Goal: Information Seeking & Learning: Learn about a topic

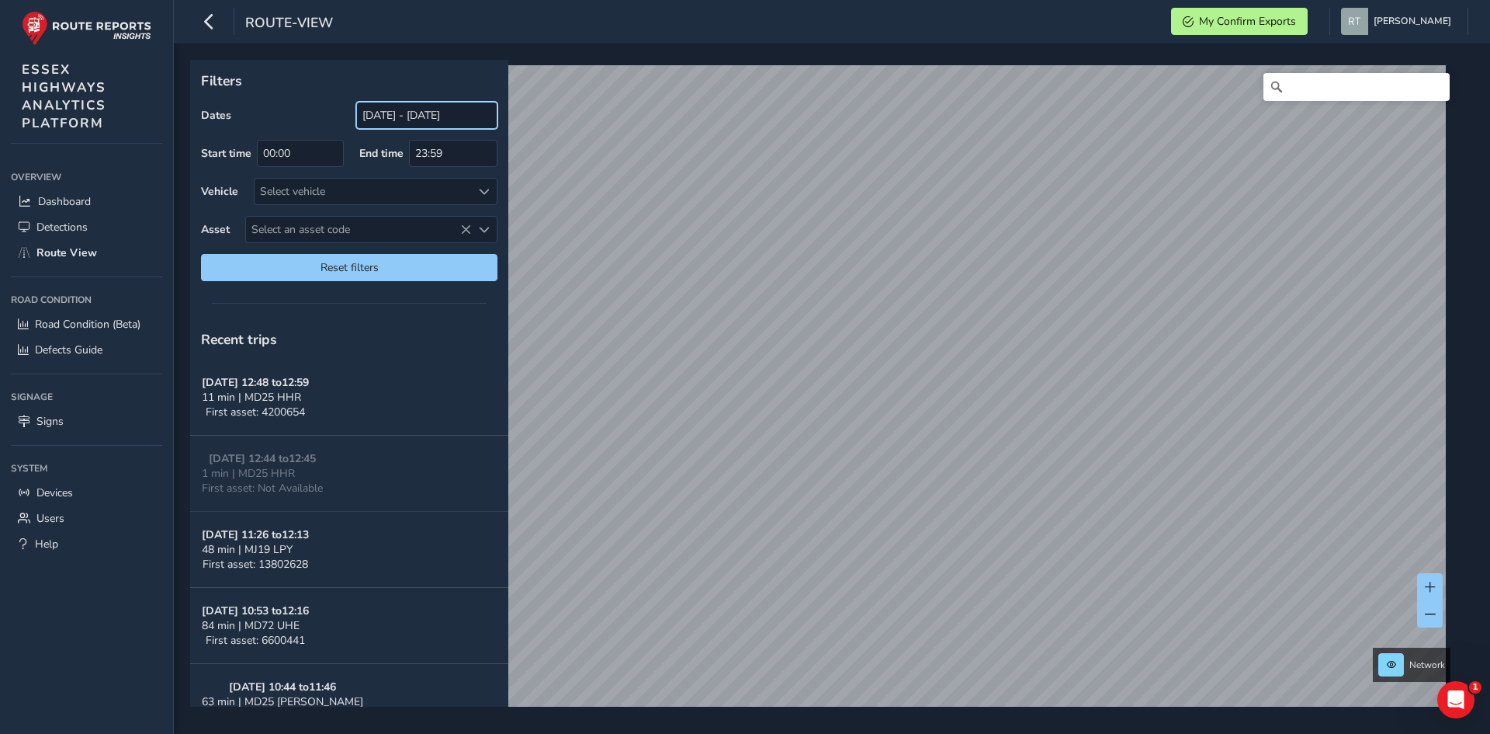
click at [387, 114] on input "[DATE] - [DATE]" at bounding box center [426, 115] width 141 height 27
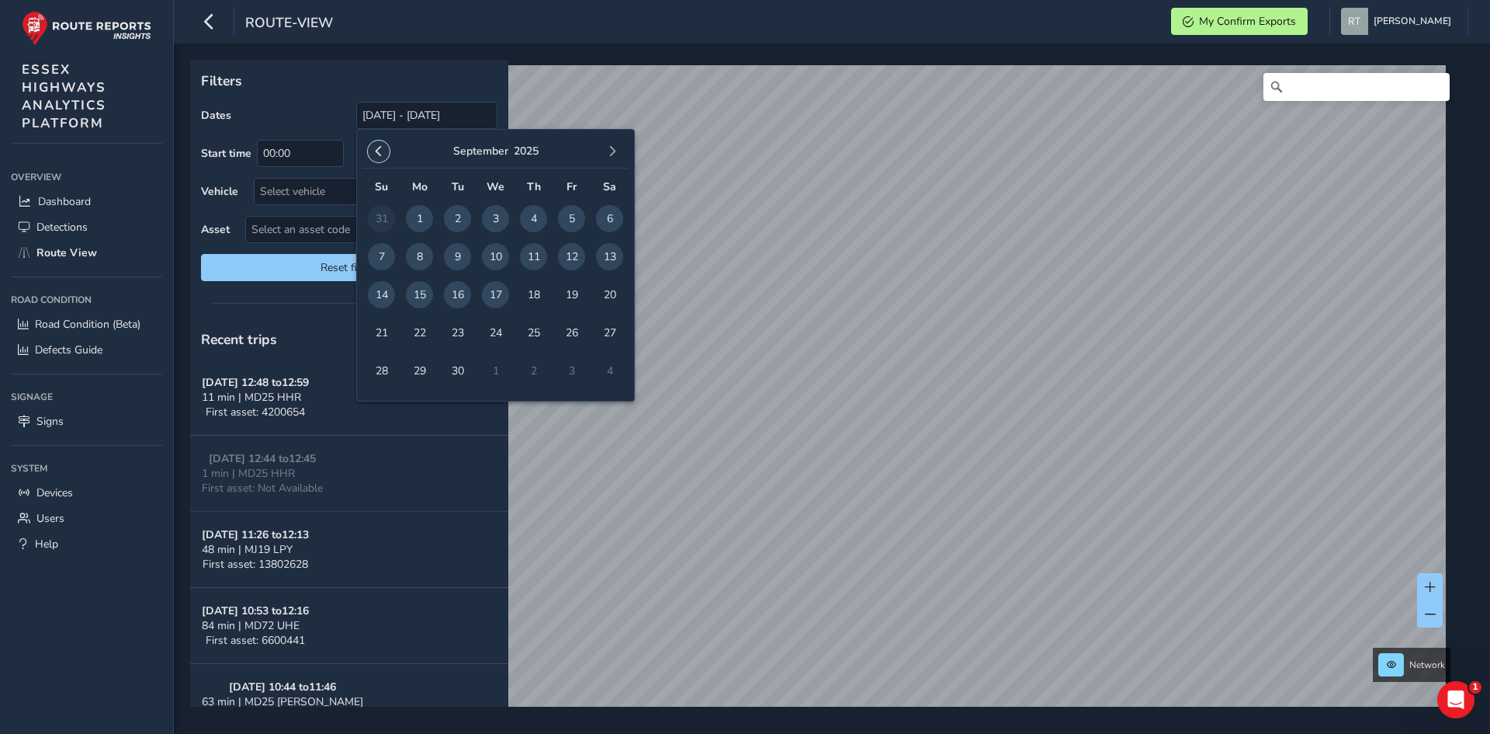
click at [377, 154] on span "button" at bounding box center [378, 151] width 11 height 11
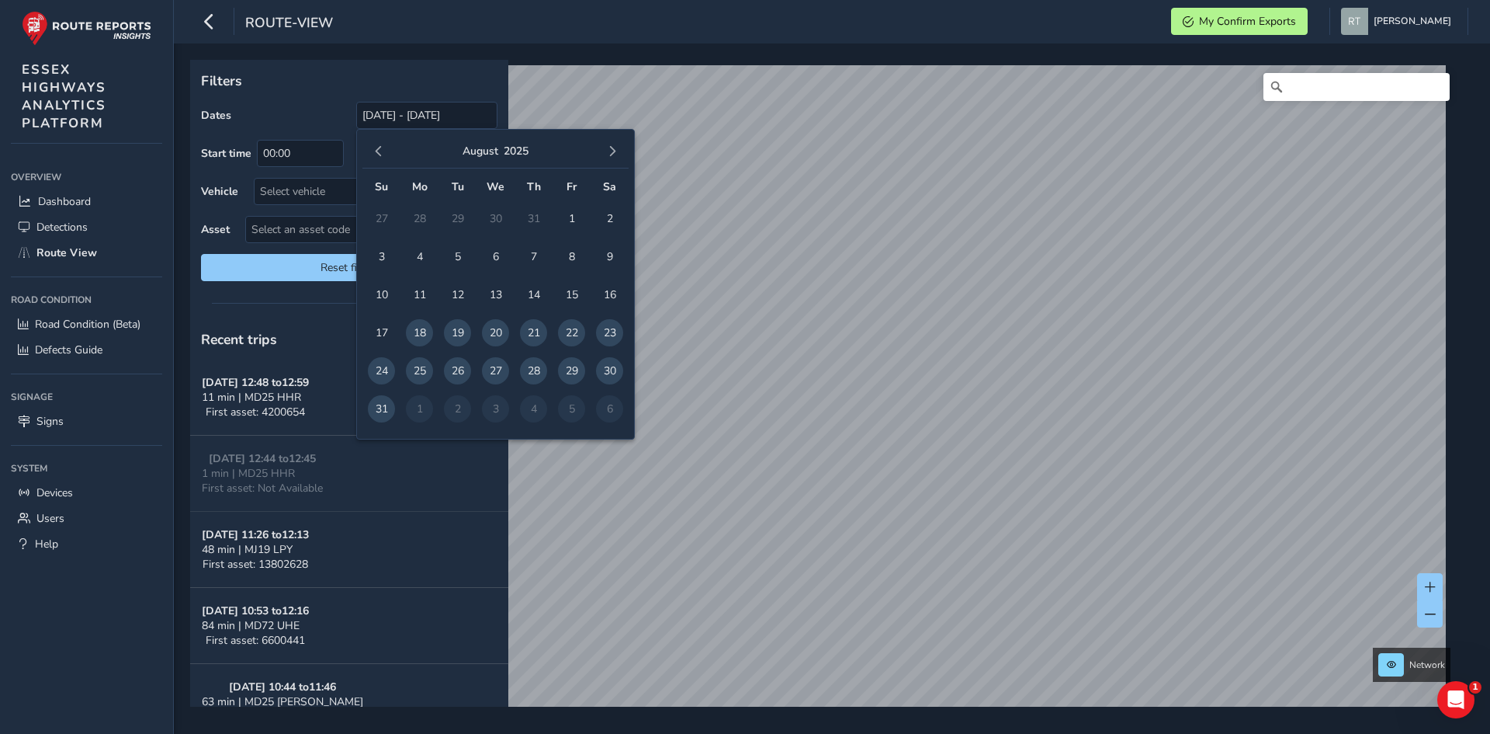
click at [377, 154] on span "button" at bounding box center [378, 151] width 11 height 11
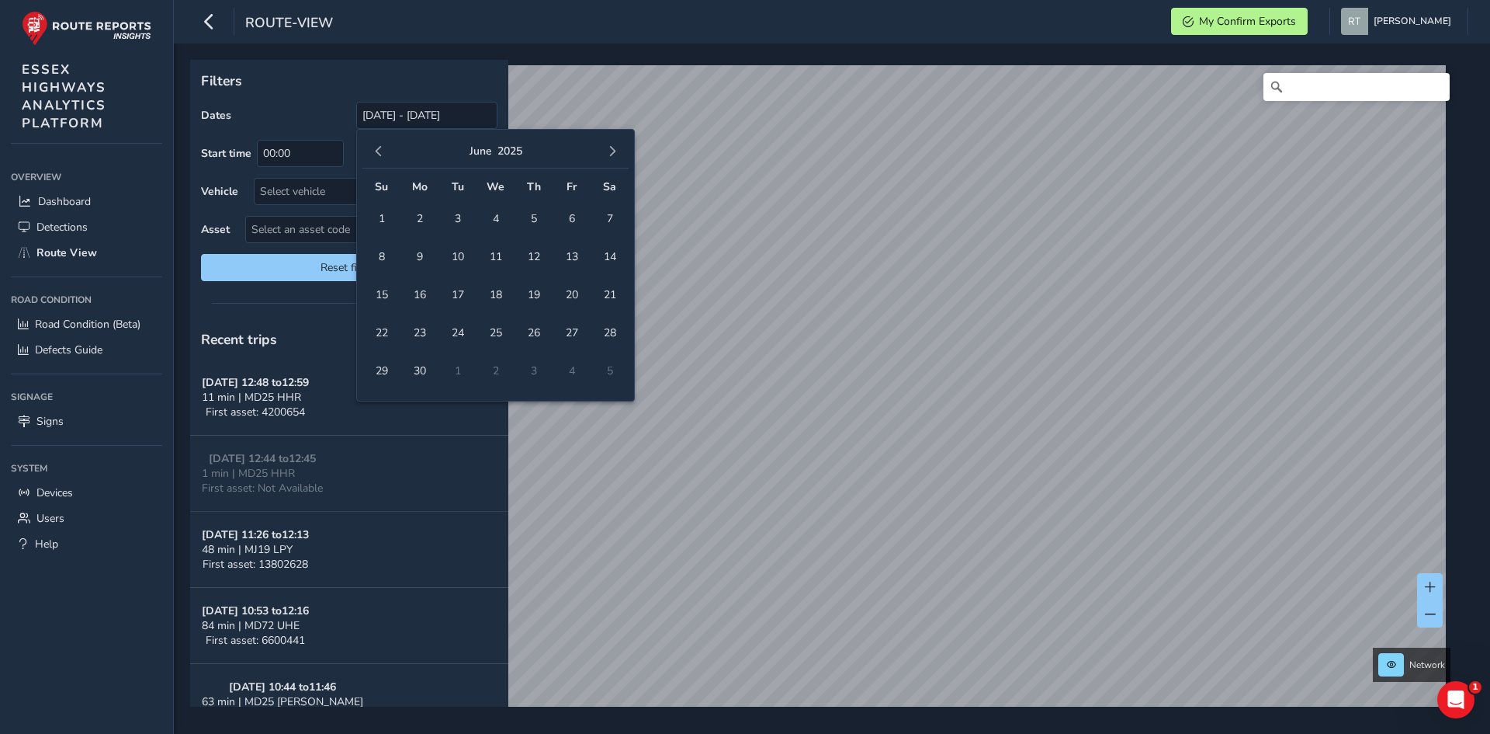
click at [377, 154] on span "button" at bounding box center [378, 151] width 11 height 11
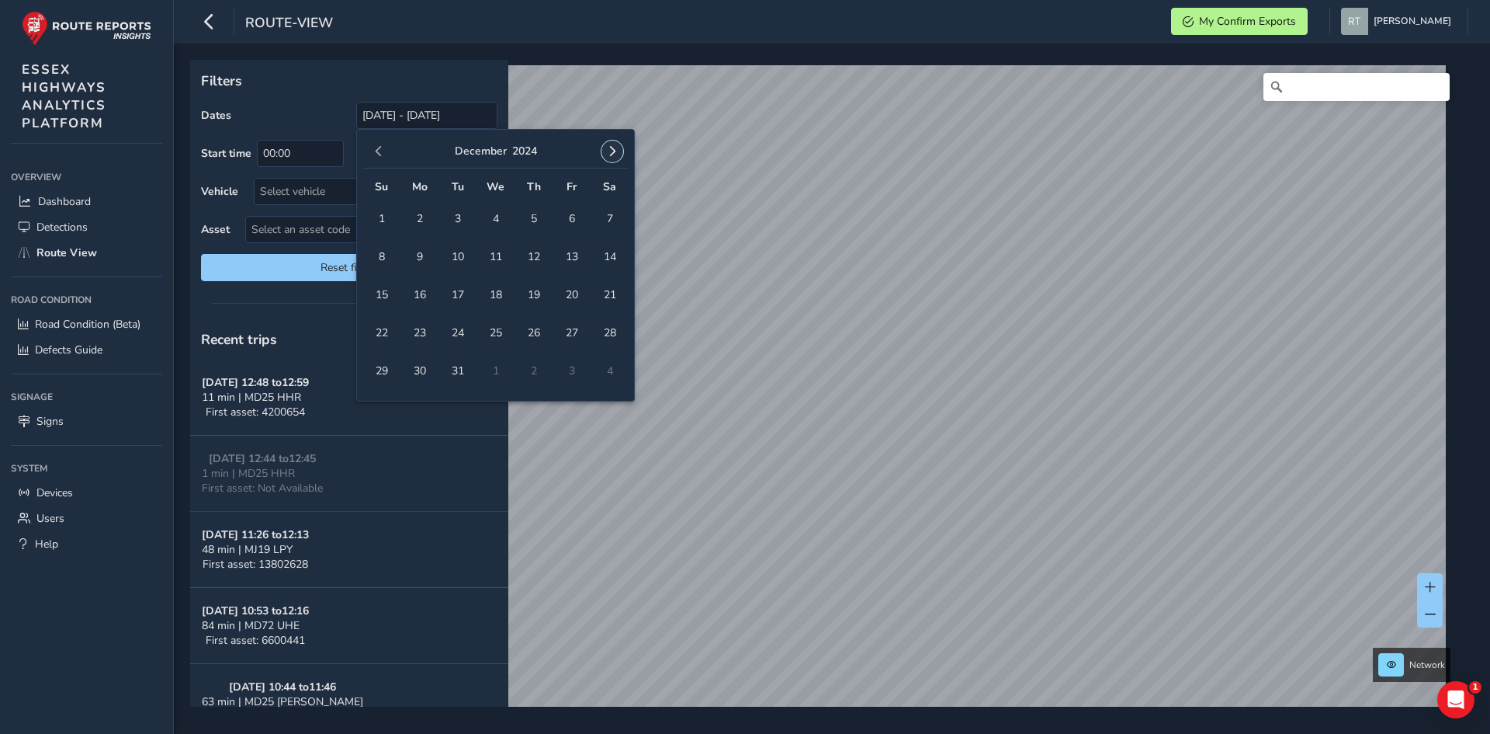
click at [619, 146] on button "button" at bounding box center [613, 151] width 22 height 22
click at [497, 209] on span "1" at bounding box center [495, 218] width 27 height 27
click at [609, 157] on span "button" at bounding box center [612, 151] width 11 height 11
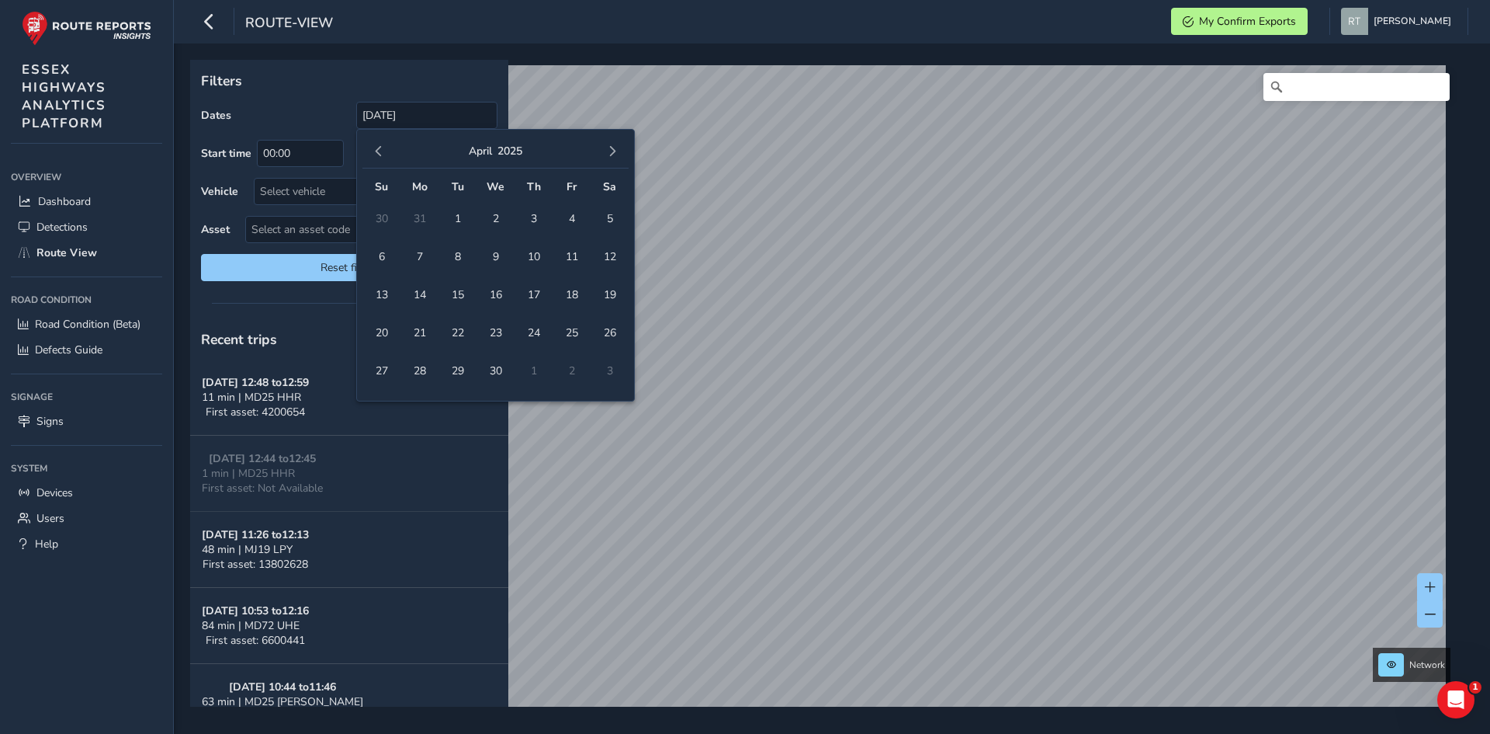
click at [609, 157] on span "button" at bounding box center [612, 151] width 11 height 11
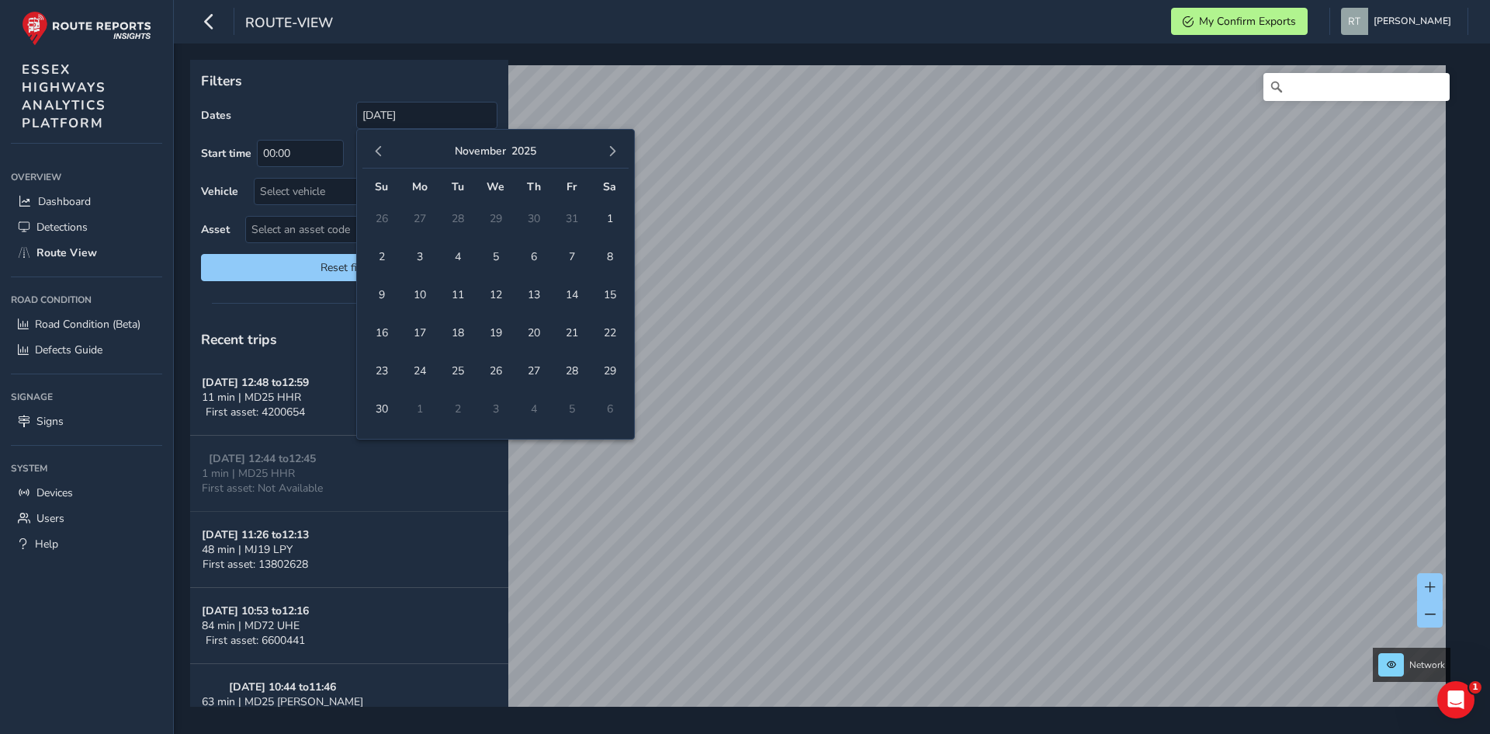
click at [609, 157] on span "button" at bounding box center [612, 151] width 11 height 11
click at [383, 146] on span "button" at bounding box center [378, 151] width 11 height 11
click at [616, 328] on span "27" at bounding box center [609, 332] width 27 height 27
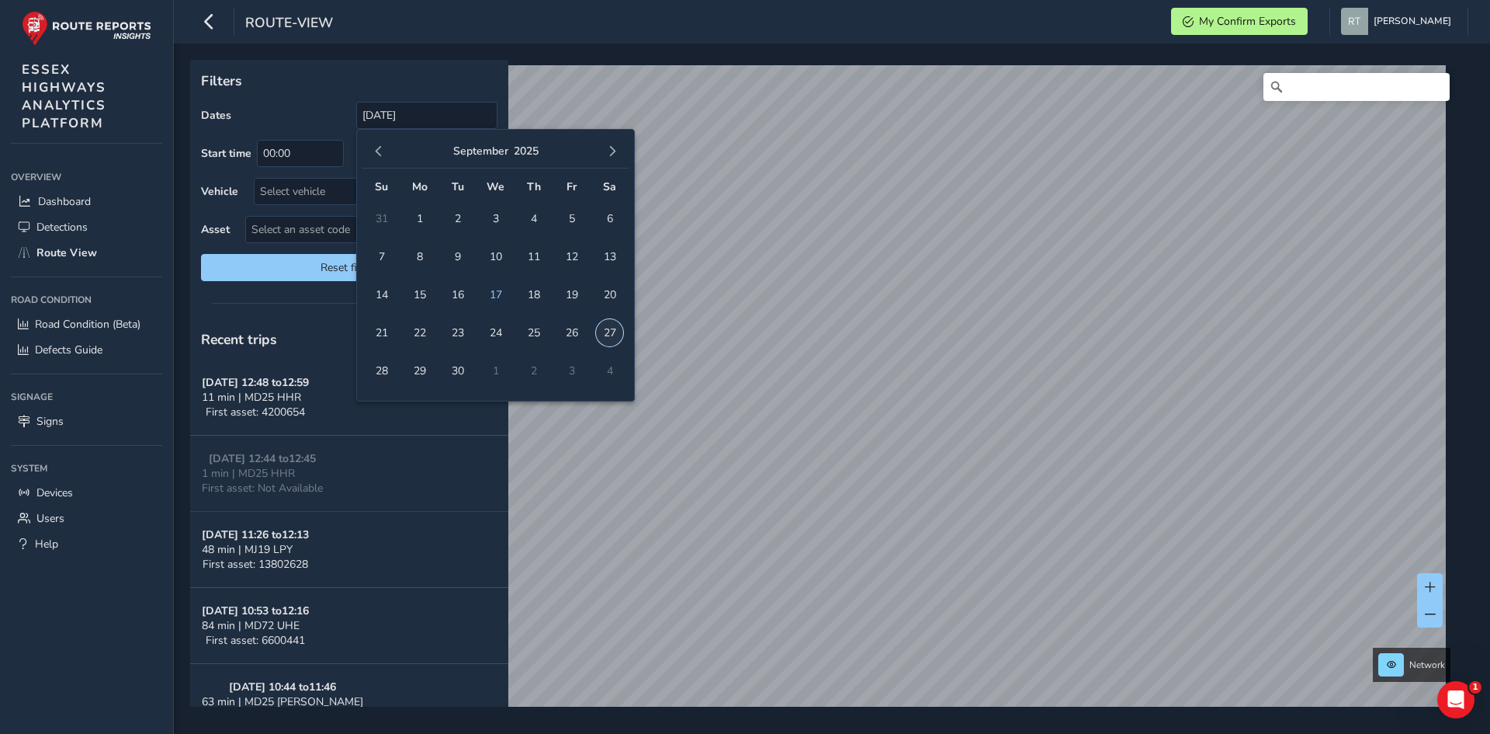
type input "01/01/2025 - 27/09/2025"
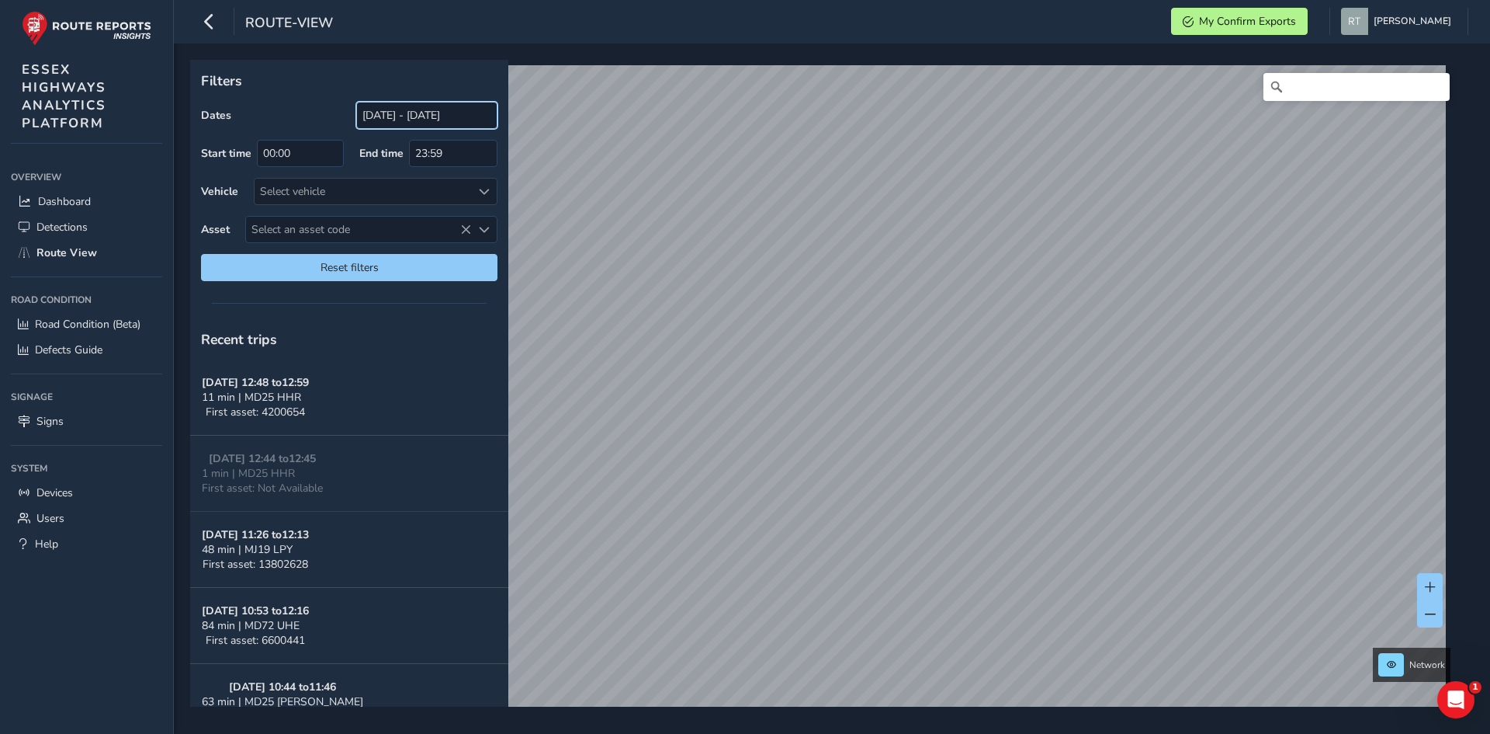
click at [410, 123] on input "[DATE] - [DATE]" at bounding box center [426, 115] width 141 height 27
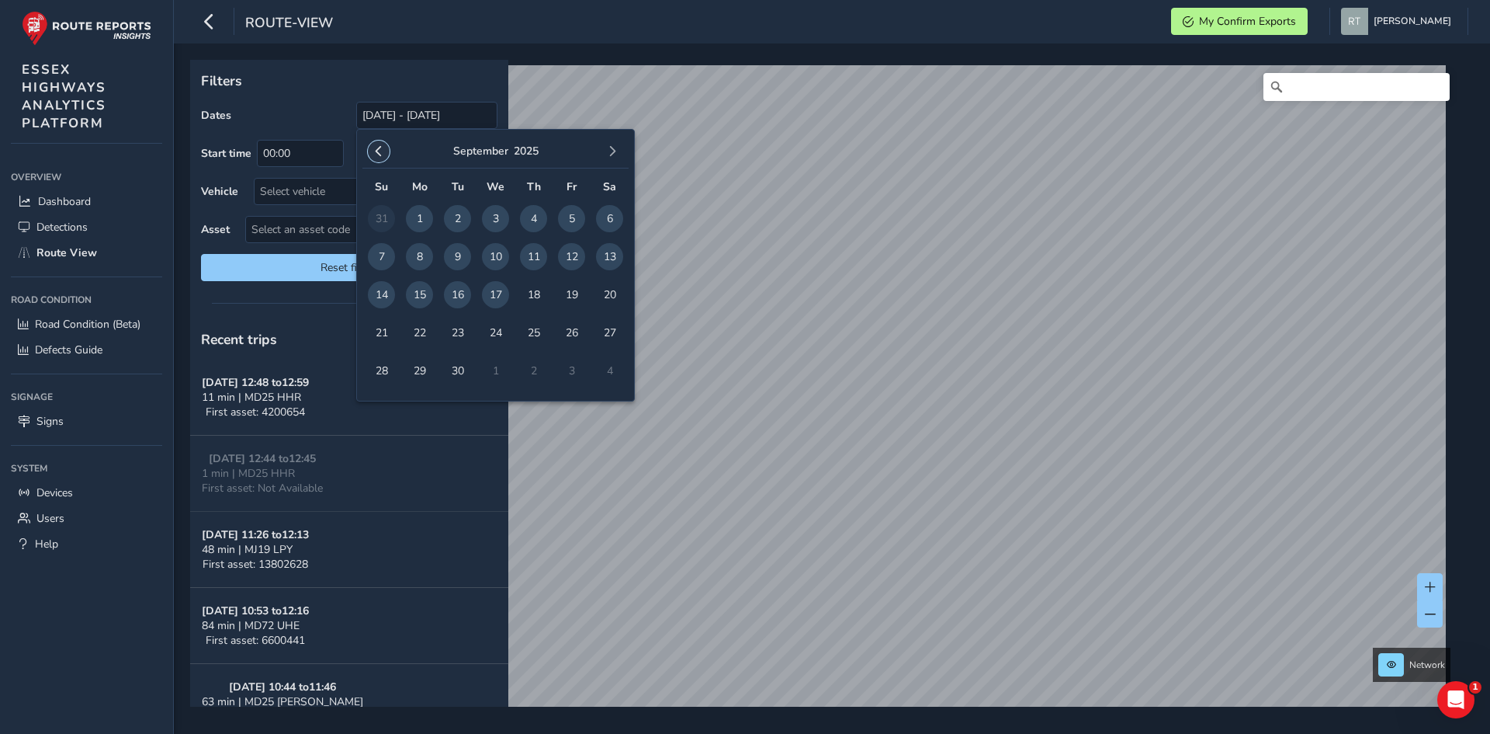
click at [381, 147] on span "button" at bounding box center [378, 151] width 11 height 11
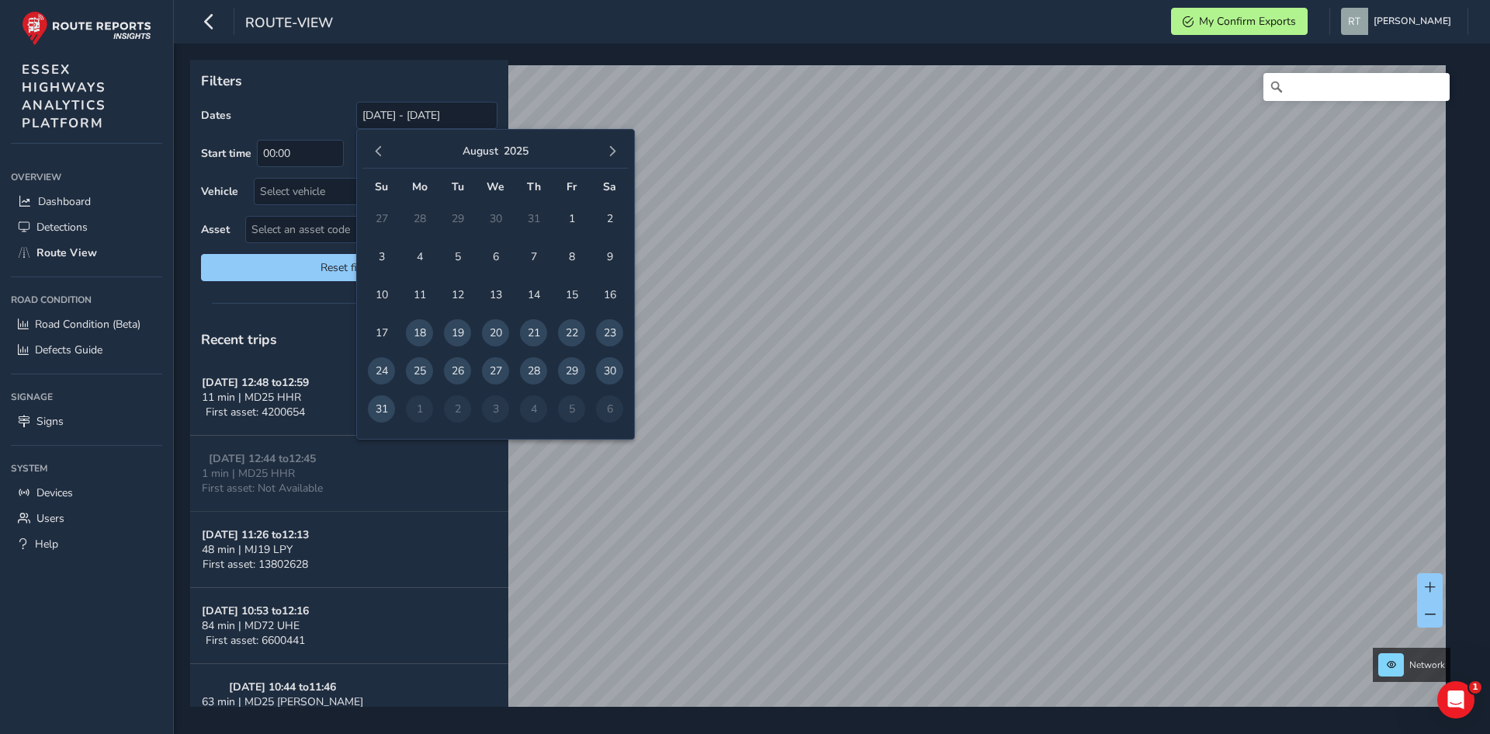
click at [381, 147] on span "button" at bounding box center [378, 151] width 11 height 11
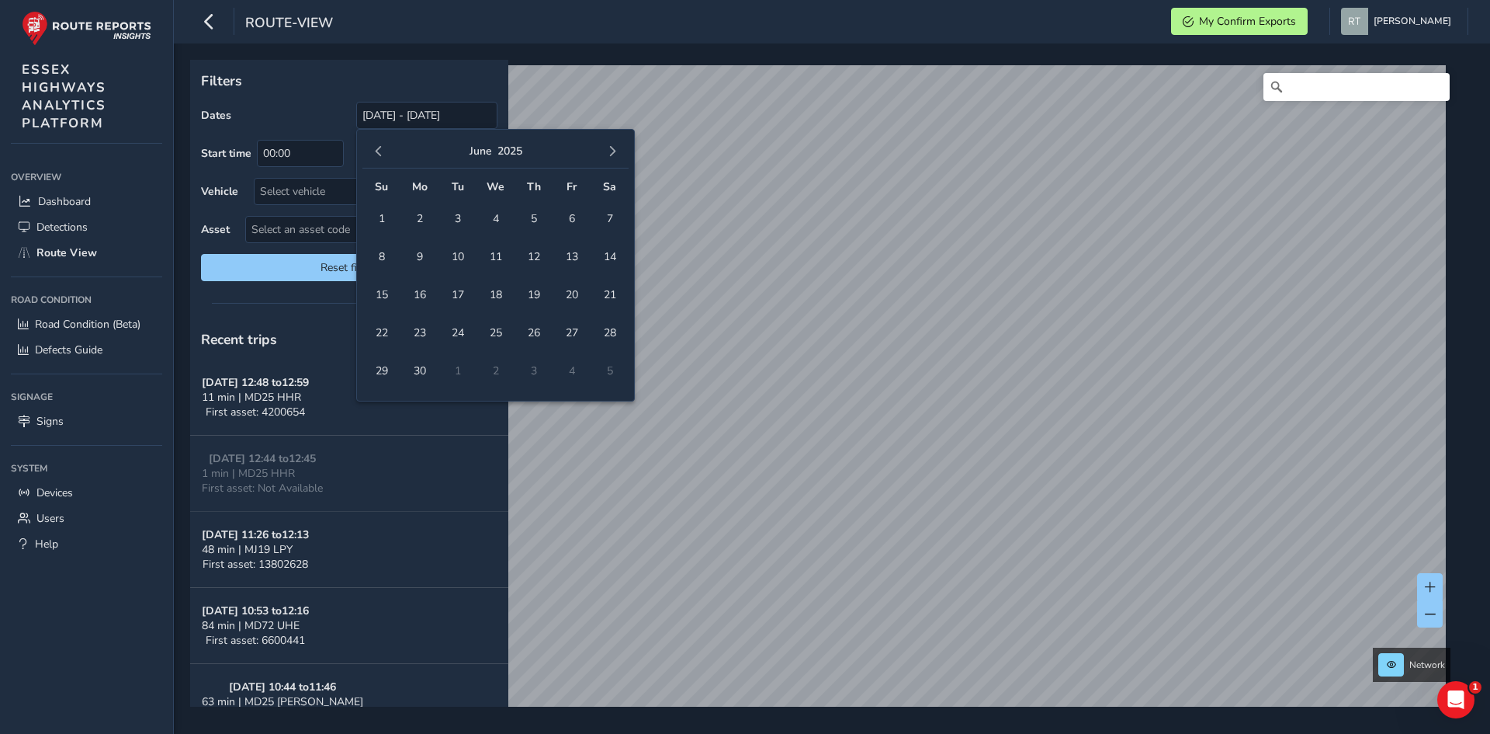
click at [381, 147] on span "button" at bounding box center [378, 151] width 11 height 11
click at [498, 220] on span "1" at bounding box center [495, 218] width 27 height 27
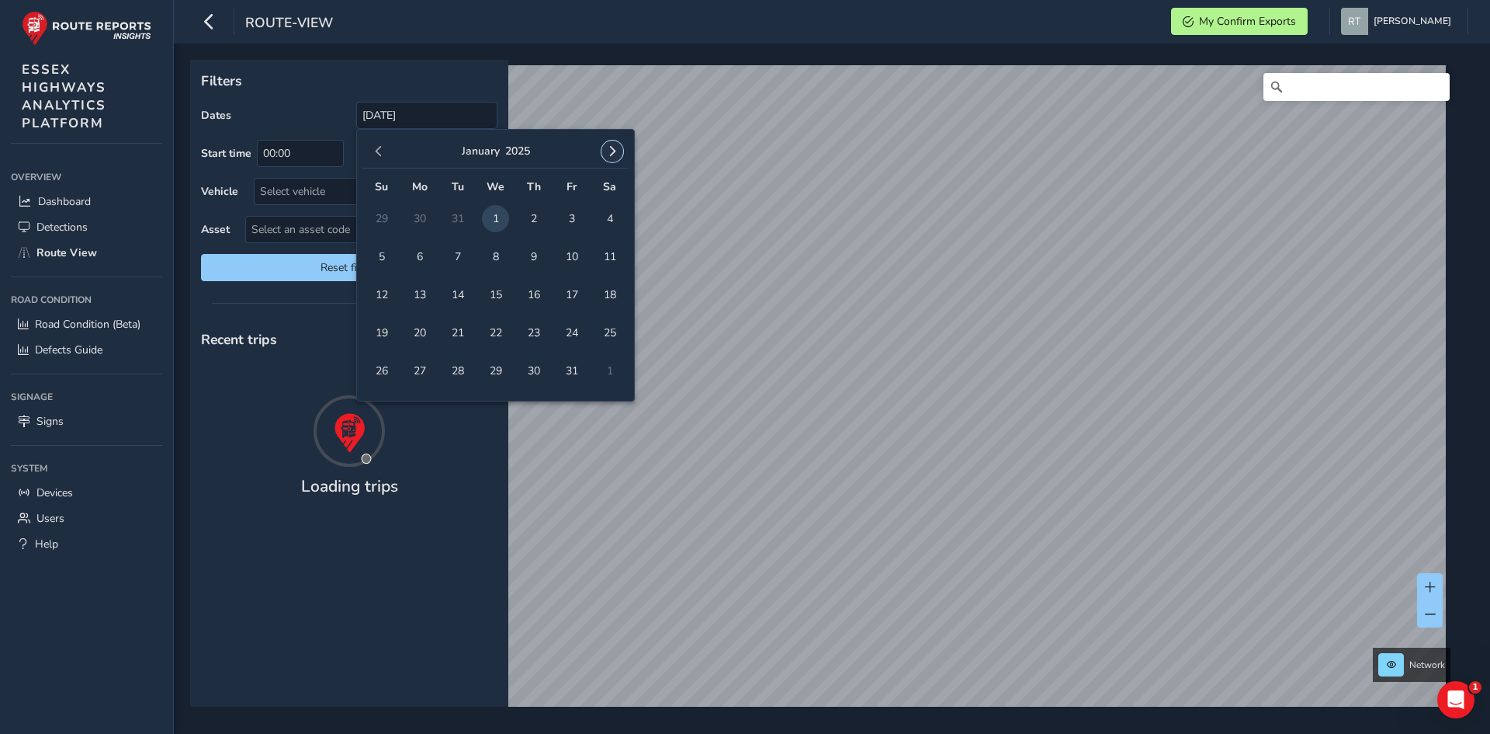
click at [614, 151] on span "button" at bounding box center [612, 151] width 11 height 11
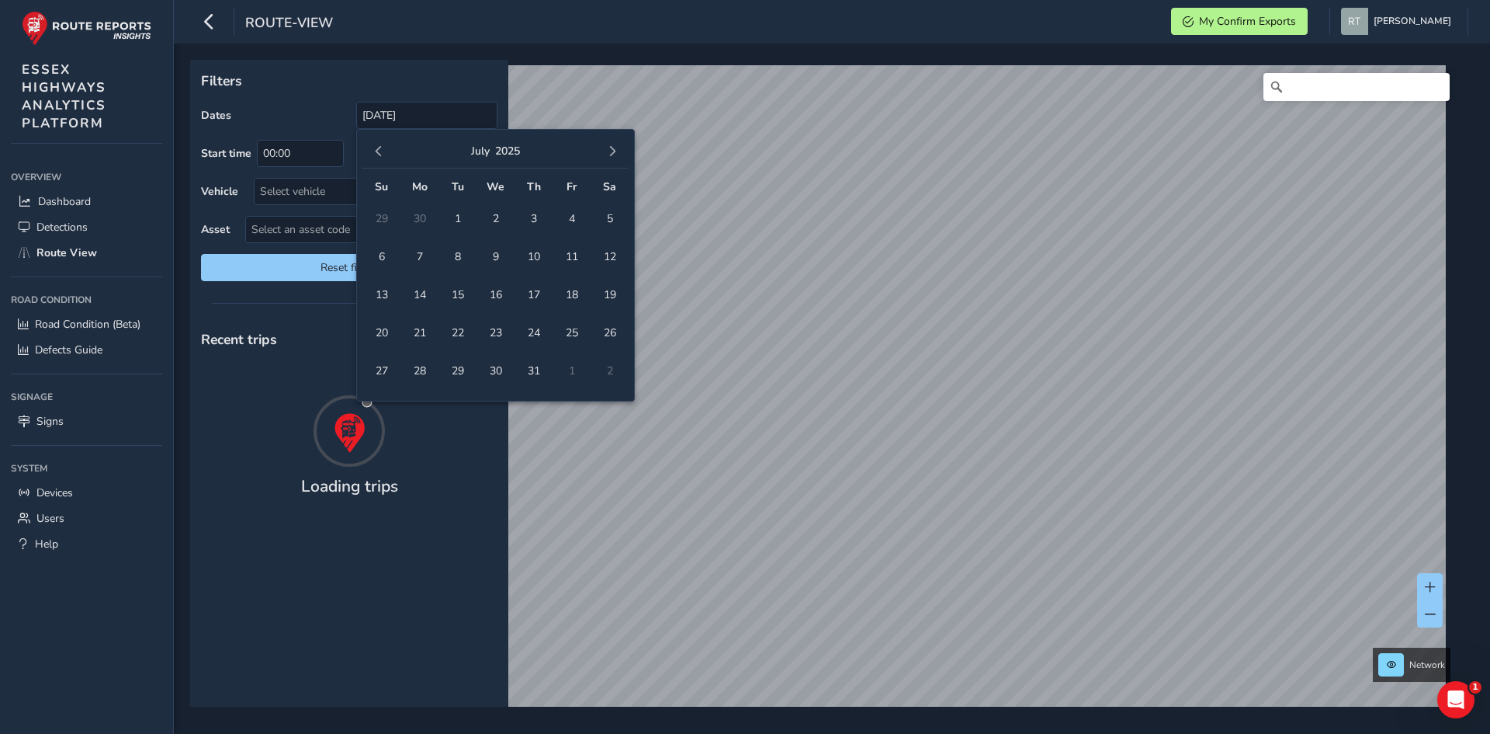
click at [614, 151] on span "button" at bounding box center [612, 151] width 11 height 11
click at [612, 151] on span "button" at bounding box center [612, 151] width 11 height 11
click at [374, 149] on span "button" at bounding box center [378, 151] width 11 height 11
click at [599, 290] on span "20" at bounding box center [609, 294] width 27 height 27
type input "01/01/2025 - 20/09/2025"
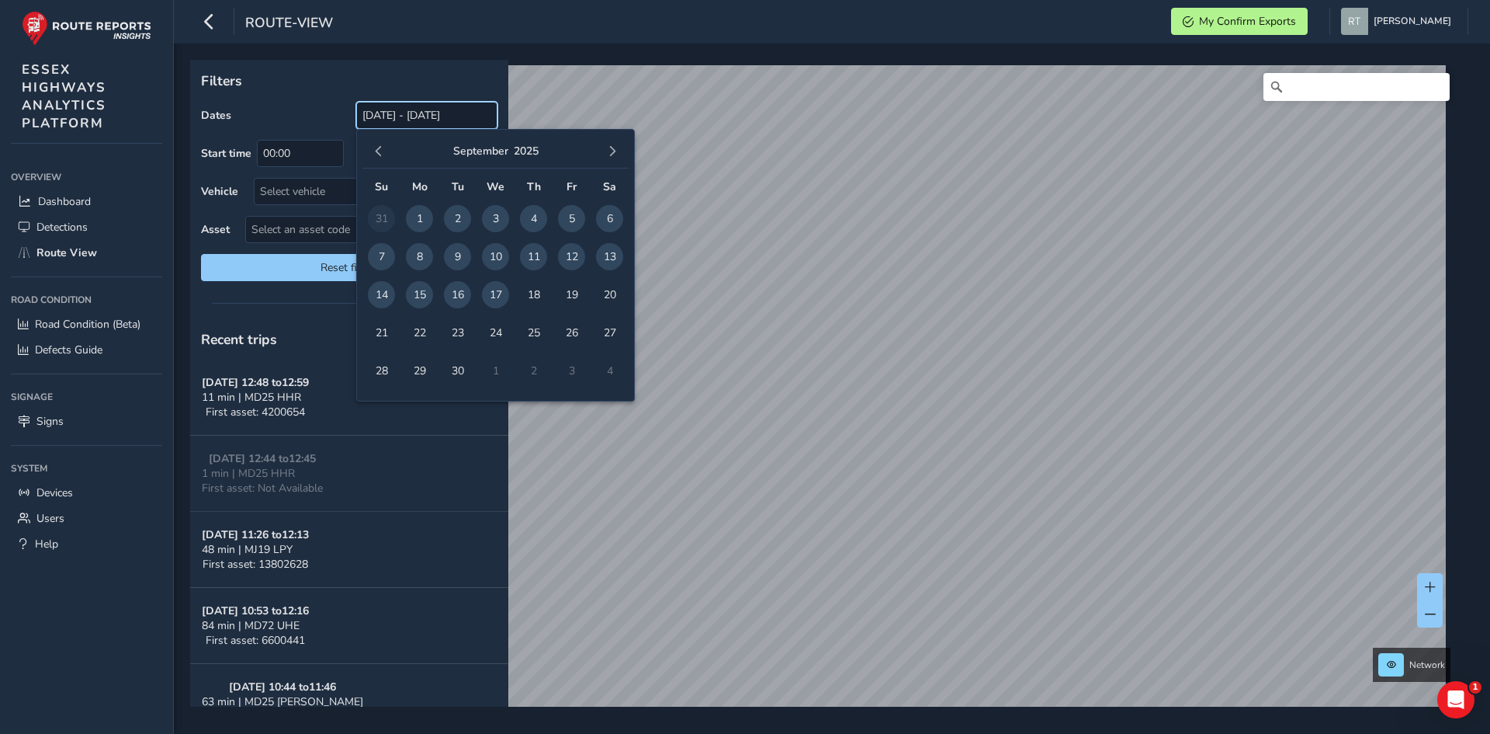
click at [369, 120] on input "[DATE] - [DATE]" at bounding box center [426, 115] width 141 height 27
click at [377, 147] on span "button" at bounding box center [378, 151] width 11 height 11
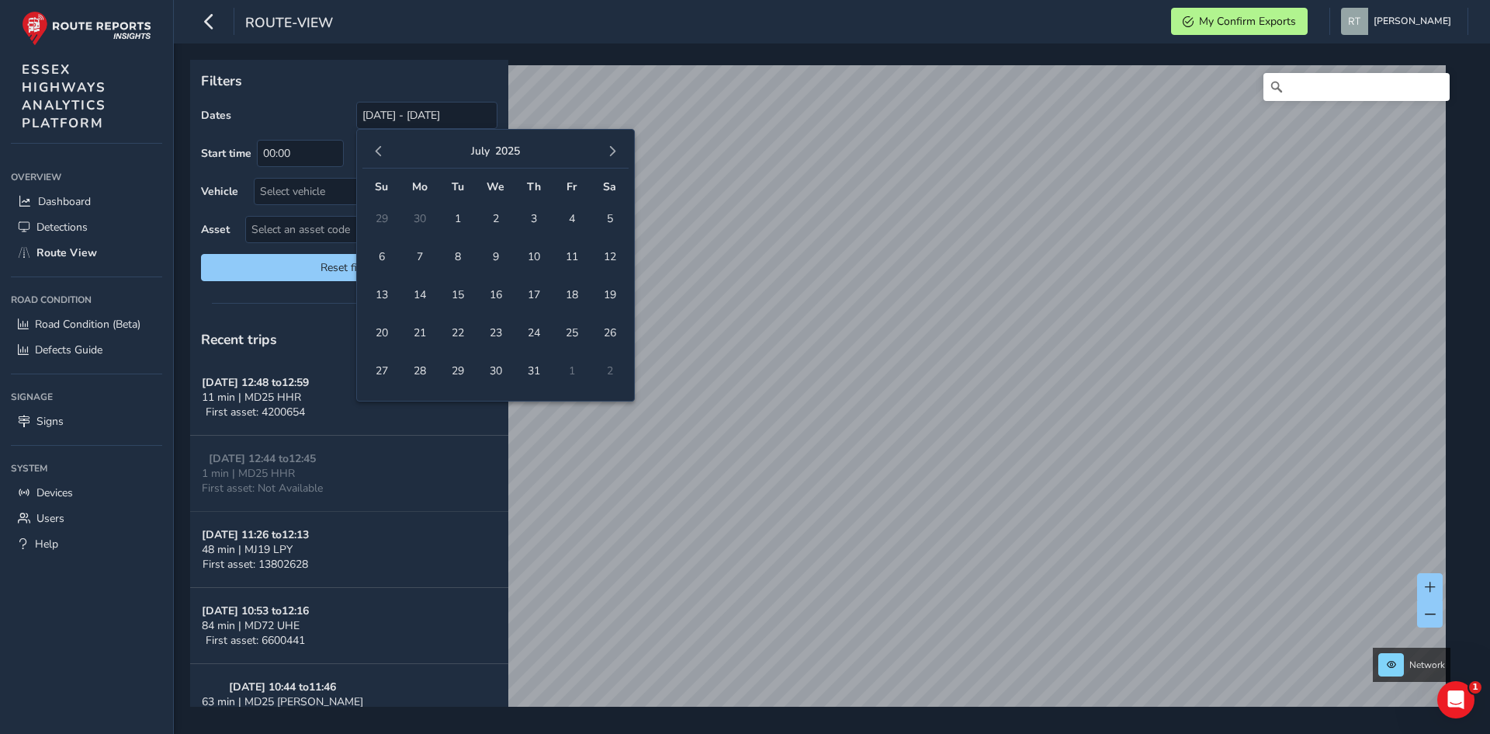
click at [377, 147] on span "button" at bounding box center [378, 151] width 11 height 11
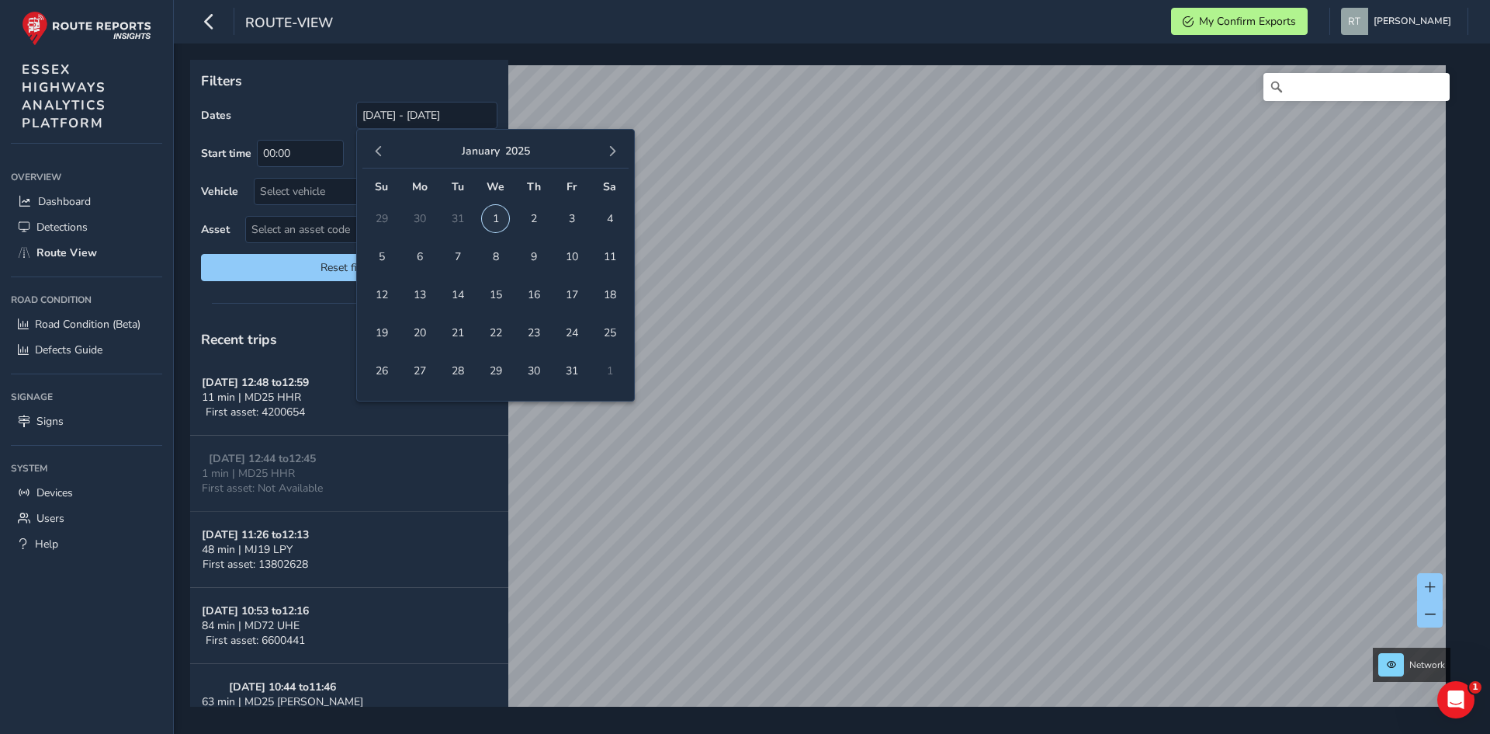
click at [498, 219] on span "1" at bounding box center [495, 218] width 27 height 27
click at [616, 161] on button "button" at bounding box center [613, 151] width 22 height 22
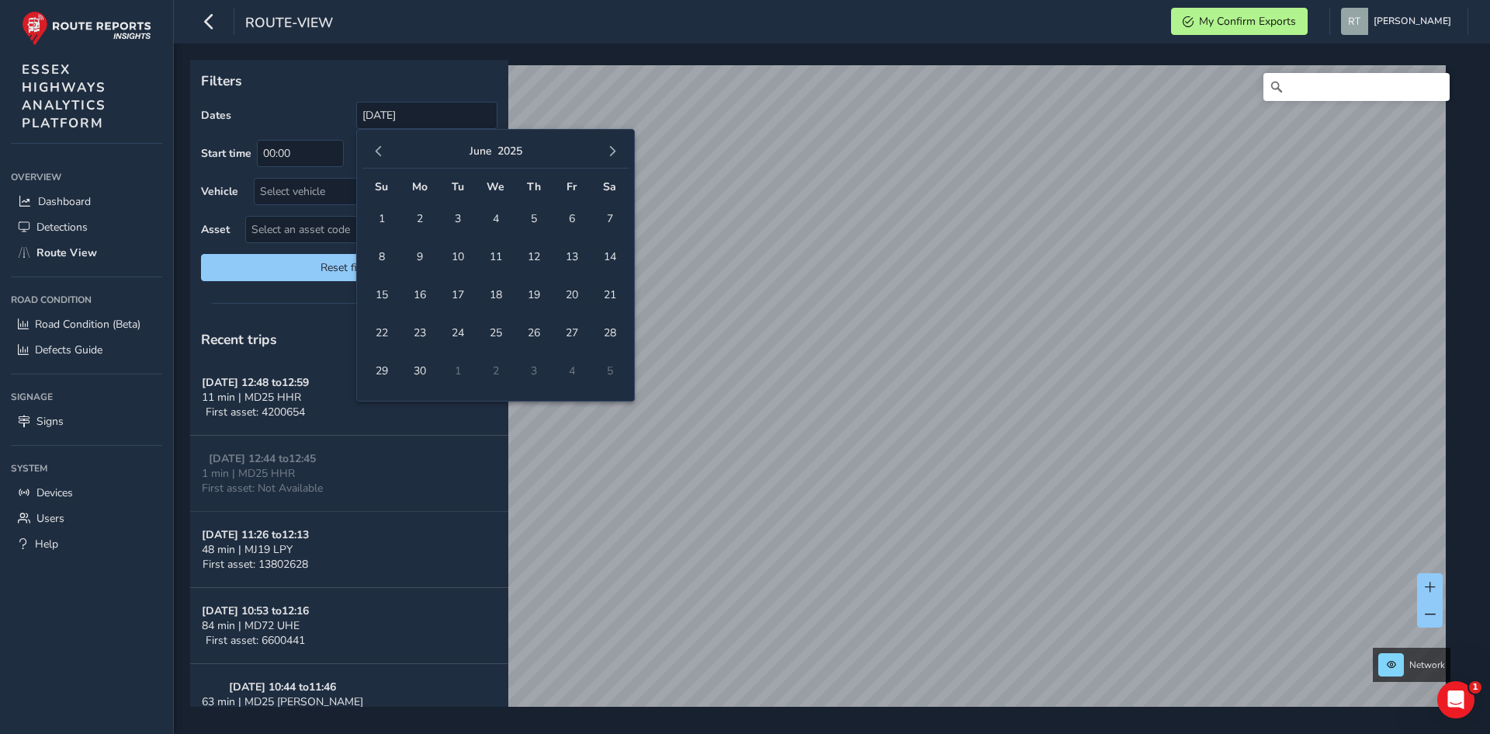
click at [616, 161] on button "button" at bounding box center [613, 151] width 22 height 22
click at [573, 262] on span "10" at bounding box center [571, 256] width 27 height 27
type input "01/01/2025 - 10/10/2025"
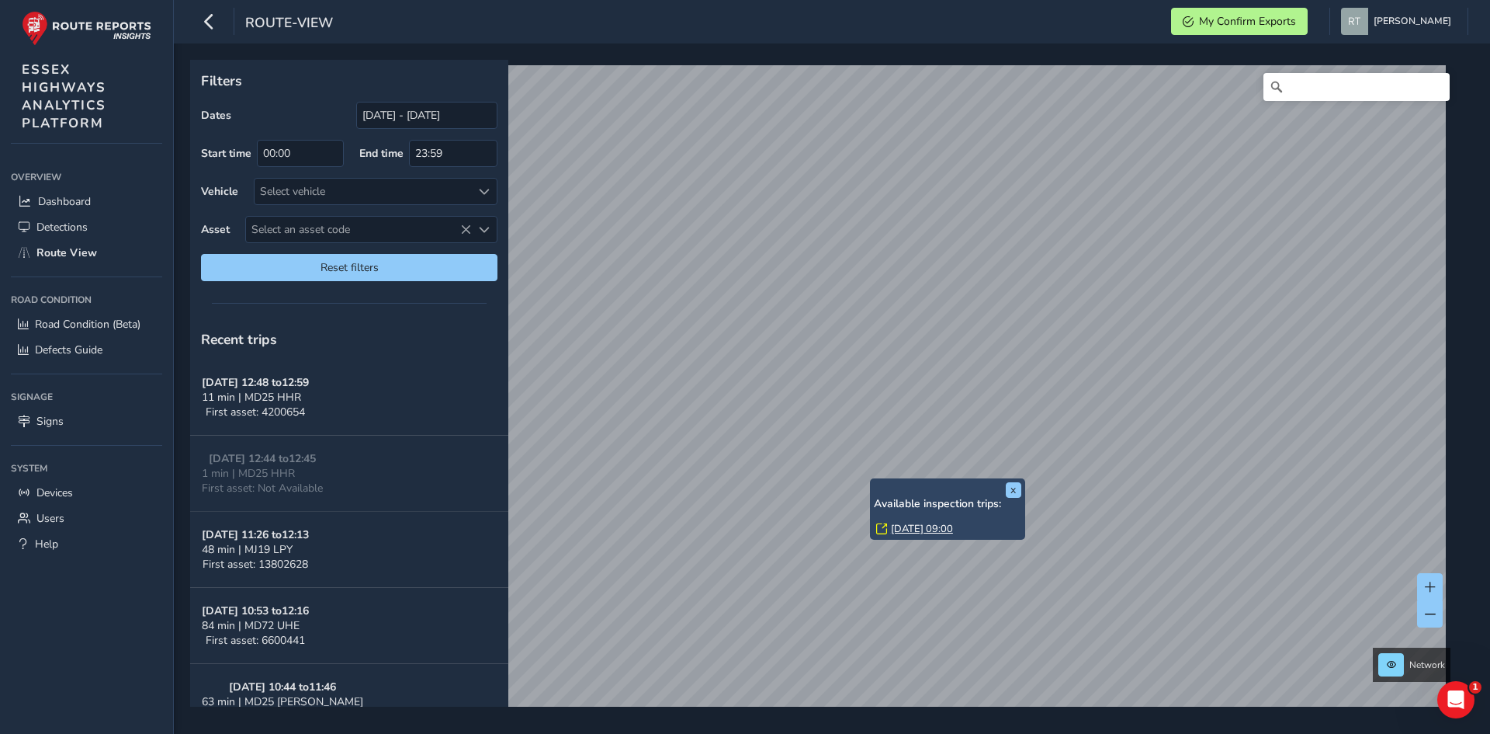
click at [898, 527] on link "[DATE] 09:00" at bounding box center [922, 529] width 62 height 14
drag, startPoint x: 1006, startPoint y: 714, endPoint x: 1010, endPoint y: 706, distance: 8.7
click at [1008, 709] on div "Filters Dates [DATE] - [DATE] Start time 00:00 End time 23:59 Vehicle Select ve…" at bounding box center [832, 388] width 1316 height 690
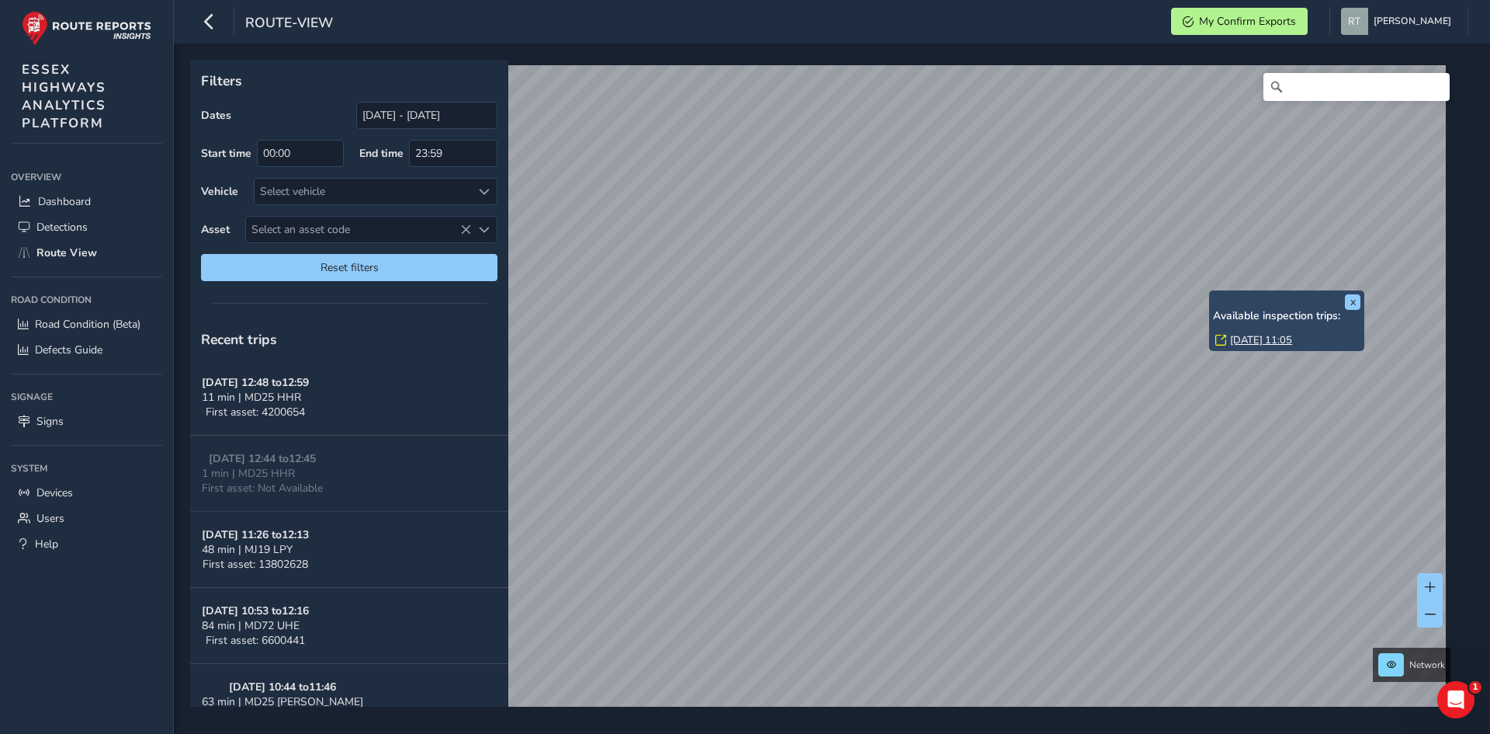
click at [1242, 339] on link "[DATE] 11:05" at bounding box center [1261, 340] width 62 height 14
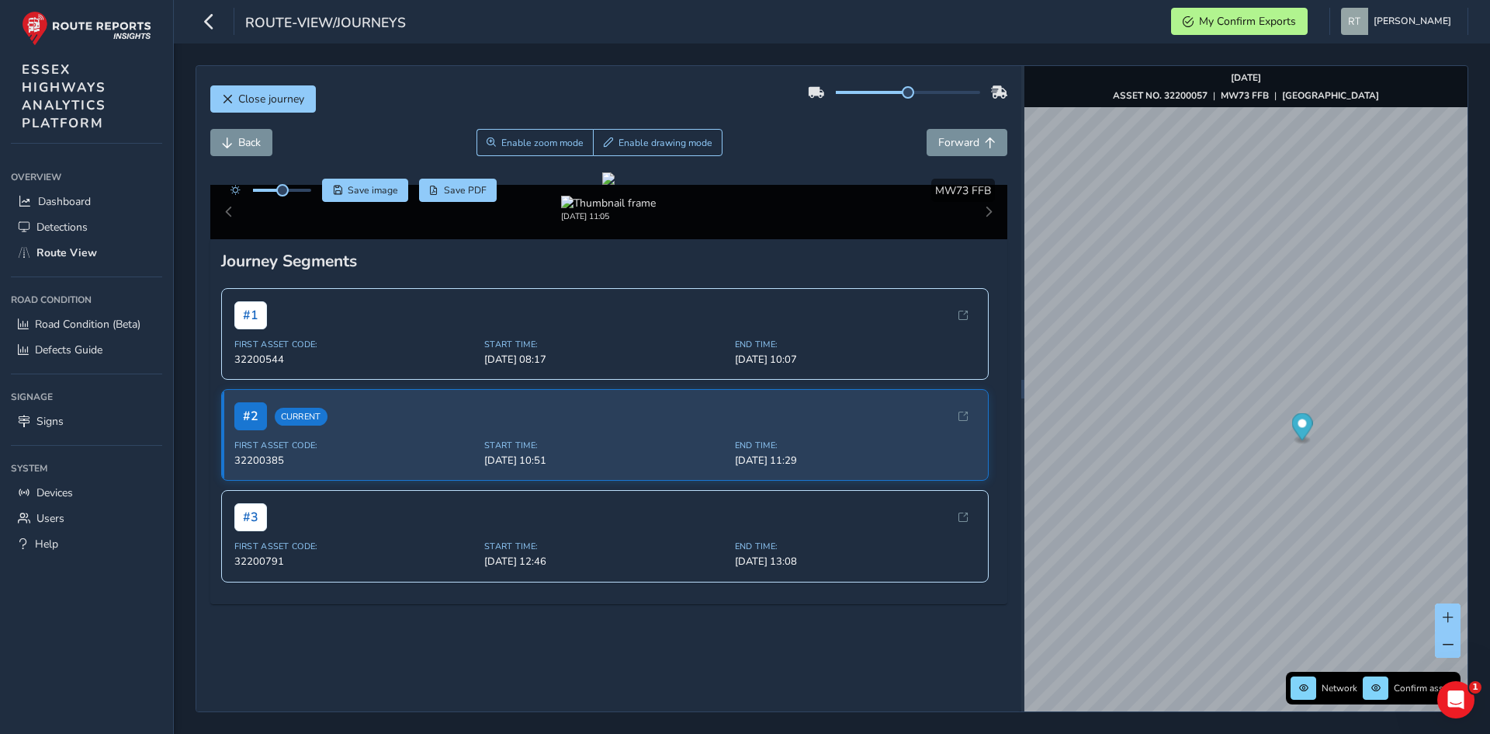
click at [296, 193] on div at bounding box center [267, 190] width 89 height 23
drag, startPoint x: 285, startPoint y: 193, endPoint x: 307, endPoint y: 203, distance: 24.0
click at [307, 203] on div "Click and Drag to Annotate [DATE] 11:05 Save image Save PDF Hide detections MW7…" at bounding box center [609, 205] width 798 height 67
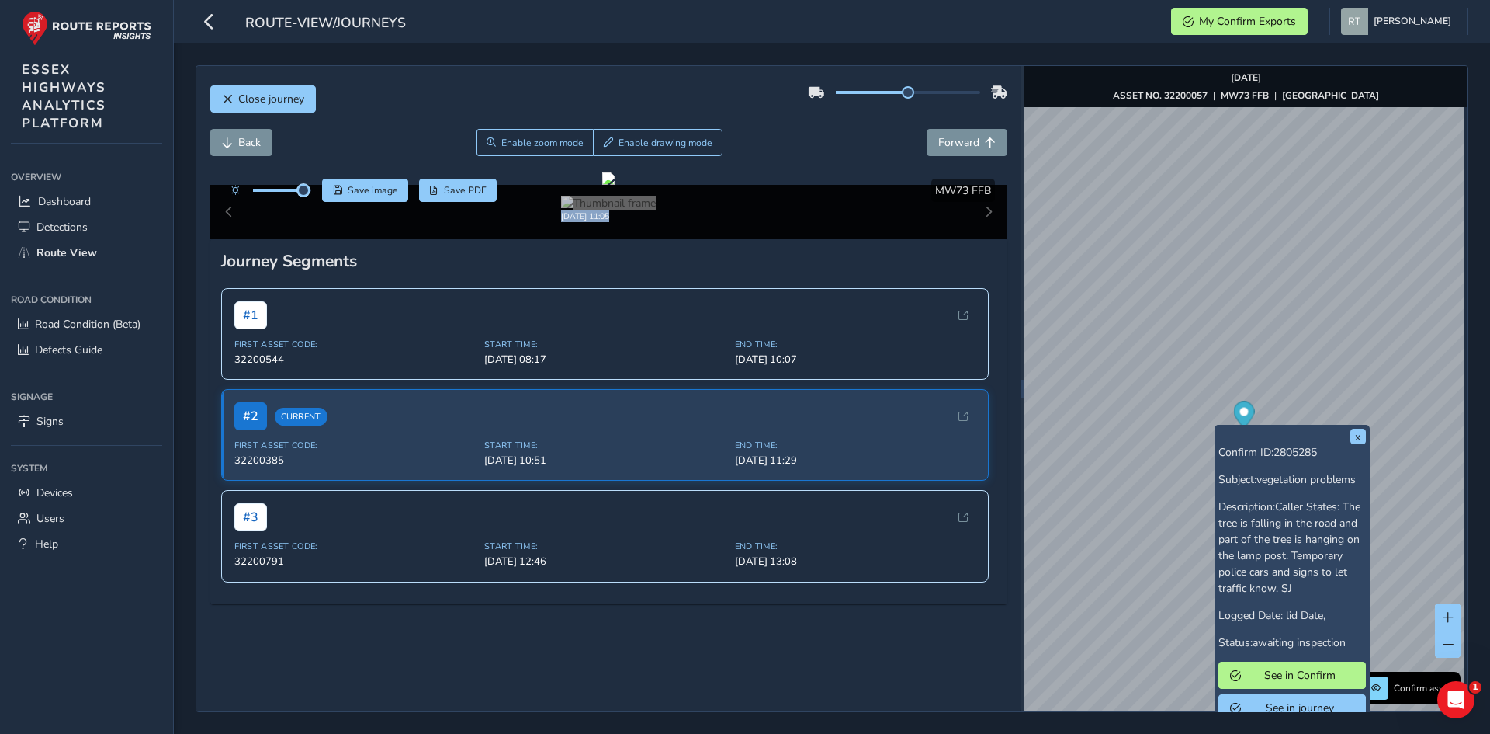
click at [1243, 416] on icon "Map marker" at bounding box center [1243, 414] width 21 height 27
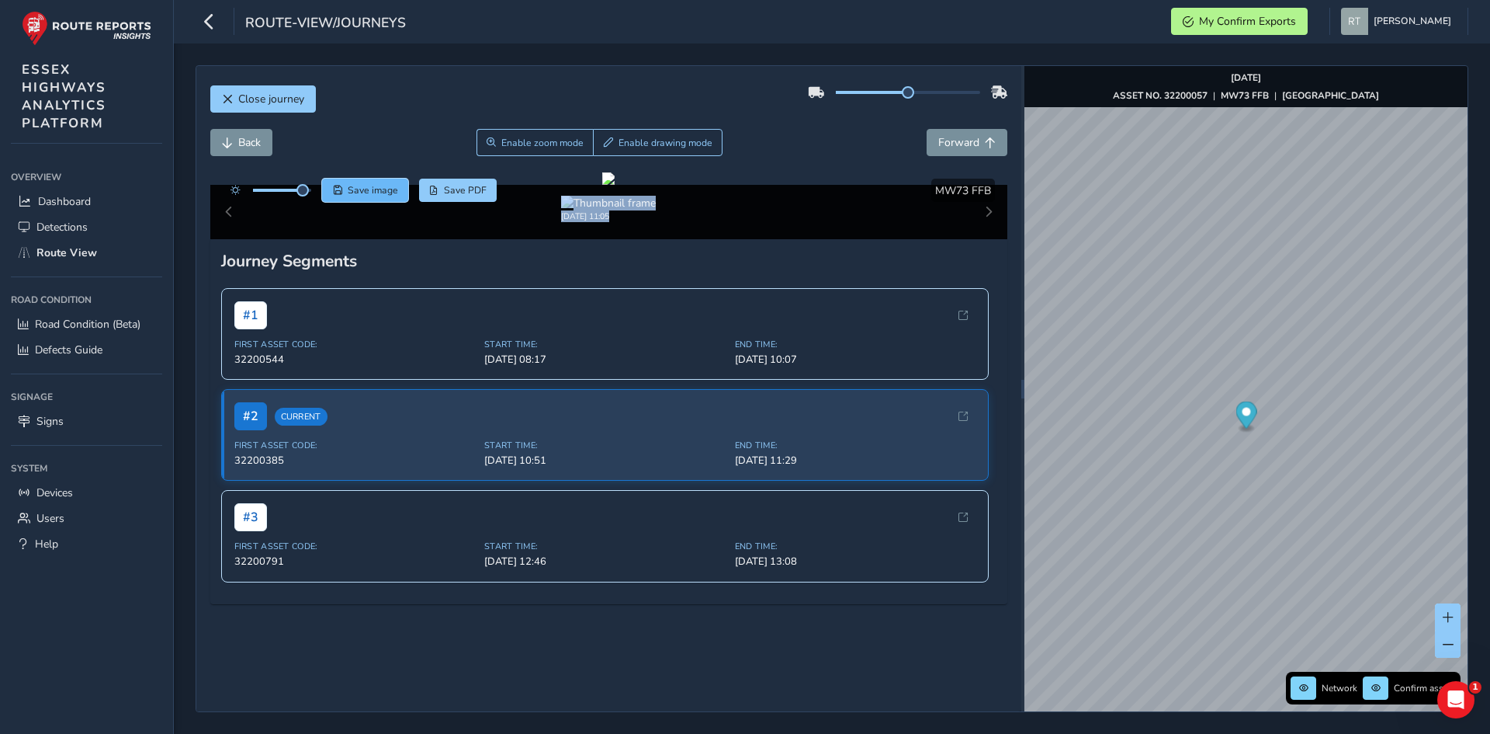
click at [380, 187] on span "Save image" at bounding box center [373, 190] width 50 height 12
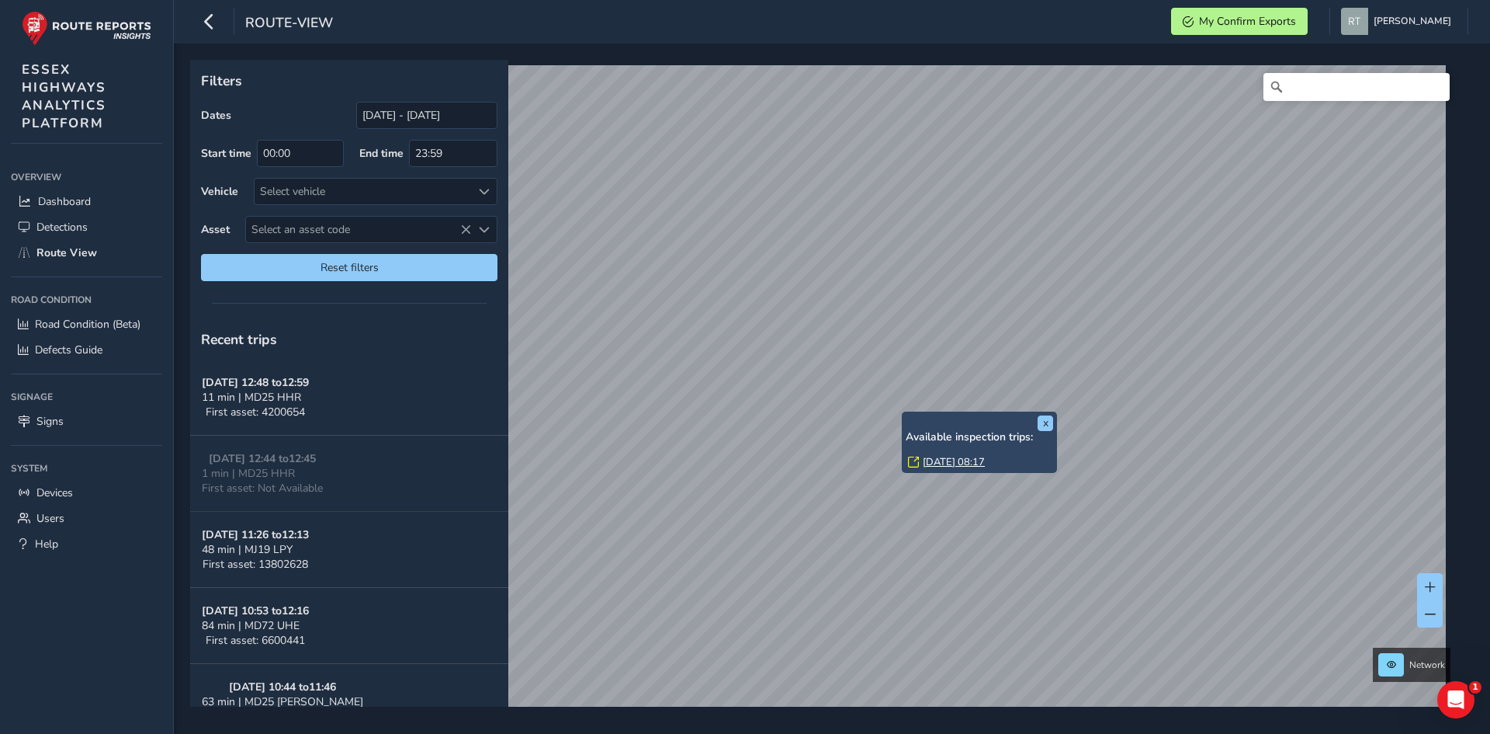
click at [952, 459] on link "Wed, 3 Sep, 08:17" at bounding box center [954, 462] width 62 height 14
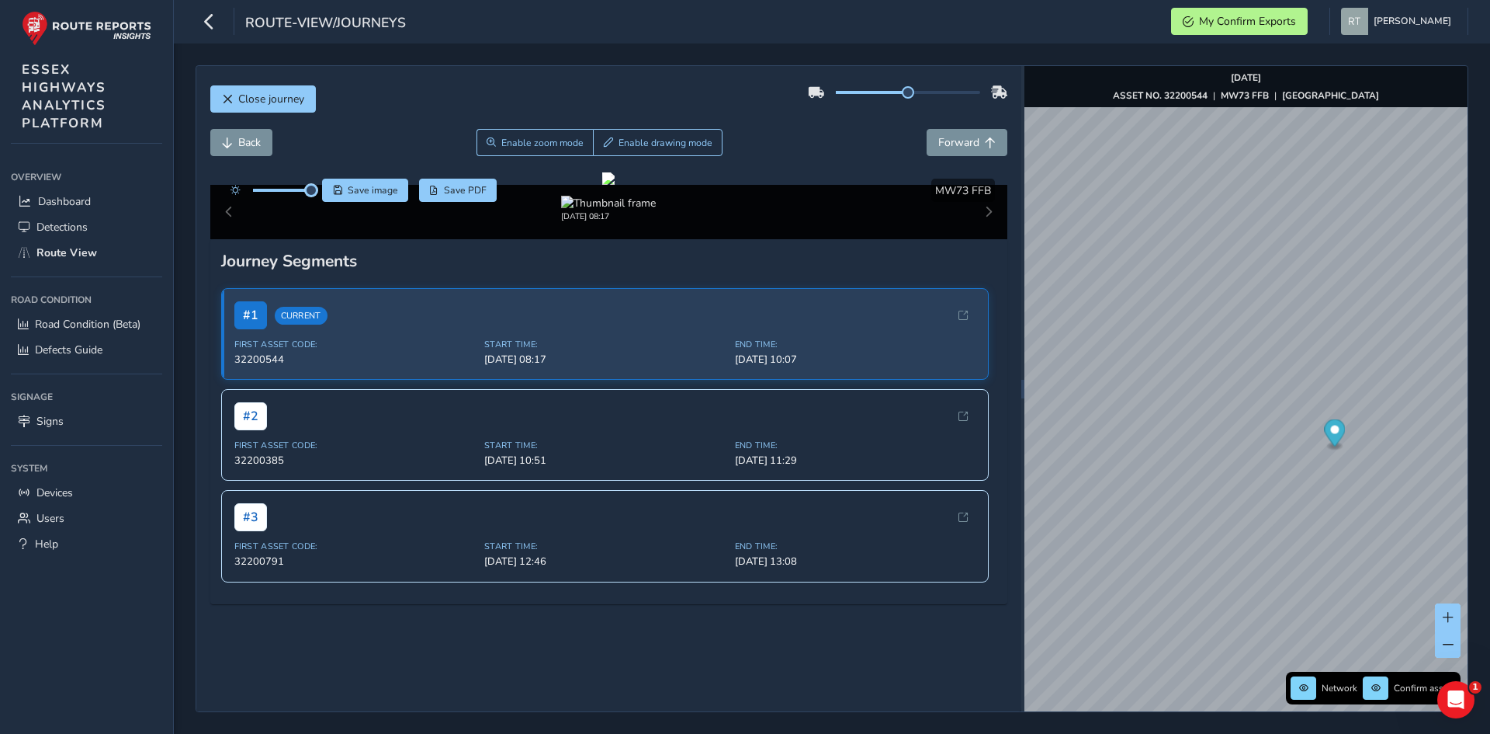
drag, startPoint x: 280, startPoint y: 186, endPoint x: 319, endPoint y: 184, distance: 38.8
click at [319, 184] on div "Save image Save PDF" at bounding box center [360, 190] width 275 height 23
click at [602, 185] on div at bounding box center [608, 178] width 12 height 12
drag, startPoint x: 293, startPoint y: 189, endPoint x: 318, endPoint y: 189, distance: 25.6
click at [318, 189] on div "Save image Save PDF" at bounding box center [360, 190] width 275 height 23
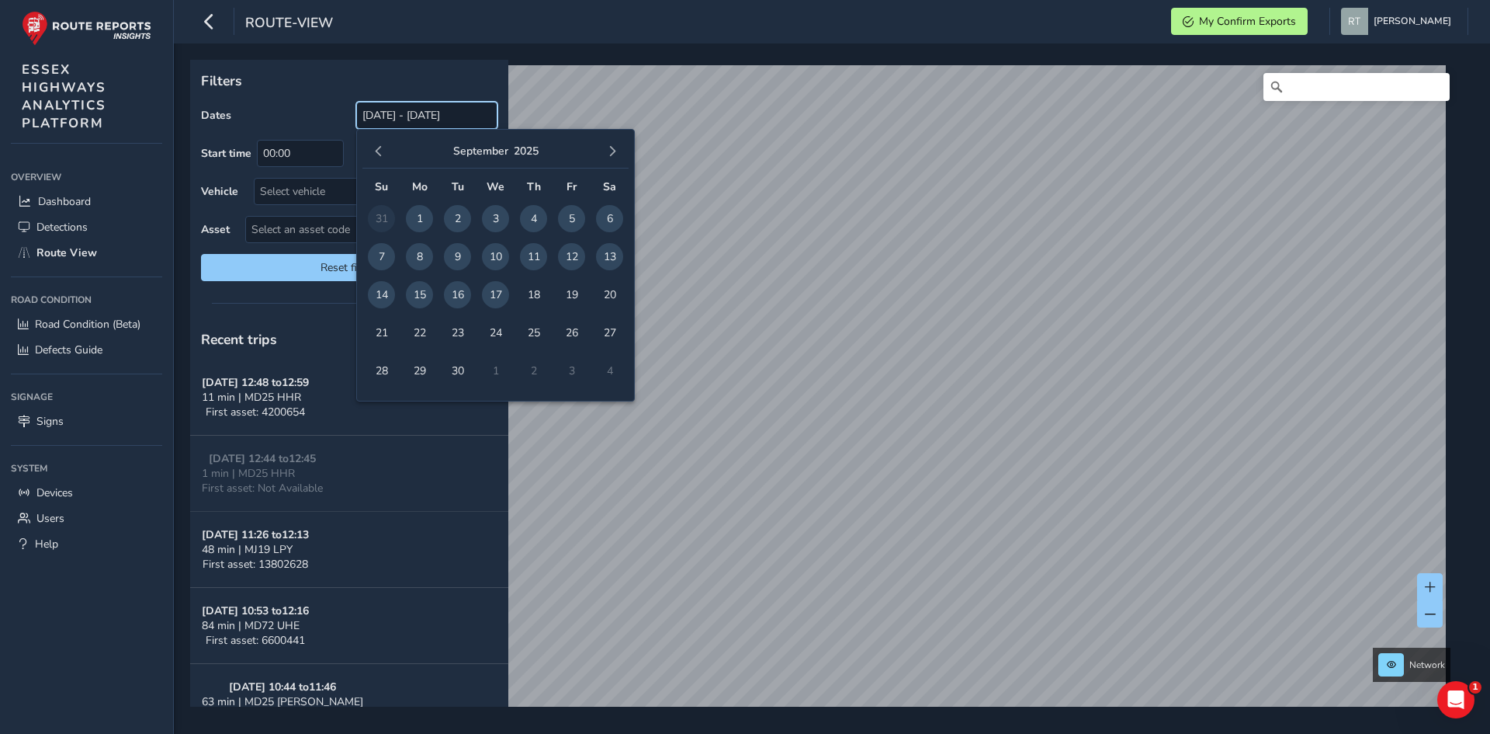
click at [405, 117] on input "[DATE] - [DATE]" at bounding box center [426, 115] width 141 height 27
click at [374, 151] on span "button" at bounding box center [378, 151] width 11 height 11
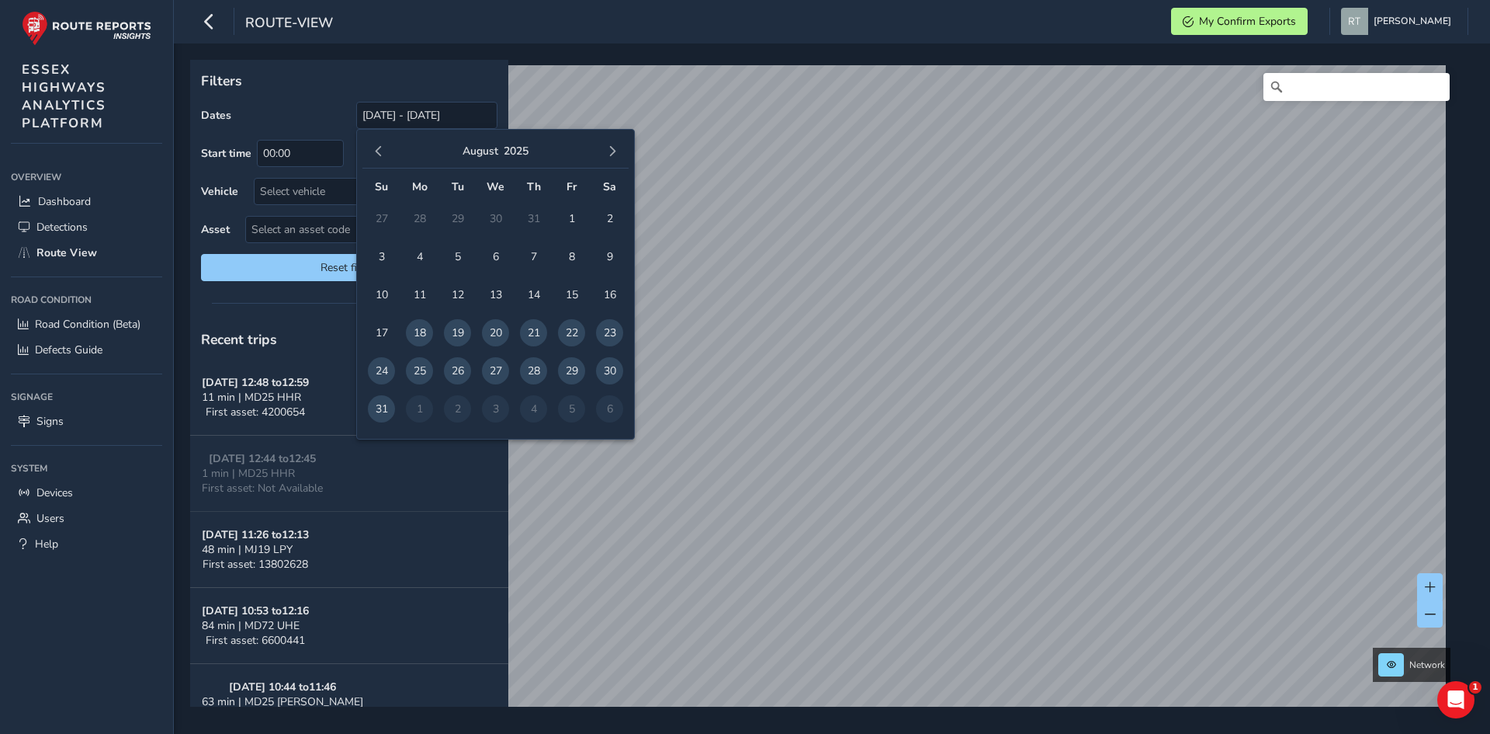
click at [374, 151] on span "button" at bounding box center [378, 151] width 11 height 11
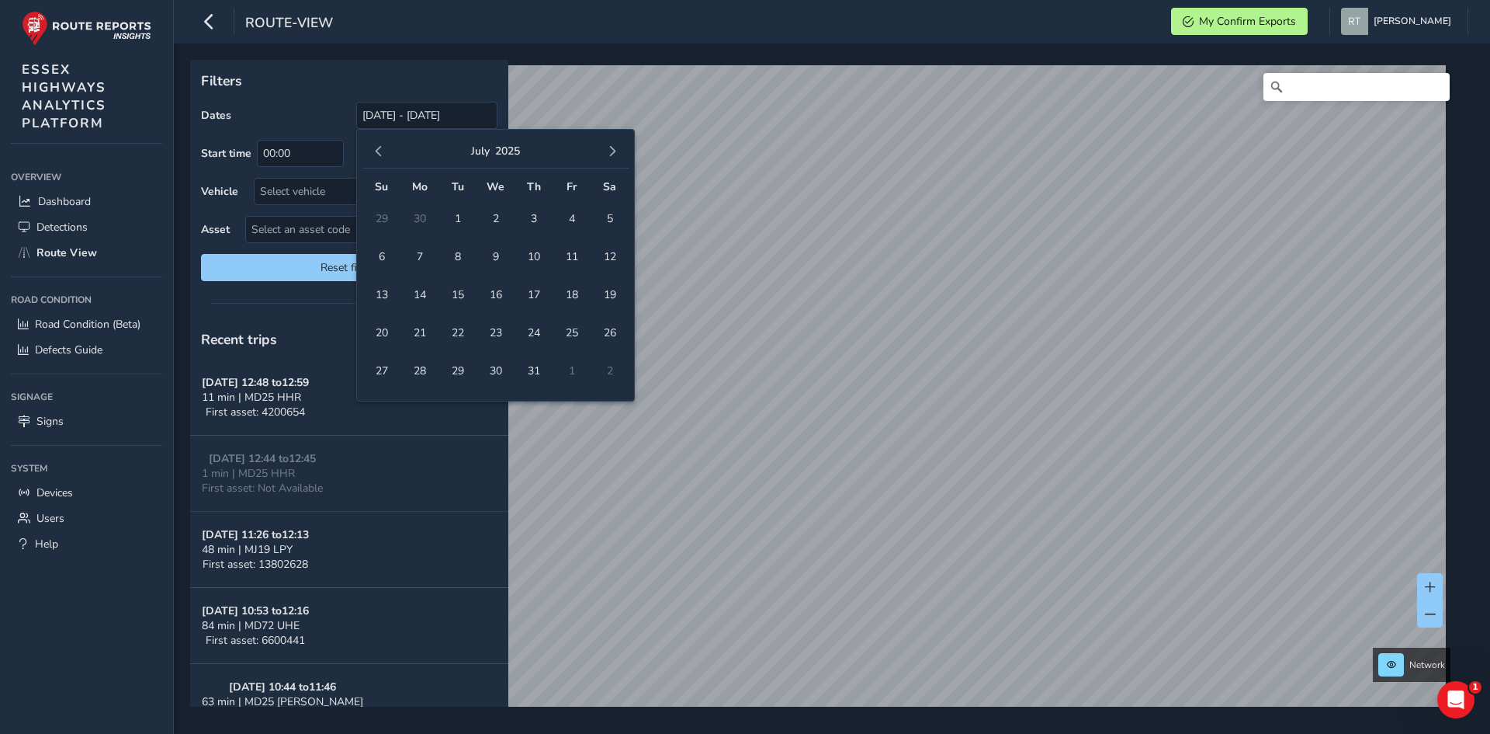
click at [374, 151] on span "button" at bounding box center [378, 151] width 11 height 11
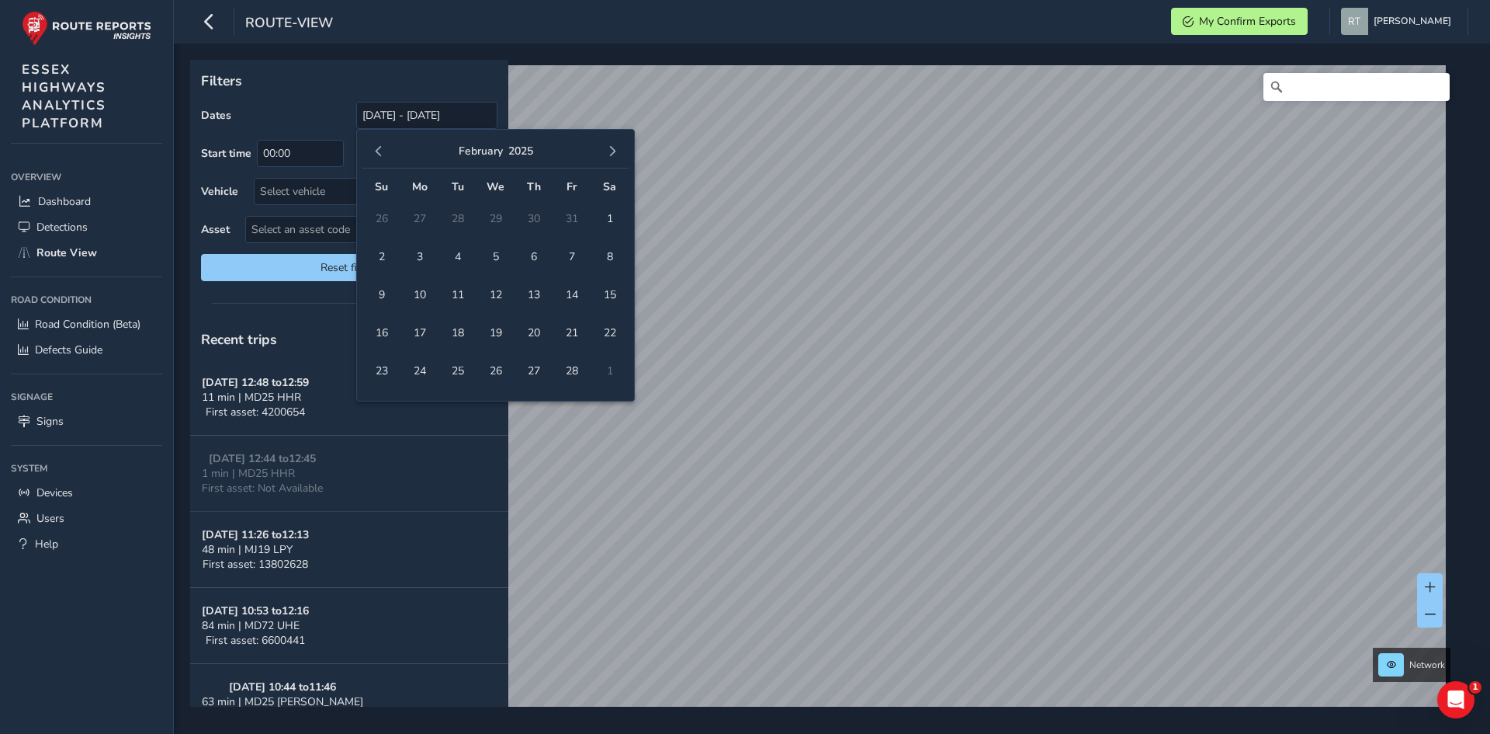
click at [374, 151] on span "button" at bounding box center [378, 151] width 11 height 11
click at [463, 220] on span "1" at bounding box center [457, 218] width 27 height 27
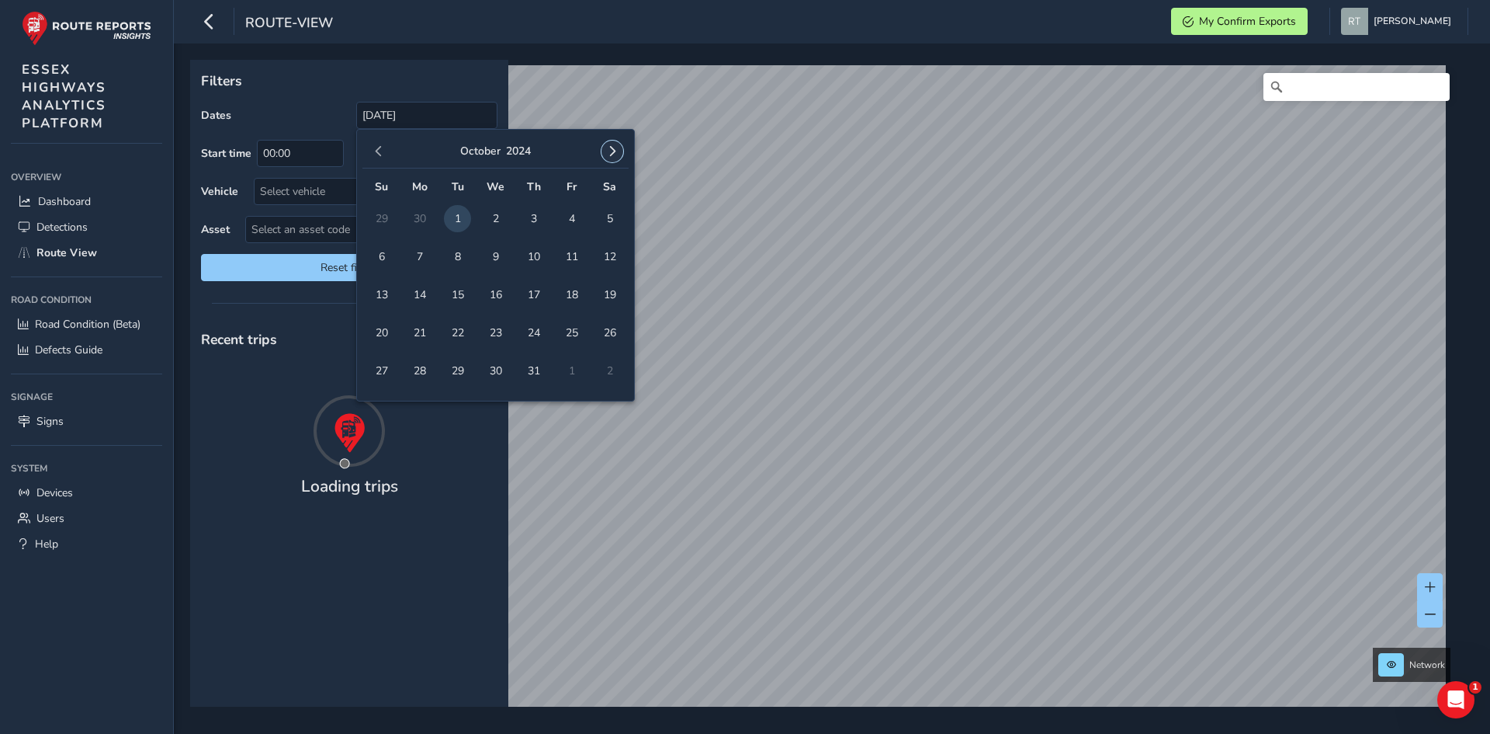
click at [605, 154] on button "button" at bounding box center [613, 151] width 22 height 22
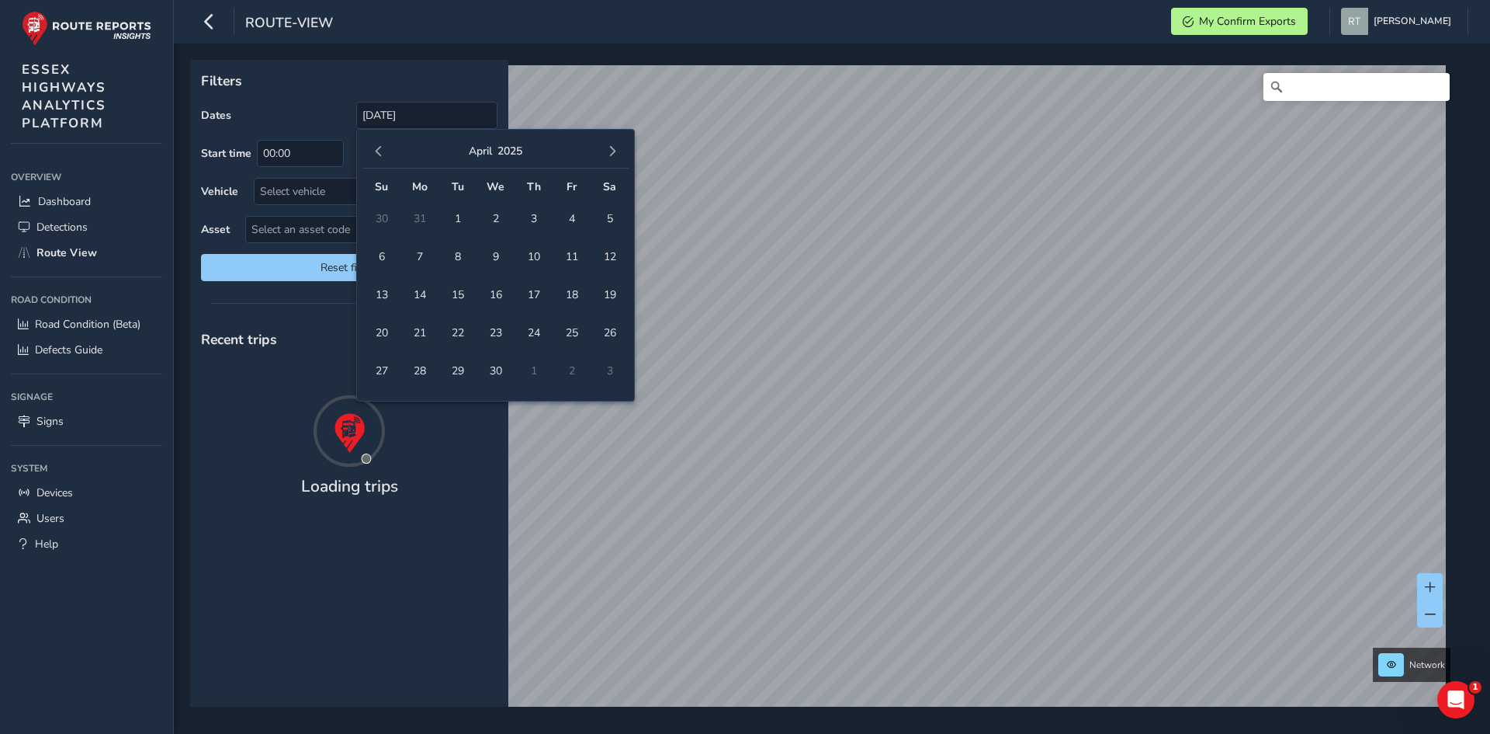
click at [605, 154] on button "button" at bounding box center [613, 151] width 22 height 22
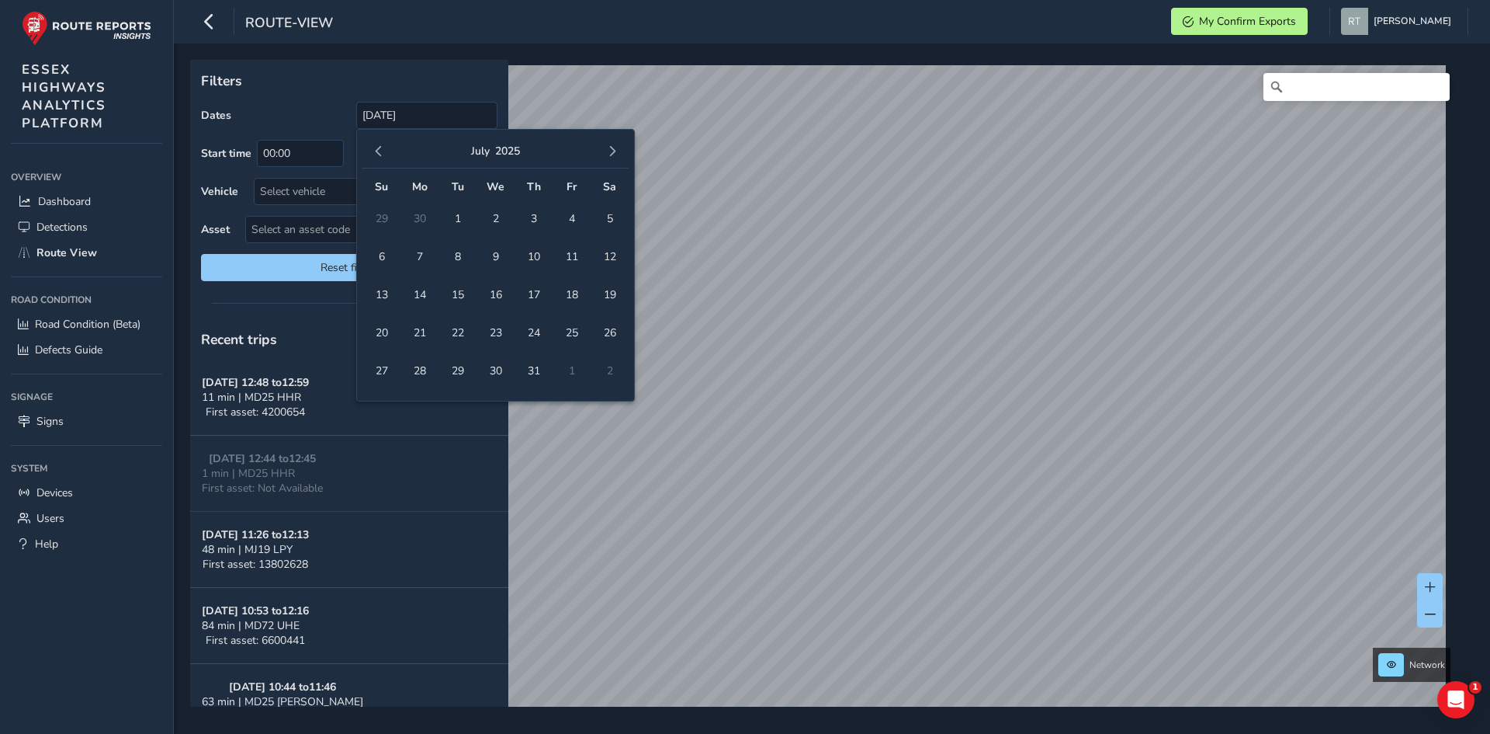
click at [605, 154] on button "button" at bounding box center [613, 151] width 22 height 22
click at [609, 295] on span "20" at bounding box center [609, 294] width 27 height 27
type input "01/10/2024 - 20/09/2025"
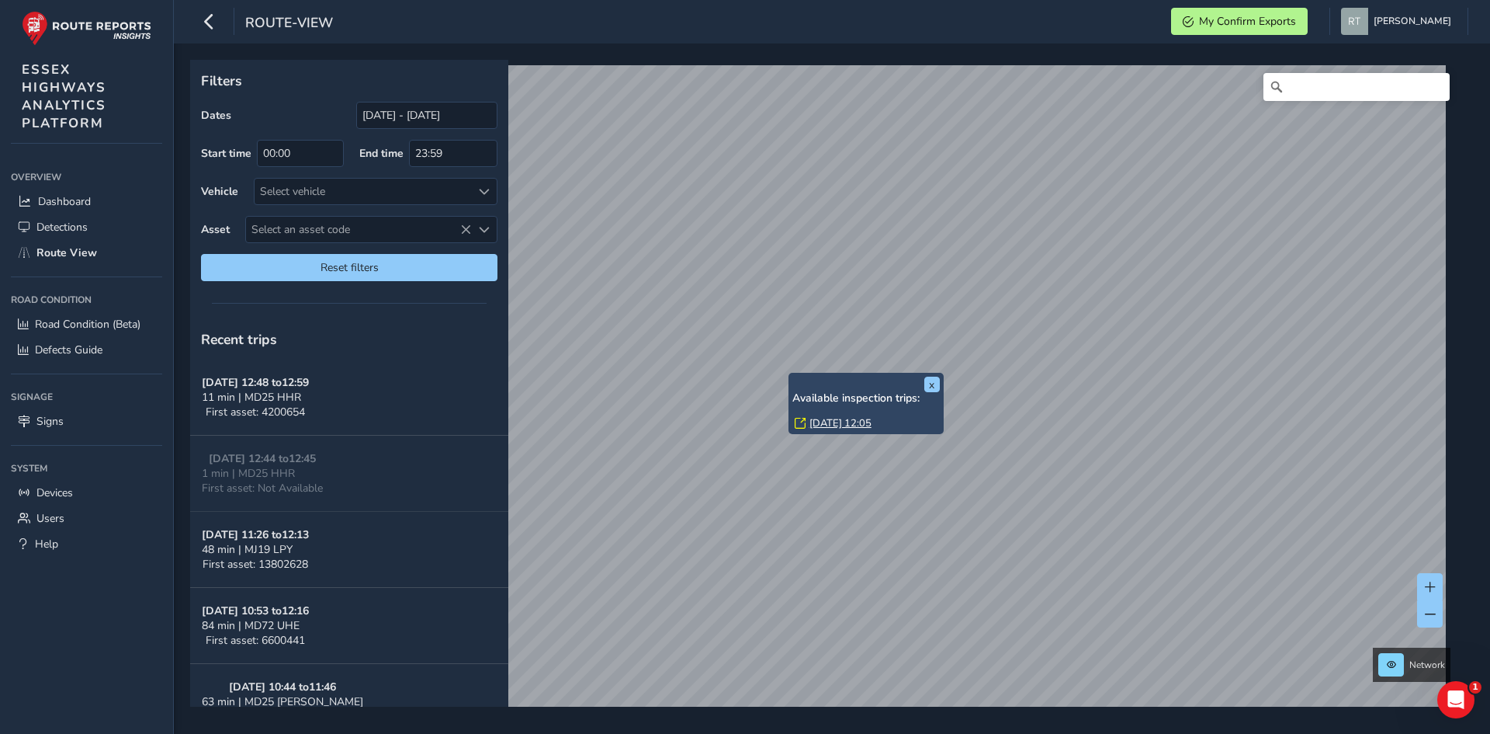
click at [828, 427] on link "Wed, 9 Apr, 12:05" at bounding box center [841, 423] width 62 height 14
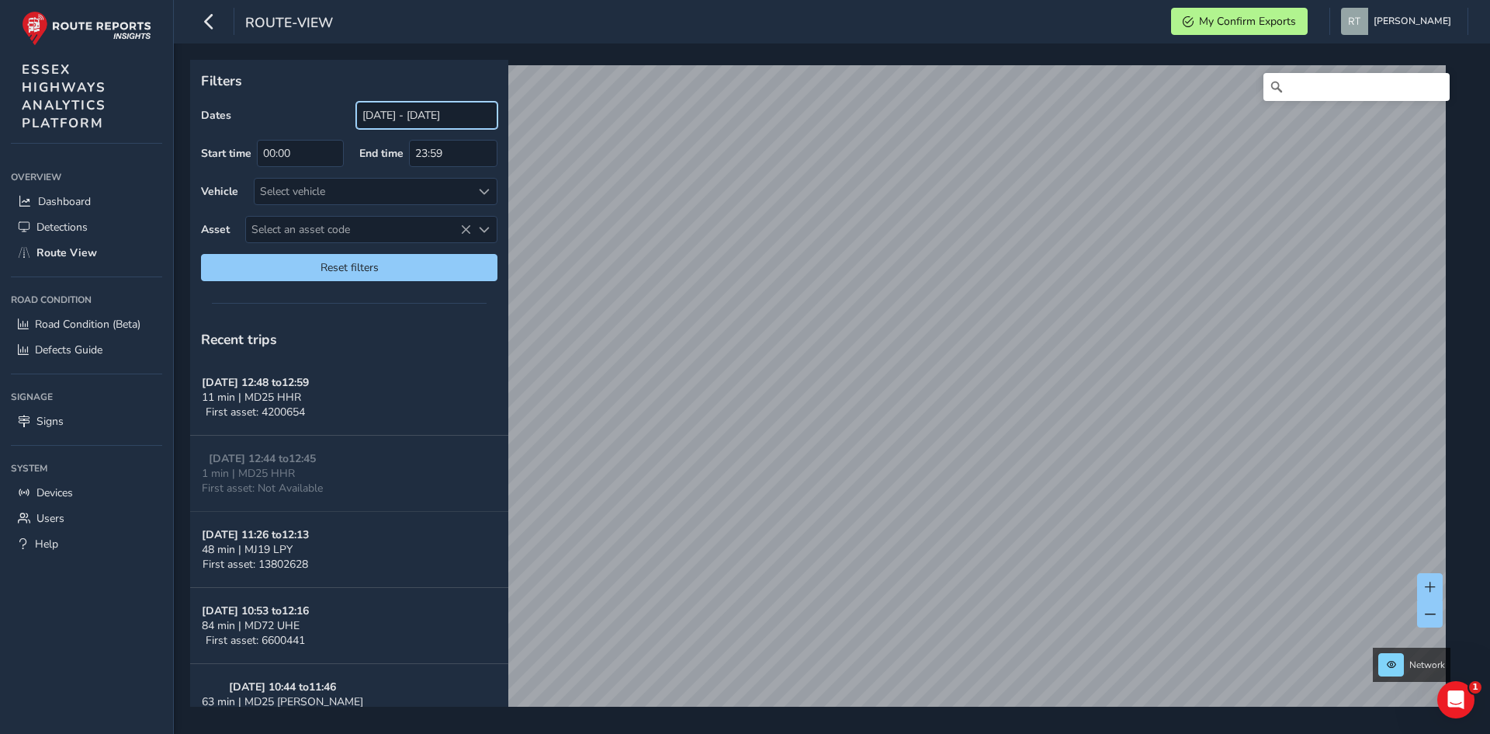
click at [380, 120] on input "[DATE] - [DATE]" at bounding box center [426, 115] width 141 height 27
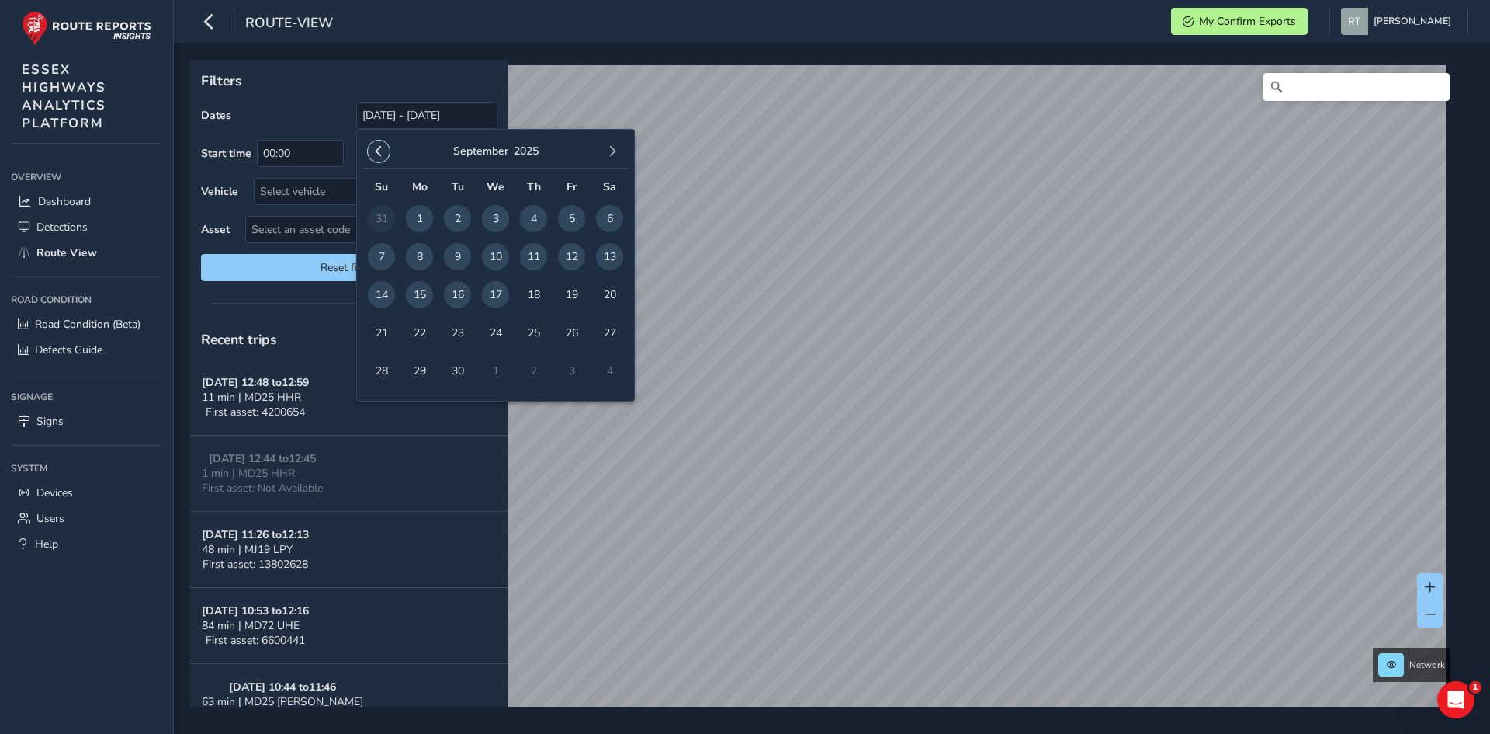
click at [378, 156] on span "button" at bounding box center [378, 151] width 11 height 11
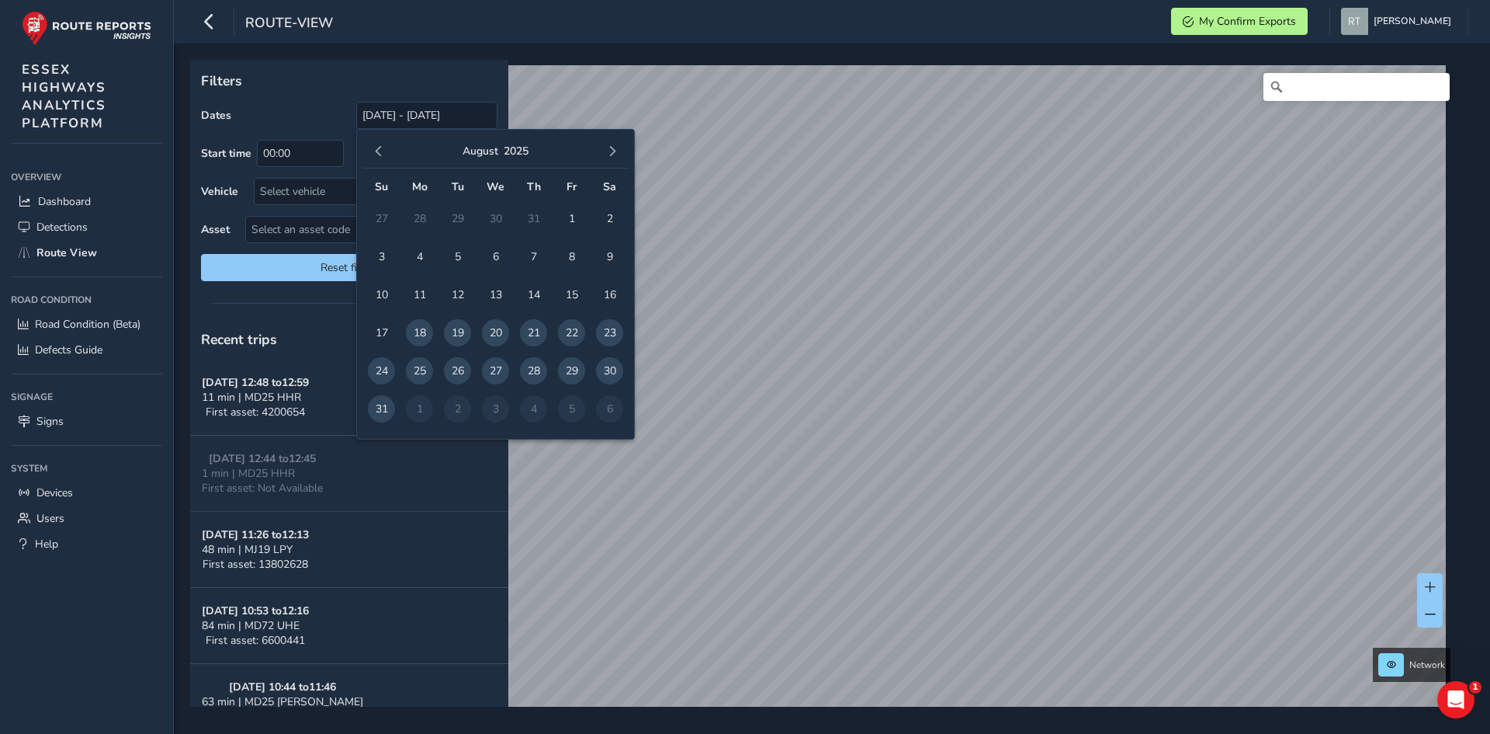
click at [378, 156] on span "button" at bounding box center [378, 151] width 11 height 11
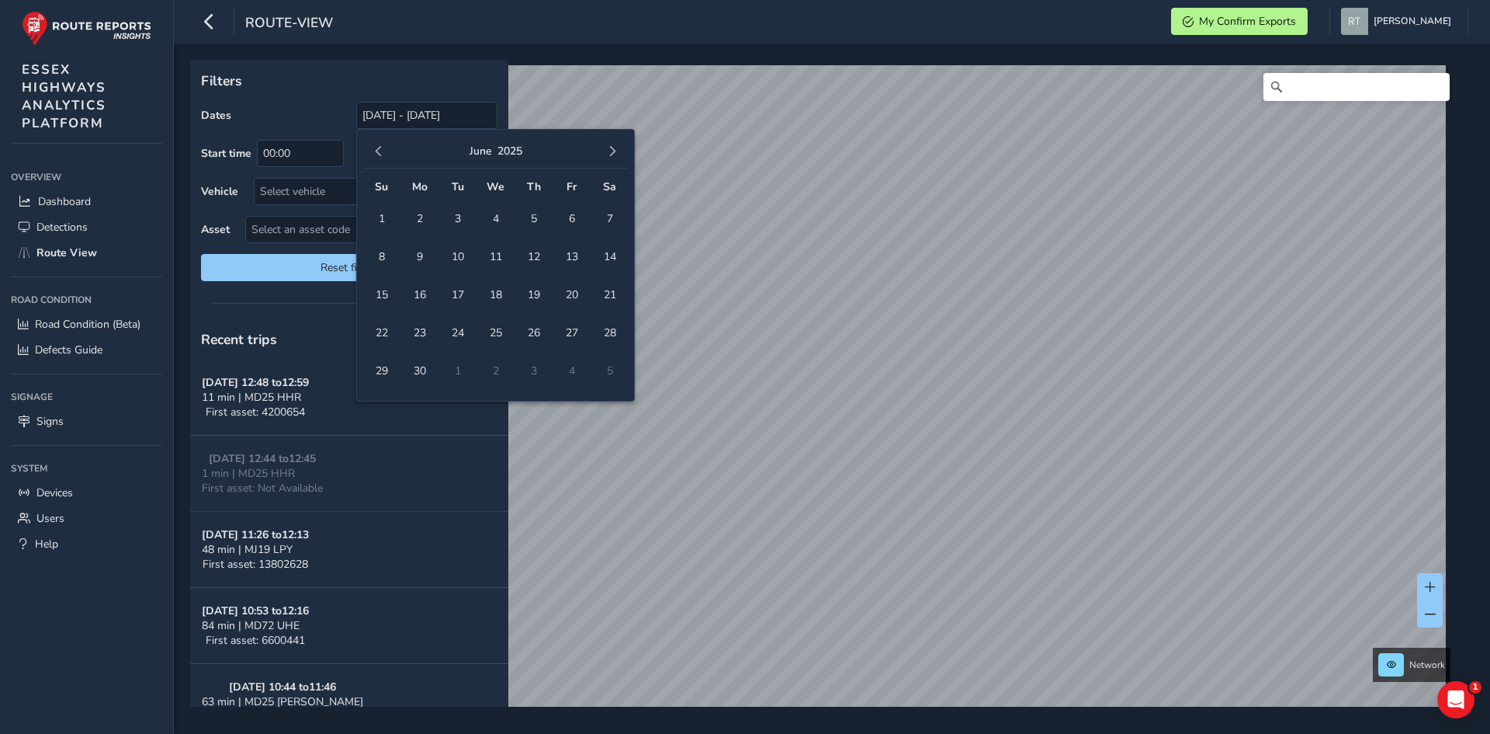
click at [378, 156] on span "button" at bounding box center [378, 151] width 11 height 11
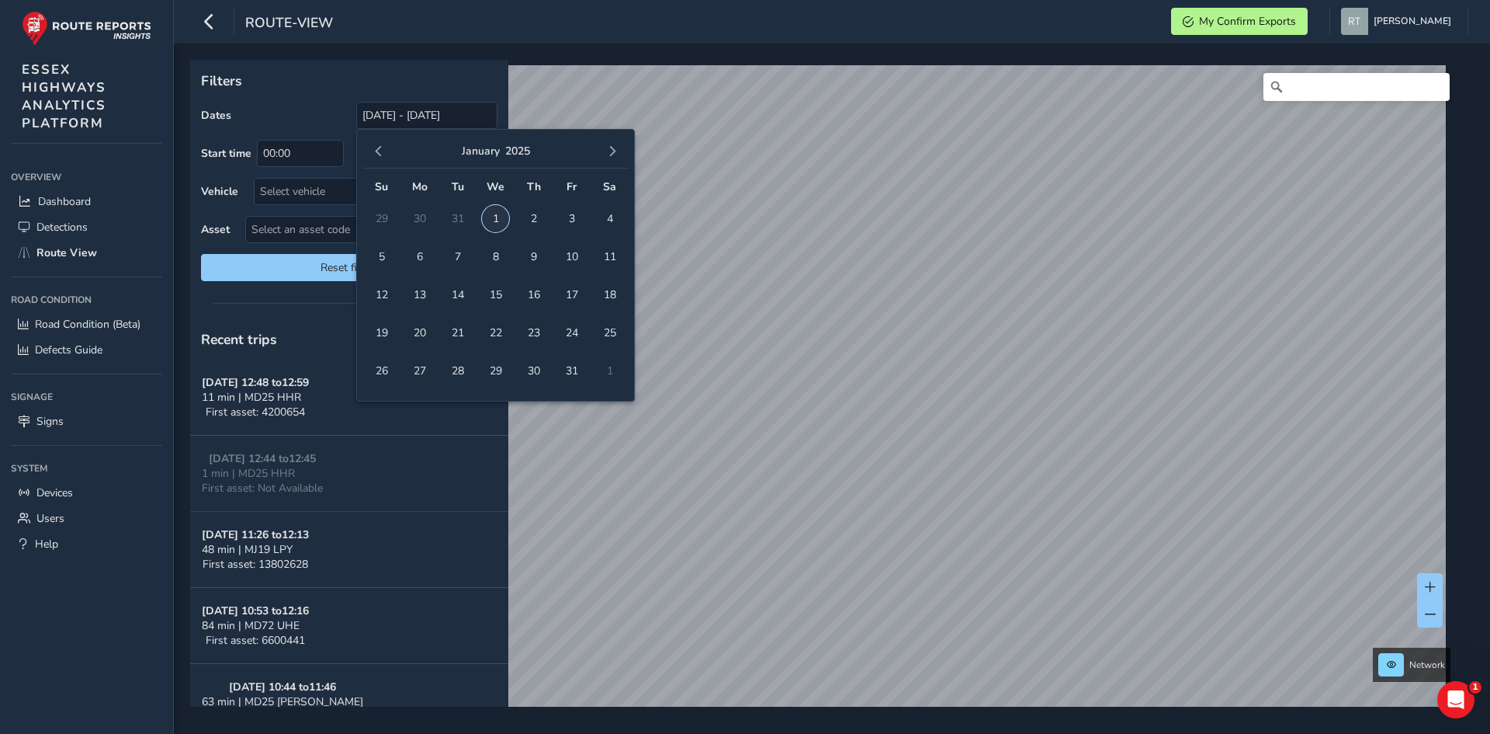
click at [488, 217] on span "1" at bounding box center [495, 218] width 27 height 27
click at [618, 156] on button "button" at bounding box center [613, 151] width 22 height 22
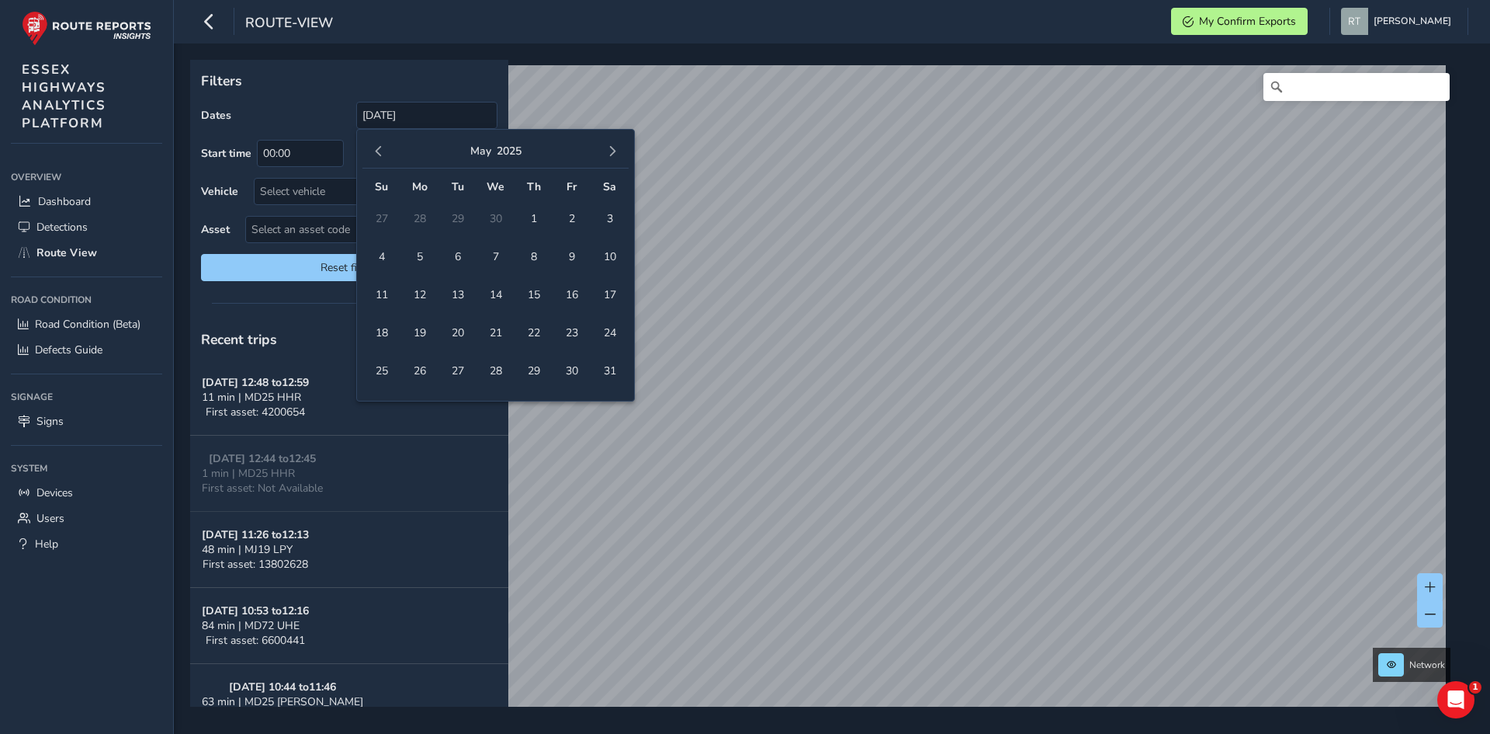
click at [618, 156] on button "button" at bounding box center [613, 151] width 22 height 22
click at [503, 213] on span "1" at bounding box center [495, 218] width 27 height 27
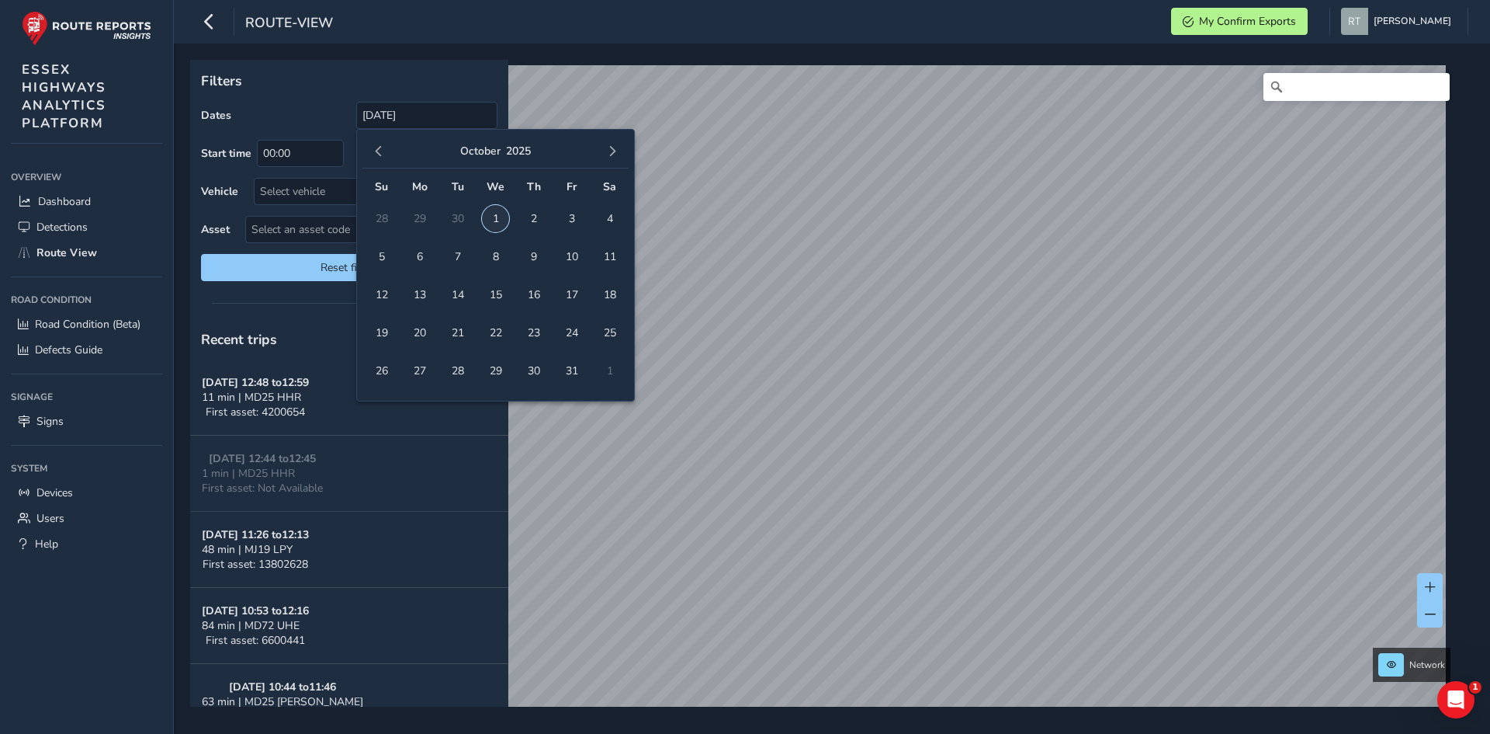
type input "01/01/2025 - 01/10/2025"
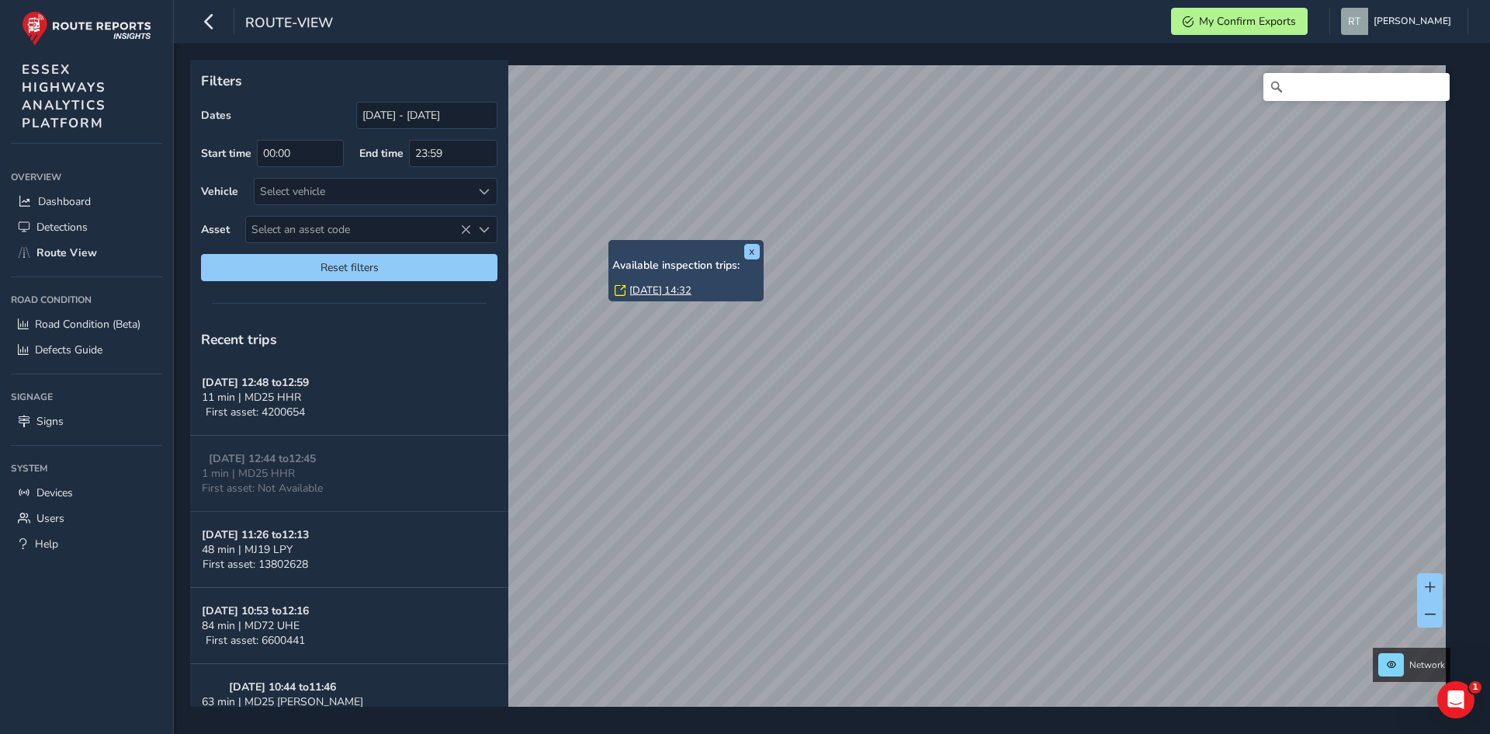
click at [656, 283] on link "Tue, 1 Apr, 14:32" at bounding box center [661, 290] width 62 height 14
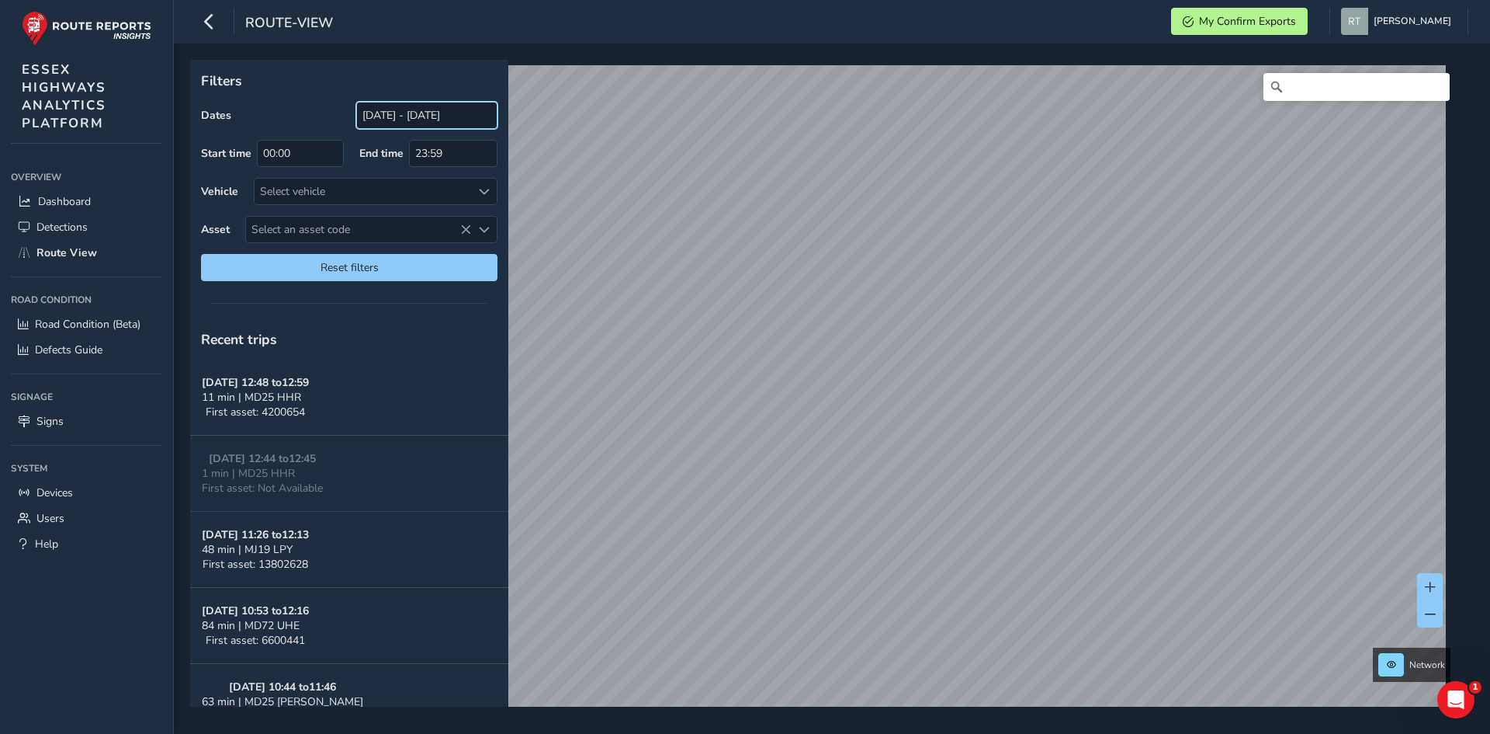
click at [434, 113] on input "[DATE] - [DATE]" at bounding box center [426, 115] width 141 height 27
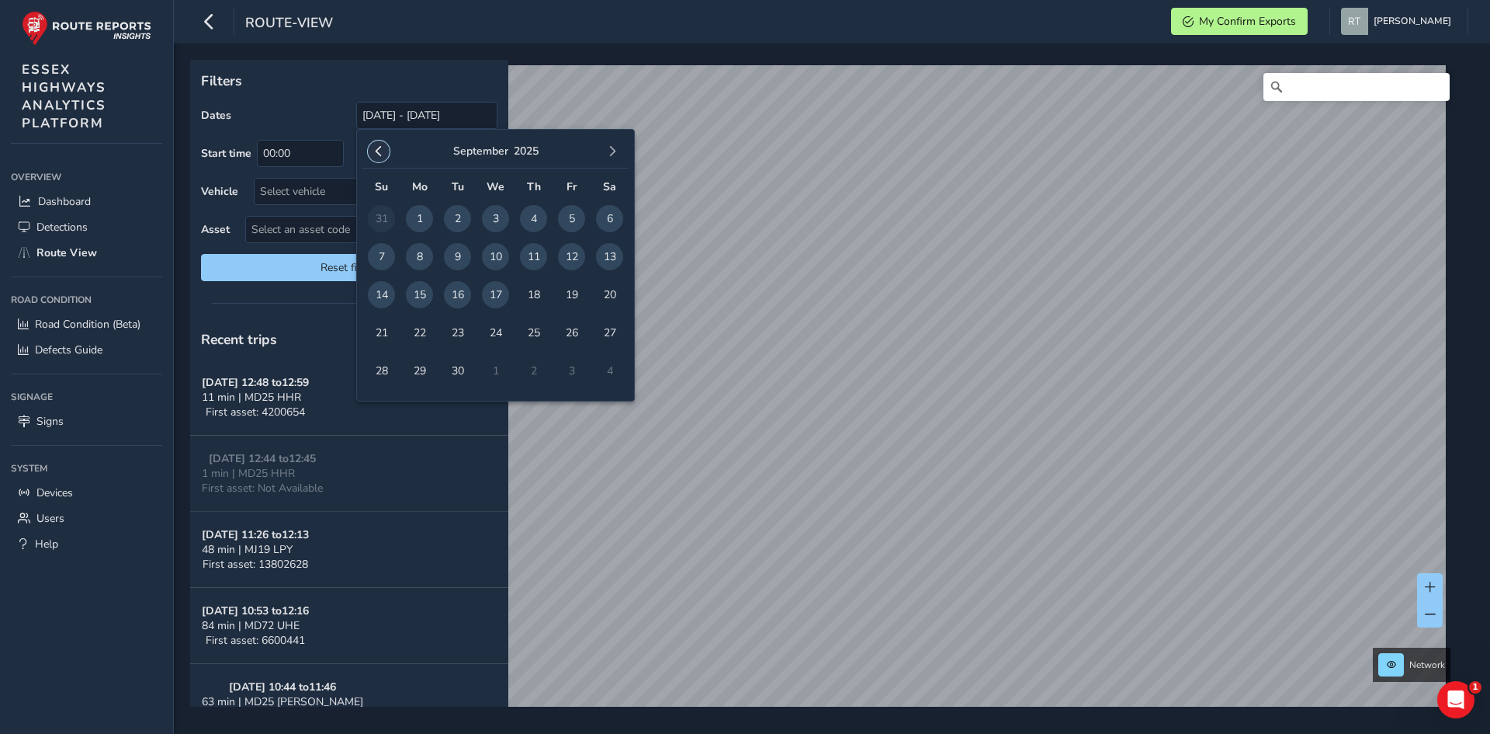
click at [382, 150] on span "button" at bounding box center [378, 151] width 11 height 11
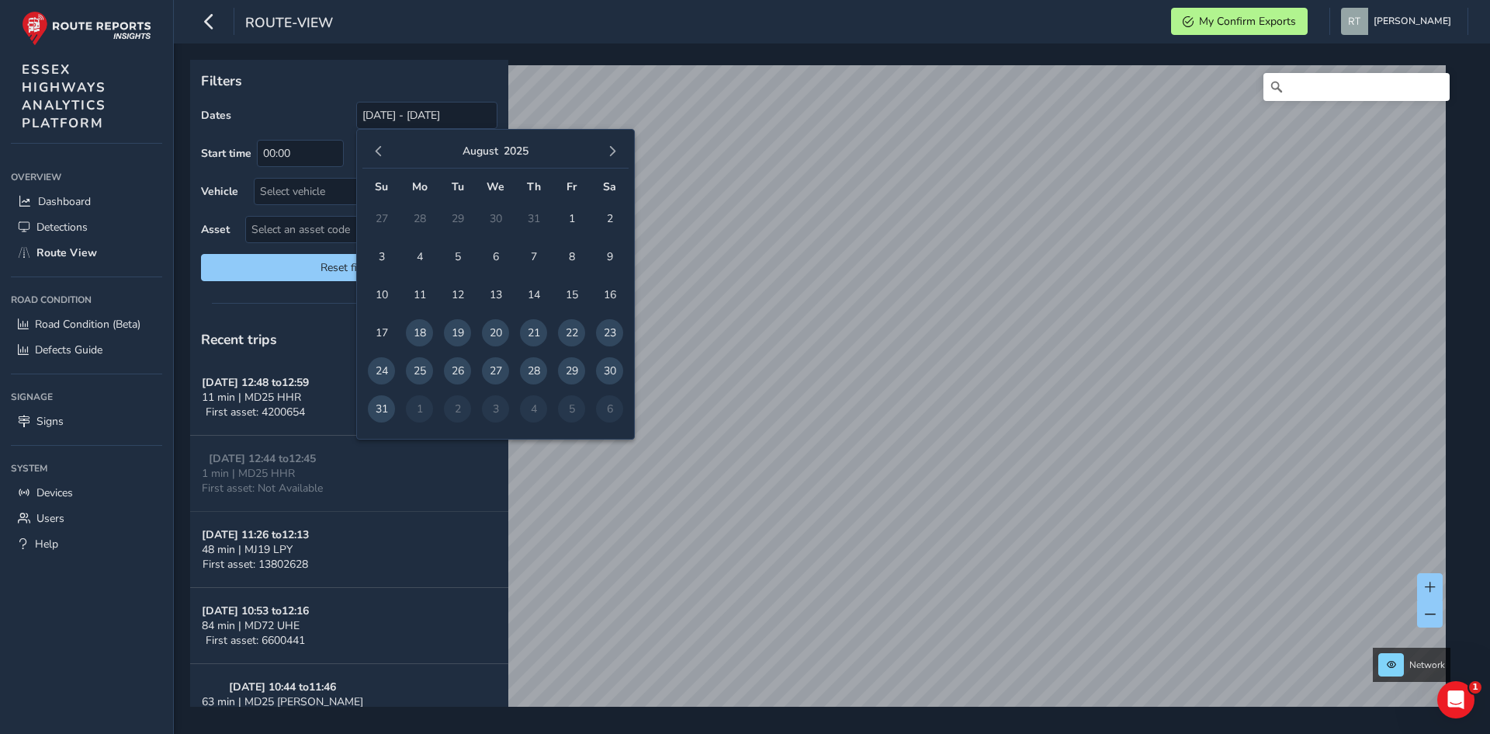
click at [382, 150] on span "button" at bounding box center [378, 151] width 11 height 11
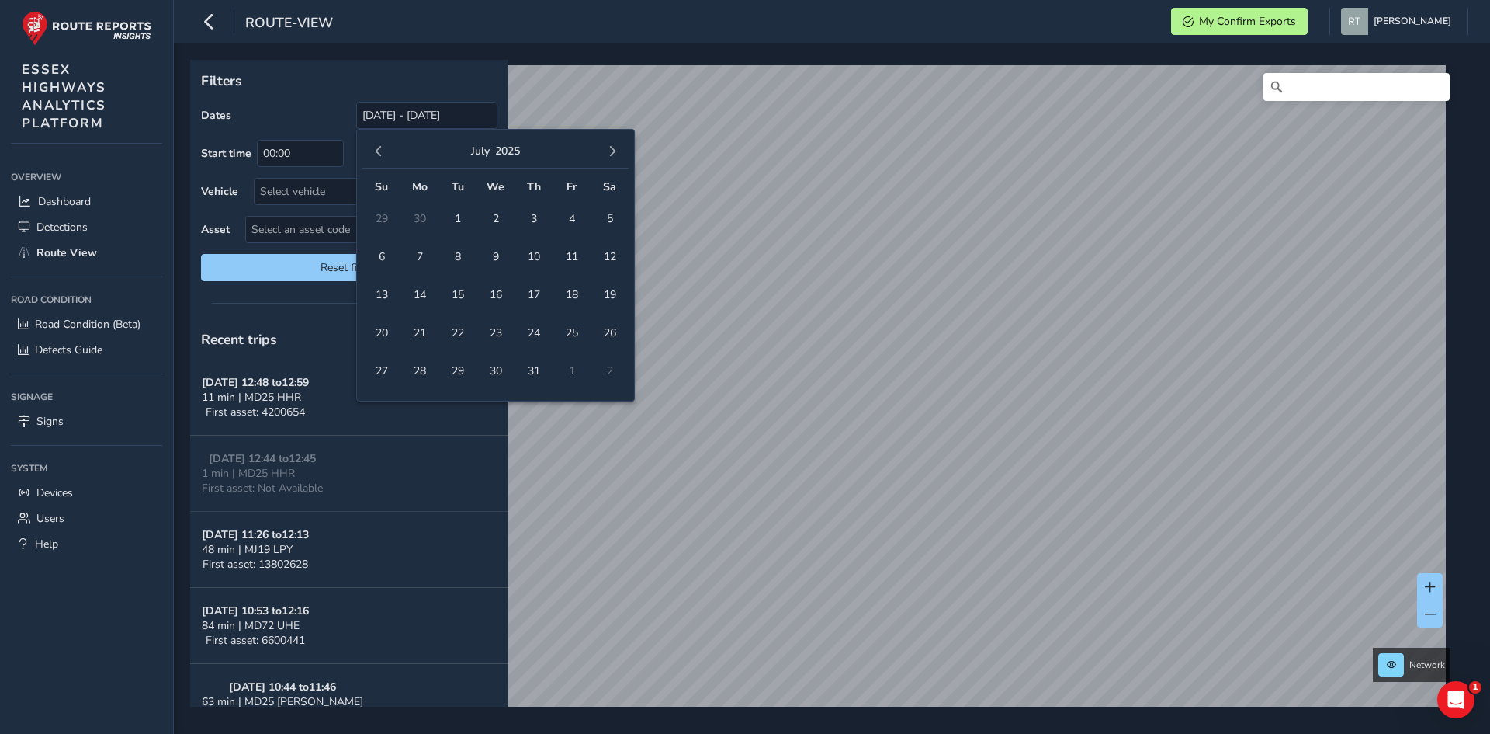
click at [382, 150] on span "button" at bounding box center [378, 151] width 11 height 11
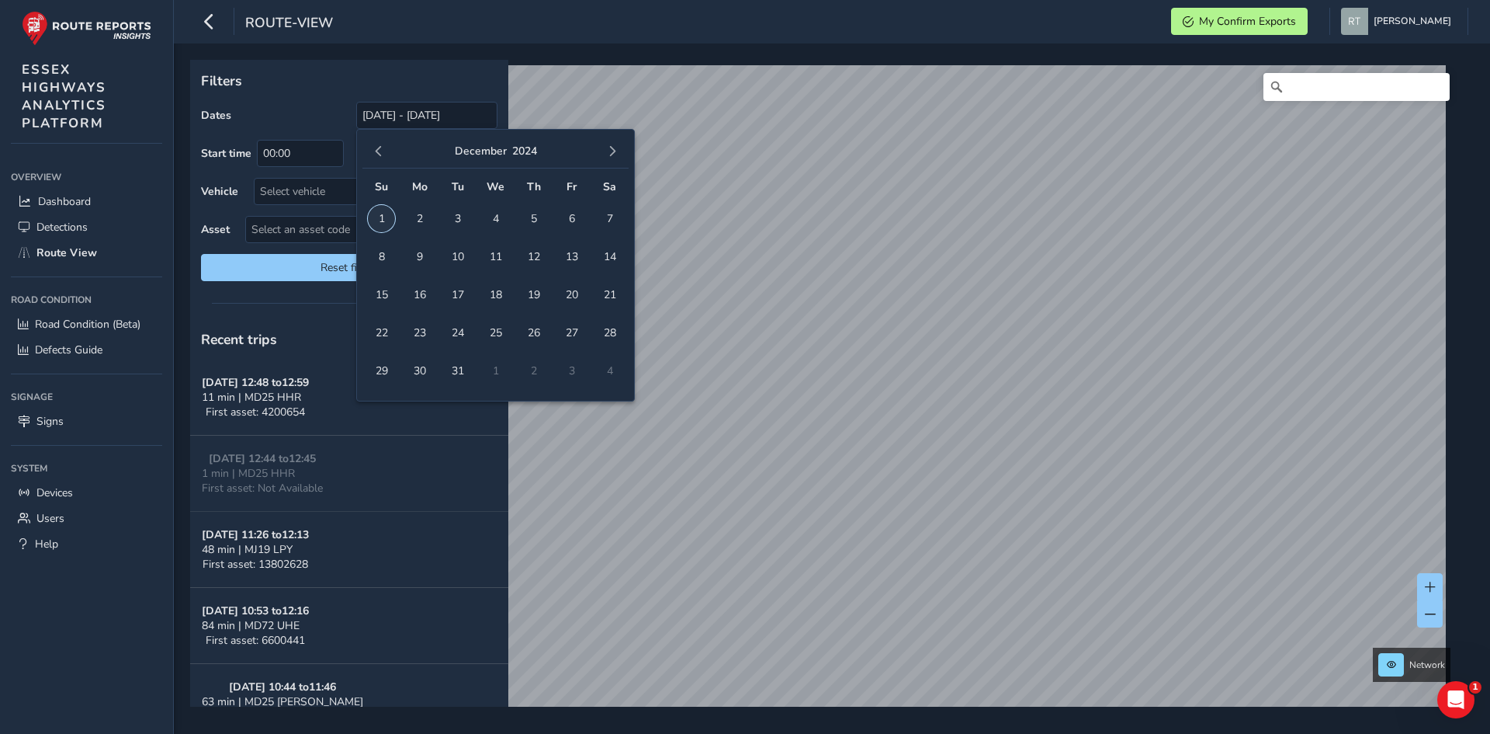
click at [390, 219] on span "1" at bounding box center [381, 218] width 27 height 27
click at [608, 147] on span "button" at bounding box center [612, 151] width 11 height 11
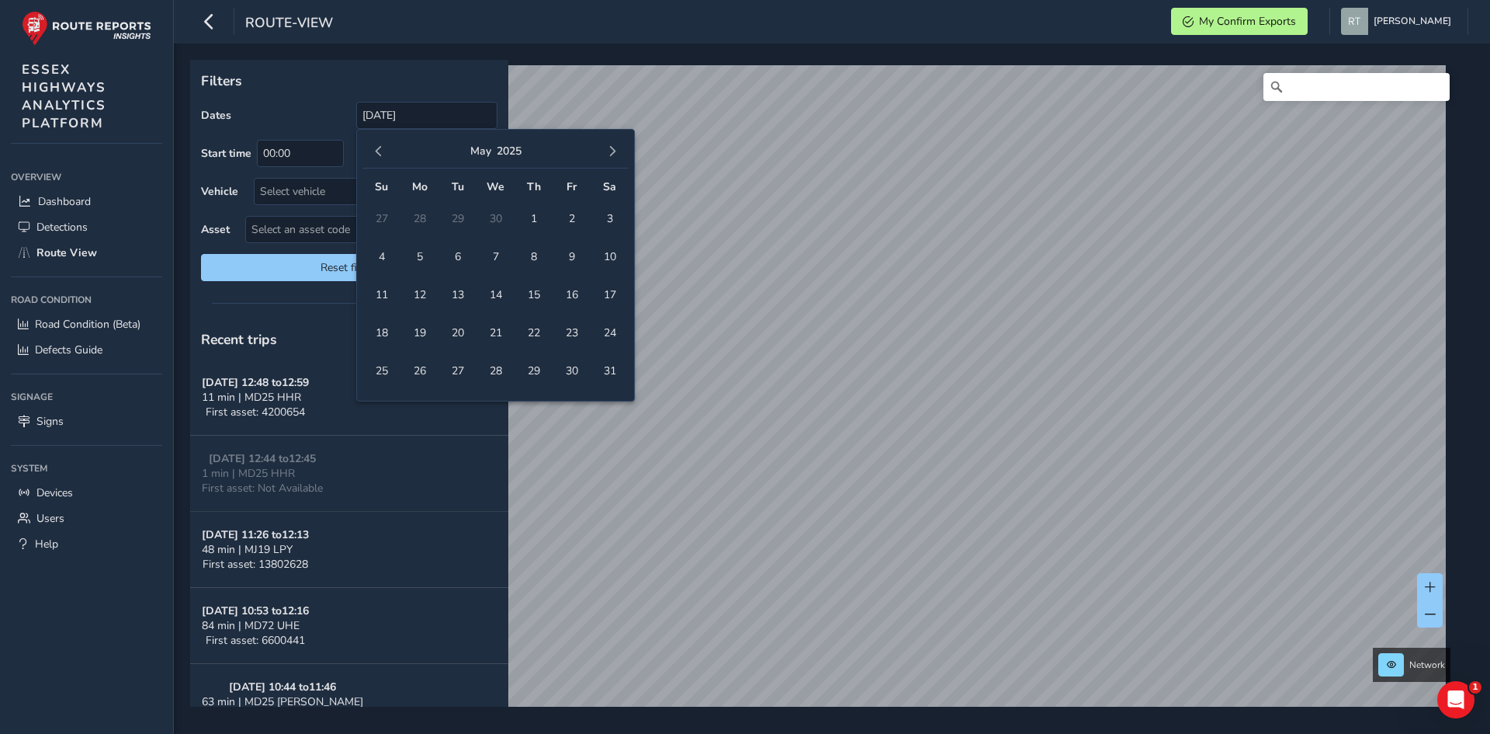
click at [608, 147] on span "button" at bounding box center [612, 151] width 11 height 11
click at [611, 140] on button "button" at bounding box center [613, 151] width 22 height 22
click at [609, 335] on span "27" at bounding box center [609, 332] width 27 height 27
type input "01/12/2024 - 27/09/2025"
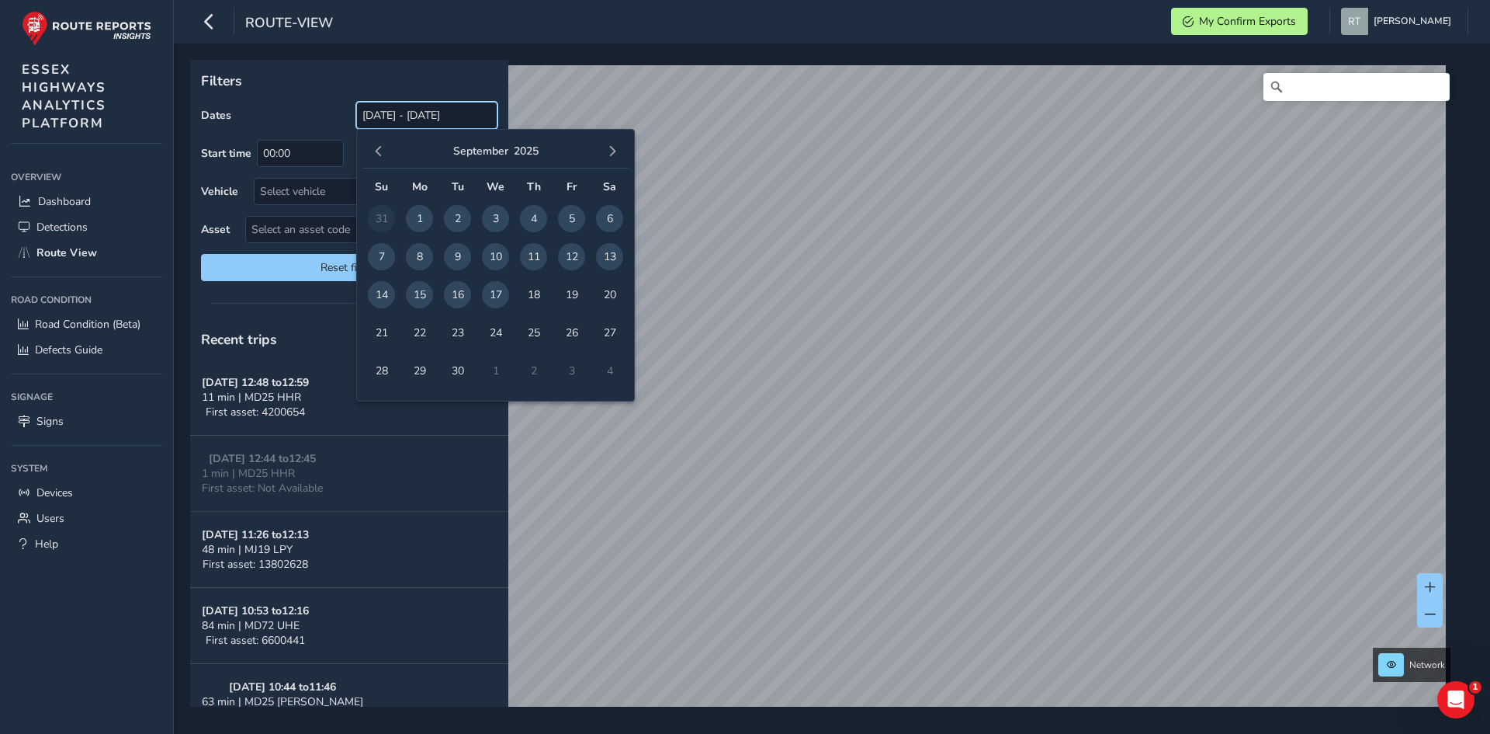
click at [410, 113] on input "[DATE] - [DATE]" at bounding box center [426, 115] width 141 height 27
click at [377, 145] on button "button" at bounding box center [379, 151] width 22 height 22
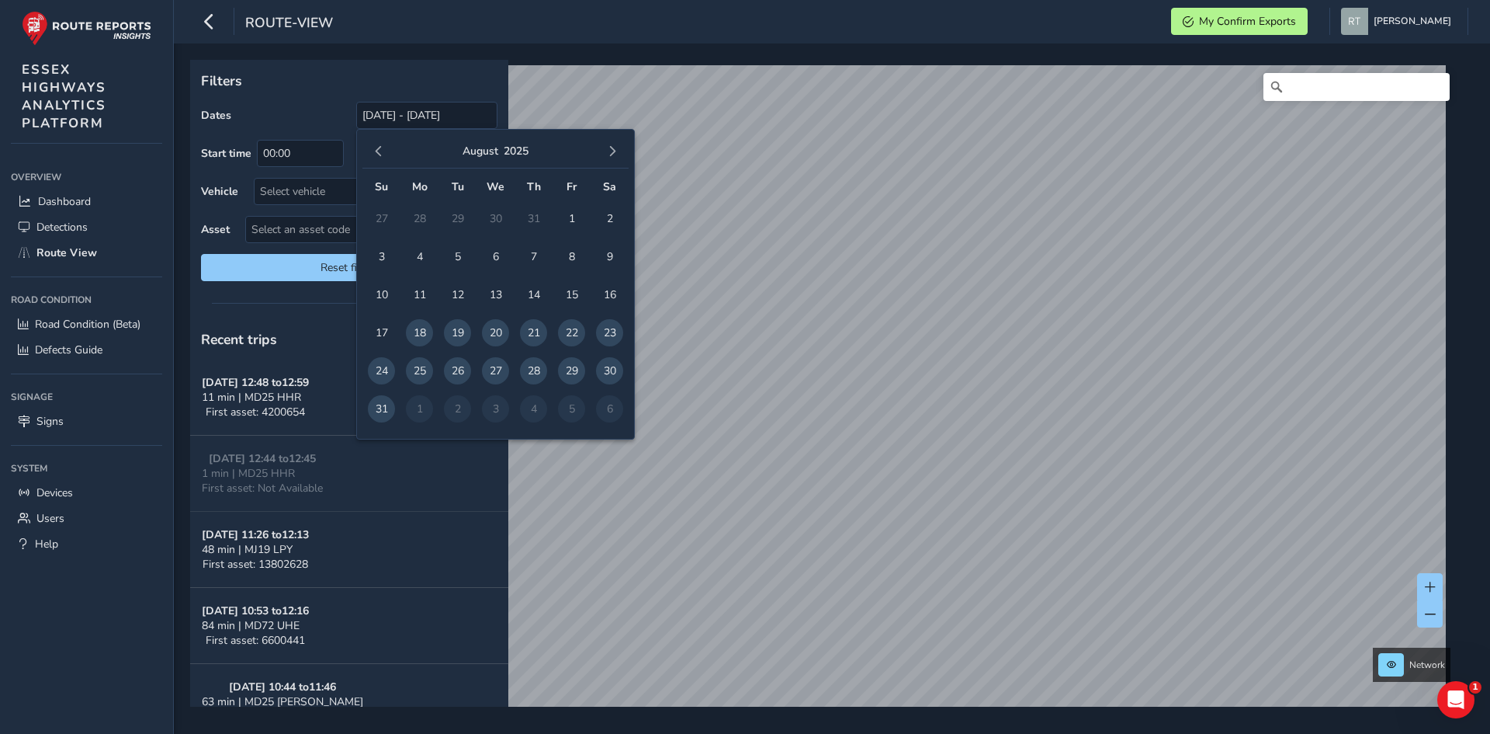
click at [377, 145] on button "button" at bounding box center [379, 151] width 22 height 22
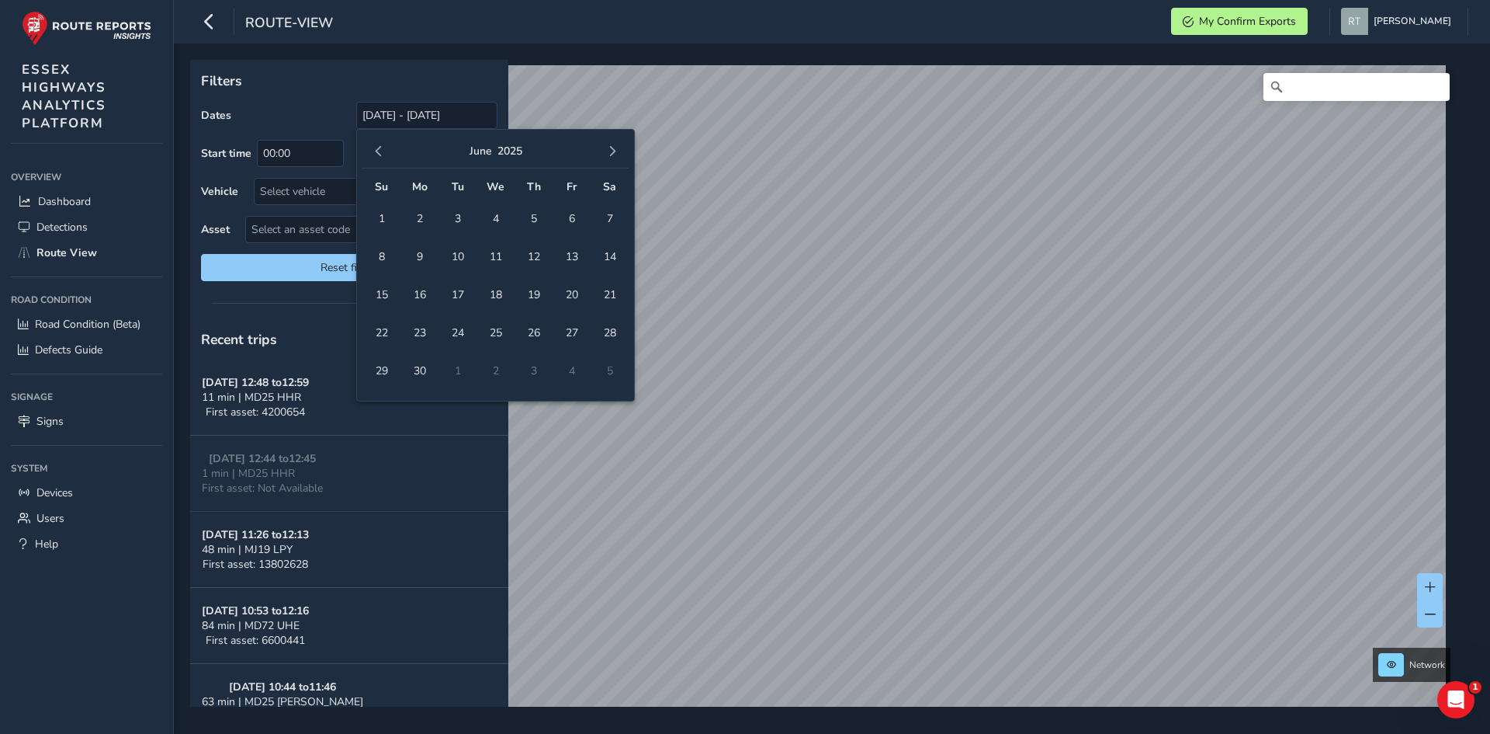
click at [377, 145] on button "button" at bounding box center [379, 151] width 22 height 22
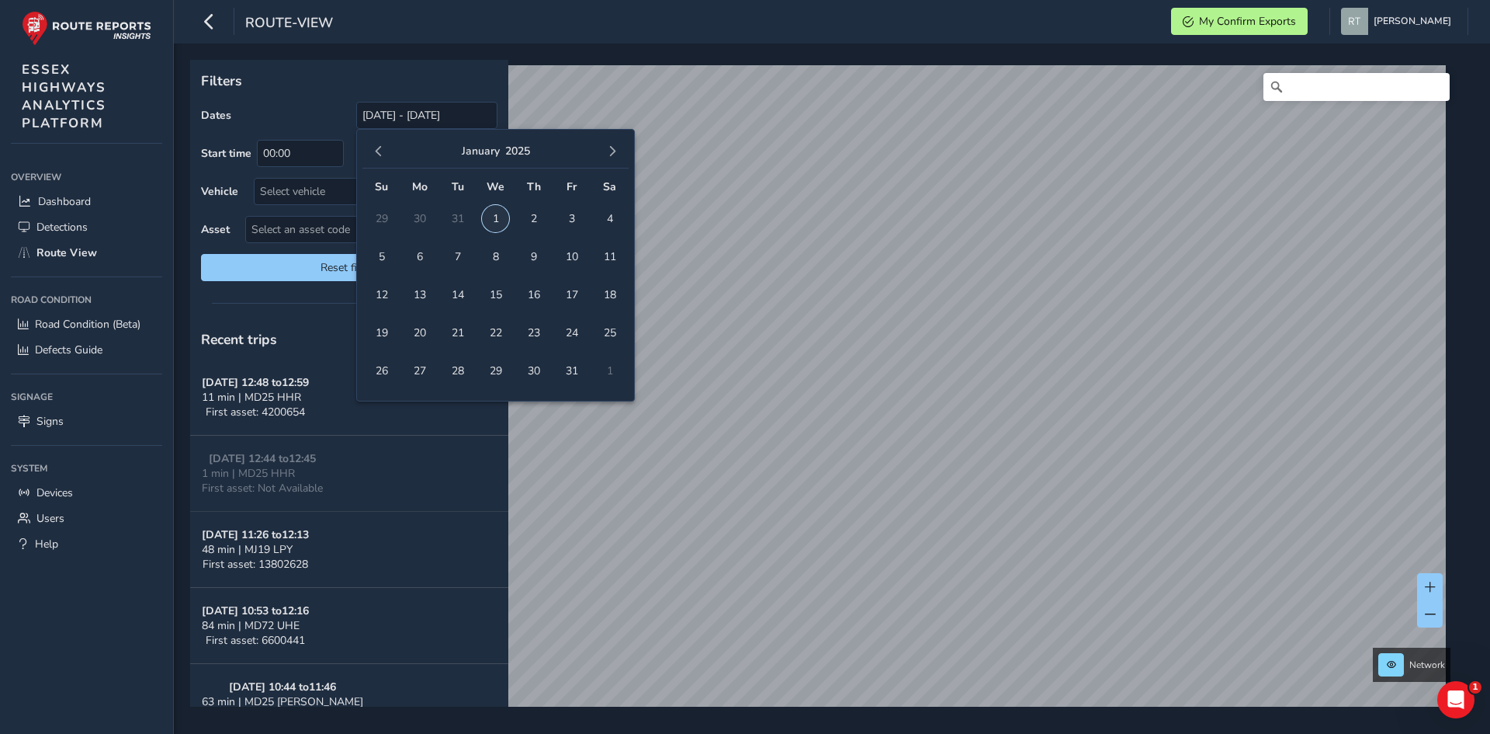
click at [493, 225] on span "1" at bounding box center [495, 218] width 27 height 27
click at [616, 155] on span "button" at bounding box center [612, 151] width 11 height 11
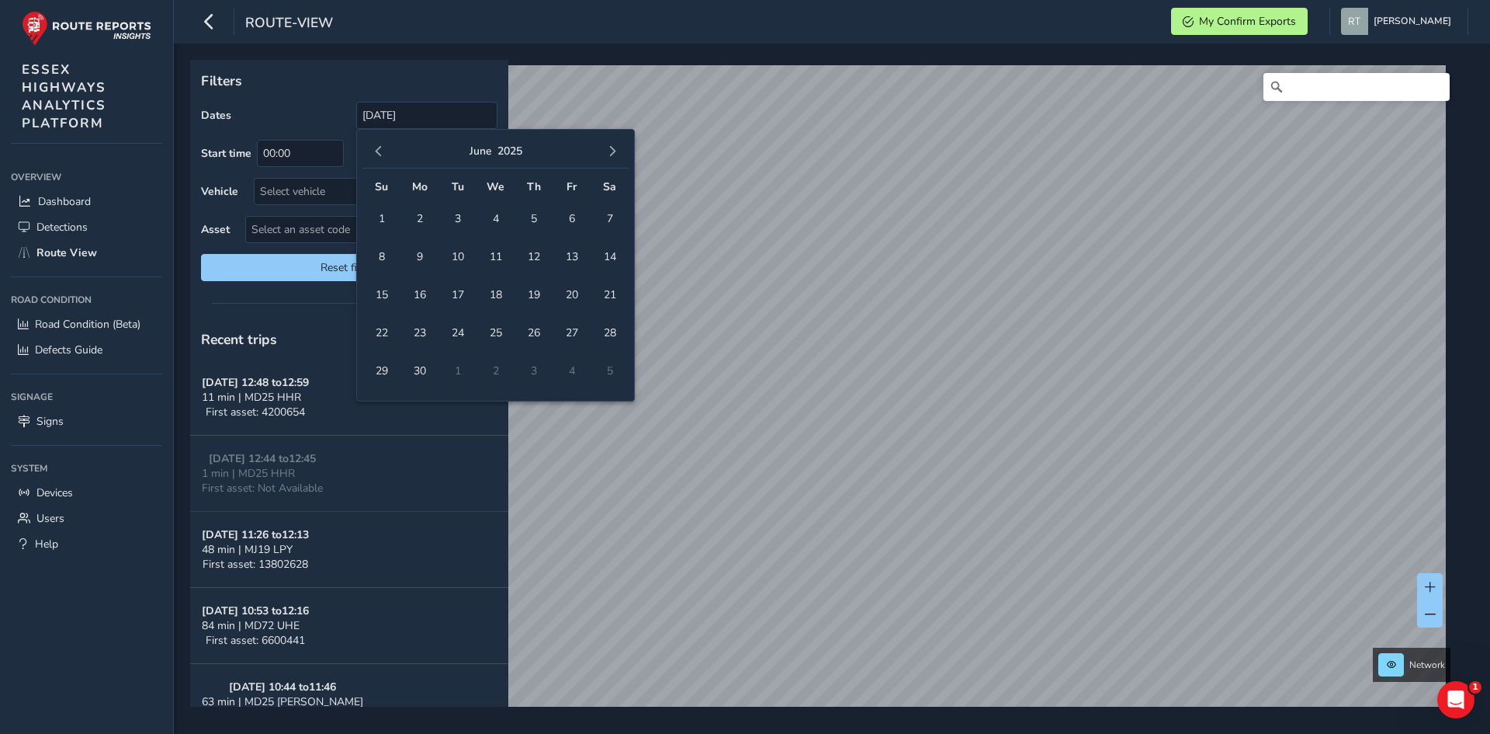
click at [616, 155] on span "button" at bounding box center [612, 151] width 11 height 11
click at [617, 335] on span "25" at bounding box center [609, 332] width 27 height 27
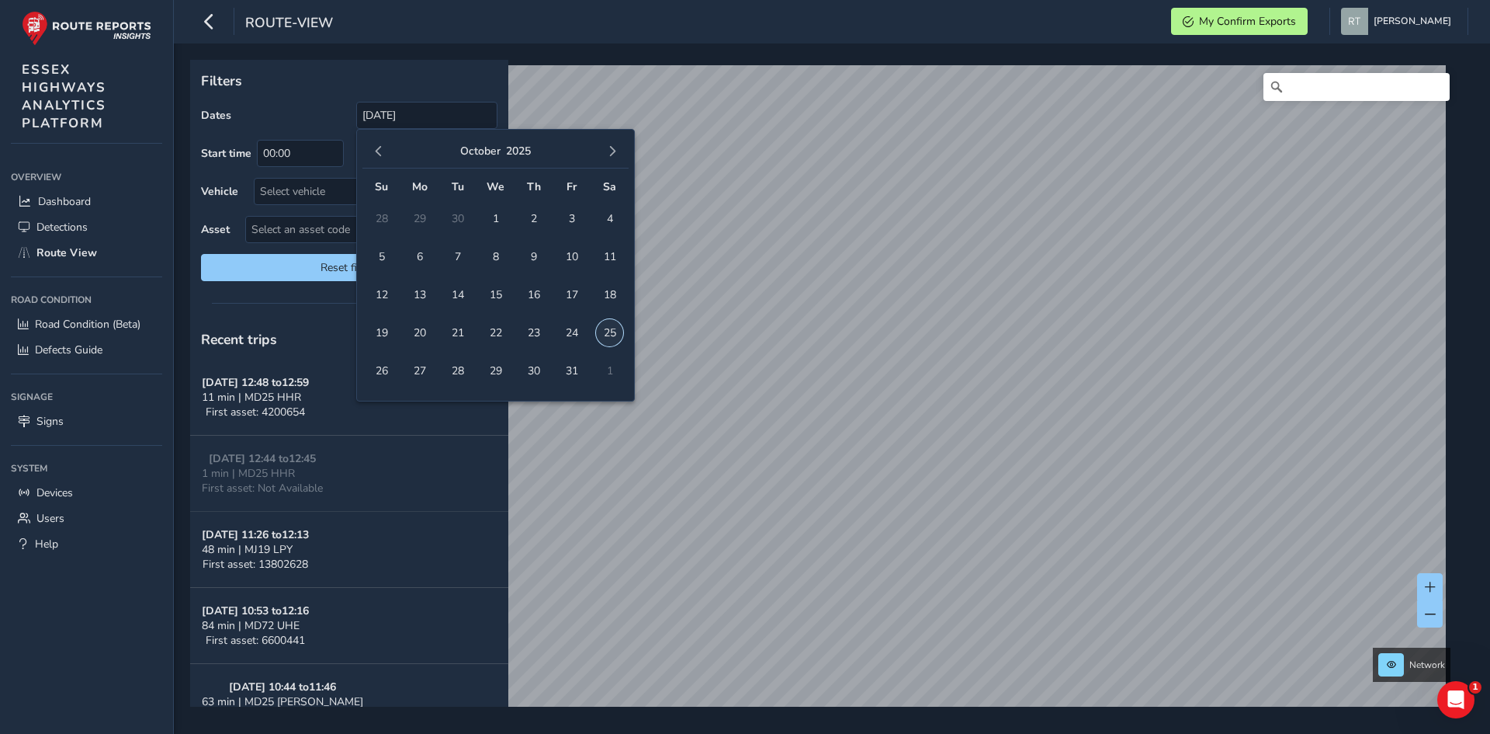
type input "[DATE] - [DATE]"
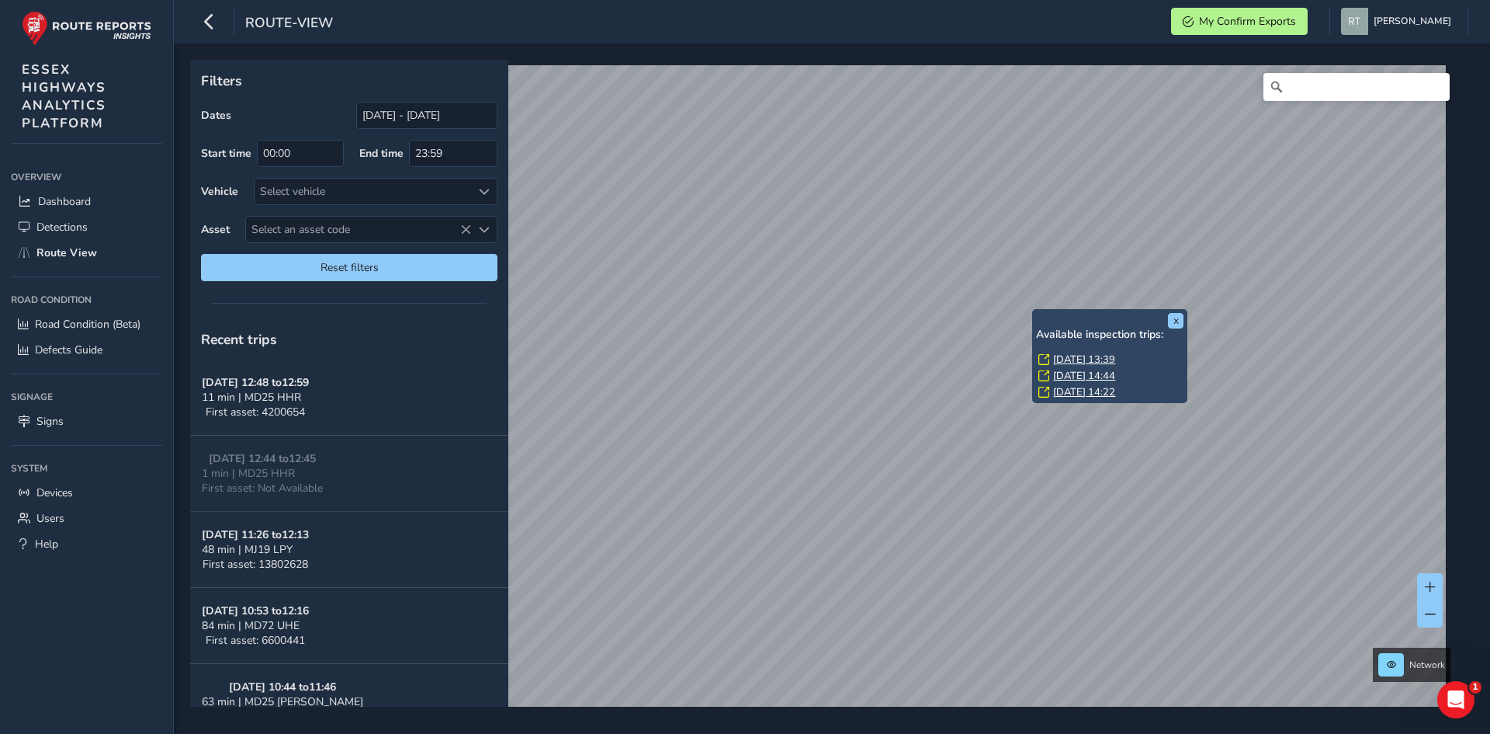
click at [1071, 362] on link "[DATE] 13:39" at bounding box center [1084, 359] width 62 height 14
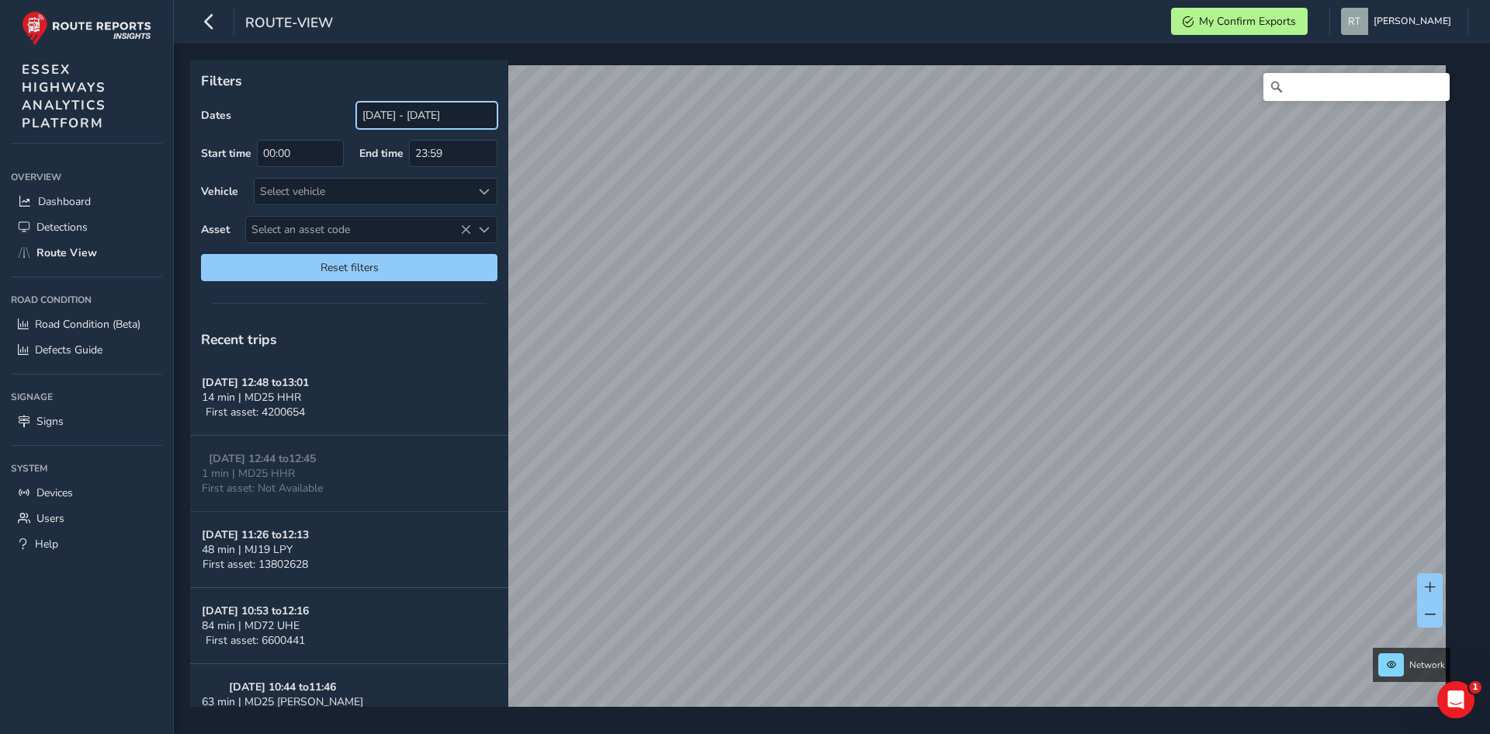
click at [392, 111] on input "[DATE] - [DATE]" at bounding box center [426, 115] width 141 height 27
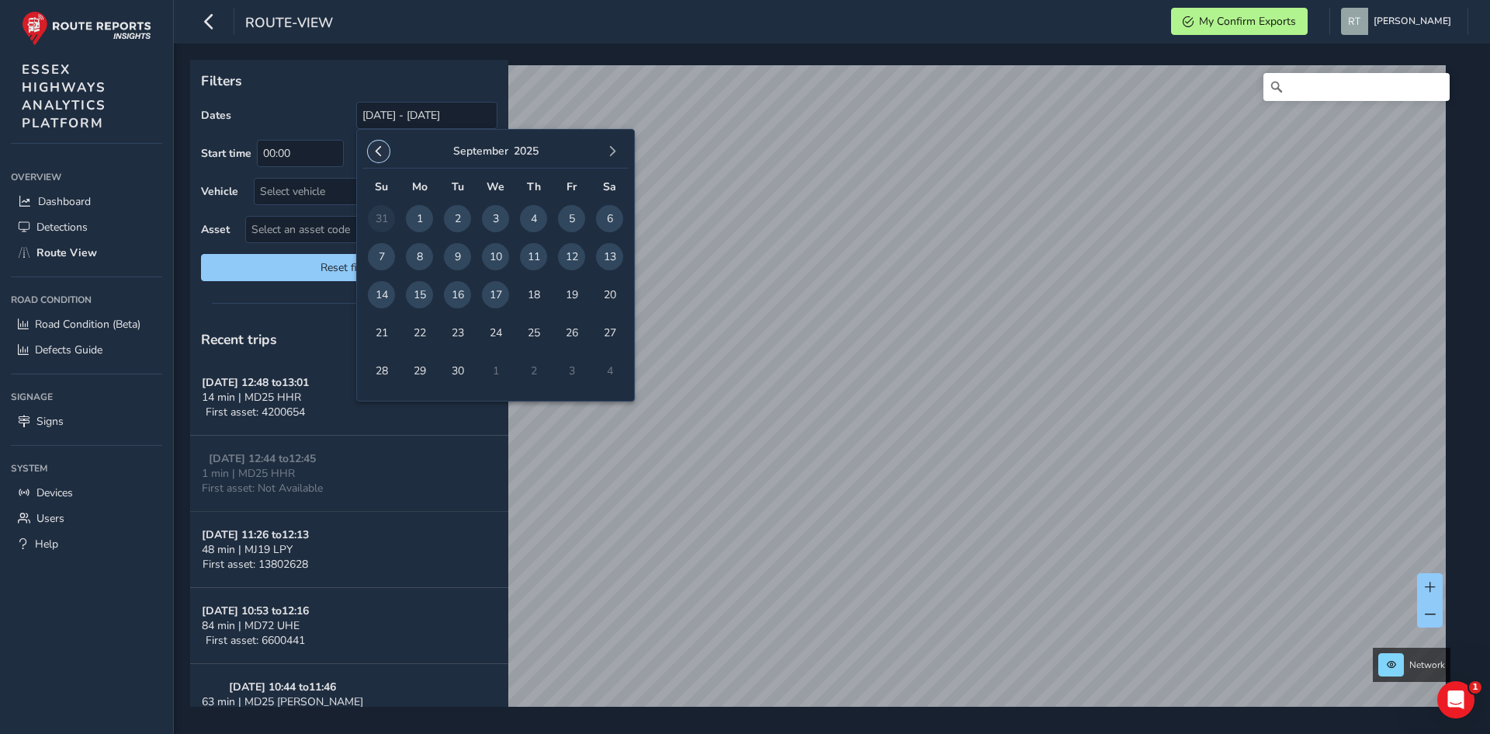
click at [382, 151] on span "button" at bounding box center [378, 151] width 11 height 11
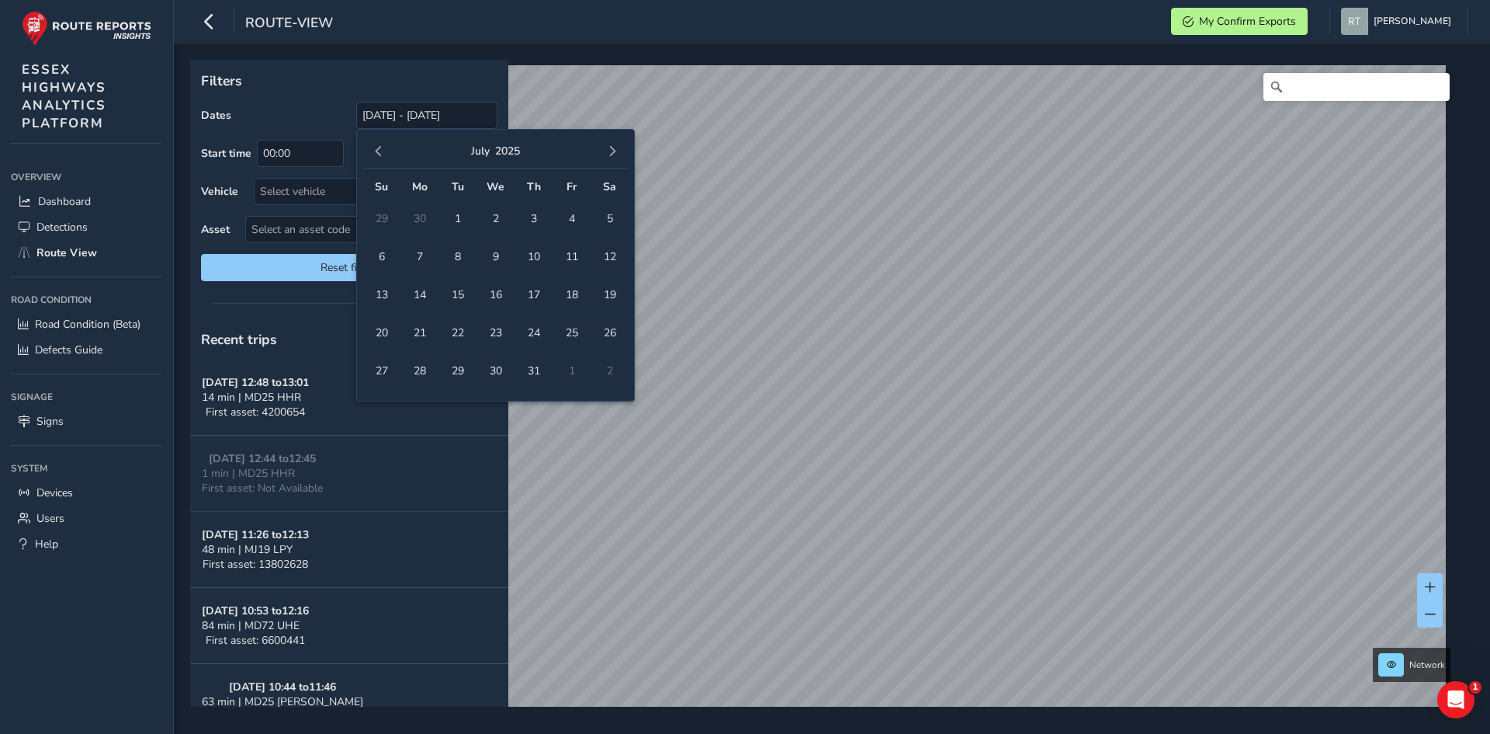
click at [382, 151] on span "button" at bounding box center [378, 151] width 11 height 11
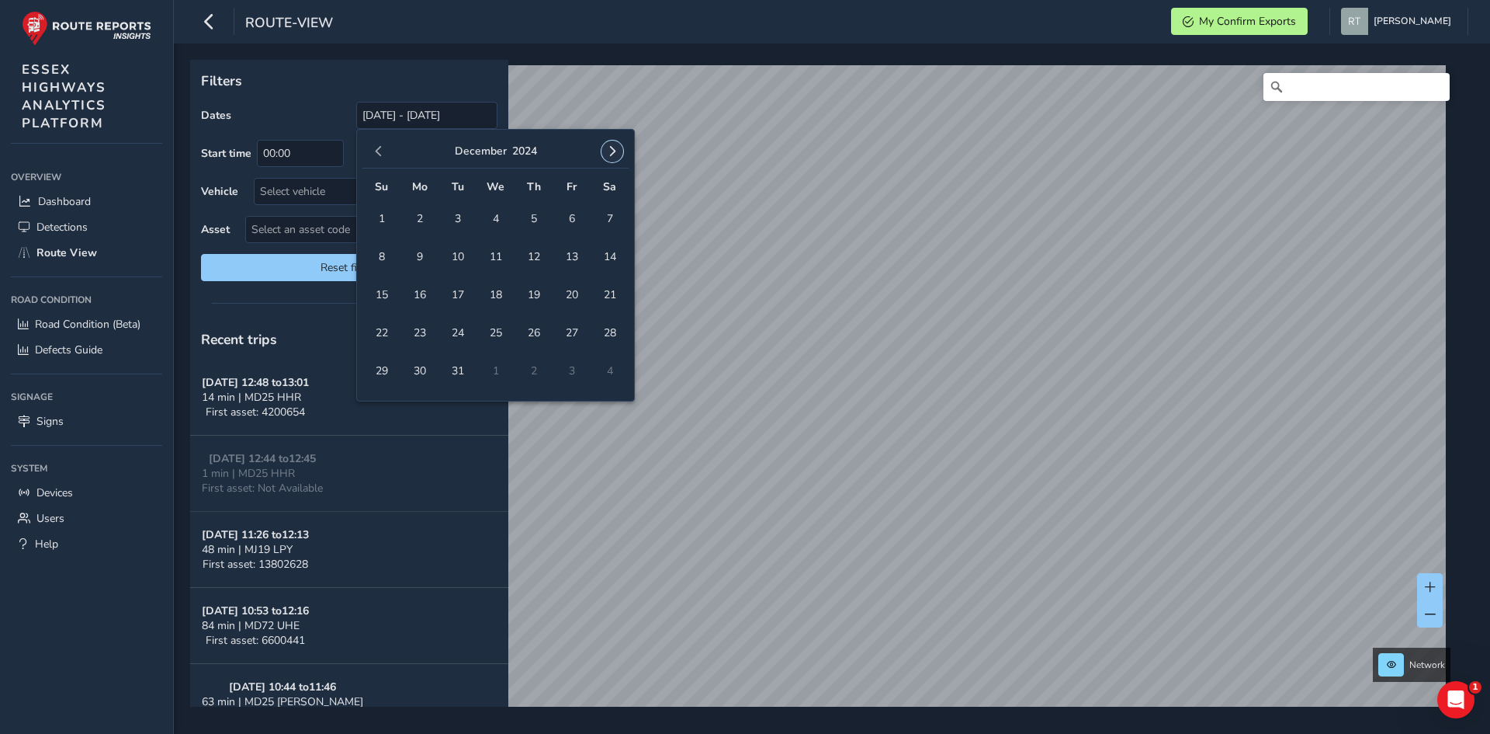
click at [607, 156] on span "button" at bounding box center [612, 151] width 11 height 11
click at [379, 141] on button "button" at bounding box center [379, 151] width 22 height 22
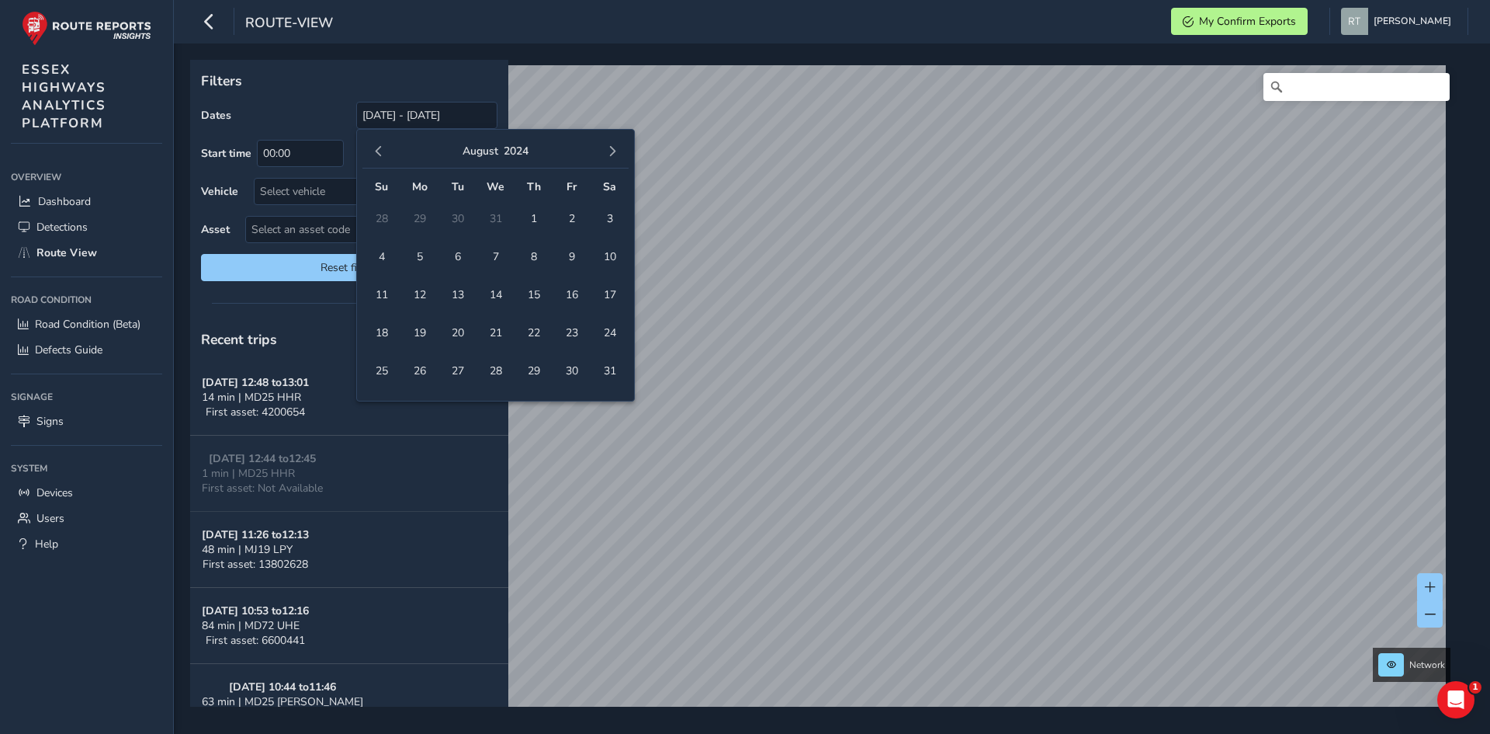
click at [379, 141] on button "button" at bounding box center [379, 151] width 22 height 22
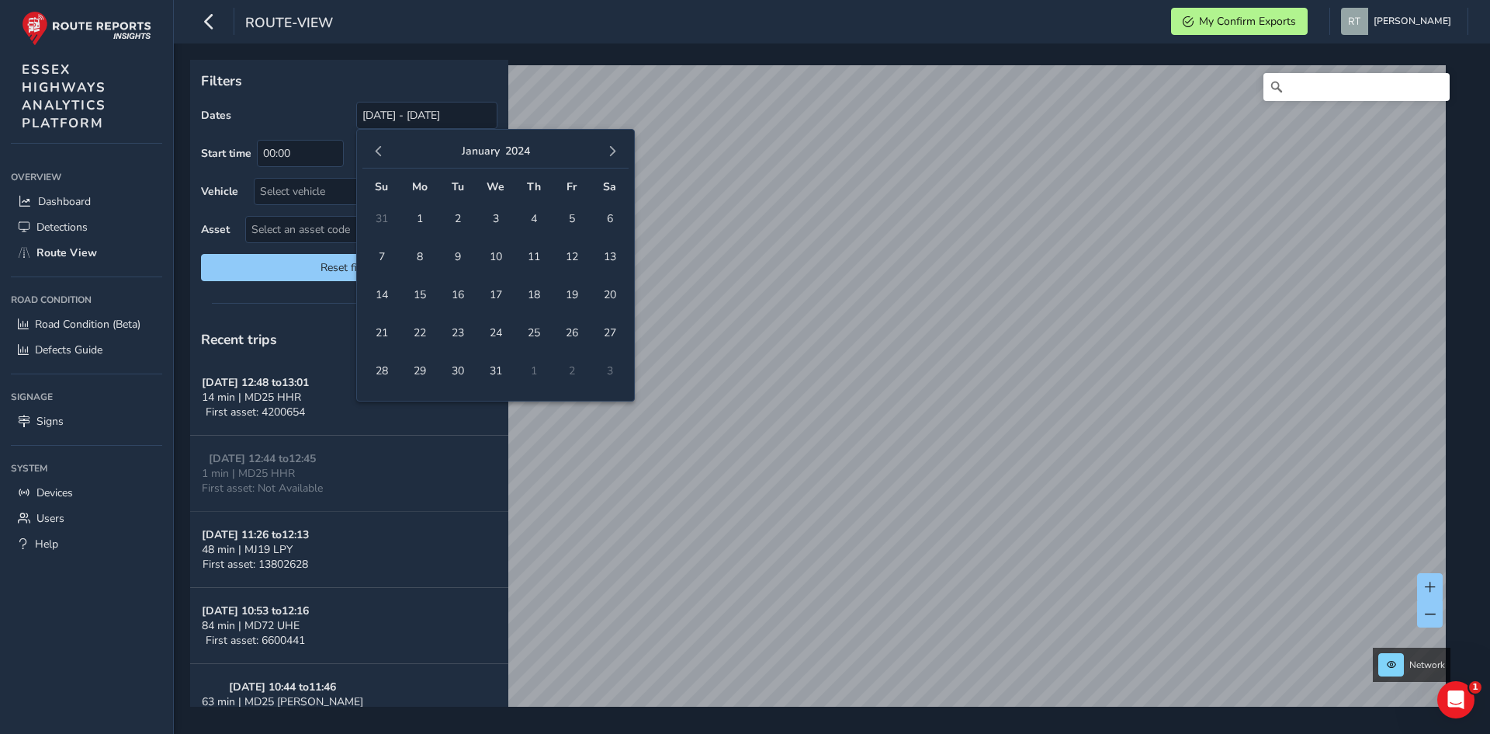
click at [379, 141] on button "button" at bounding box center [379, 151] width 22 height 22
click at [569, 220] on span "1" at bounding box center [571, 218] width 27 height 27
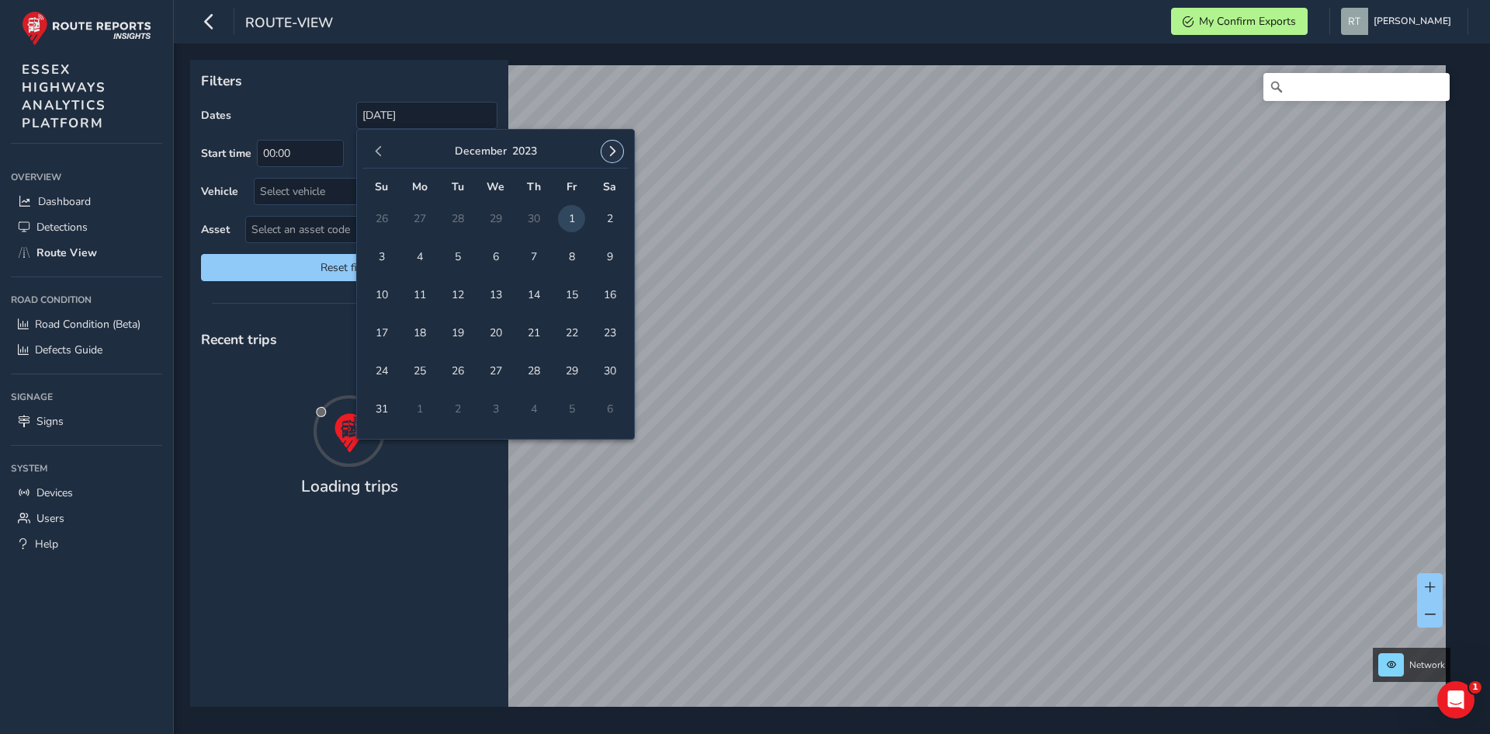
click at [616, 155] on span "button" at bounding box center [612, 151] width 11 height 11
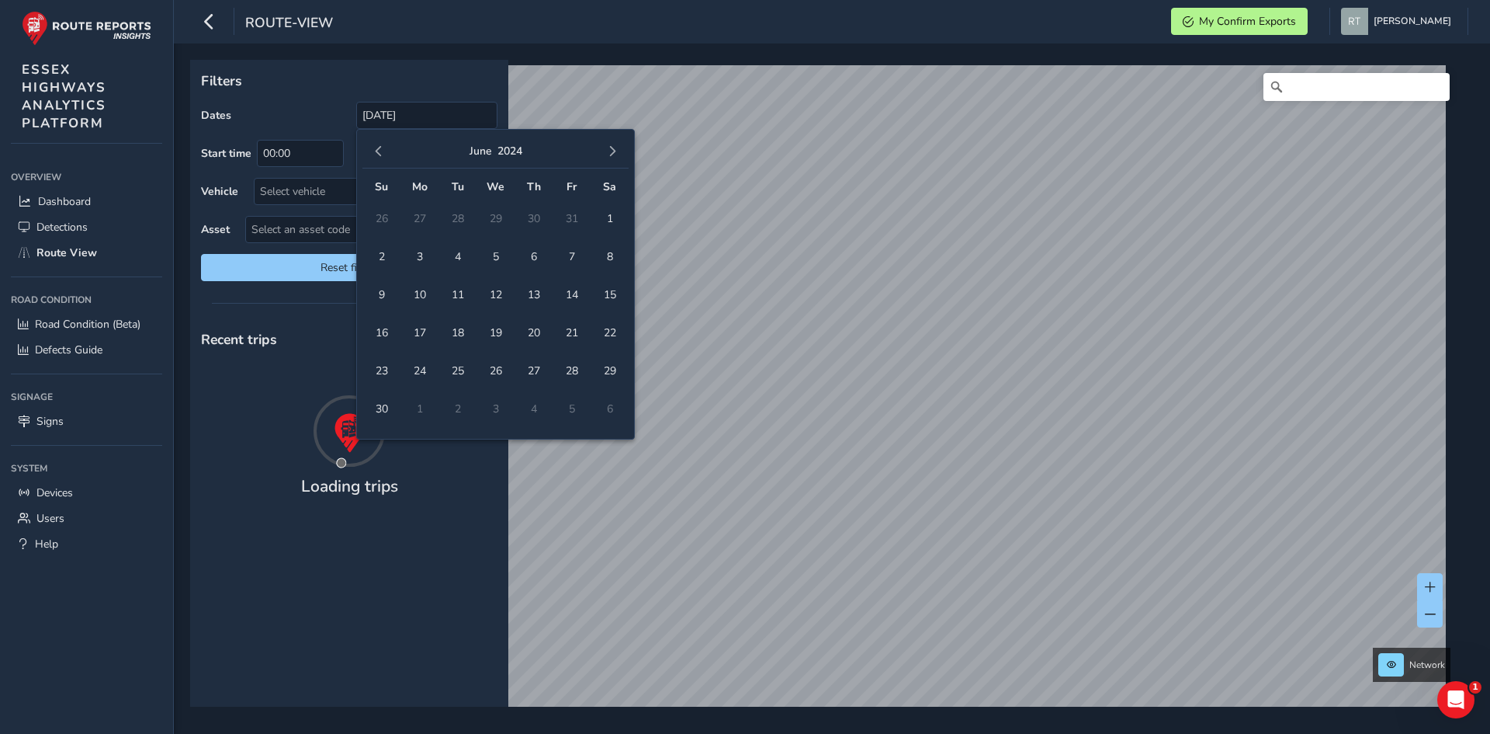
click at [616, 155] on span "button" at bounding box center [612, 151] width 11 height 11
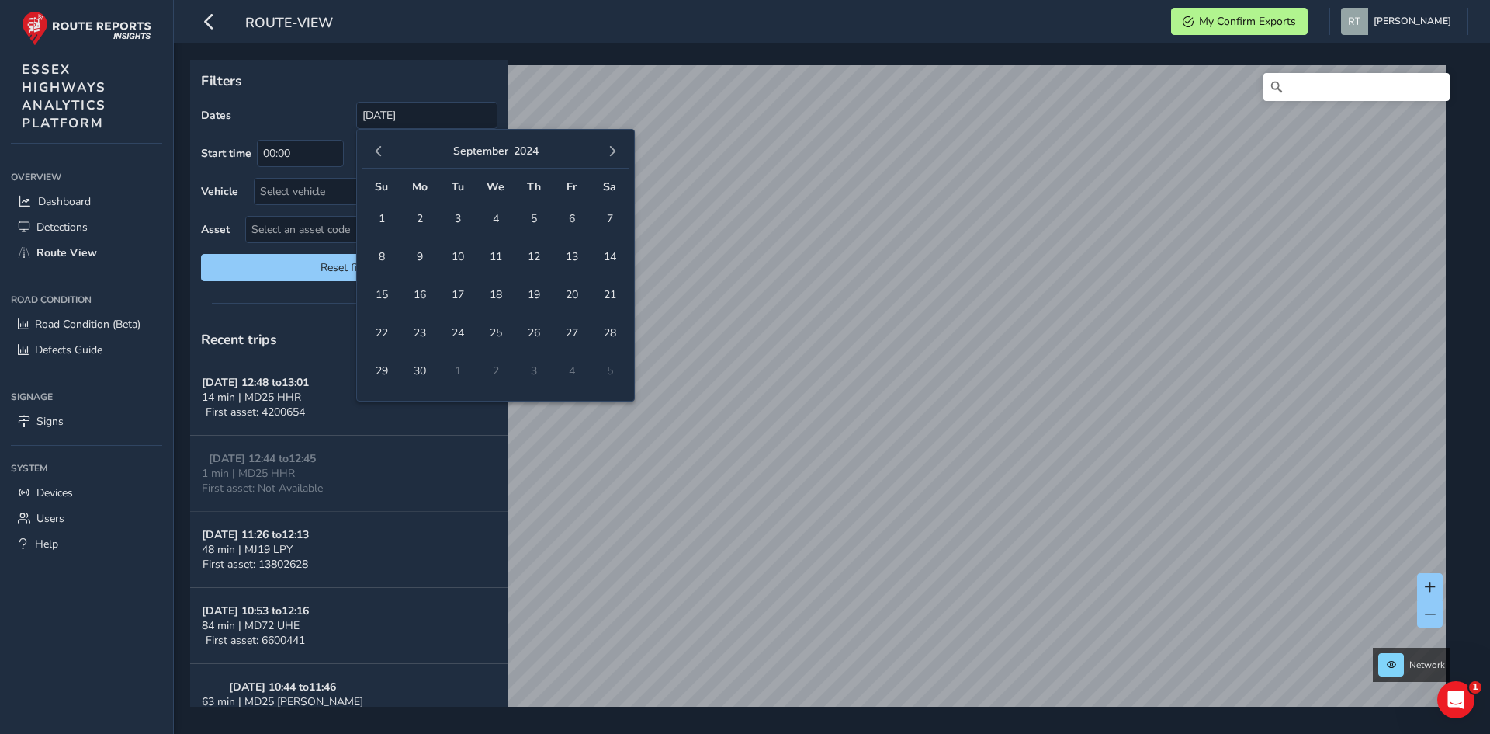
click at [616, 155] on span "button" at bounding box center [612, 151] width 11 height 11
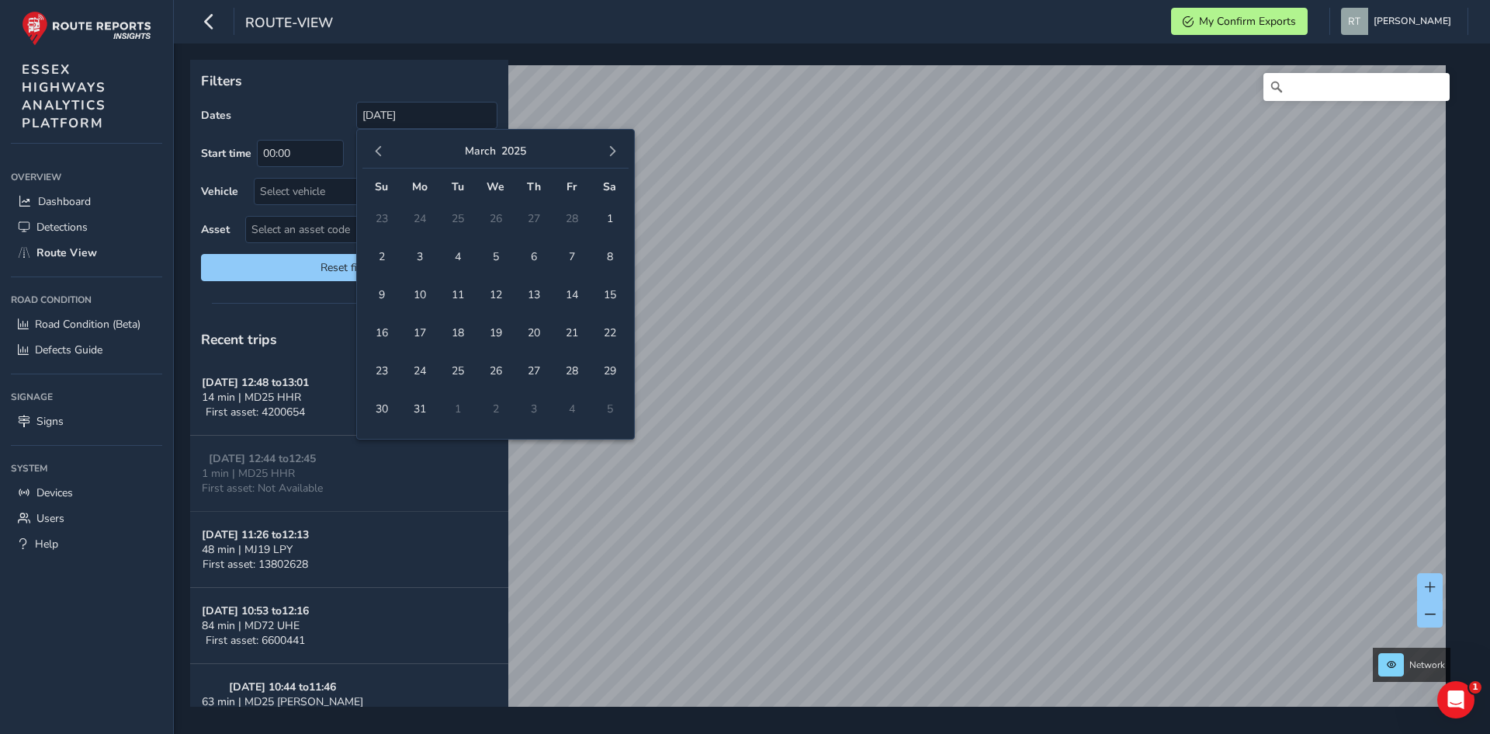
click at [616, 155] on span "button" at bounding box center [612, 151] width 11 height 11
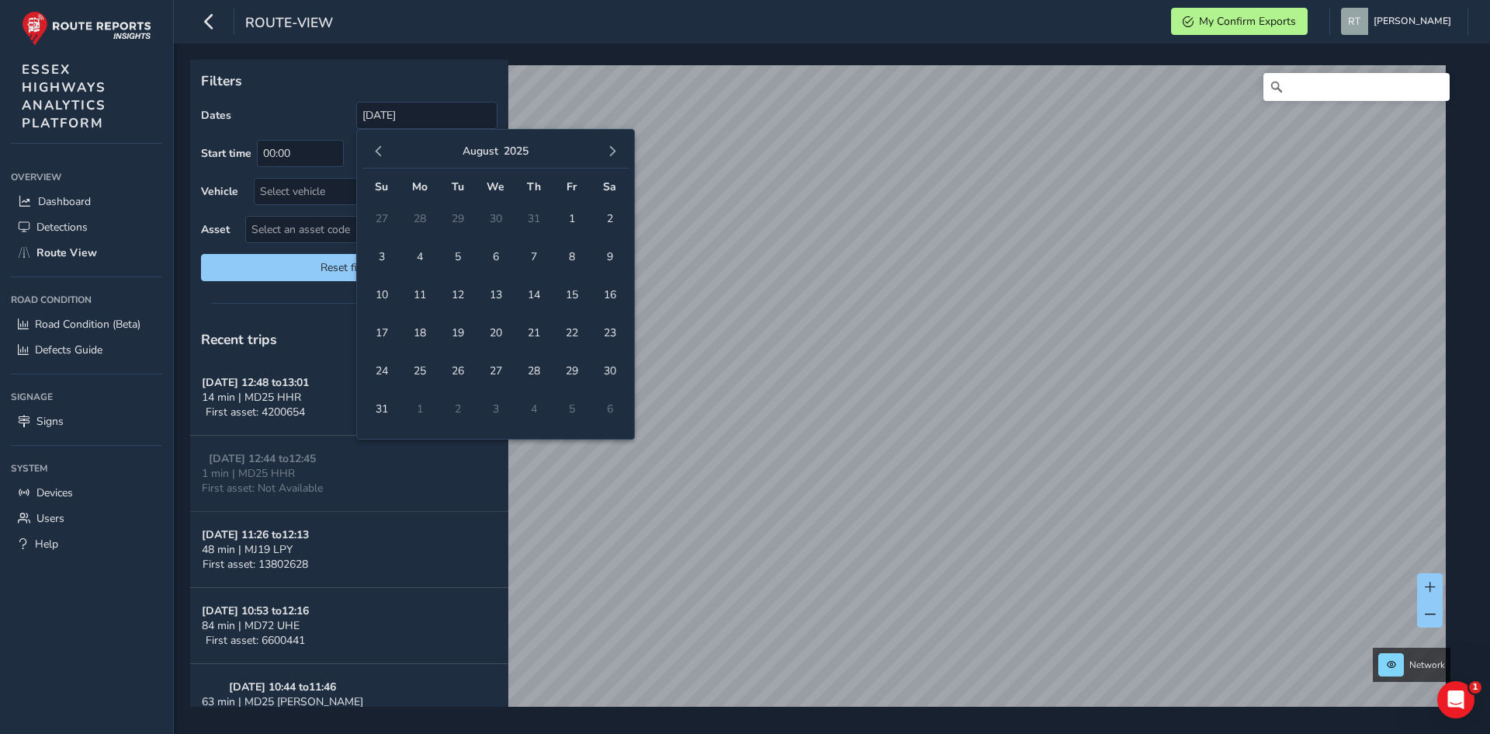
click at [616, 155] on span "button" at bounding box center [612, 151] width 11 height 11
click at [494, 218] on span "1" at bounding box center [495, 218] width 27 height 27
type input "01/12/2023 - 01/10/2025"
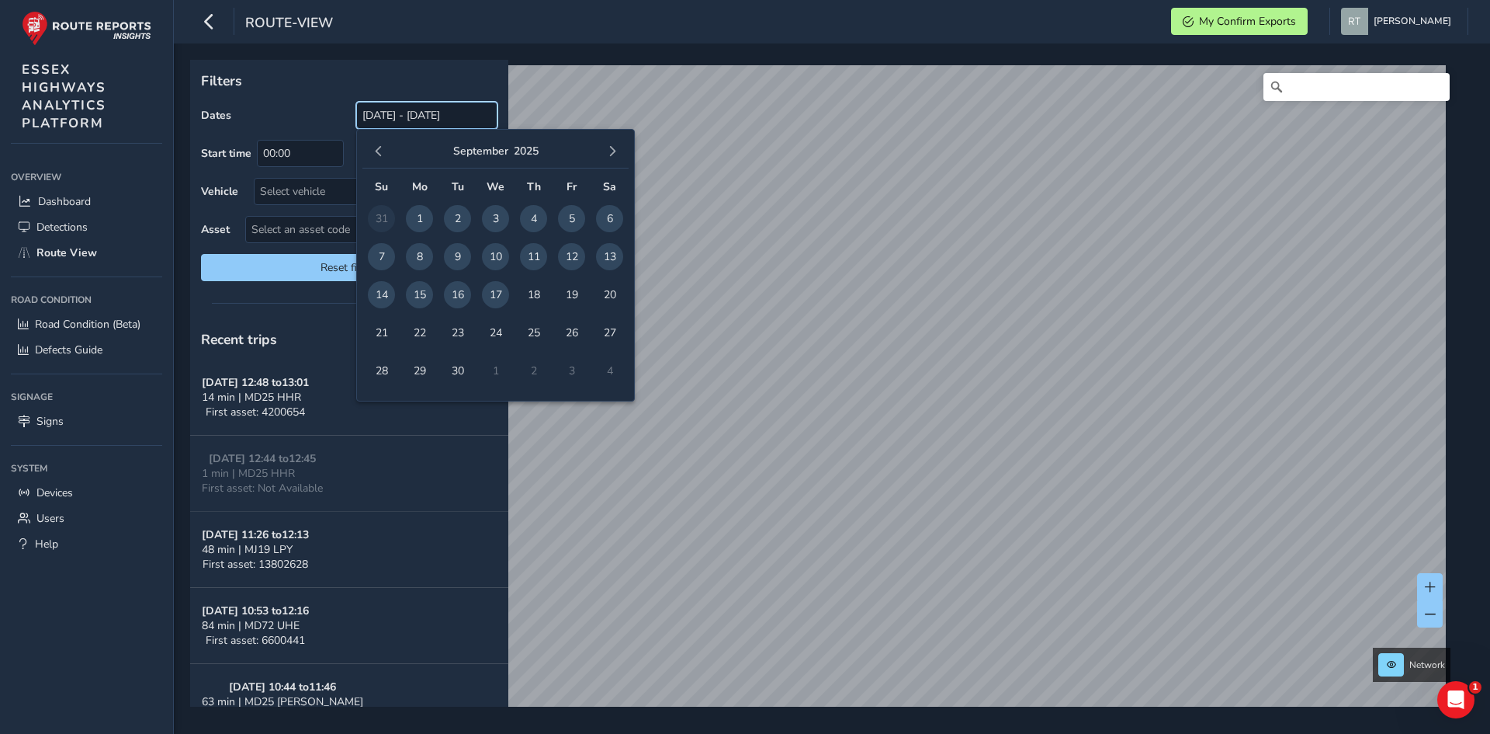
click at [383, 120] on input "[DATE] - [DATE]" at bounding box center [426, 115] width 141 height 27
click at [380, 150] on span "button" at bounding box center [378, 151] width 11 height 11
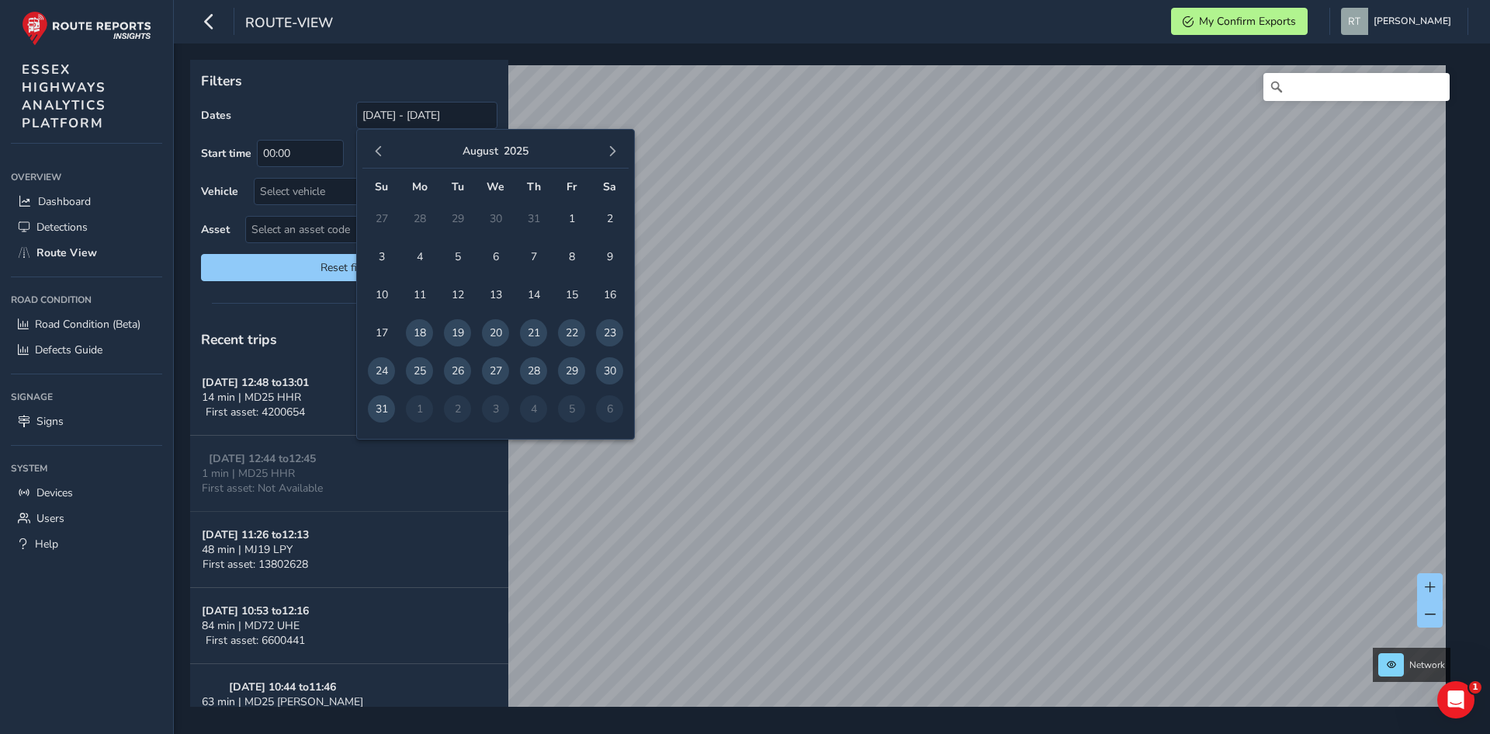
click at [380, 150] on span "button" at bounding box center [378, 151] width 11 height 11
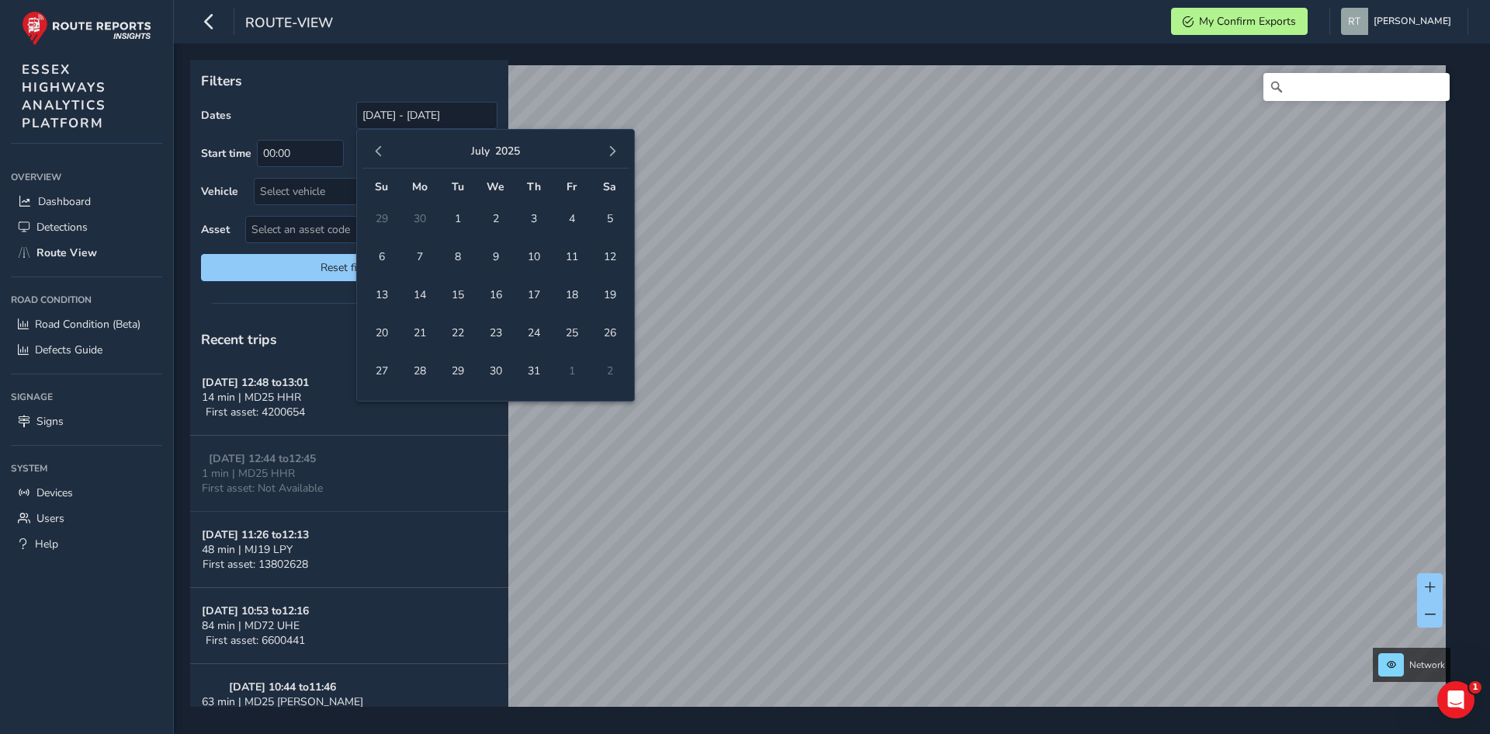
click at [380, 150] on span "button" at bounding box center [378, 151] width 11 height 11
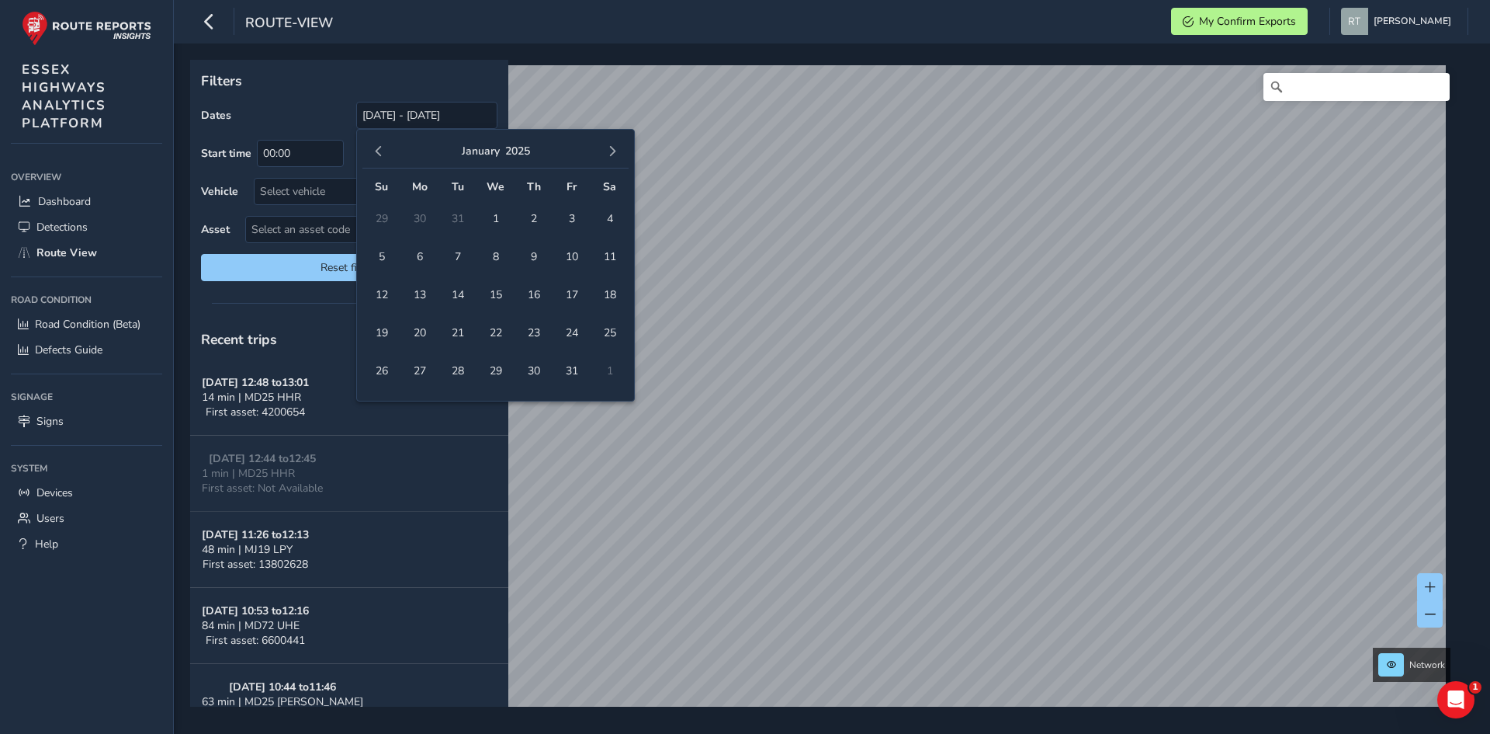
click at [380, 150] on span "button" at bounding box center [378, 151] width 11 height 11
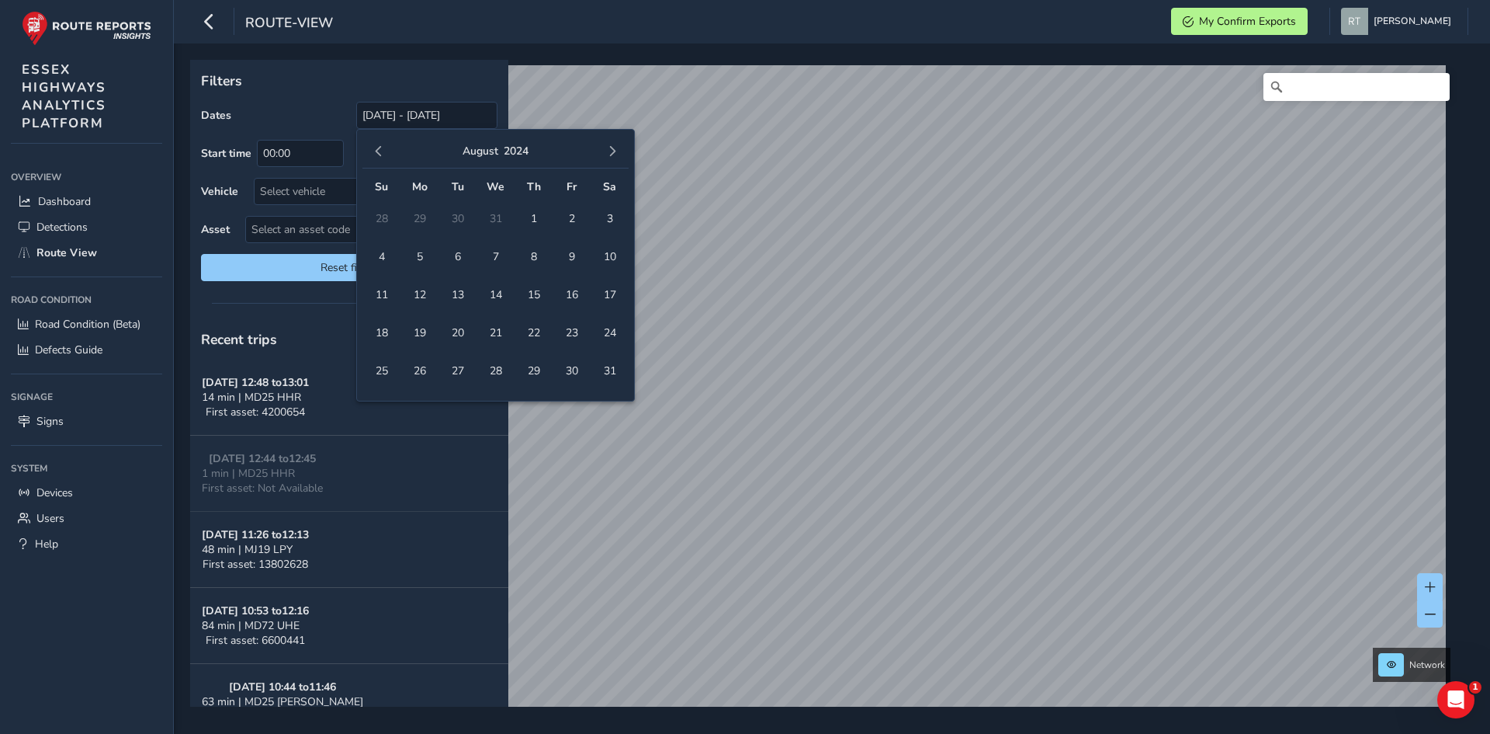
click at [380, 150] on span "button" at bounding box center [378, 151] width 11 height 11
click at [416, 215] on span "1" at bounding box center [419, 218] width 27 height 27
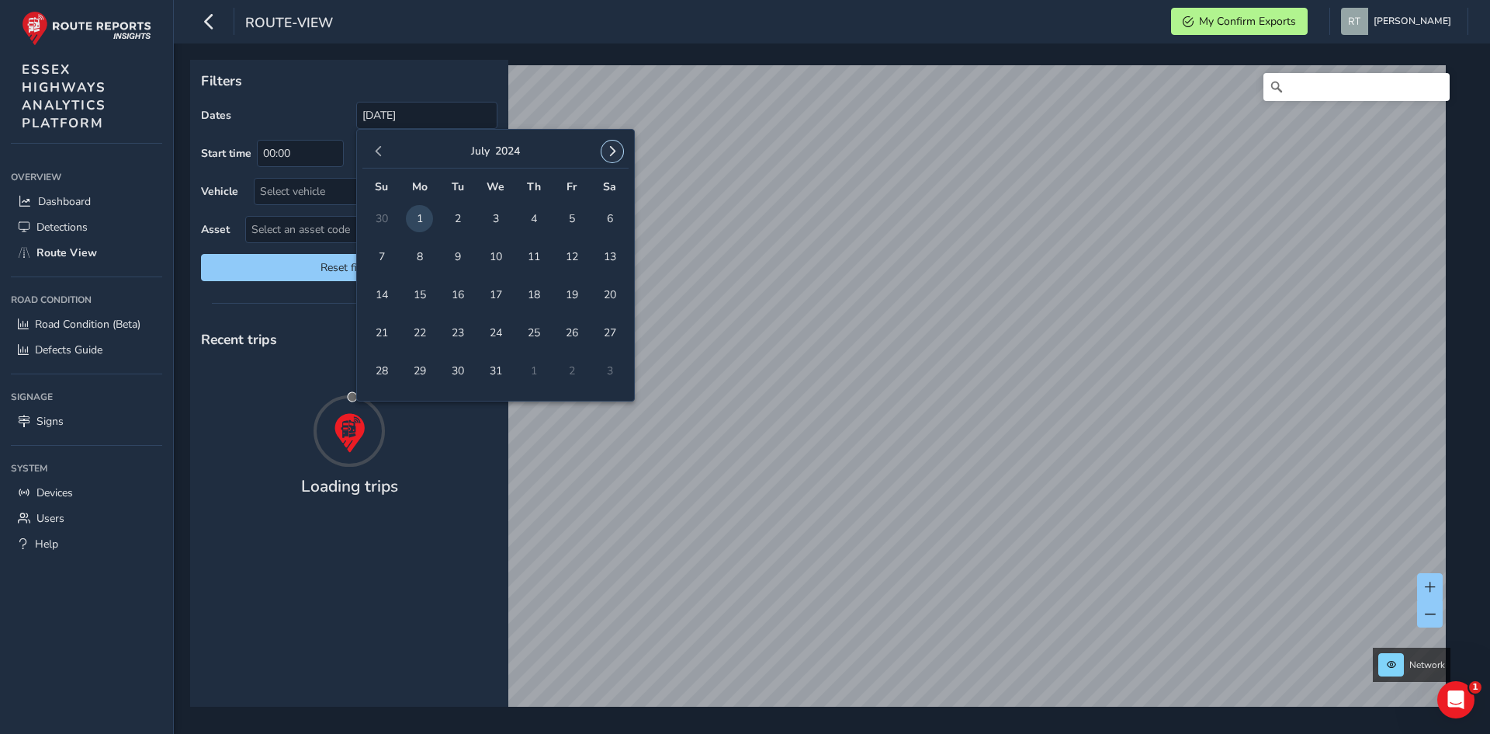
click at [609, 150] on span "button" at bounding box center [612, 151] width 11 height 11
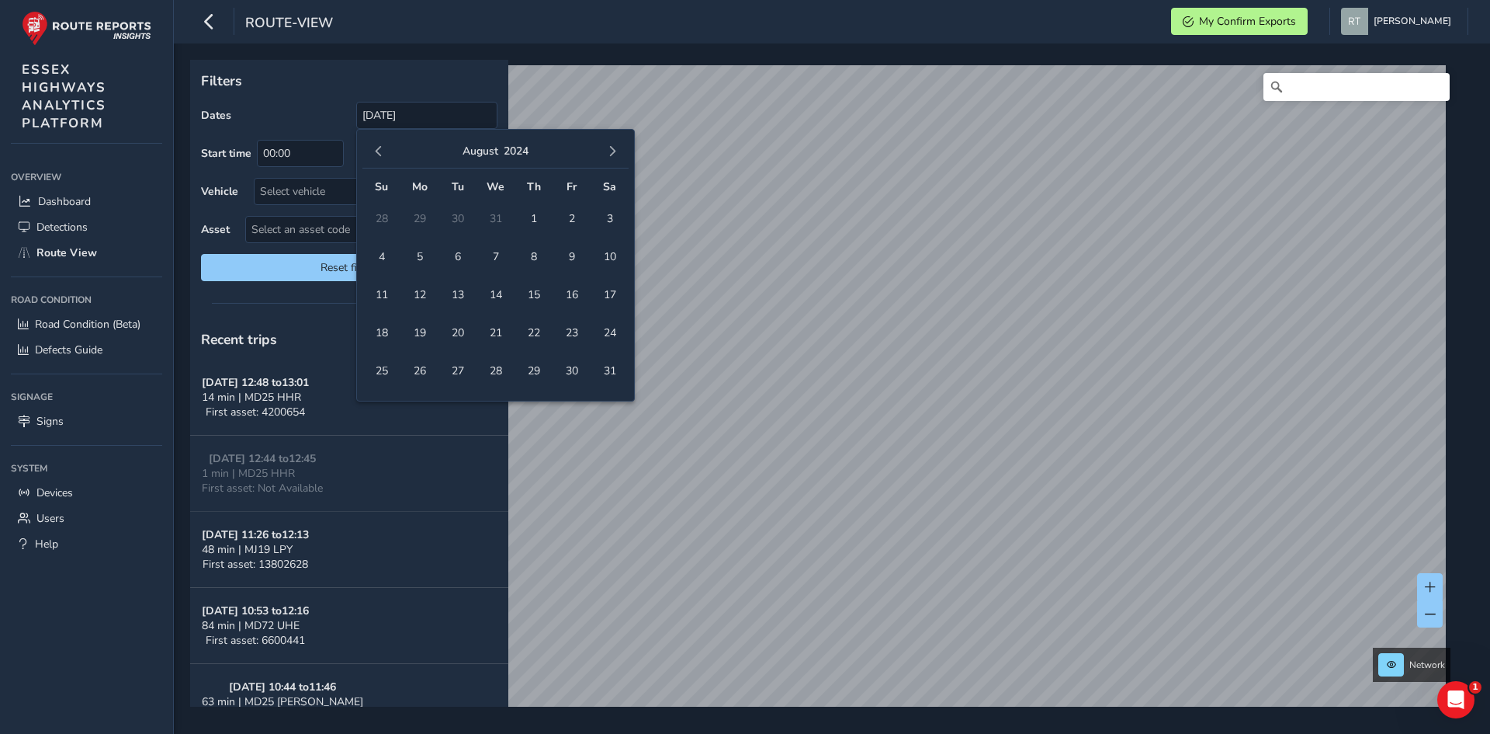
click at [609, 150] on span "button" at bounding box center [612, 151] width 11 height 11
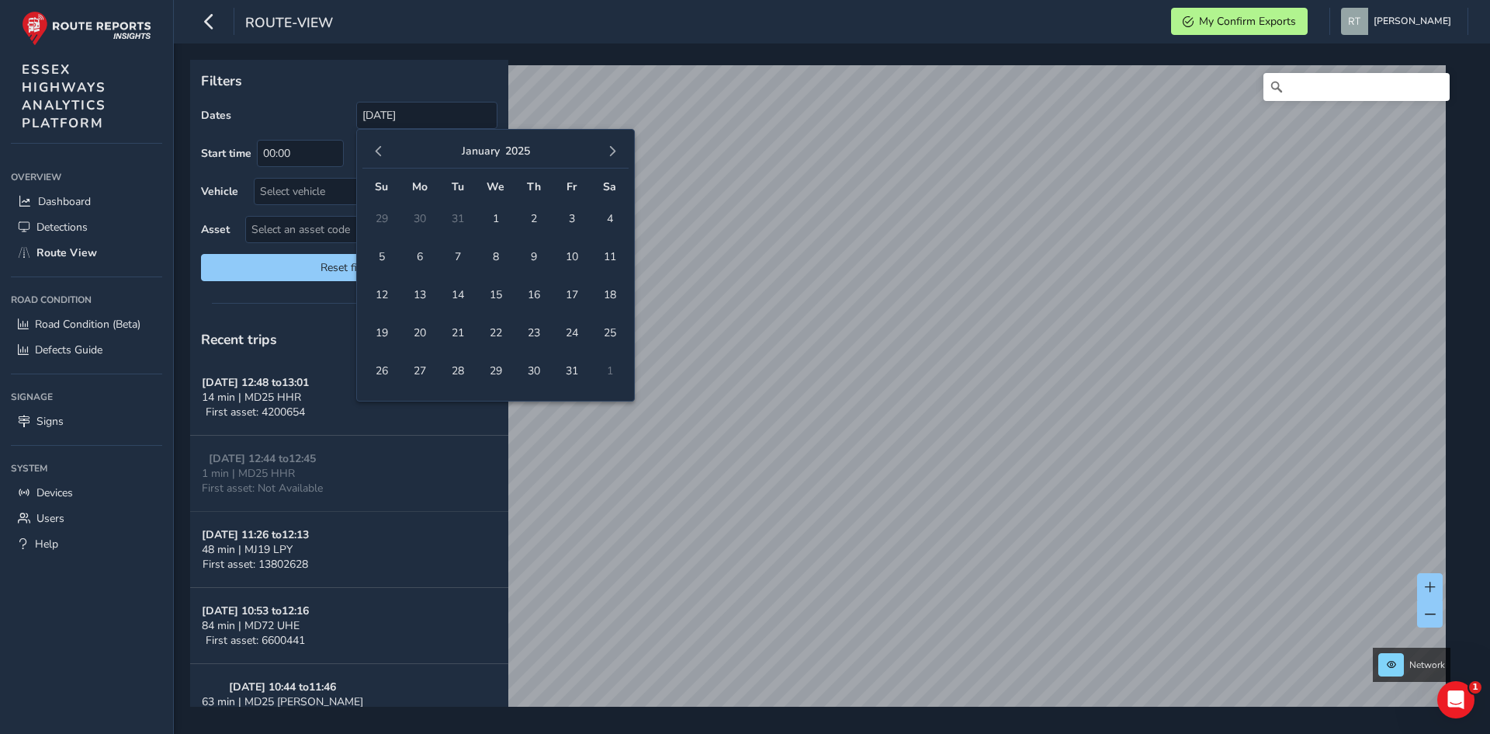
click at [609, 150] on span "button" at bounding box center [612, 151] width 11 height 11
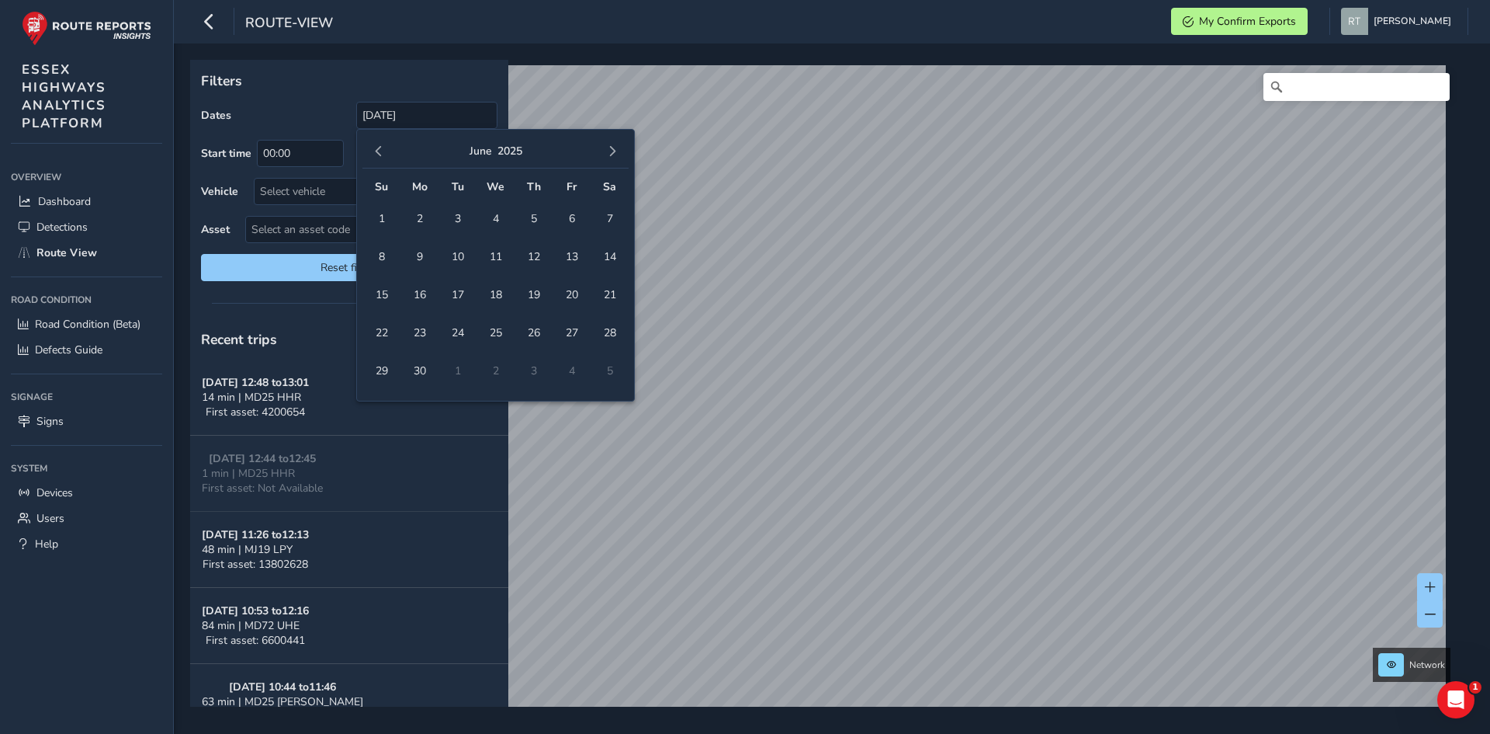
click at [609, 150] on span "button" at bounding box center [612, 151] width 11 height 11
click at [611, 154] on span "button" at bounding box center [612, 151] width 11 height 11
click at [615, 333] on span "23" at bounding box center [609, 332] width 27 height 27
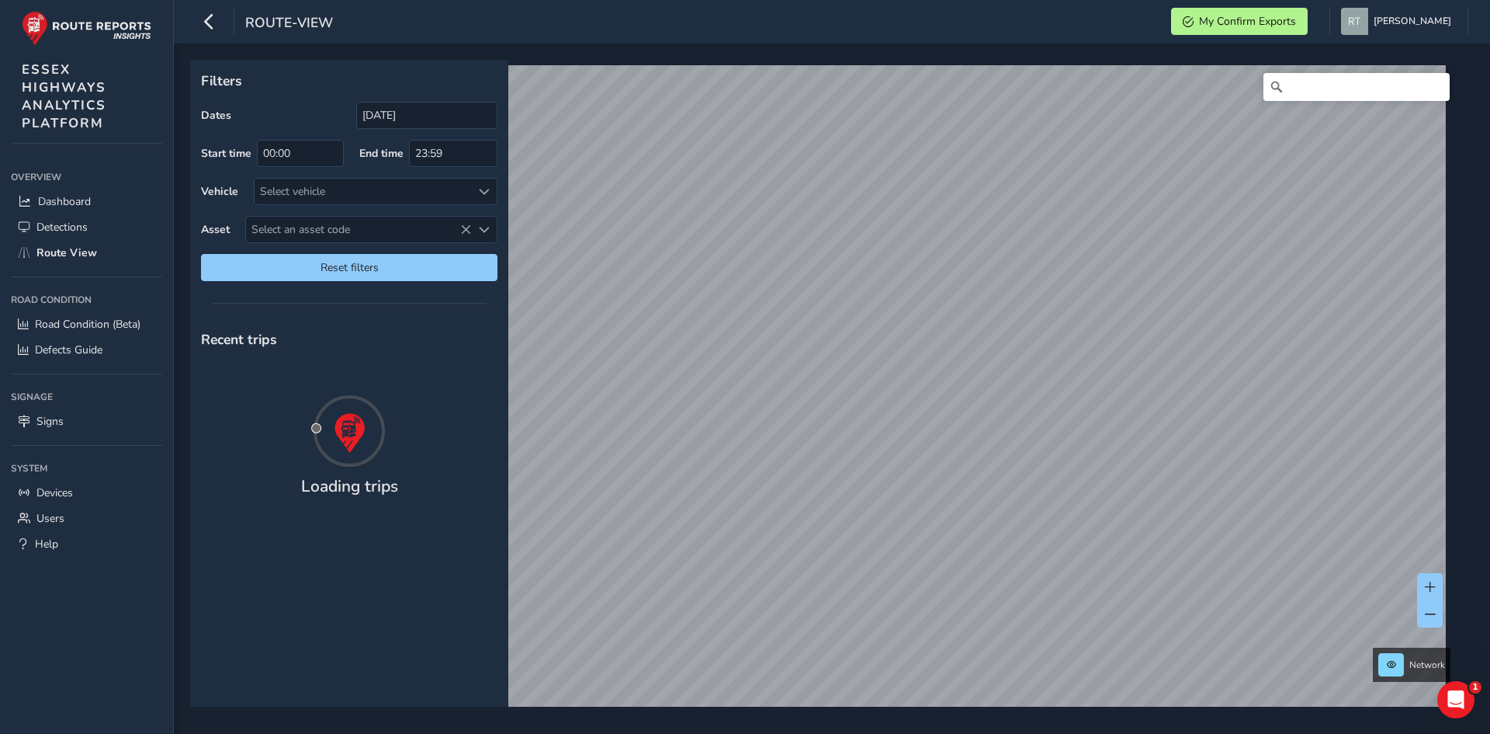
type input "01/07/2024 - 23/08/2025"
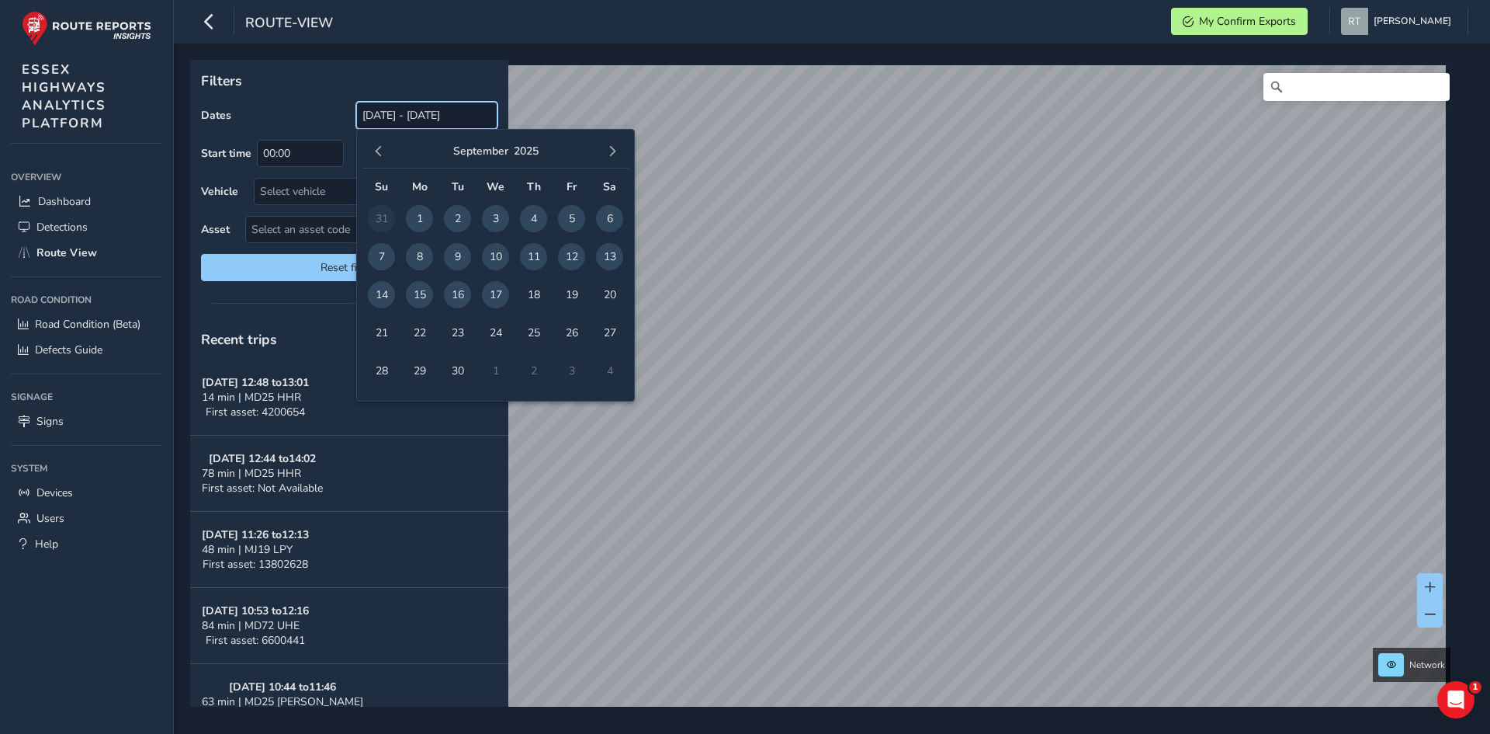
click at [408, 116] on input "[DATE] - [DATE]" at bounding box center [426, 115] width 141 height 27
click at [376, 149] on span "button" at bounding box center [378, 151] width 11 height 11
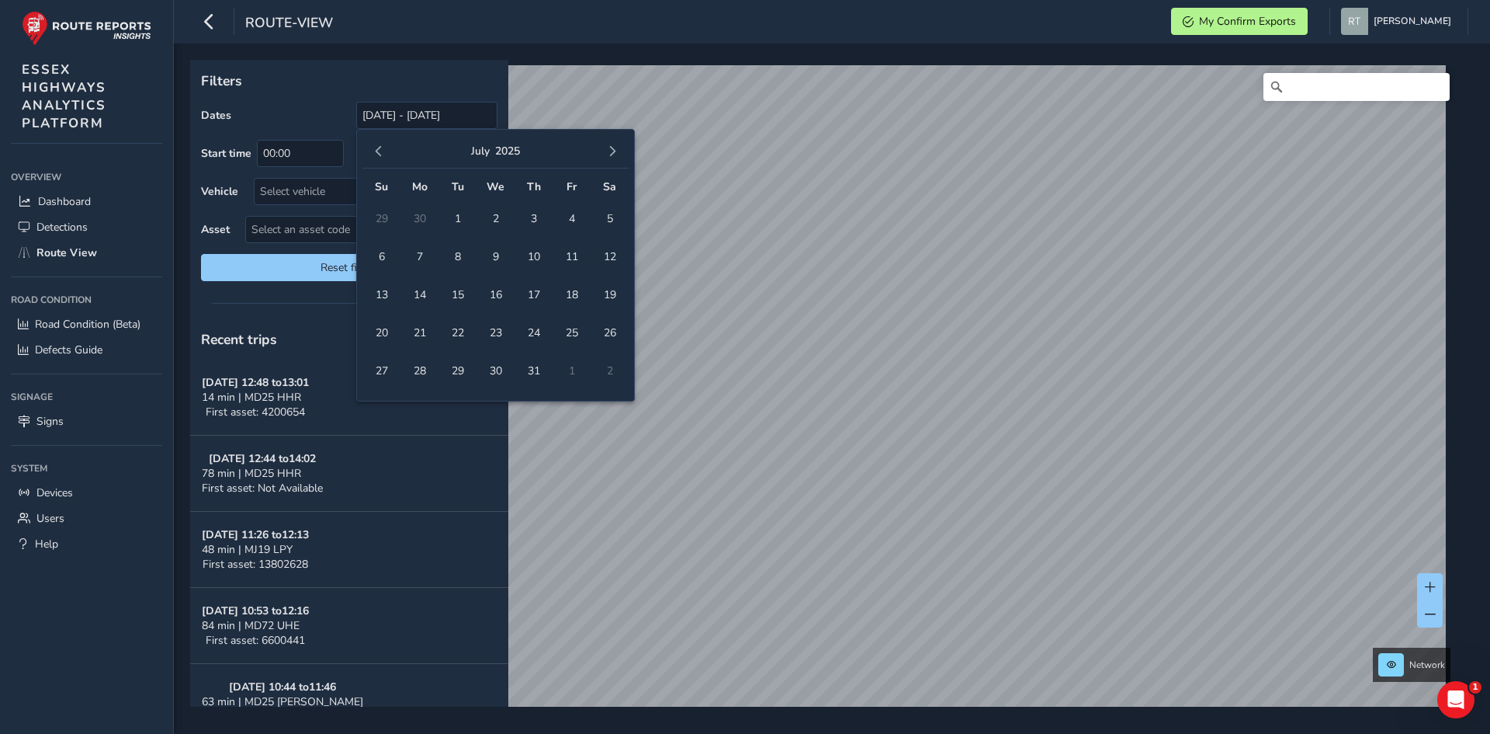
click at [376, 149] on span "button" at bounding box center [378, 151] width 11 height 11
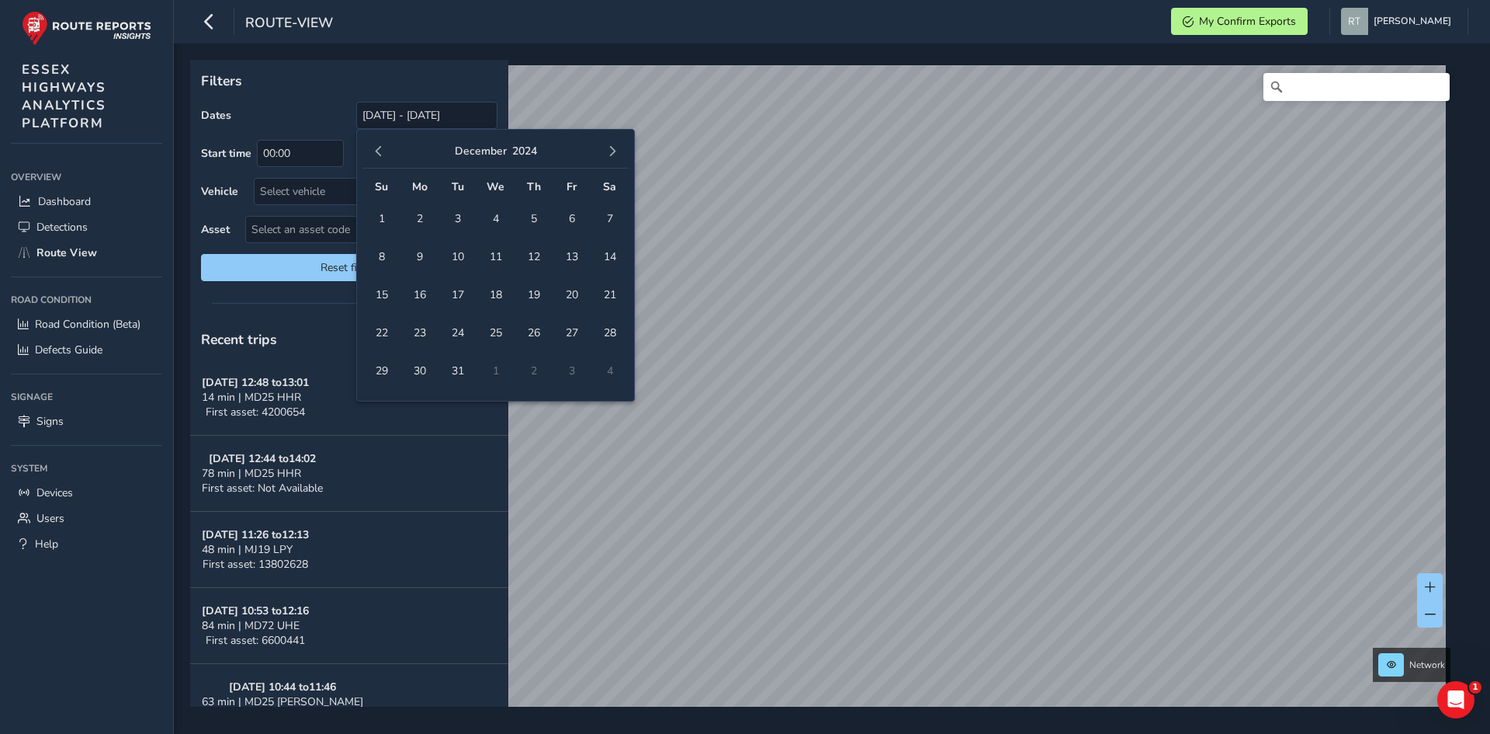
click at [376, 149] on span "button" at bounding box center [378, 151] width 11 height 11
click at [458, 223] on span "1" at bounding box center [457, 218] width 27 height 27
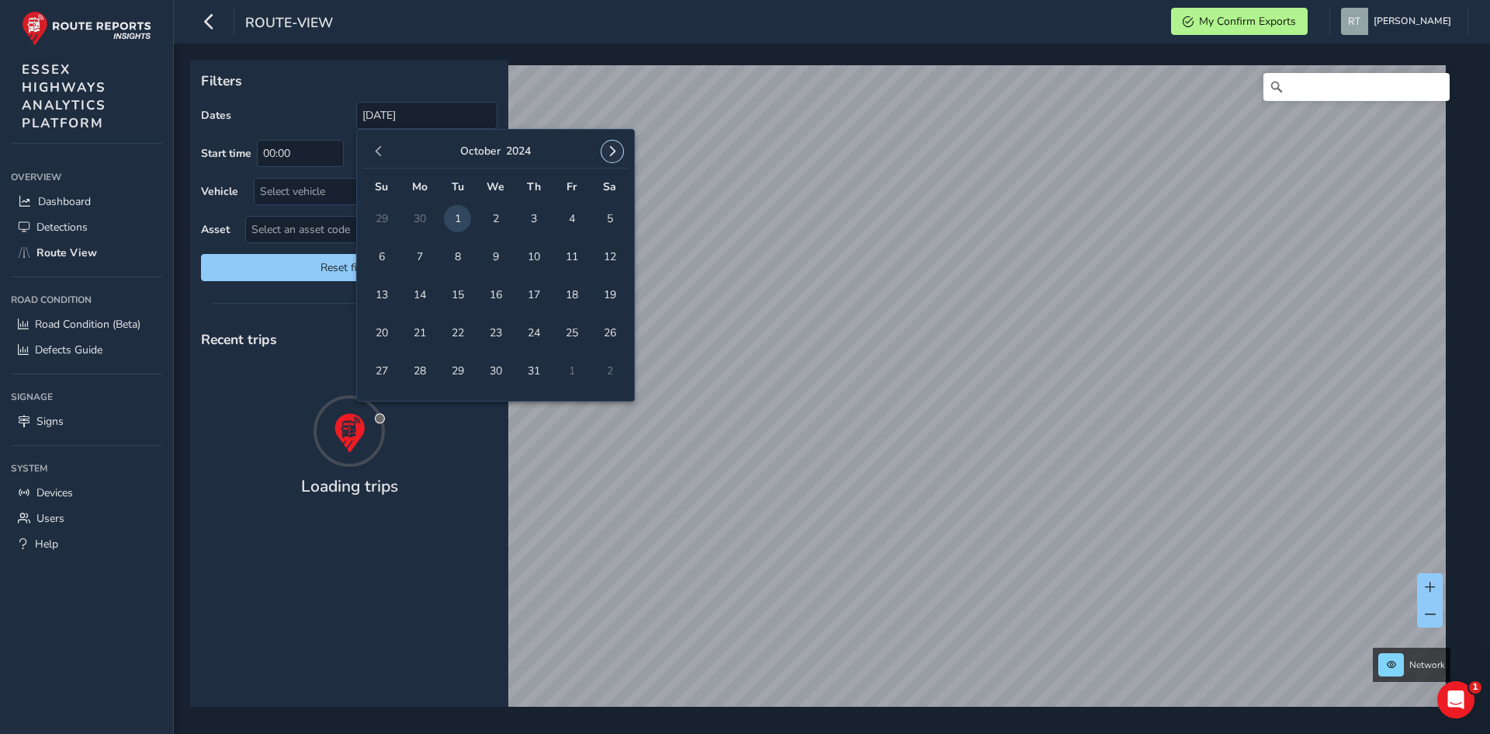
click at [615, 154] on span "button" at bounding box center [612, 151] width 11 height 11
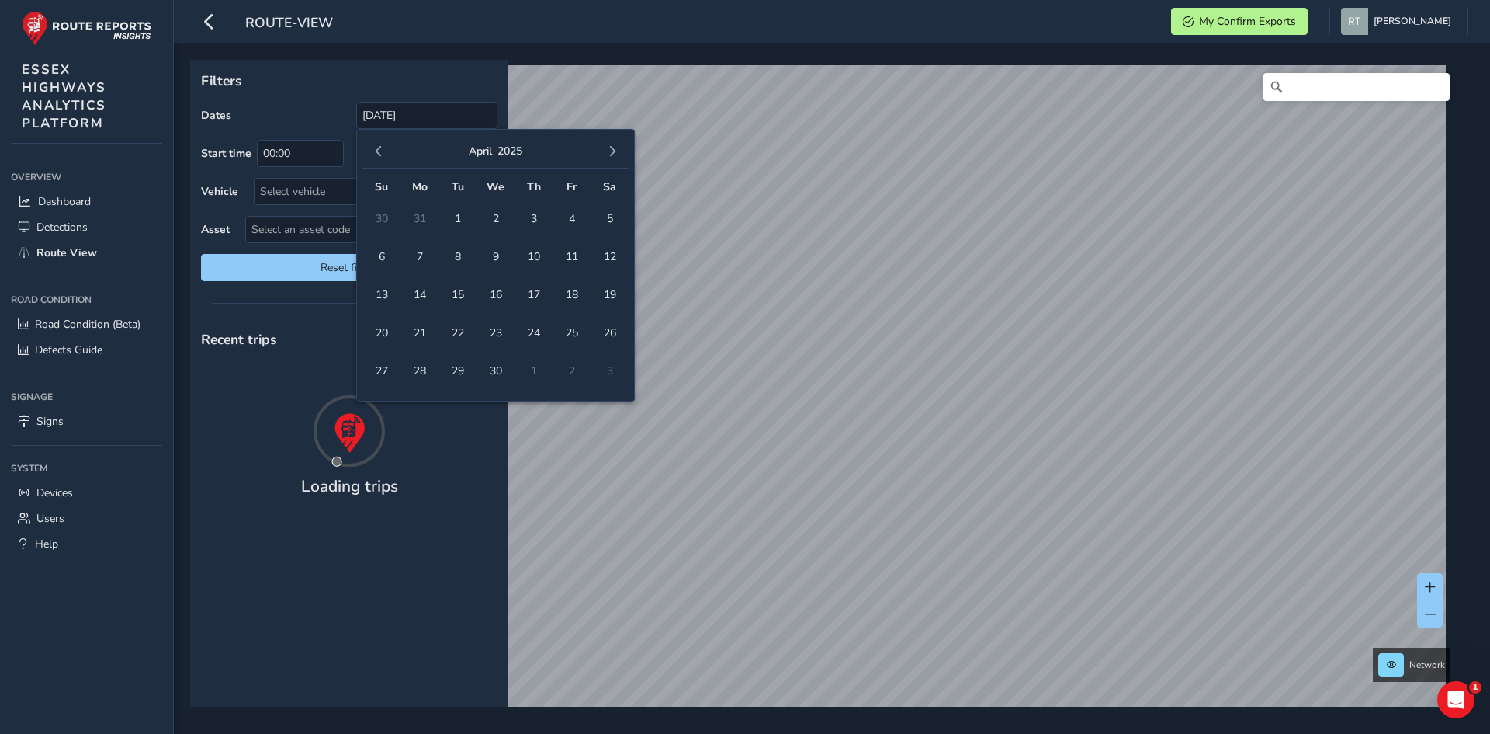
click at [615, 154] on span "button" at bounding box center [612, 151] width 11 height 11
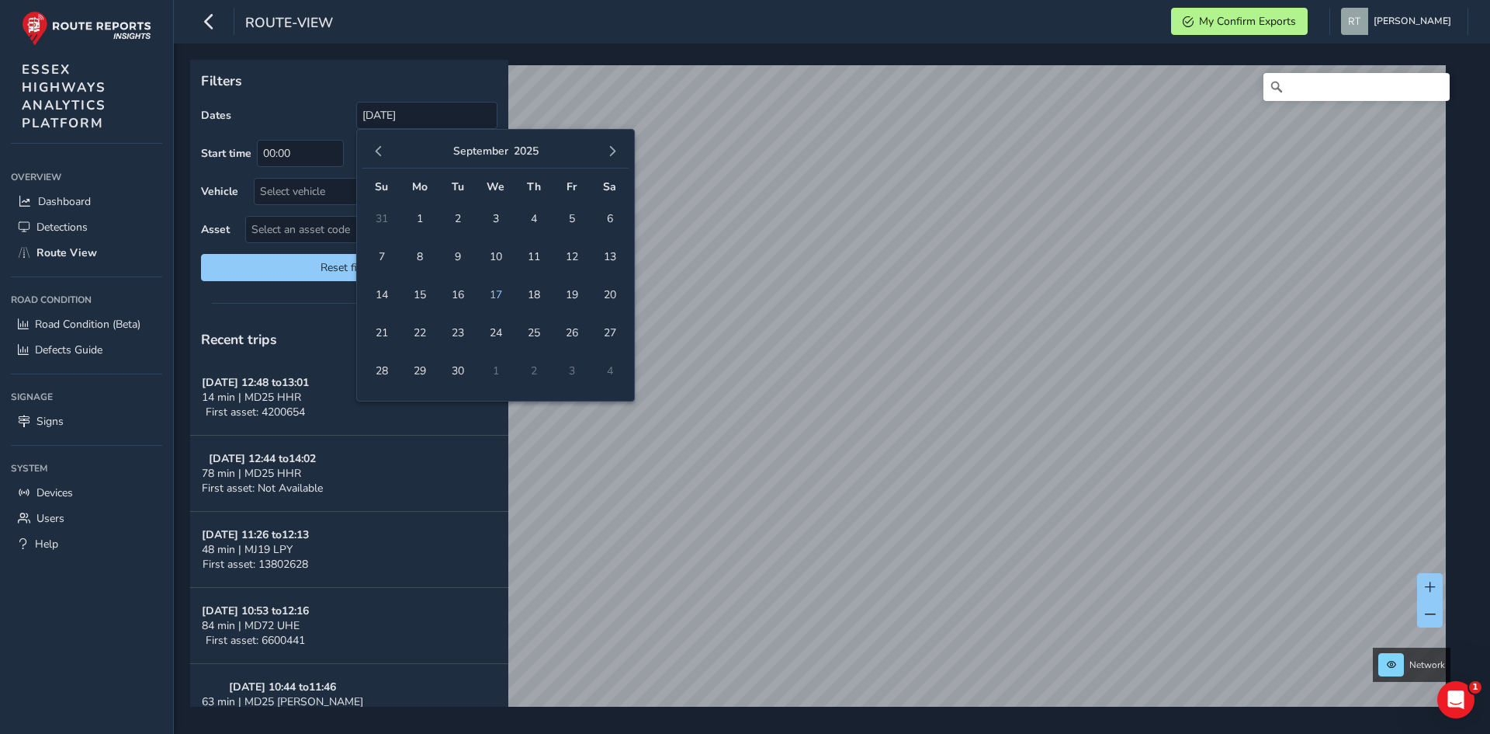
click at [615, 154] on span "button" at bounding box center [612, 151] width 11 height 11
click at [369, 154] on button "button" at bounding box center [379, 151] width 22 height 22
click at [501, 220] on span "1" at bounding box center [495, 218] width 27 height 27
type input "01/10/2024 - 01/10/2025"
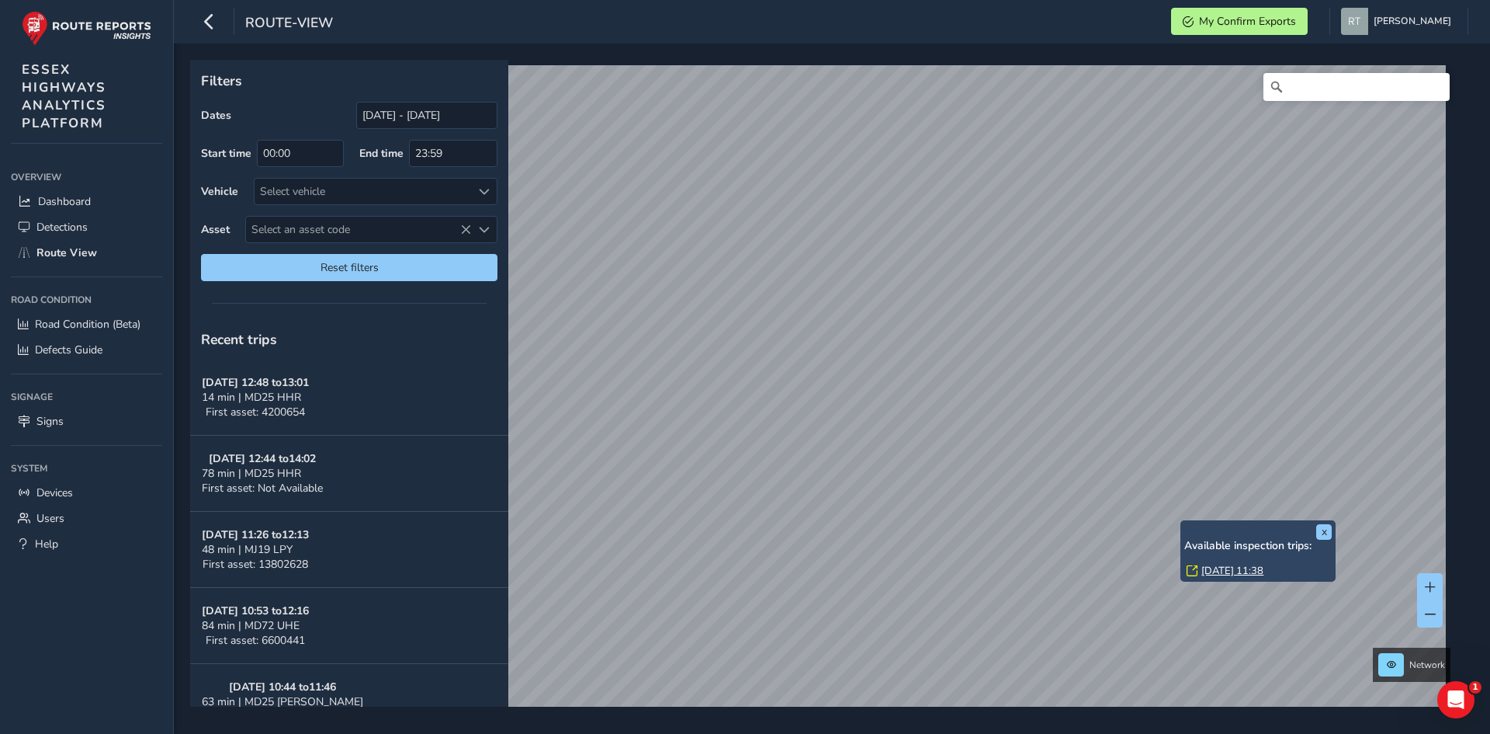
click at [1218, 577] on link "Mon, 10 Mar, 11:38" at bounding box center [1233, 571] width 62 height 14
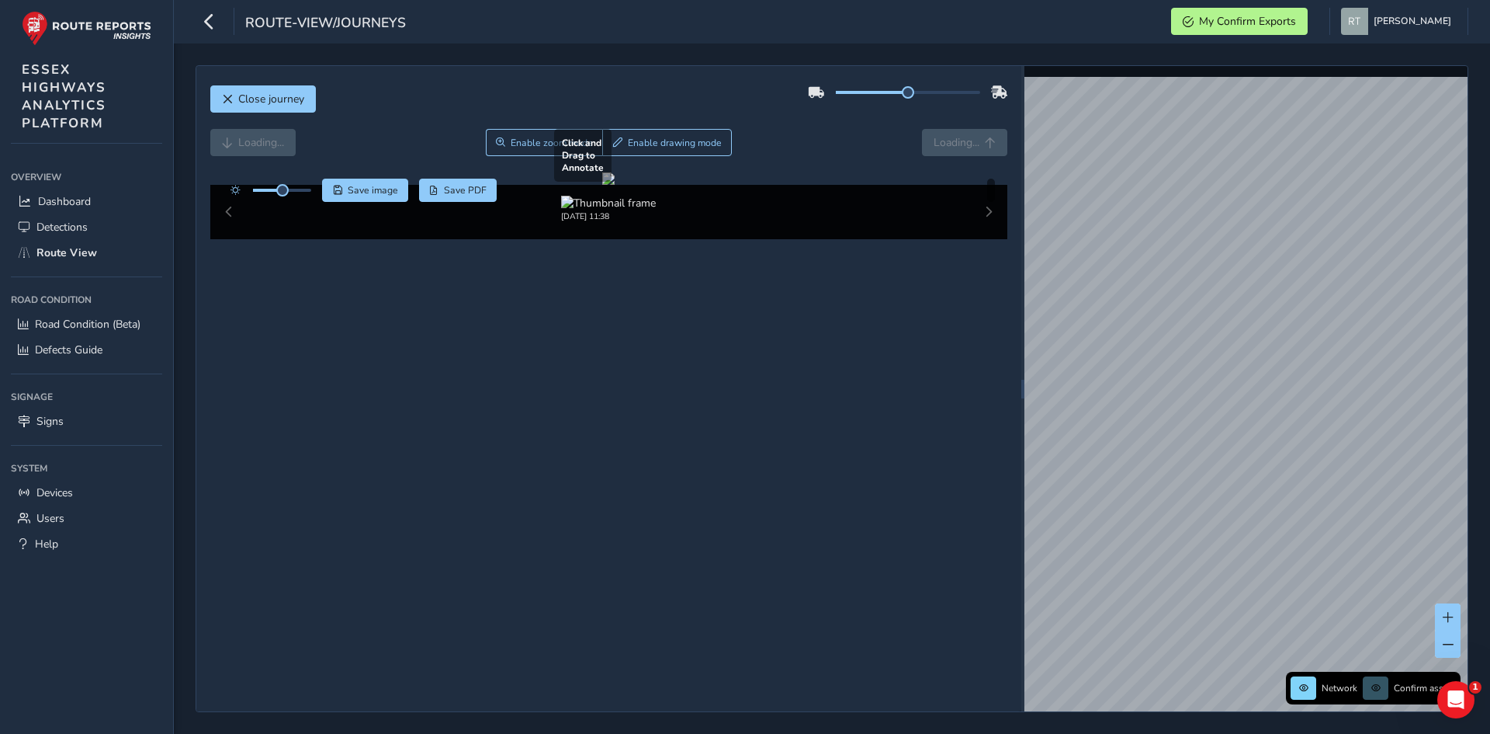
drag, startPoint x: 657, startPoint y: 348, endPoint x: 794, endPoint y: 324, distance: 139.5
click at [615, 185] on div at bounding box center [608, 178] width 12 height 12
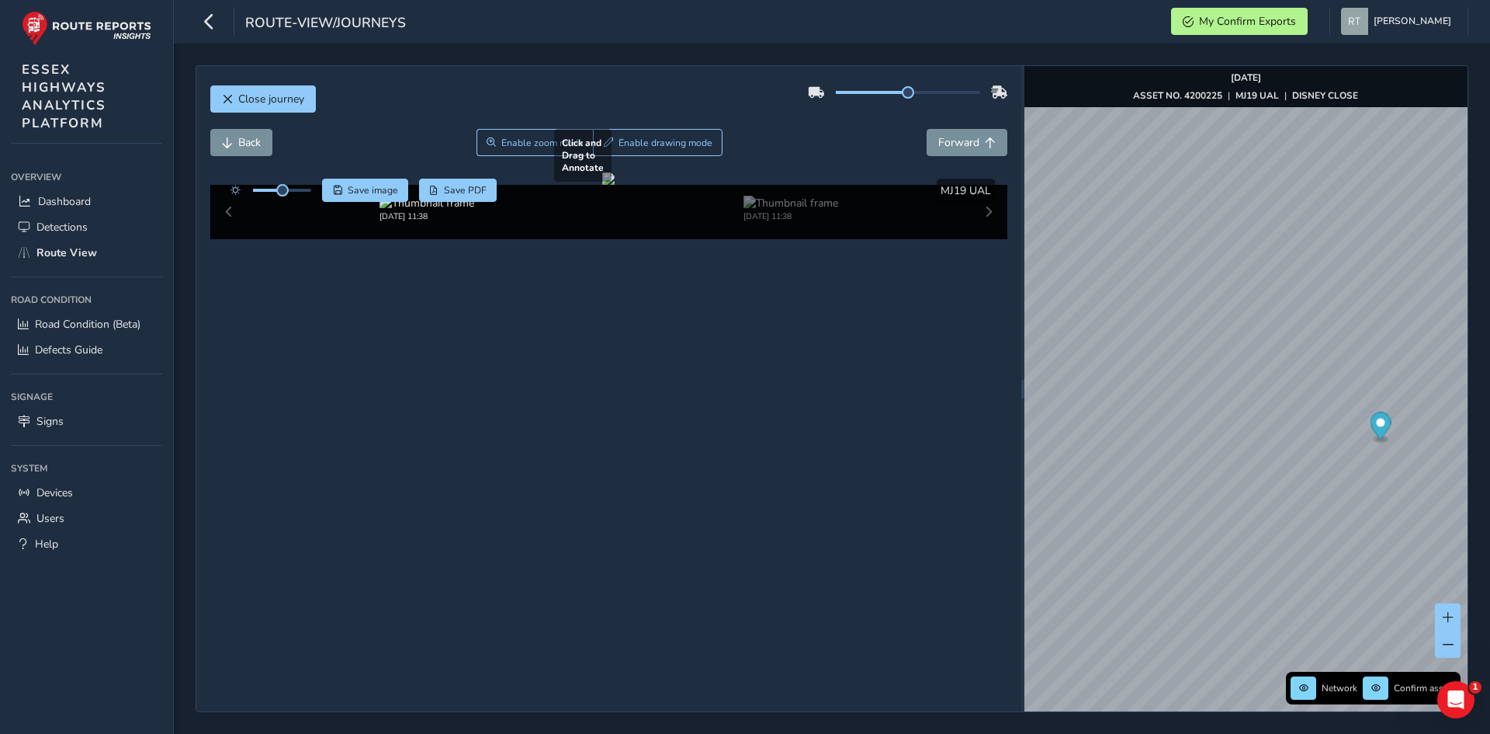
drag, startPoint x: 498, startPoint y: 365, endPoint x: 593, endPoint y: 348, distance: 97.0
click at [602, 185] on div at bounding box center [608, 178] width 12 height 12
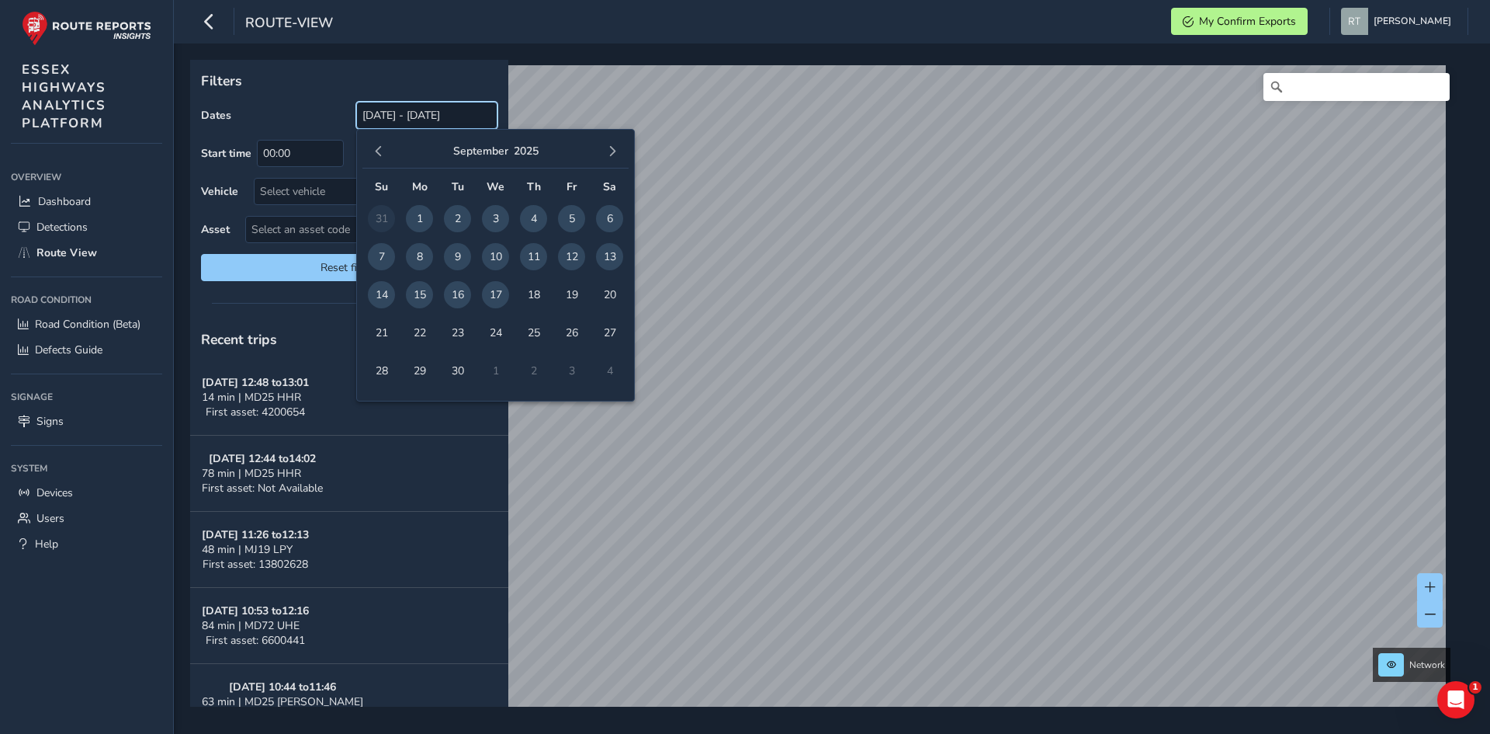
click at [396, 123] on input "[DATE] - [DATE]" at bounding box center [426, 115] width 141 height 27
click at [380, 157] on span "button" at bounding box center [378, 151] width 11 height 11
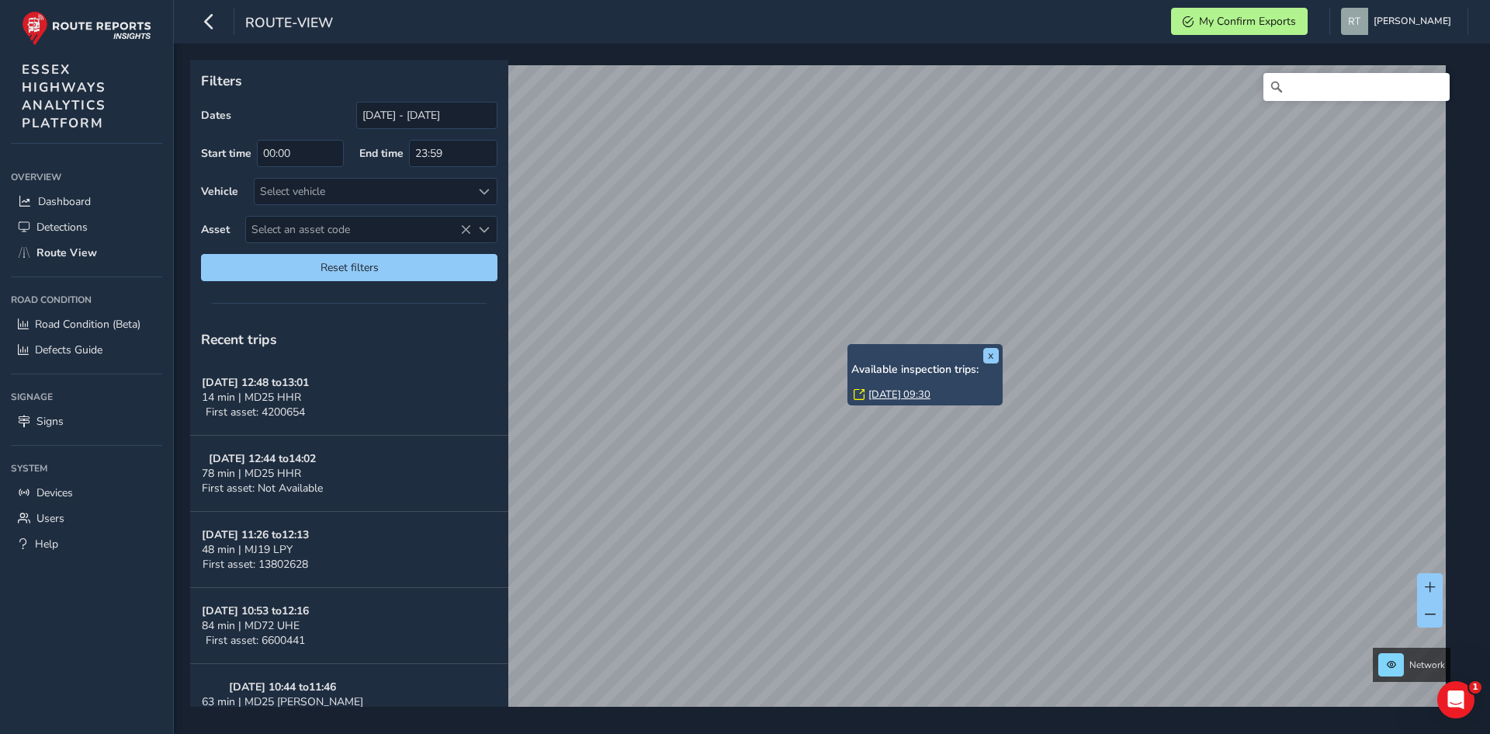
click at [882, 387] on link "[DATE] 09:30" at bounding box center [900, 394] width 62 height 14
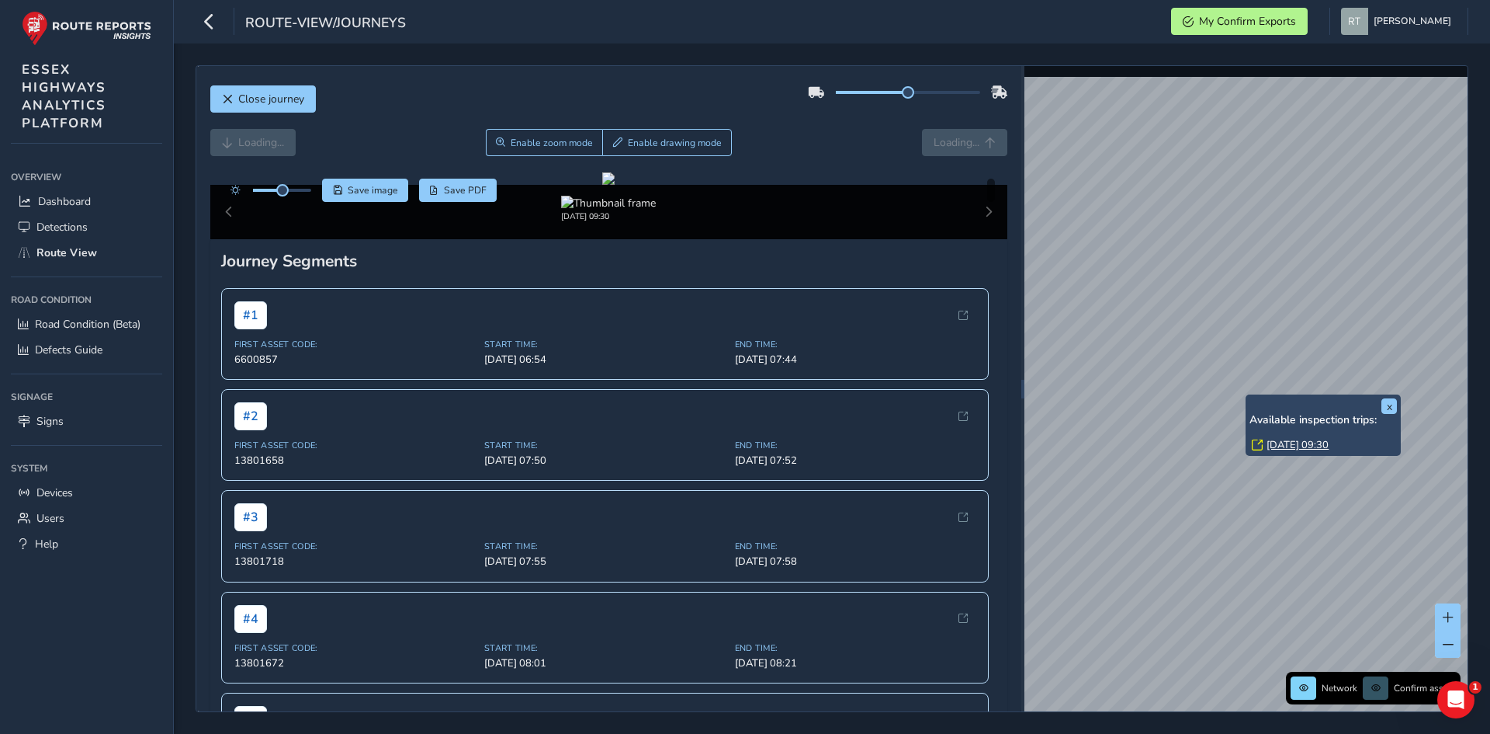
click at [1250, 396] on div "x Available inspection trips: Wed, 3 Sep, 09:30" at bounding box center [1323, 424] width 155 height 61
drag, startPoint x: 1275, startPoint y: 429, endPoint x: 1284, endPoint y: 439, distance: 13.2
click at [1284, 439] on div "x Available inspection trips: Wed, 3 Sep, 09:30" at bounding box center [1323, 424] width 155 height 61
click at [1285, 440] on link "Wed, 3 Sep, 09:30" at bounding box center [1298, 445] width 62 height 14
click at [1284, 446] on link "Wed, 3 Sep, 09:30" at bounding box center [1298, 445] width 62 height 14
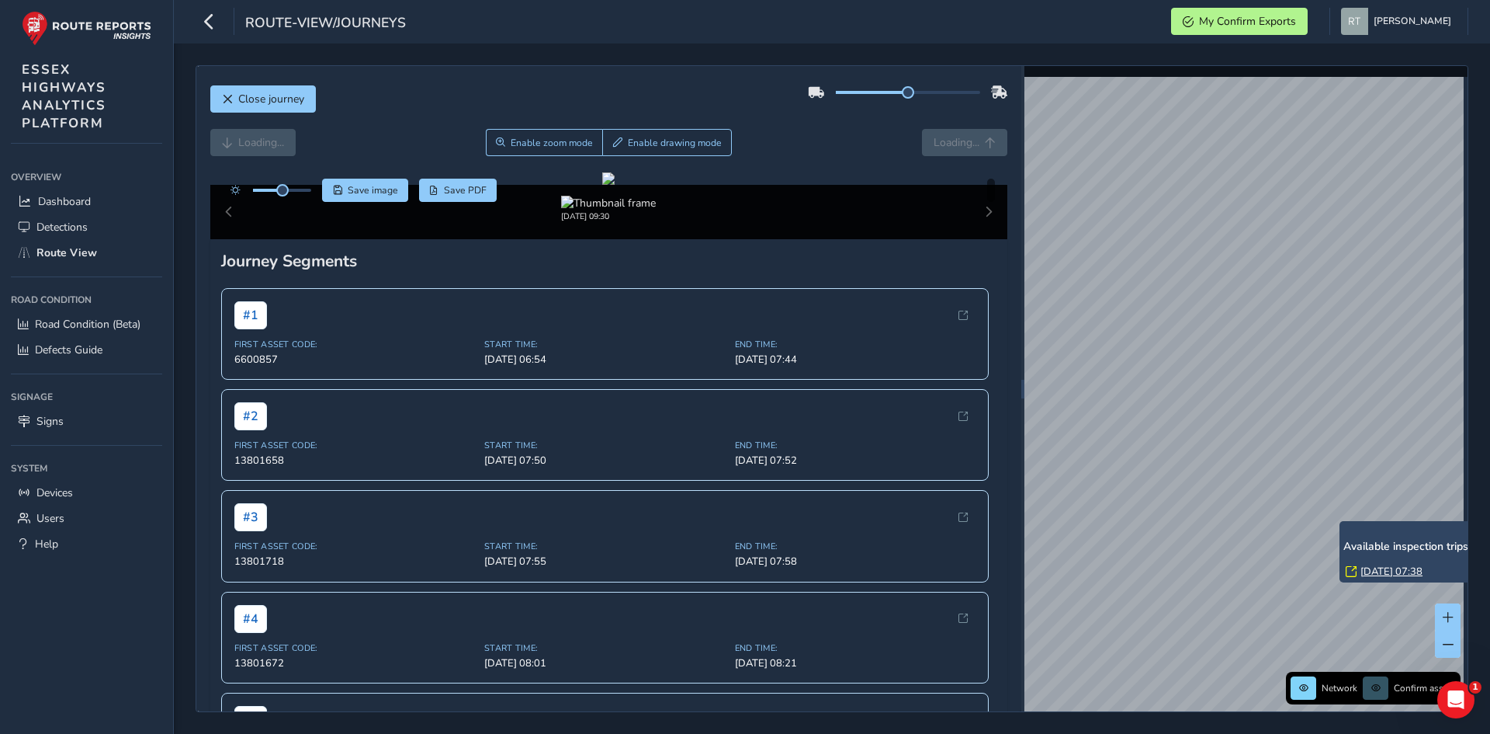
click at [1371, 567] on link "Thu, 21 Aug, 07:38" at bounding box center [1392, 571] width 62 height 14
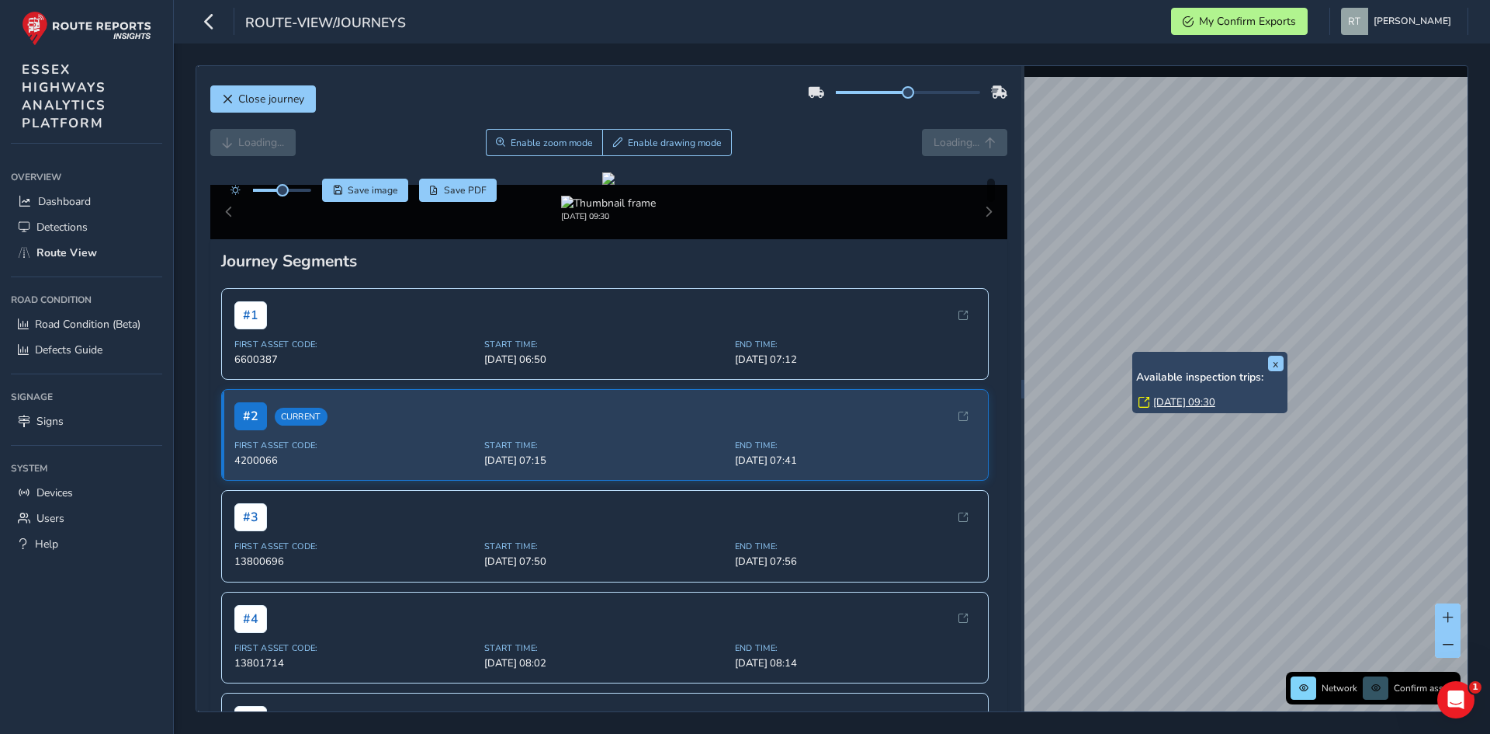
click at [1172, 402] on link "Wed, 3 Sep, 09:30" at bounding box center [1184, 402] width 62 height 14
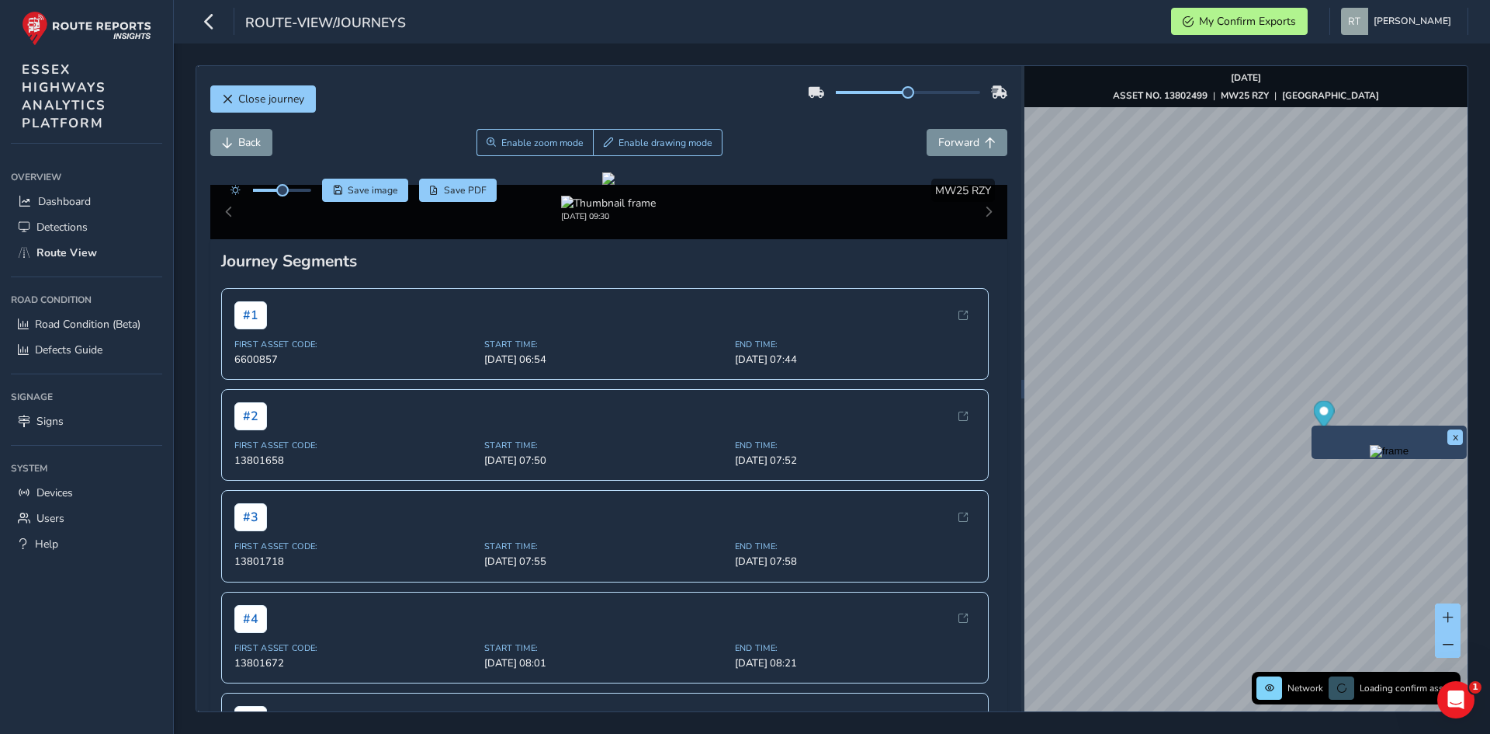
click at [1332, 415] on icon "Map marker" at bounding box center [1323, 414] width 21 height 27
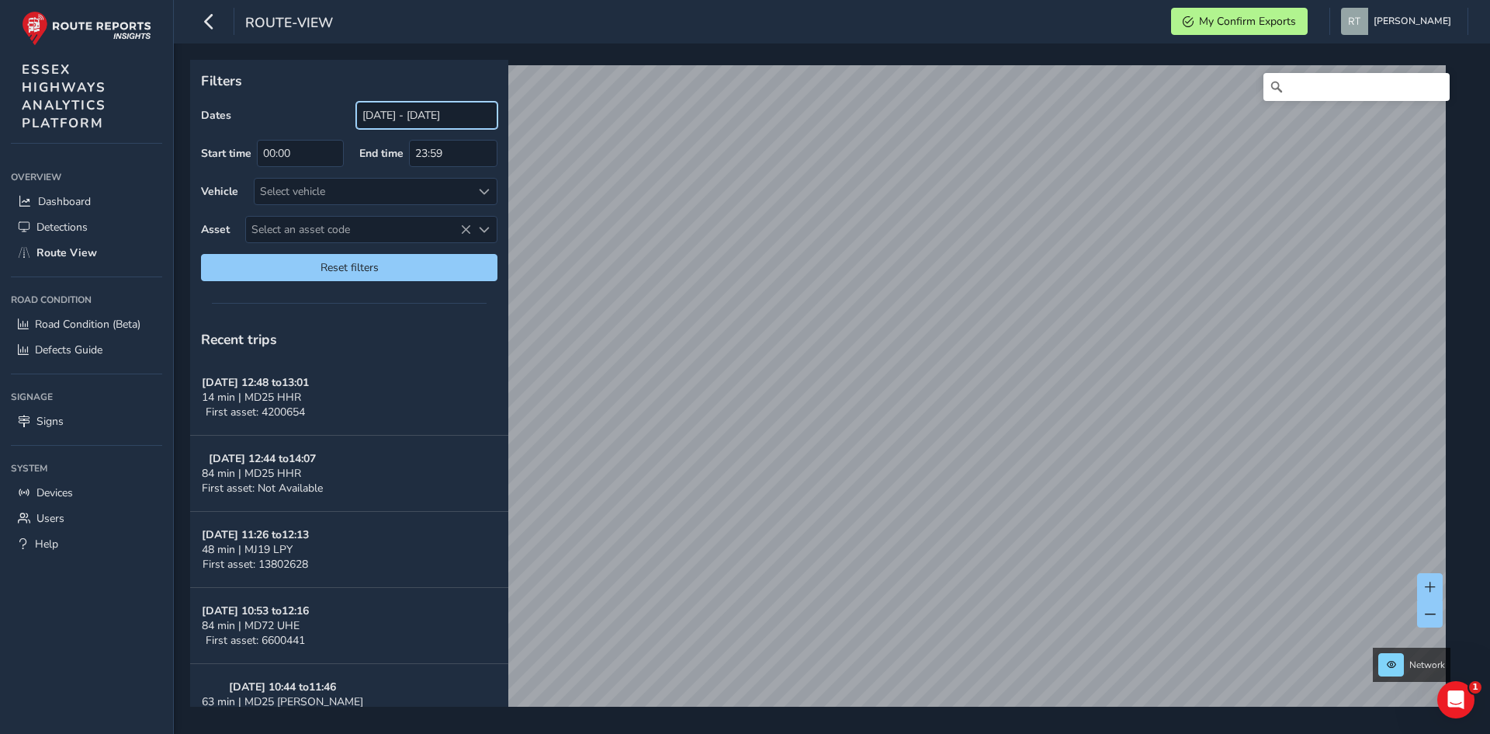
click at [414, 116] on input "[DATE] - [DATE]" at bounding box center [426, 115] width 141 height 27
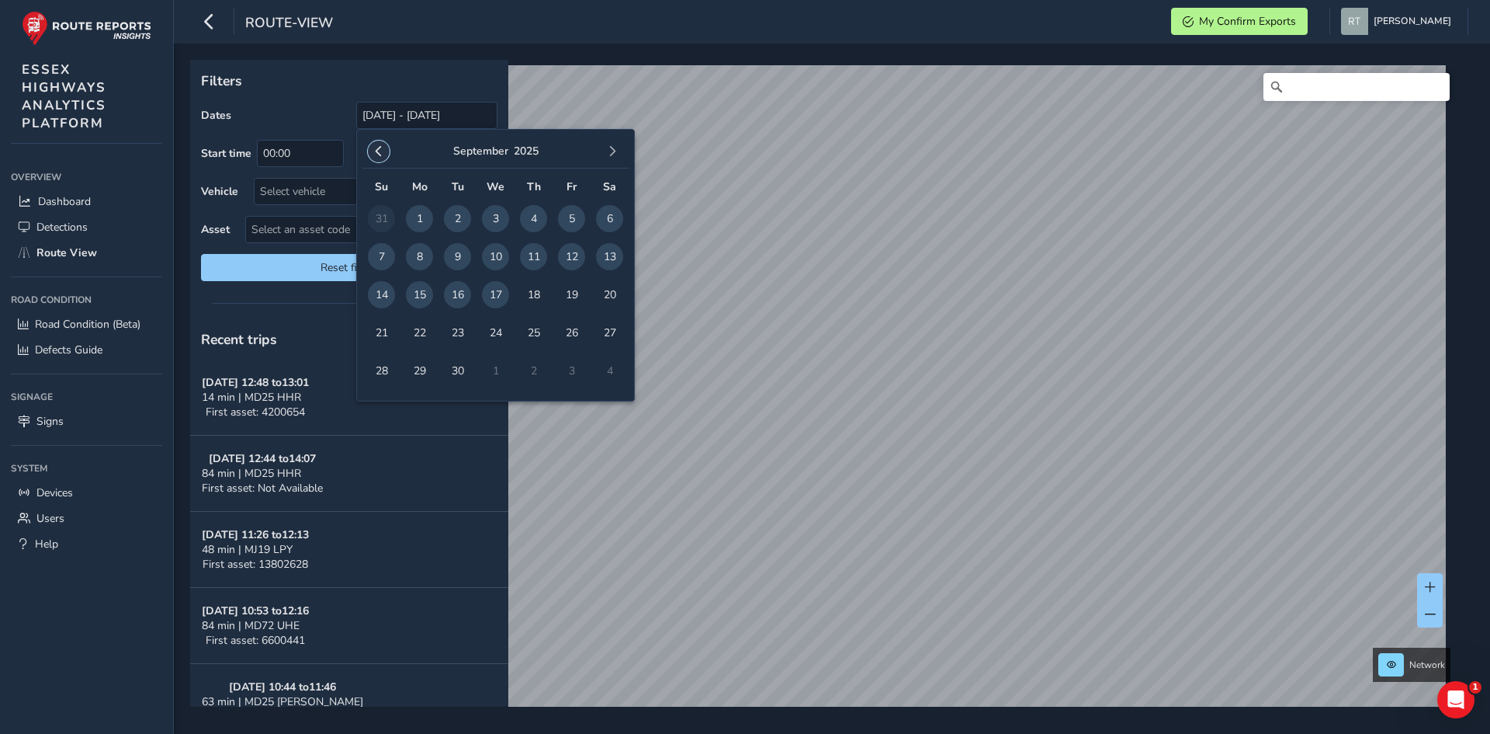
click at [381, 151] on span "button" at bounding box center [378, 151] width 11 height 11
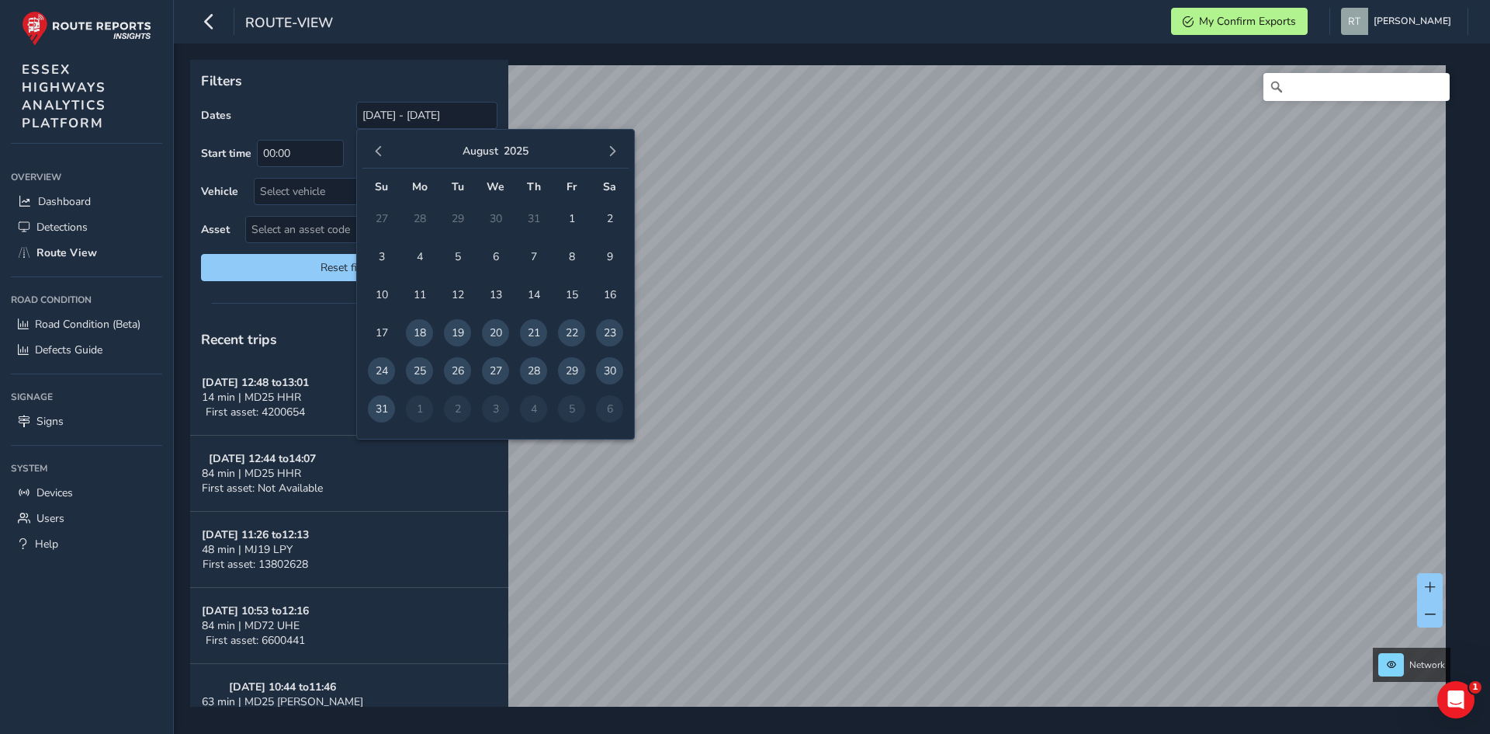
click at [381, 151] on span "button" at bounding box center [378, 151] width 11 height 11
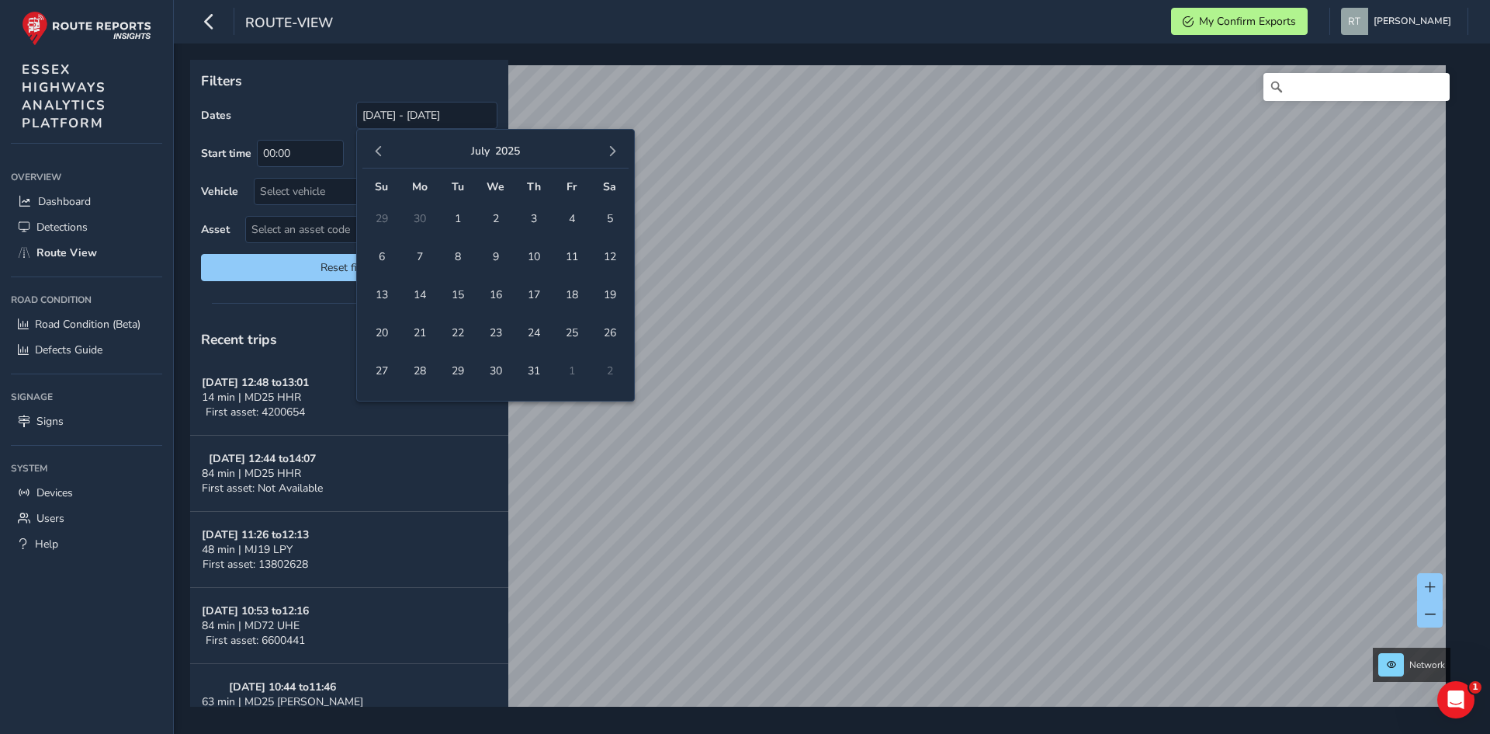
click at [381, 151] on span "button" at bounding box center [378, 151] width 11 height 11
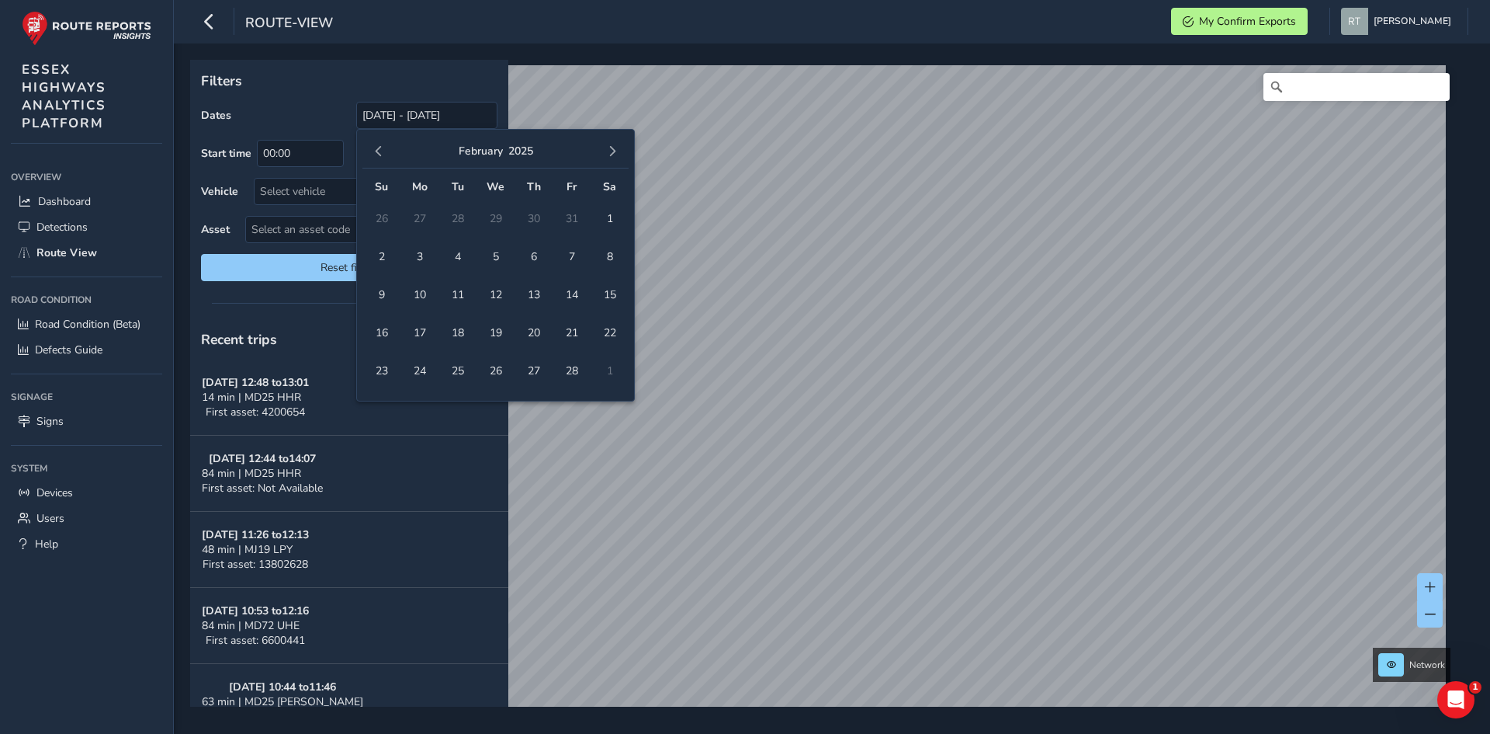
click at [381, 151] on span "button" at bounding box center [378, 151] width 11 height 11
click at [489, 217] on span "1" at bounding box center [495, 218] width 27 height 27
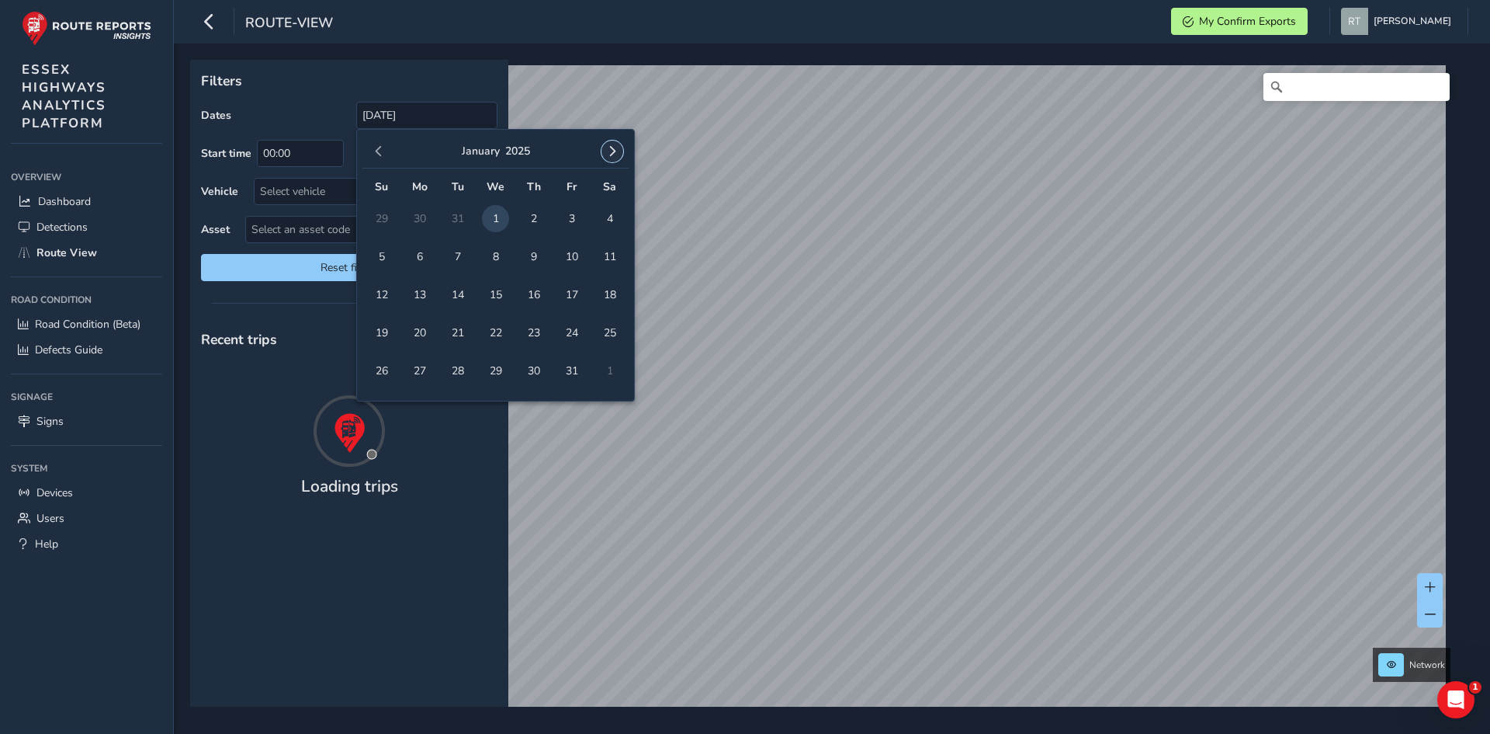
click at [609, 153] on span "button" at bounding box center [612, 151] width 11 height 11
click at [612, 151] on span "button" at bounding box center [612, 151] width 11 height 11
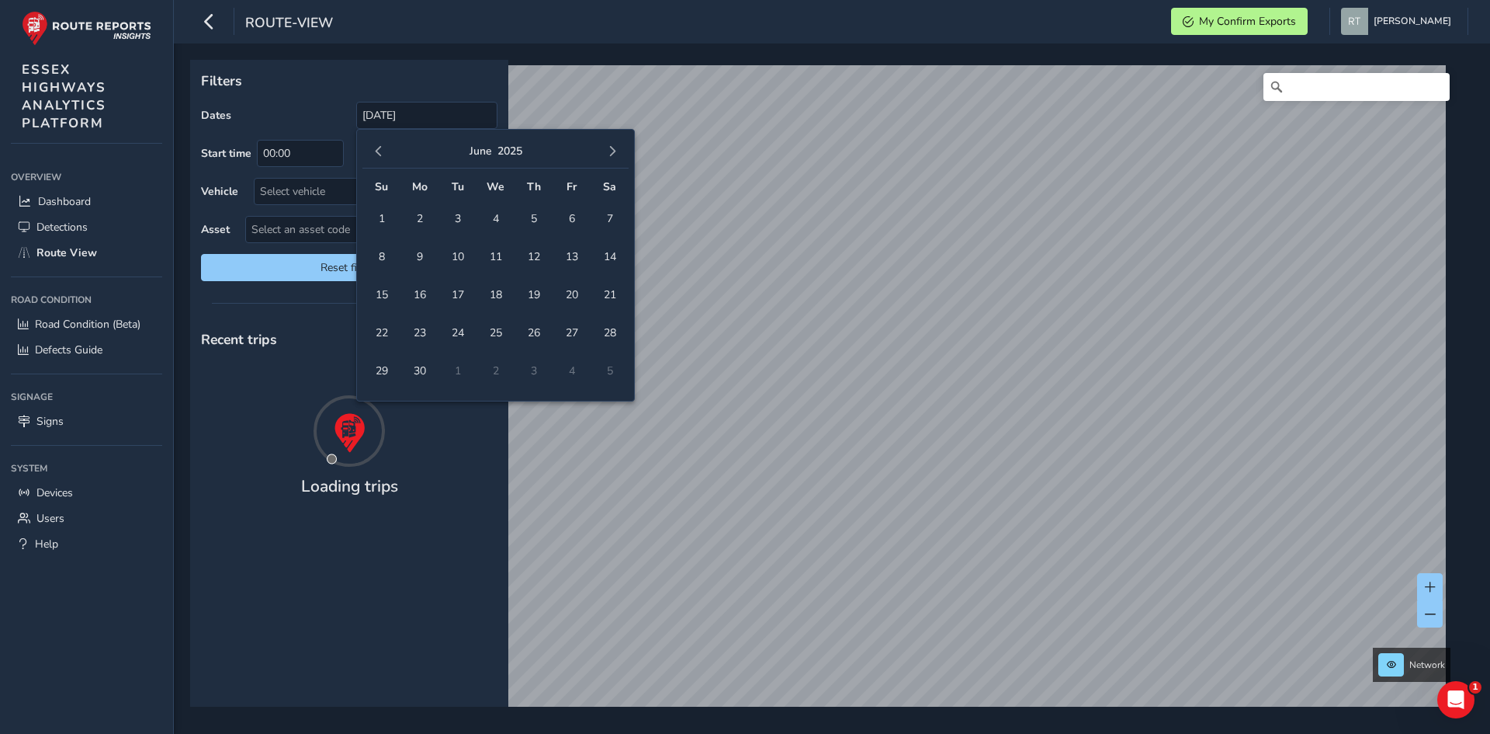
click at [612, 151] on span "button" at bounding box center [612, 151] width 11 height 11
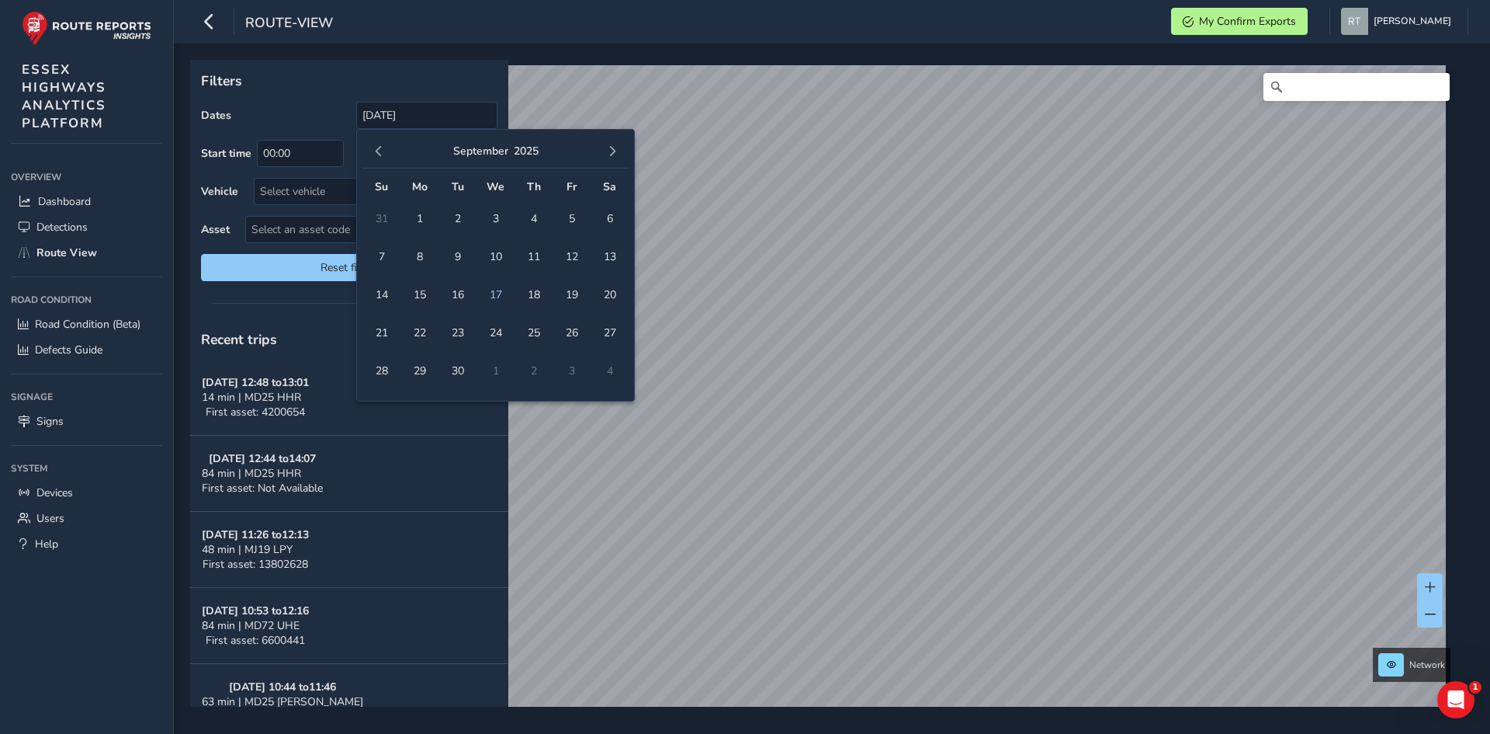
click at [612, 151] on span "button" at bounding box center [612, 151] width 11 height 11
click at [498, 215] on span "1" at bounding box center [495, 218] width 27 height 27
type input "01/01/2025 - 01/10/2025"
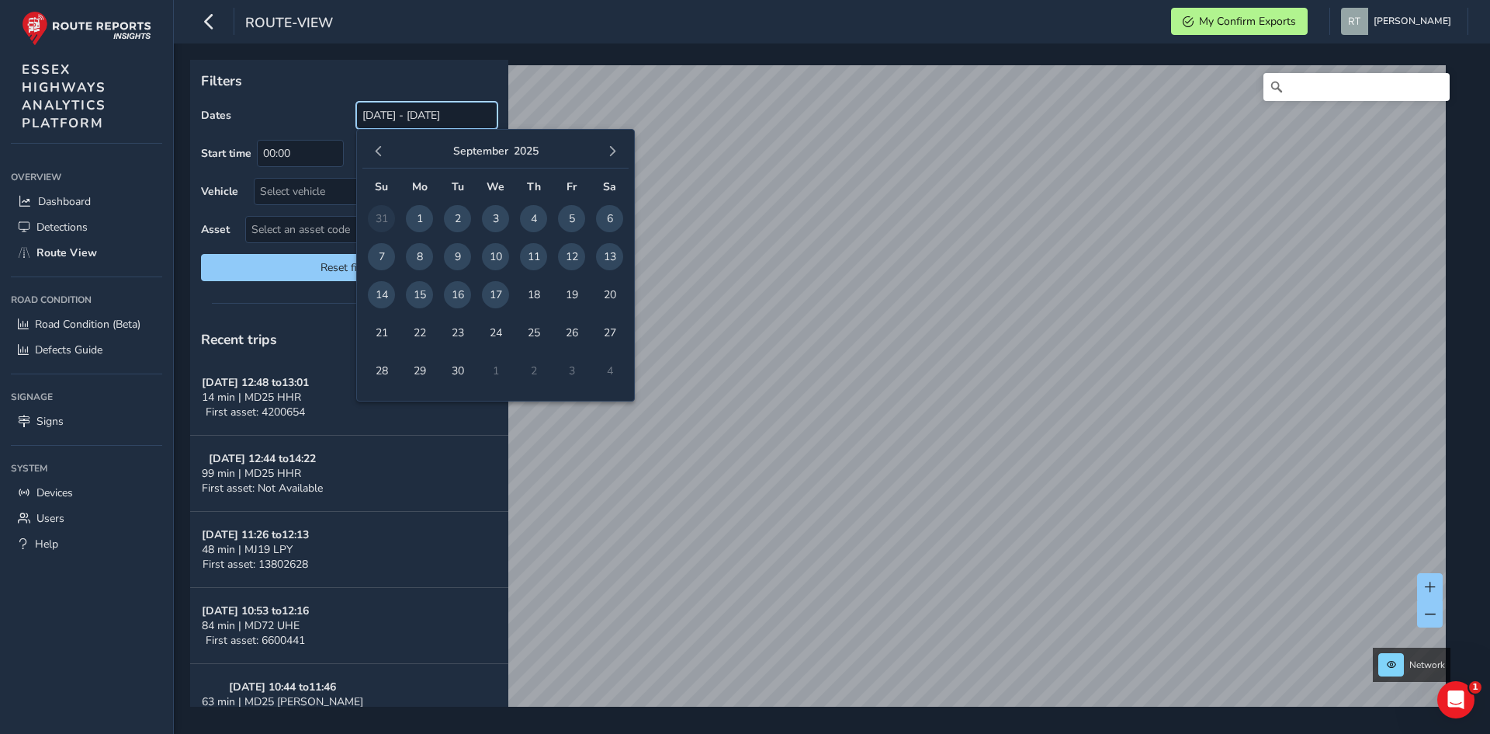
click at [398, 116] on input "[DATE] - [DATE]" at bounding box center [426, 115] width 141 height 27
click at [376, 147] on span "button" at bounding box center [378, 151] width 11 height 11
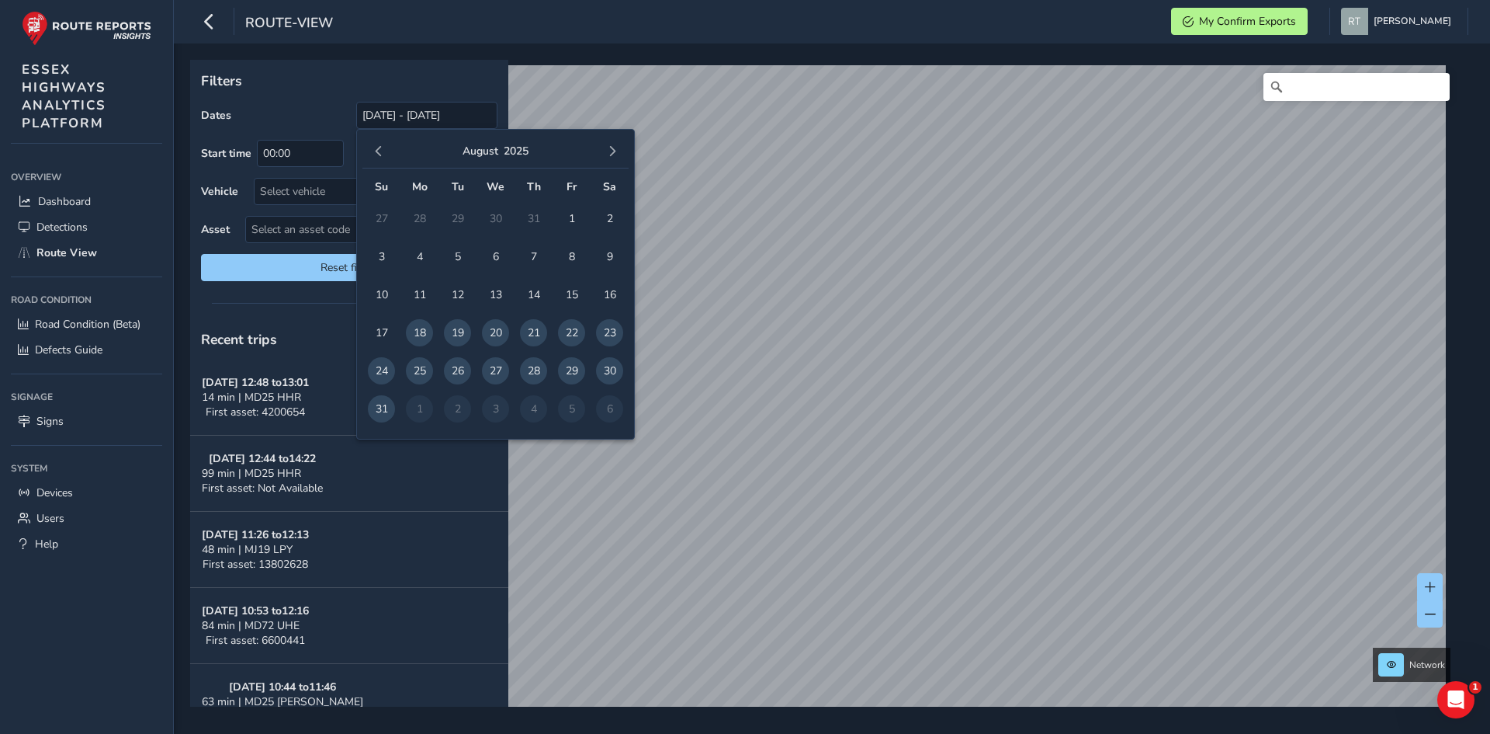
click at [376, 147] on span "button" at bounding box center [378, 151] width 11 height 11
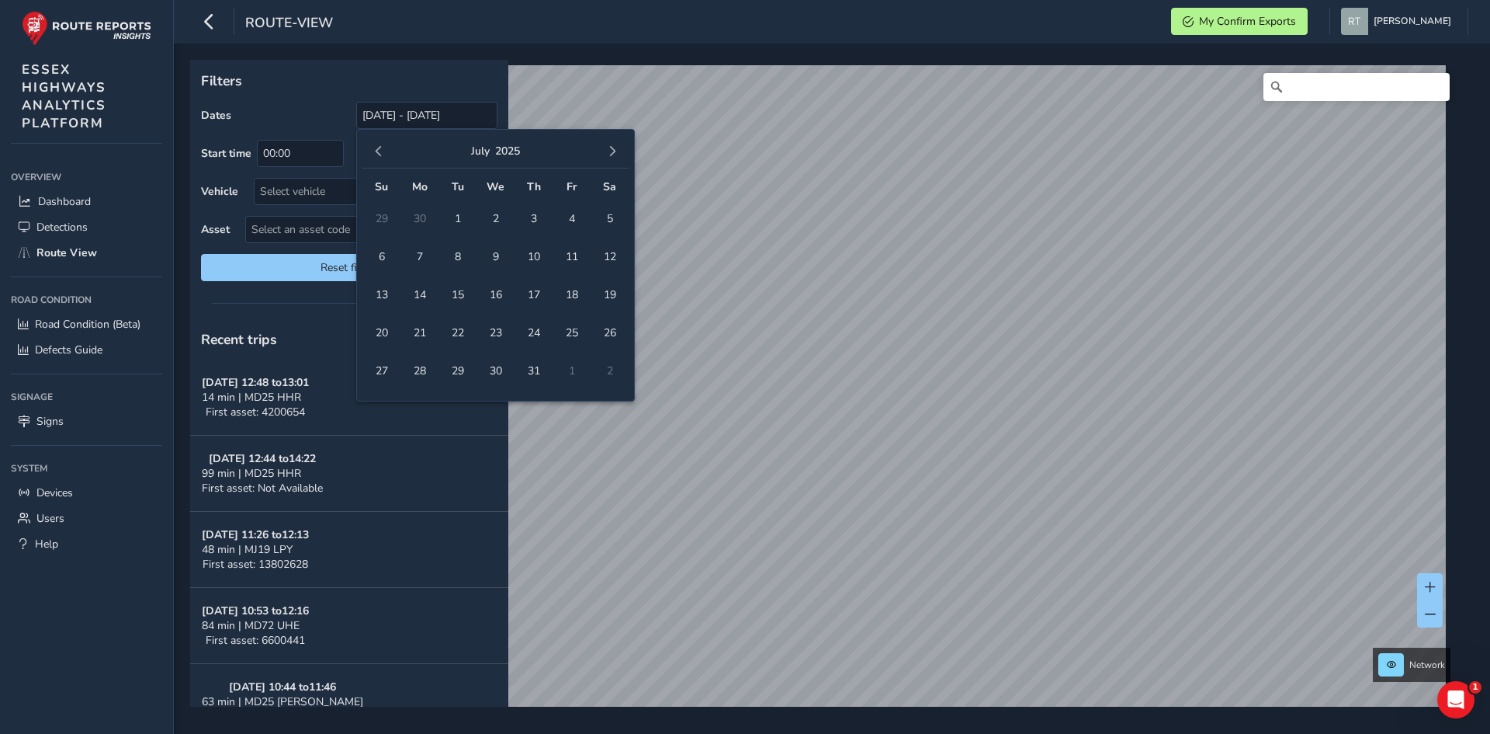
click at [376, 147] on span "button" at bounding box center [378, 151] width 11 height 11
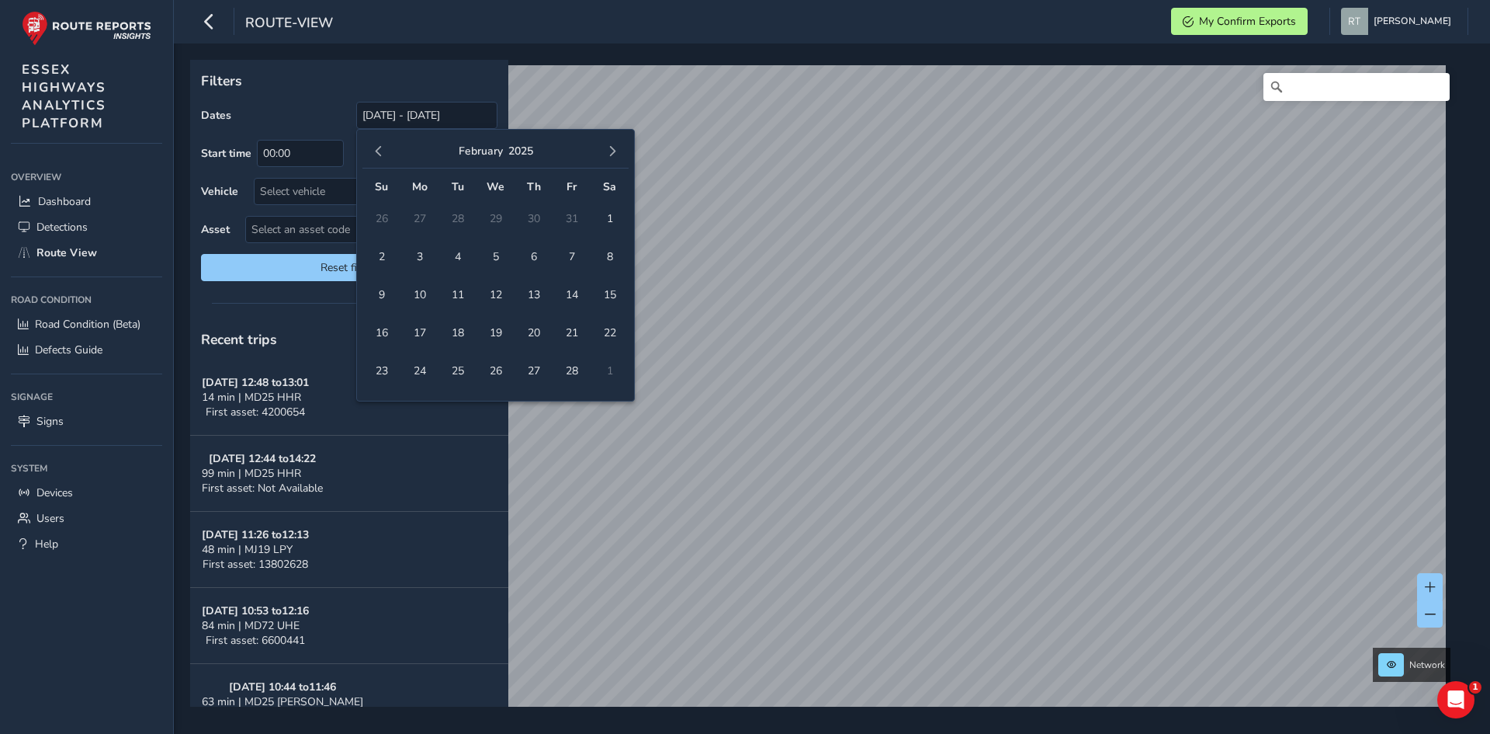
click at [376, 147] on span "button" at bounding box center [378, 151] width 11 height 11
click at [497, 224] on span "1" at bounding box center [495, 218] width 27 height 27
click at [611, 147] on span "button" at bounding box center [612, 151] width 11 height 11
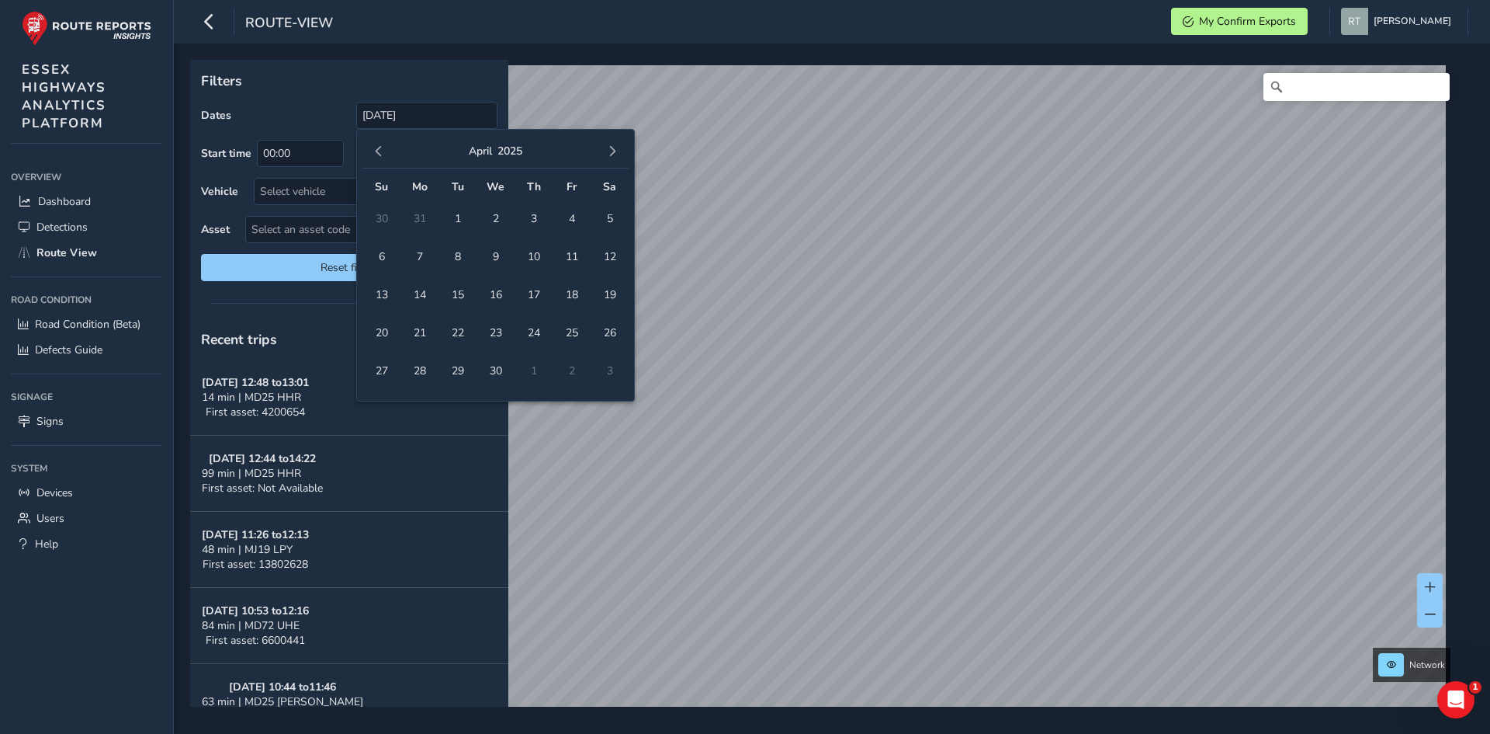
click at [611, 147] on span "button" at bounding box center [612, 151] width 11 height 11
click at [612, 147] on span "button" at bounding box center [612, 151] width 11 height 11
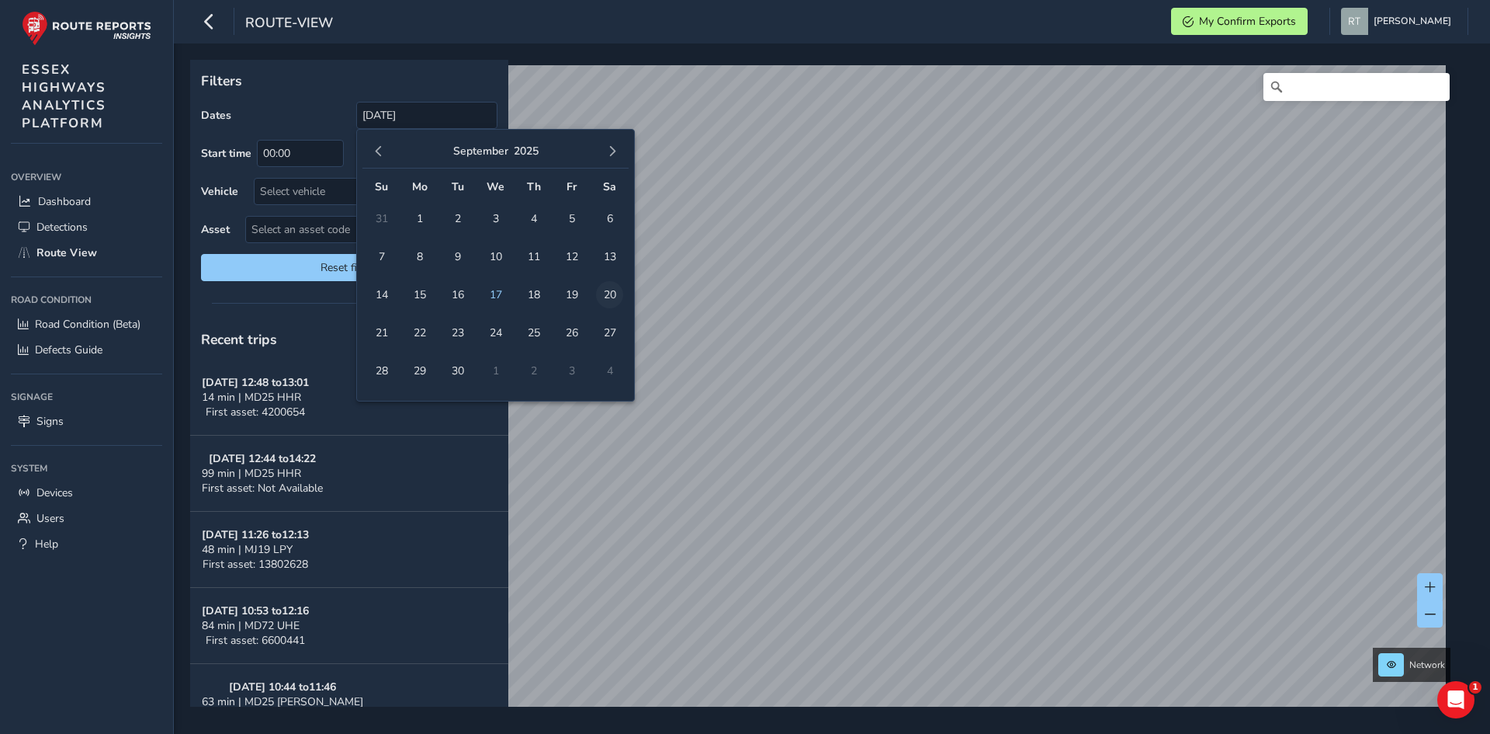
click at [609, 290] on span "20" at bounding box center [609, 294] width 27 height 27
type input "[DATE] - [DATE]"
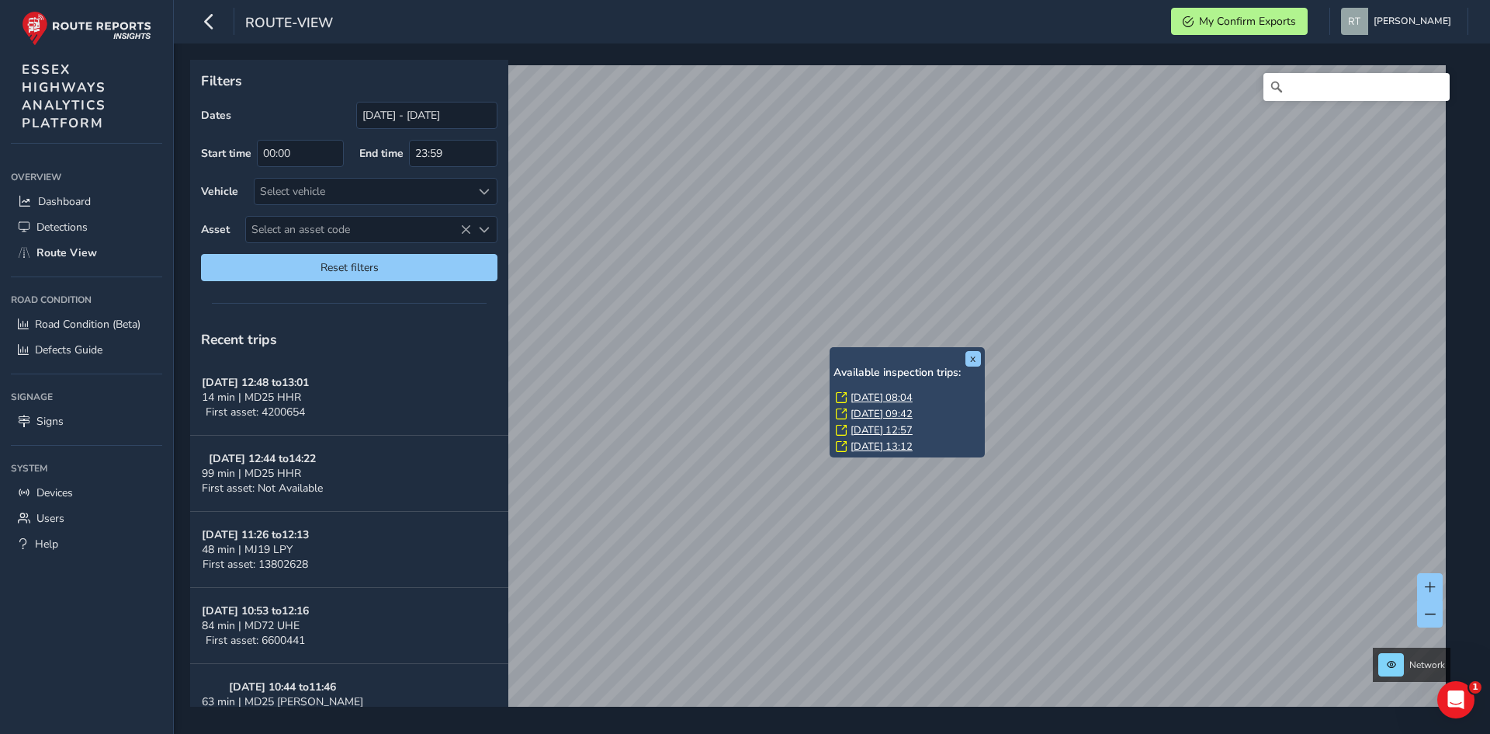
click at [890, 400] on link "[DATE] 08:04" at bounding box center [882, 397] width 62 height 14
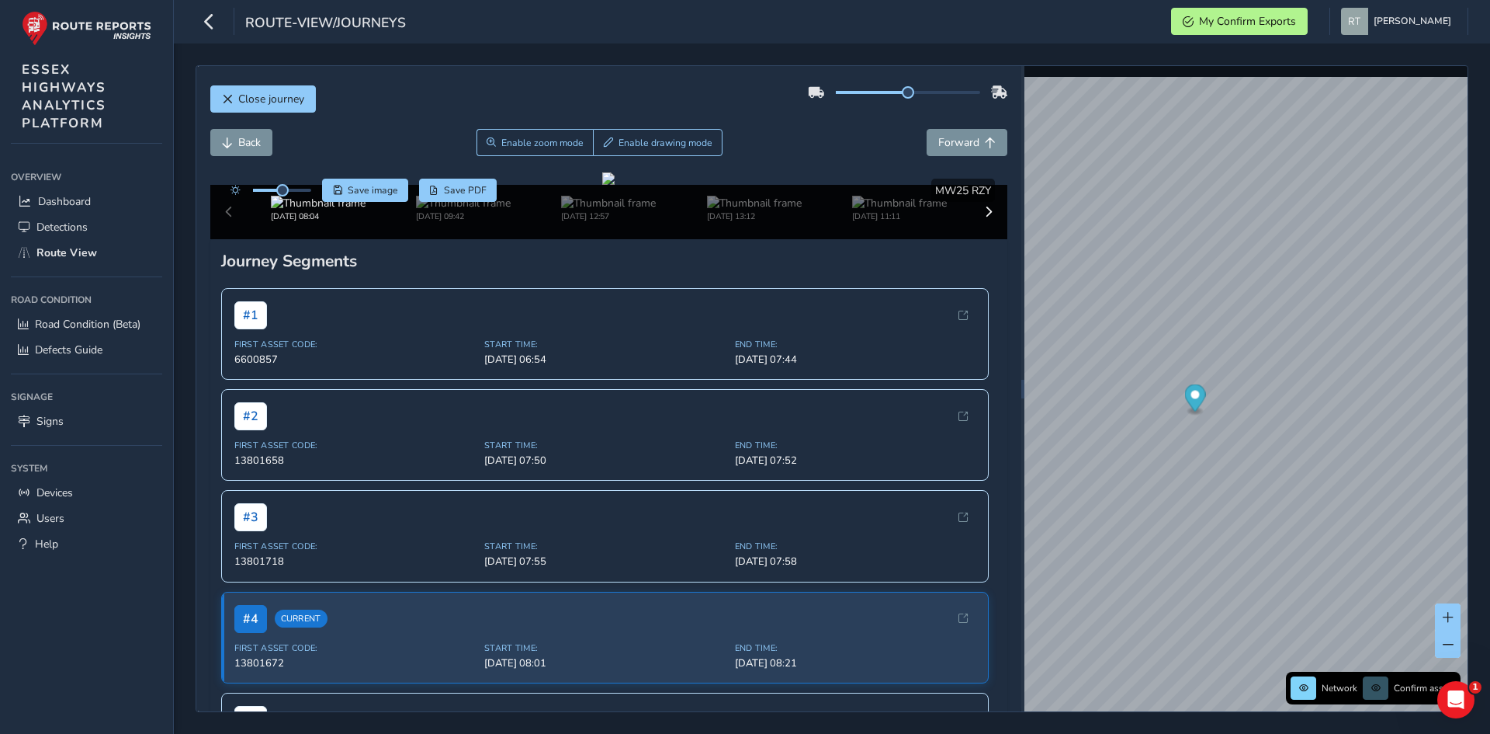
click at [1197, 397] on circle "Map marker" at bounding box center [1195, 394] width 9 height 9
click at [1197, 398] on g "Map marker" at bounding box center [1194, 399] width 21 height 31
click at [1251, 386] on icon "Map marker" at bounding box center [1246, 383] width 21 height 27
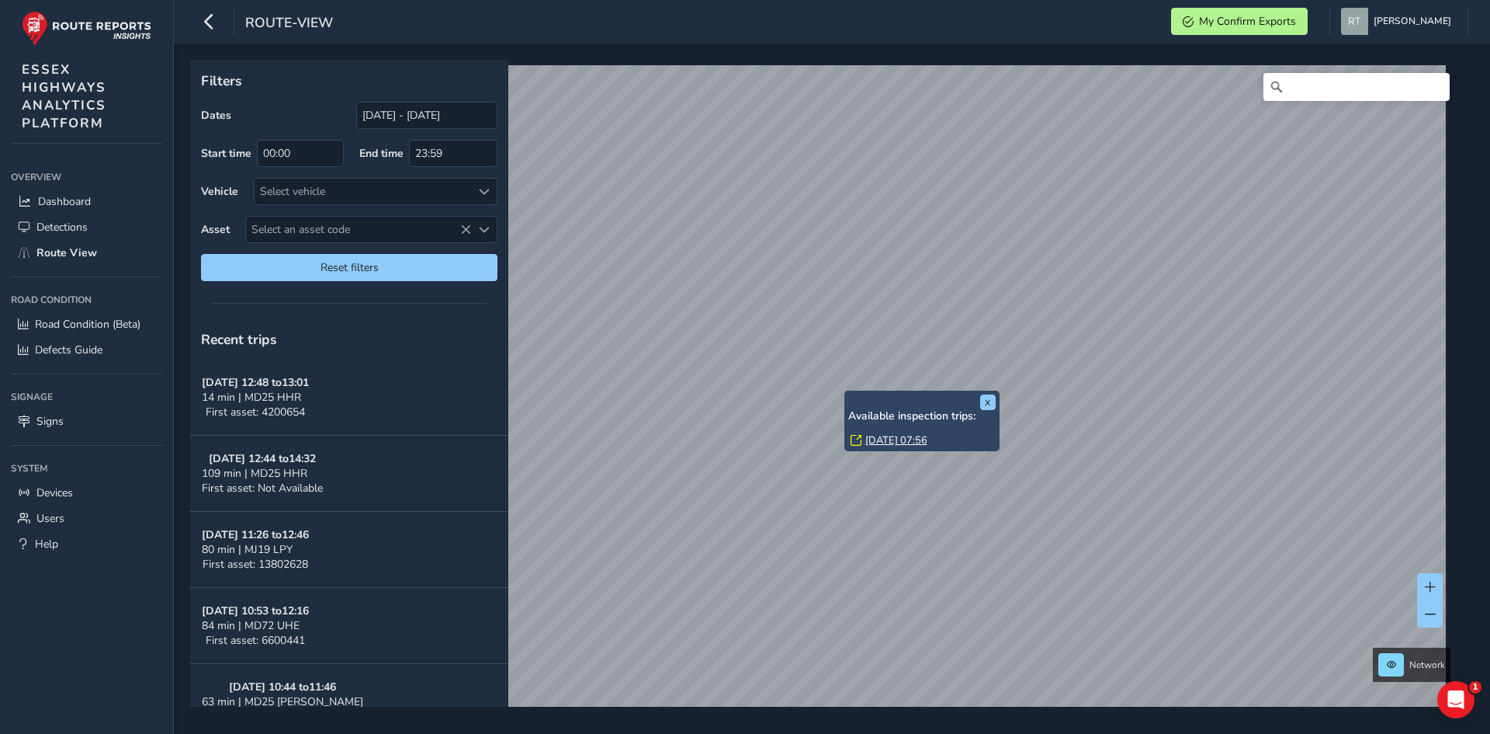
click at [875, 442] on link "[DATE] 07:56" at bounding box center [896, 440] width 62 height 14
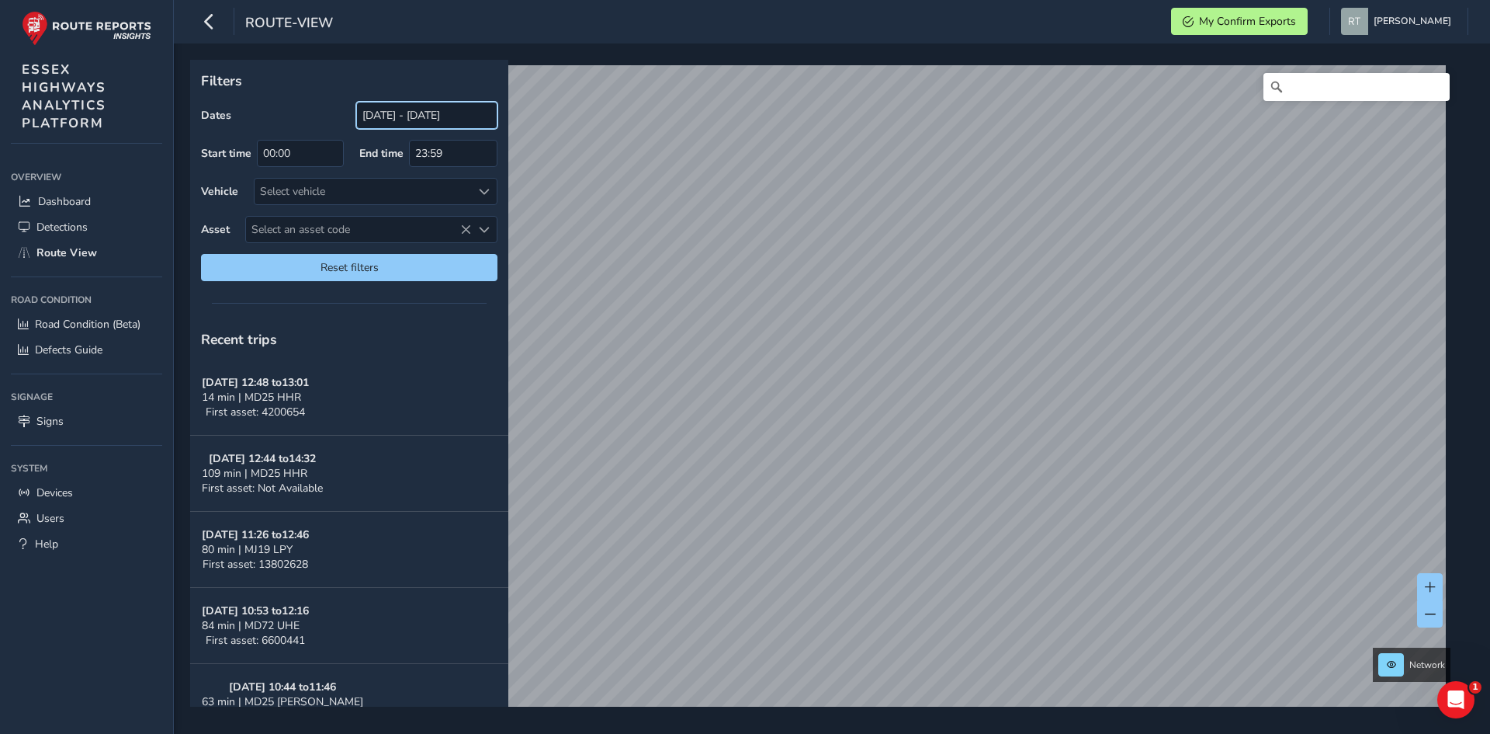
click at [432, 122] on input "[DATE] - [DATE]" at bounding box center [426, 115] width 141 height 27
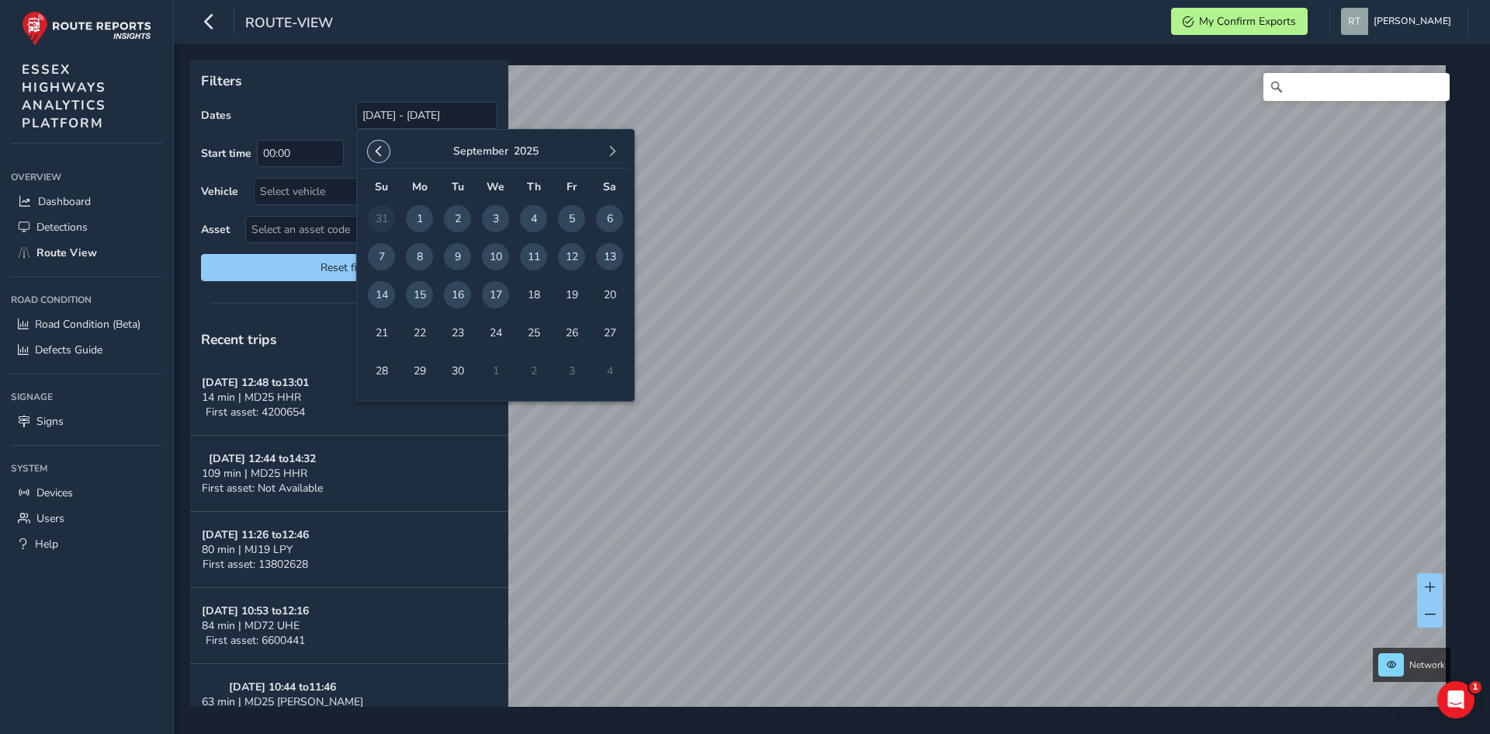
click at [375, 158] on button "button" at bounding box center [379, 151] width 22 height 22
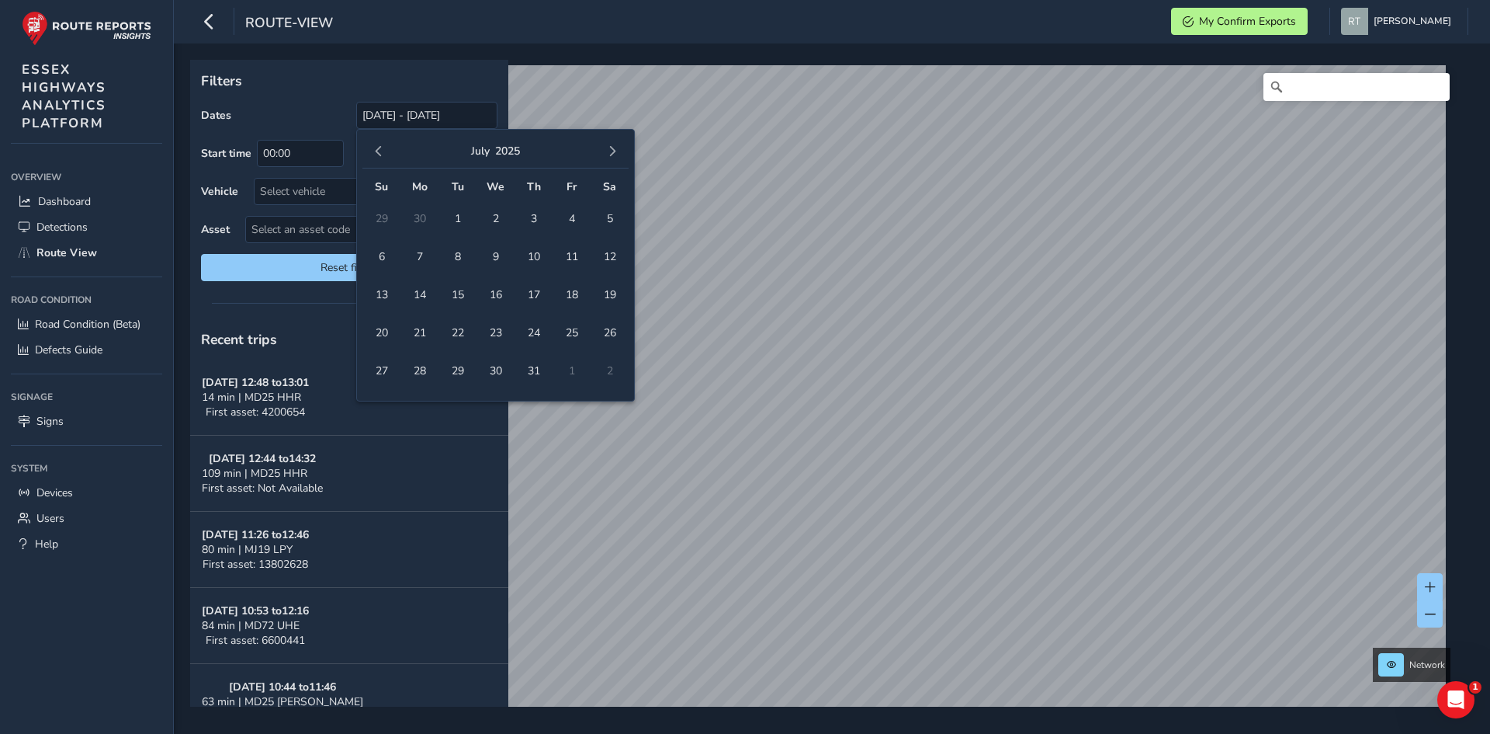
click at [374, 157] on span "button" at bounding box center [378, 151] width 11 height 11
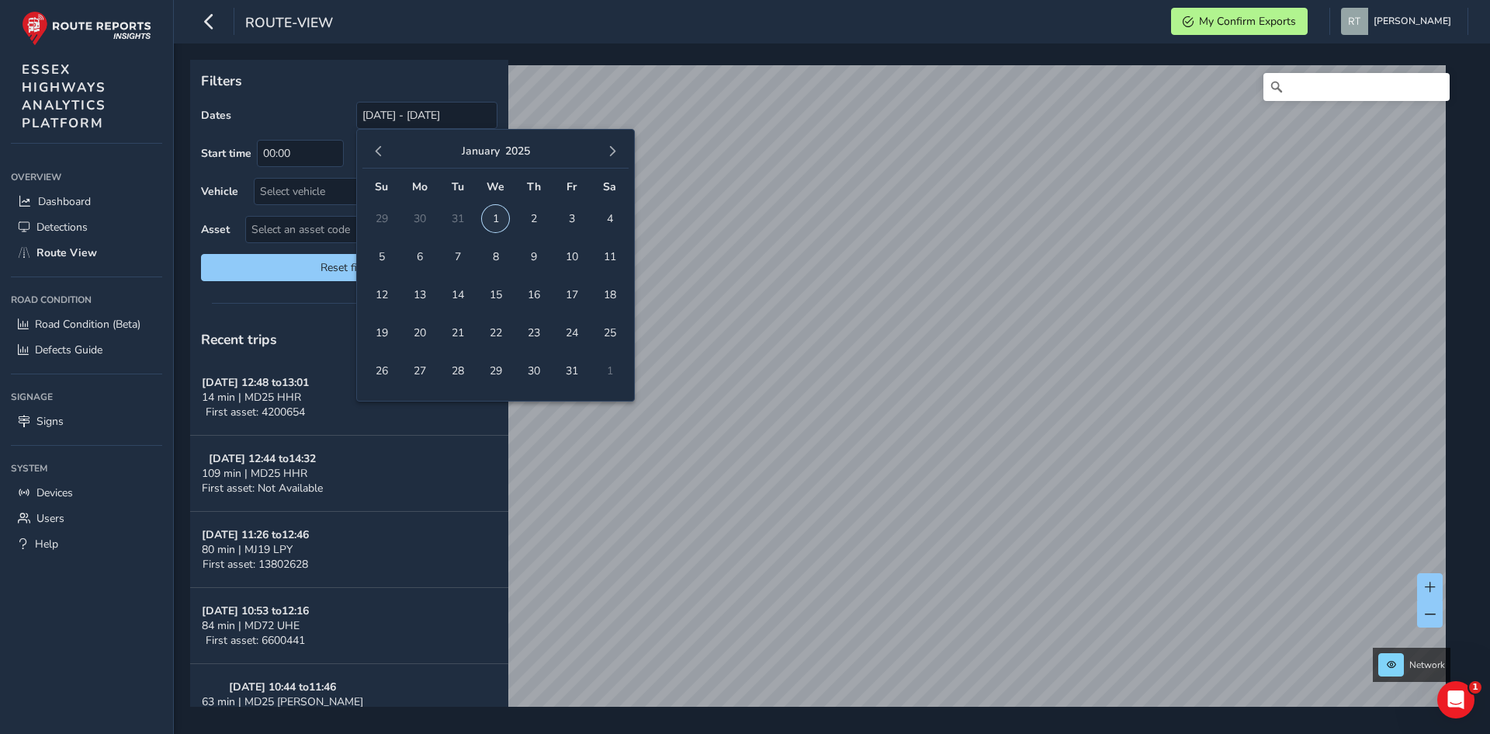
click at [502, 223] on span "1" at bounding box center [495, 218] width 27 height 27
click at [606, 159] on button "button" at bounding box center [613, 151] width 22 height 22
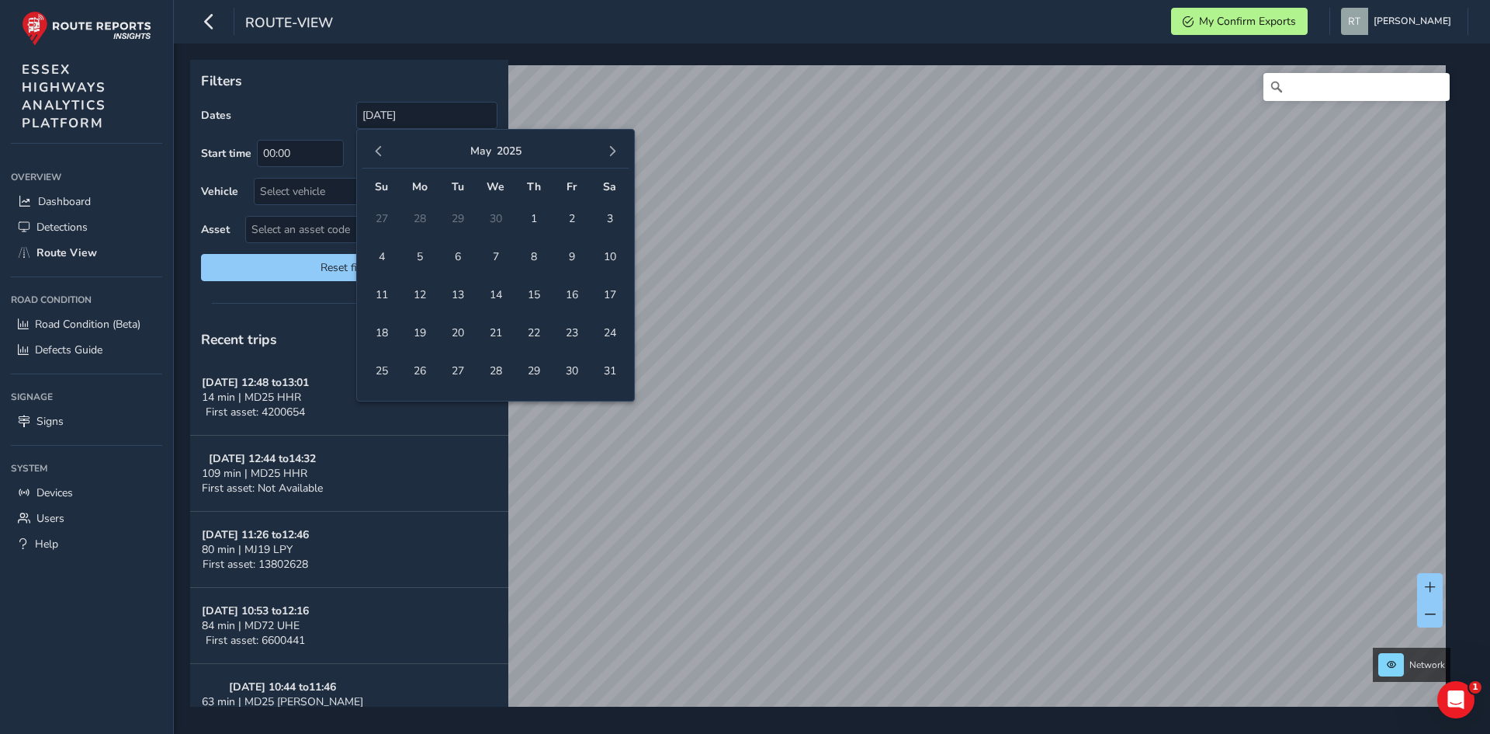
click at [606, 159] on button "button" at bounding box center [613, 151] width 22 height 22
click at [605, 161] on div "August 2025" at bounding box center [495, 151] width 266 height 33
click at [607, 154] on span "button" at bounding box center [612, 151] width 11 height 11
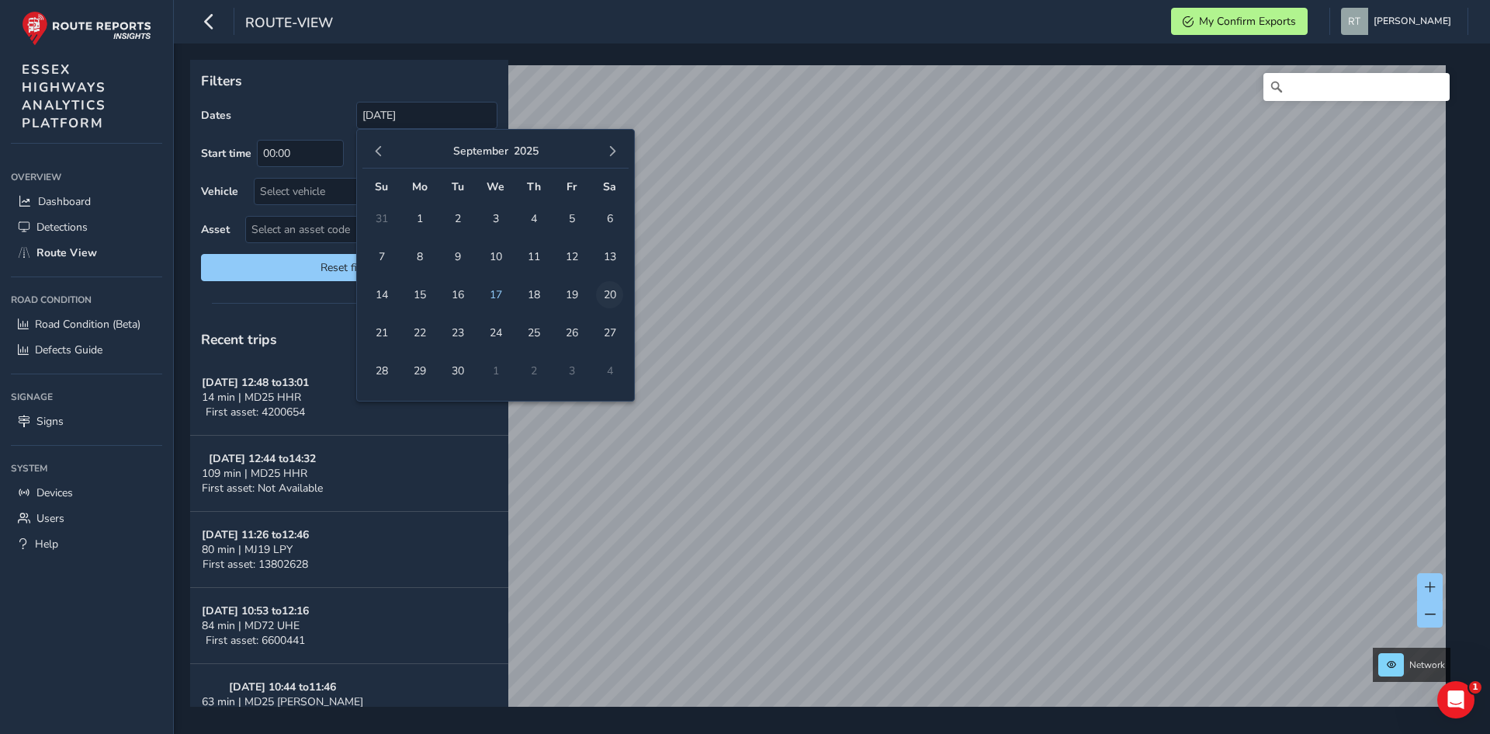
click at [602, 297] on span "20" at bounding box center [609, 294] width 27 height 27
type input "01/01/2025 - 20/09/2025"
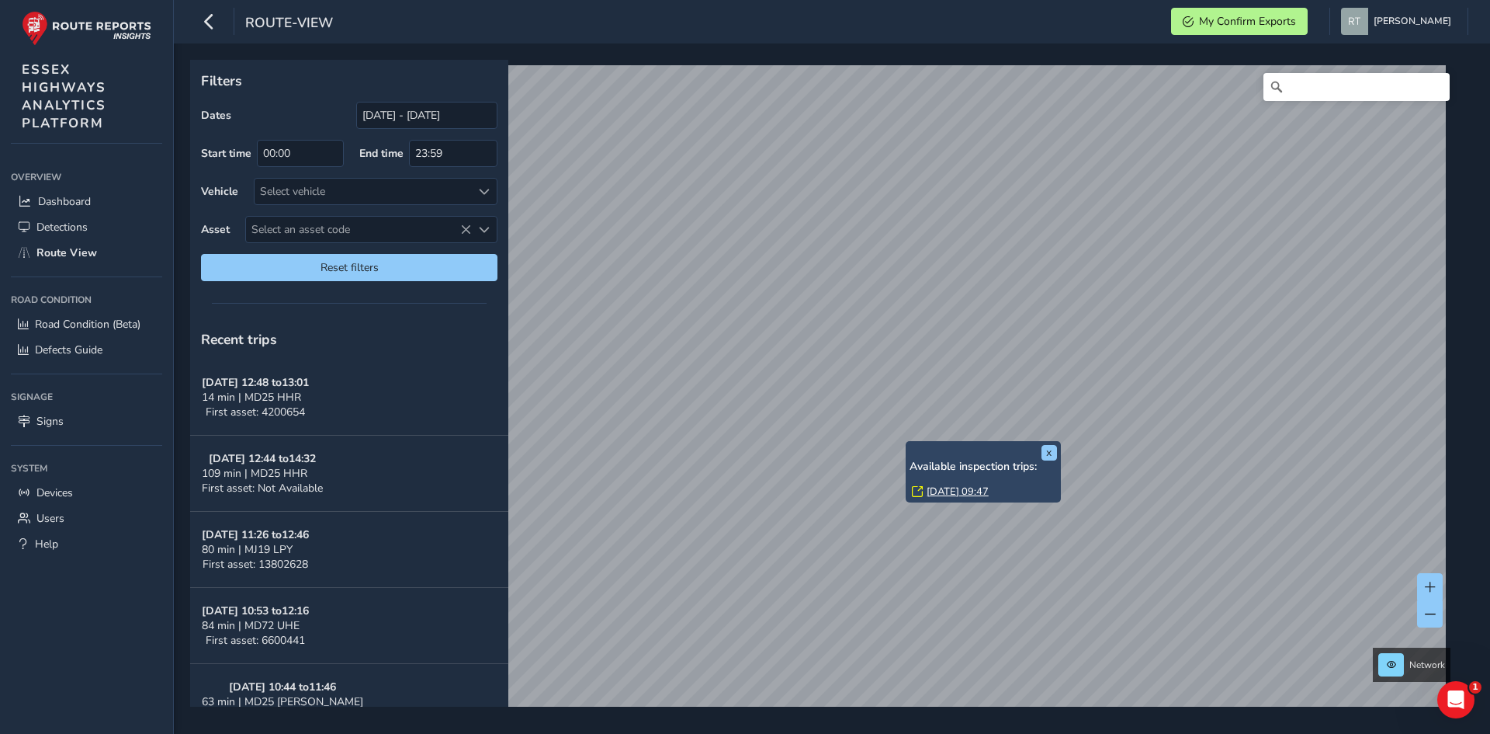
click at [967, 495] on link "Wed, 13 Aug, 09:47" at bounding box center [958, 491] width 62 height 14
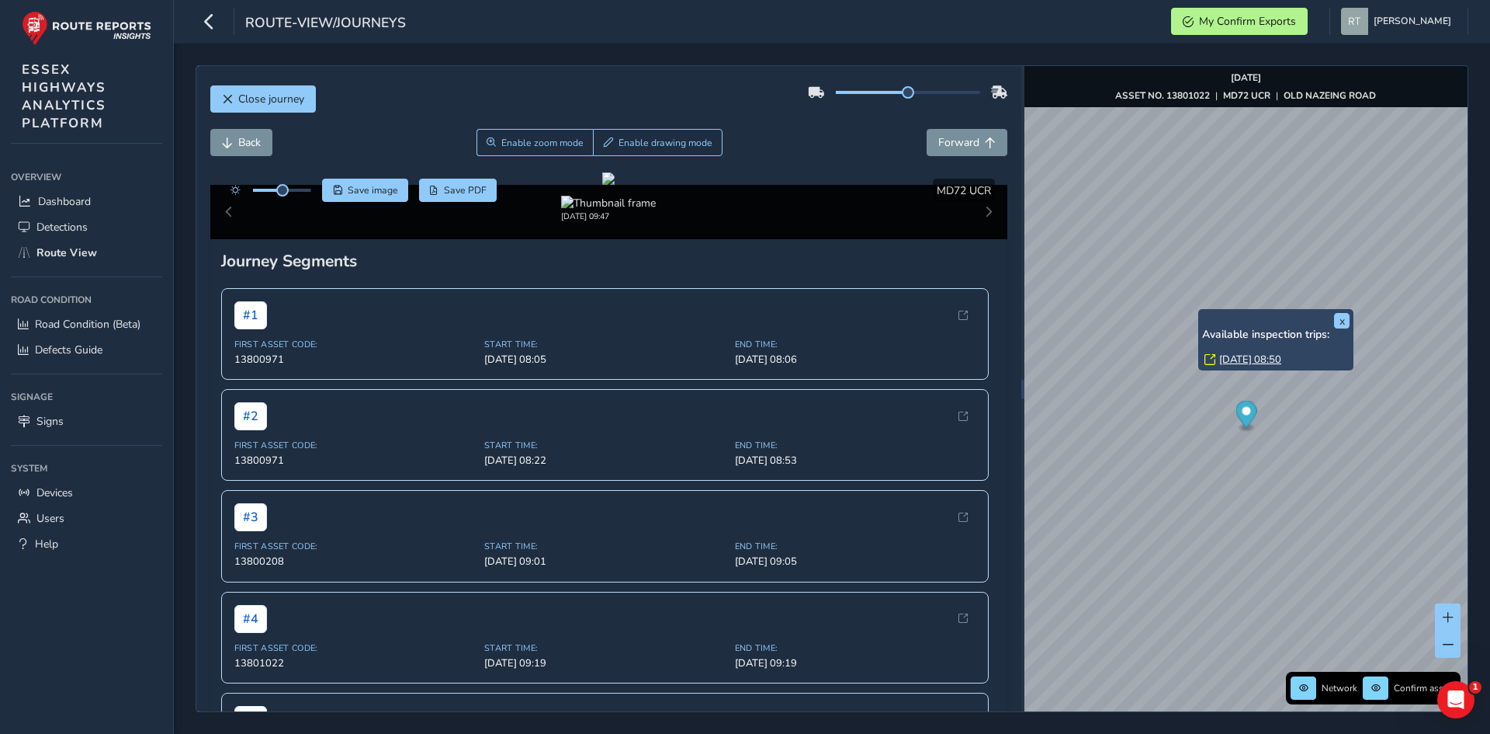
click at [1231, 356] on link "Wed, 13 Aug, 08:50" at bounding box center [1250, 359] width 62 height 14
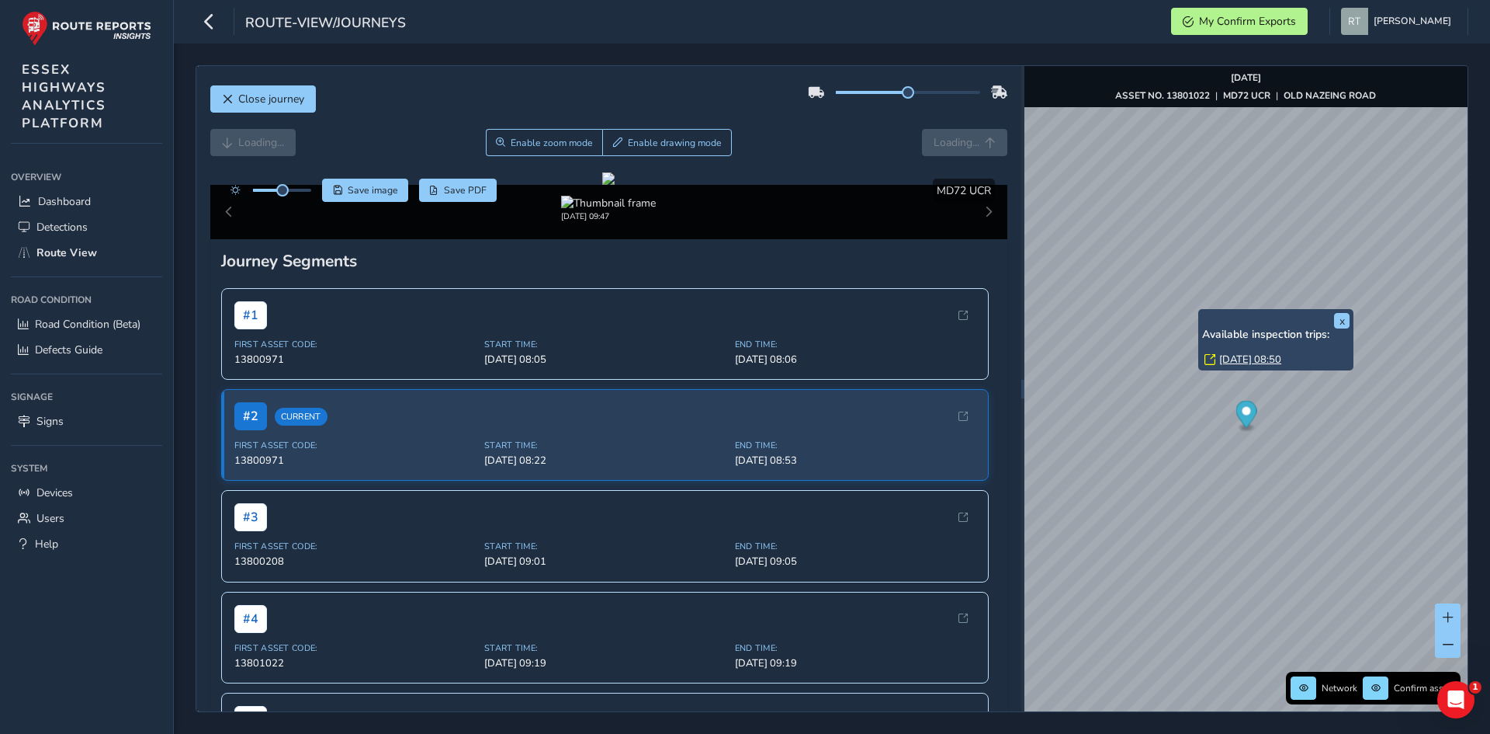
click at [1228, 356] on link "Wed, 13 Aug, 08:50" at bounding box center [1250, 359] width 62 height 14
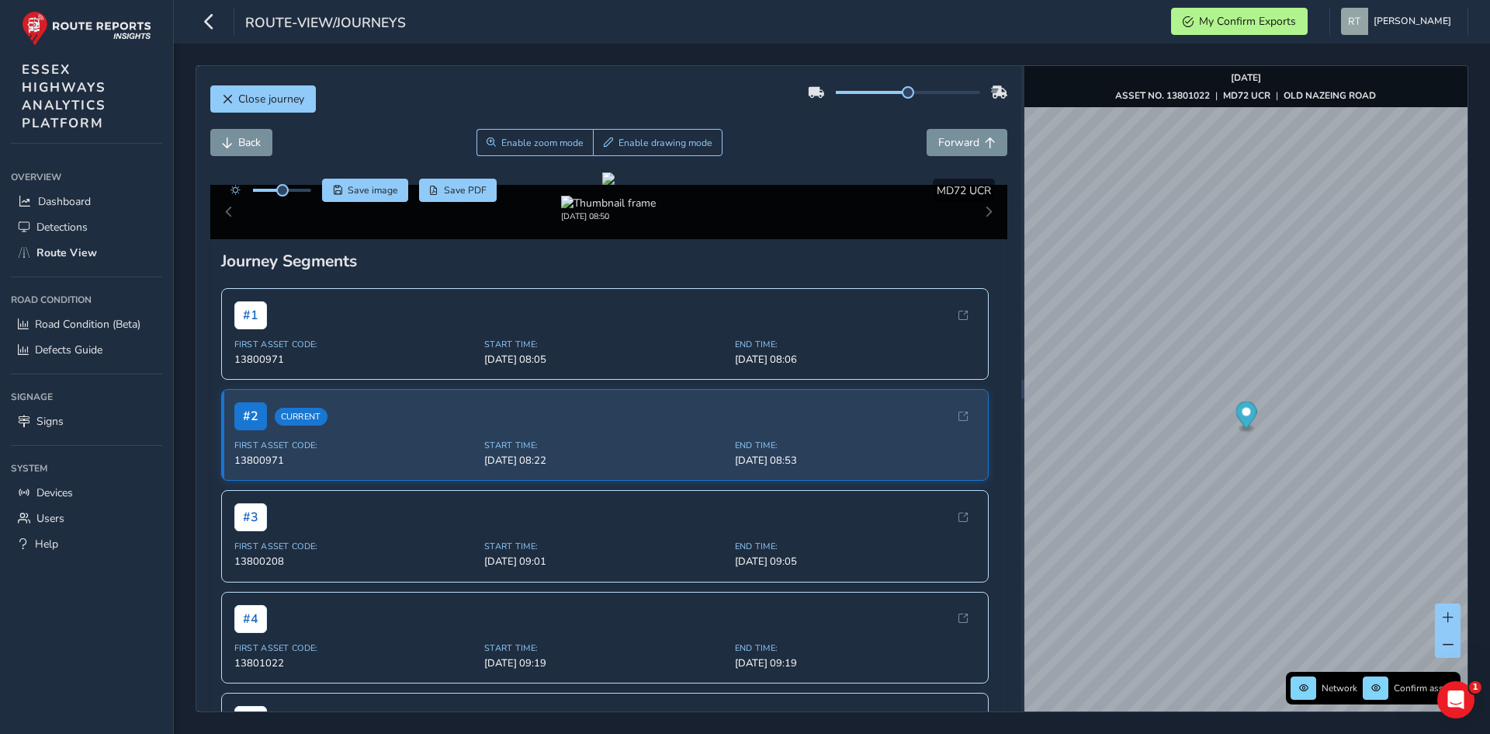
click at [1250, 417] on icon "Map marker" at bounding box center [1246, 414] width 21 height 27
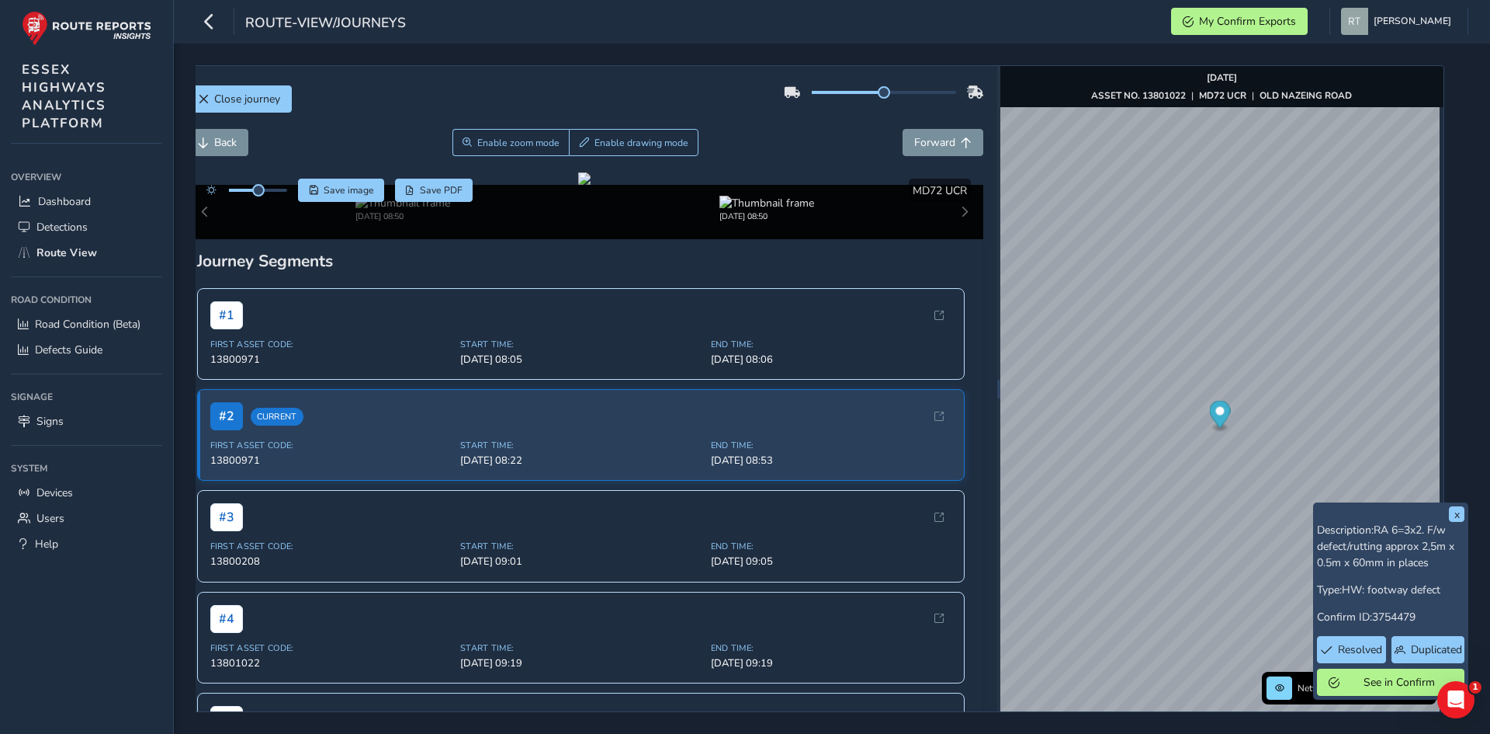
scroll to position [0, 36]
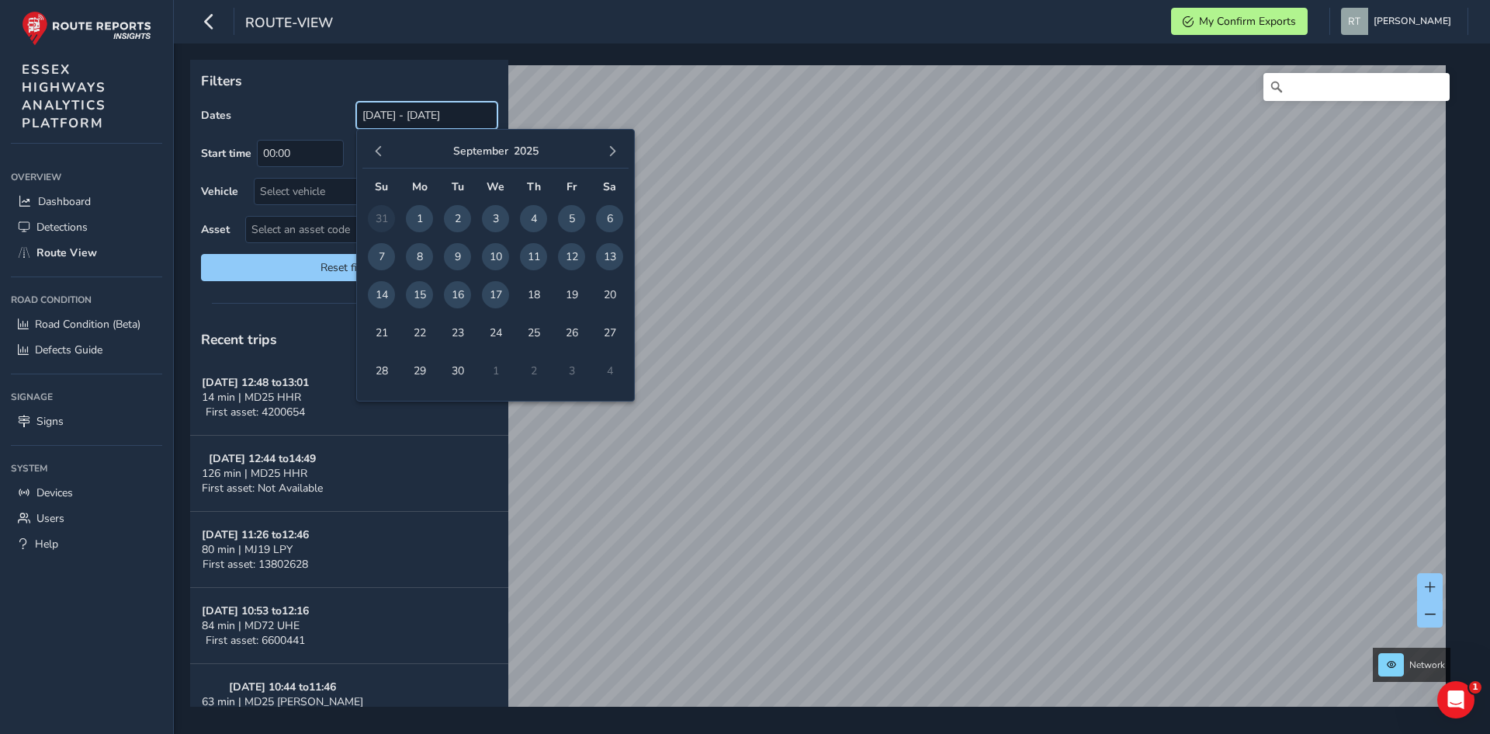
click at [391, 109] on input "[DATE] - [DATE]" at bounding box center [426, 115] width 141 height 27
click at [382, 151] on span "button" at bounding box center [378, 151] width 11 height 11
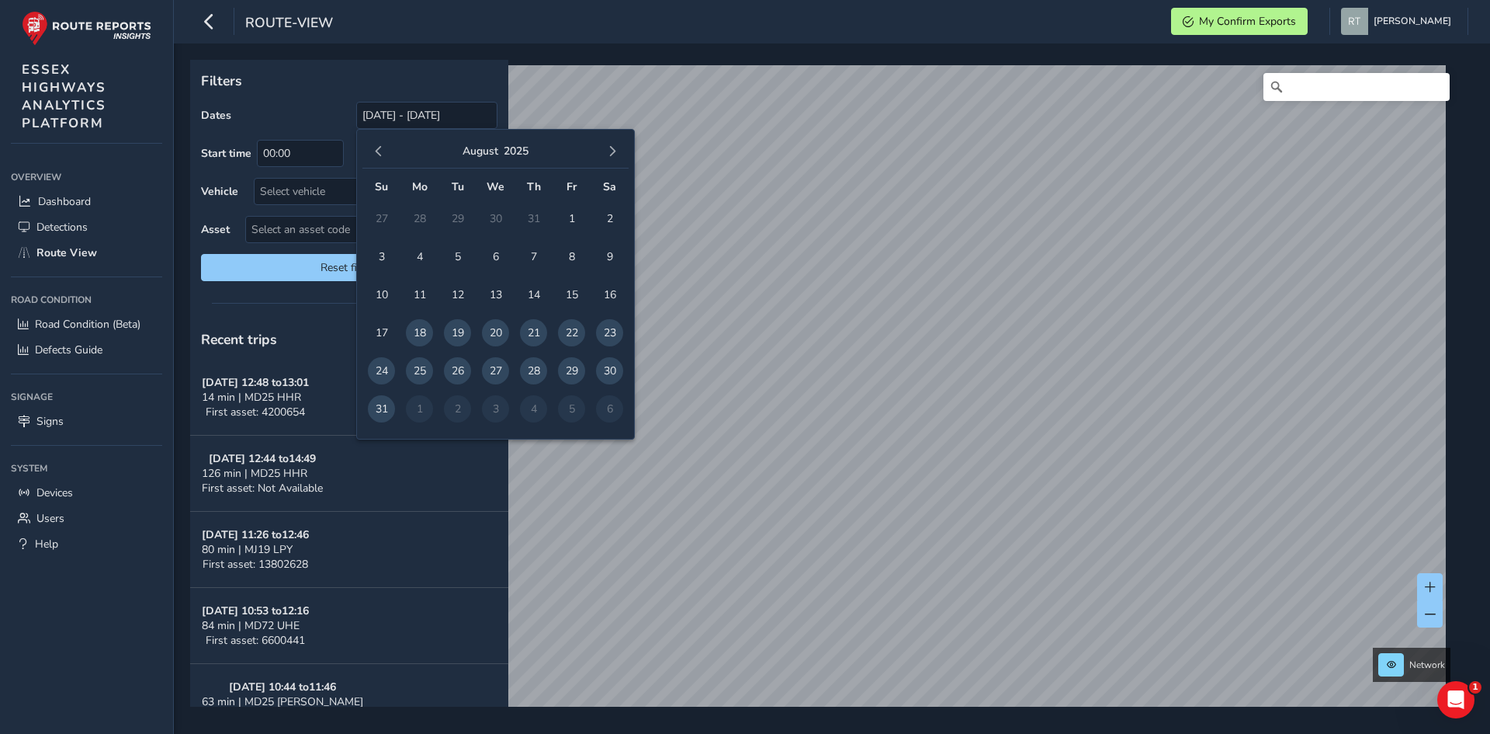
click at [382, 151] on span "button" at bounding box center [378, 151] width 11 height 11
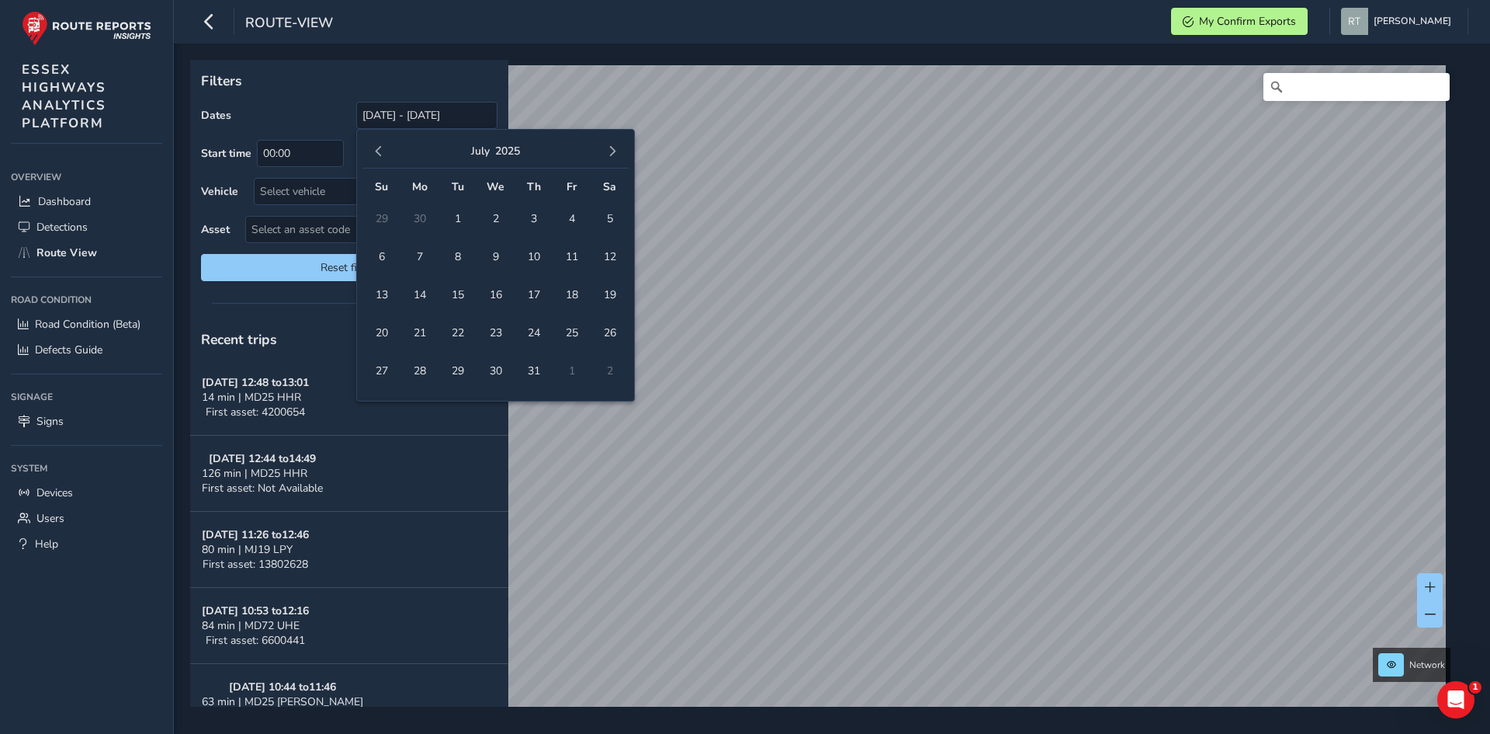
click at [382, 151] on span "button" at bounding box center [378, 151] width 11 height 11
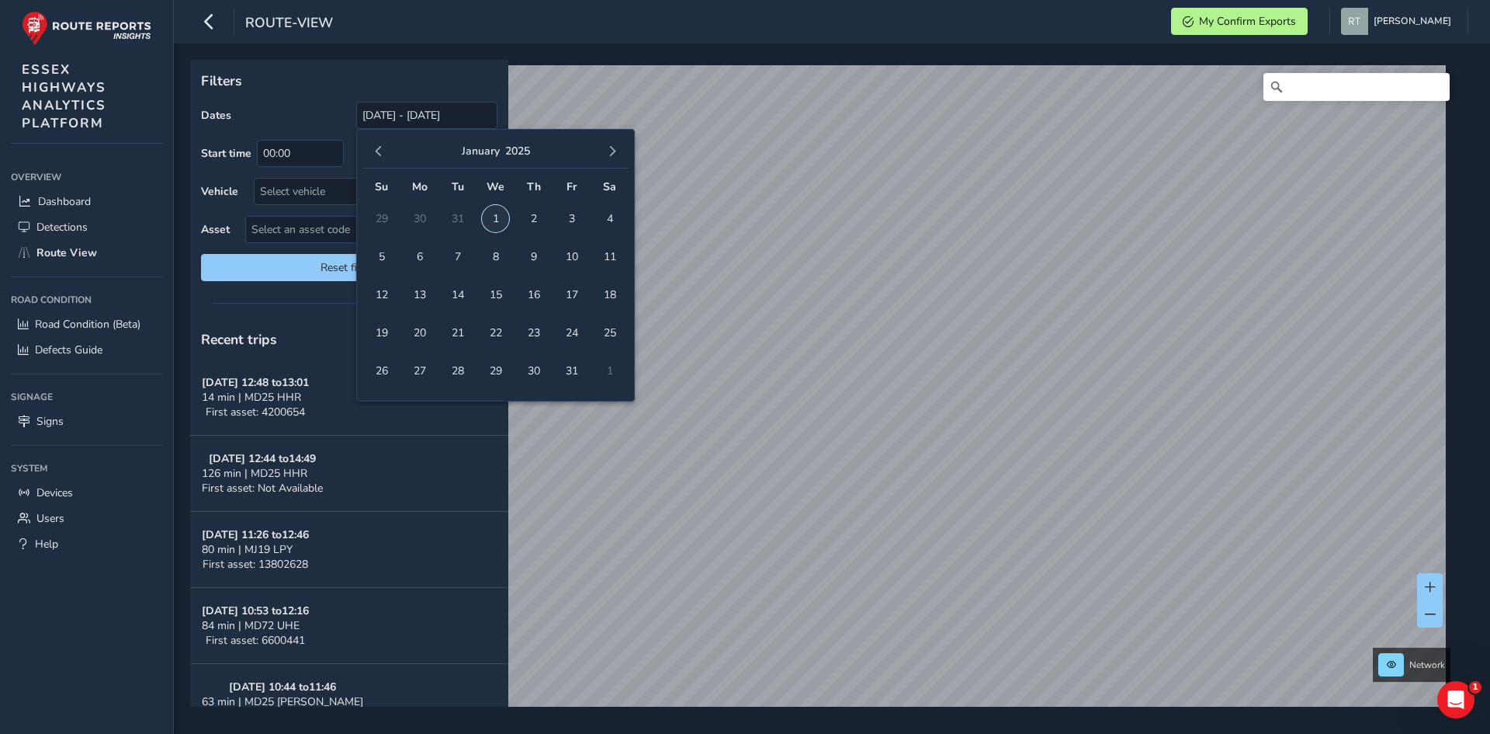
click at [495, 216] on span "1" at bounding box center [495, 218] width 27 height 27
click at [610, 154] on span "button" at bounding box center [612, 151] width 11 height 11
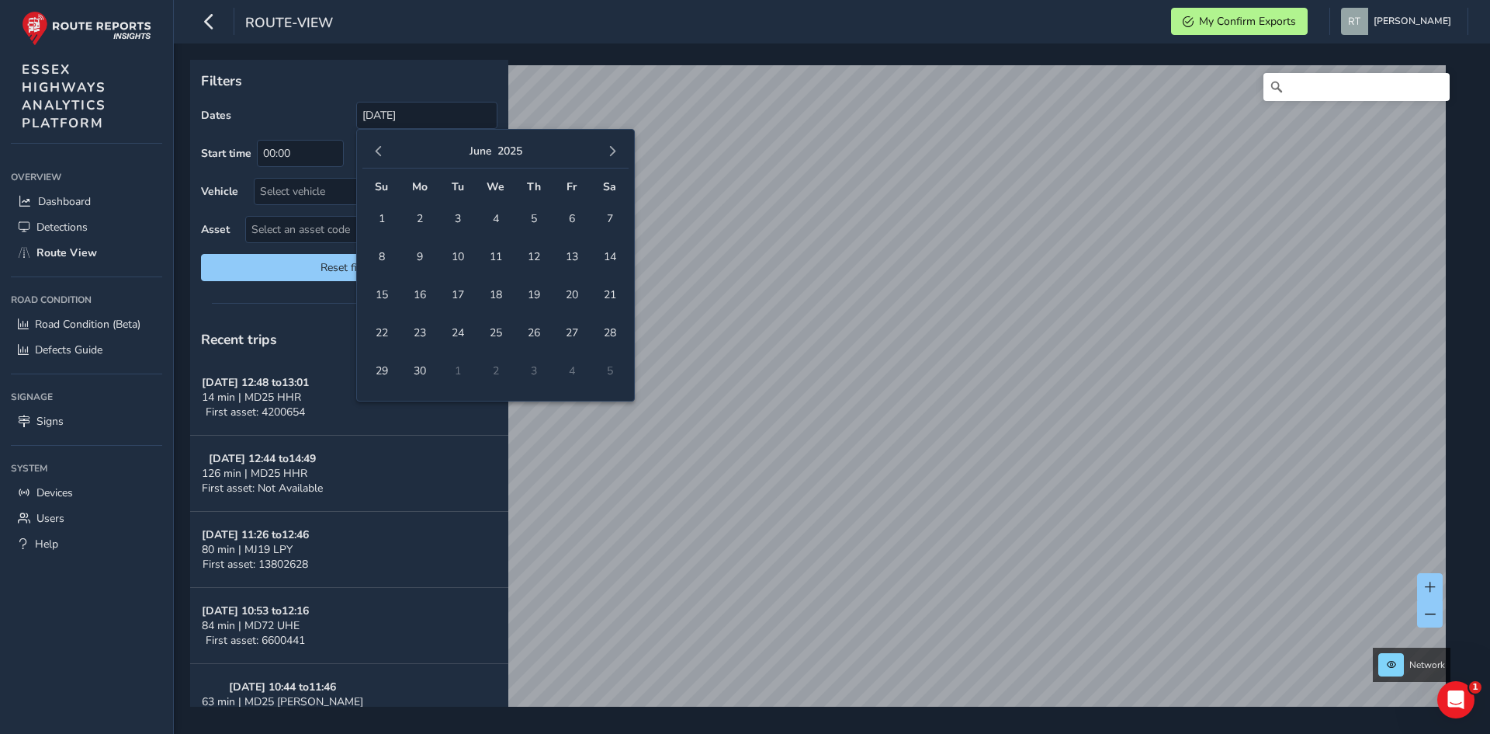
click at [610, 154] on span "button" at bounding box center [612, 151] width 11 height 11
click at [609, 299] on span "20" at bounding box center [609, 294] width 27 height 27
type input "[DATE] - [DATE]"
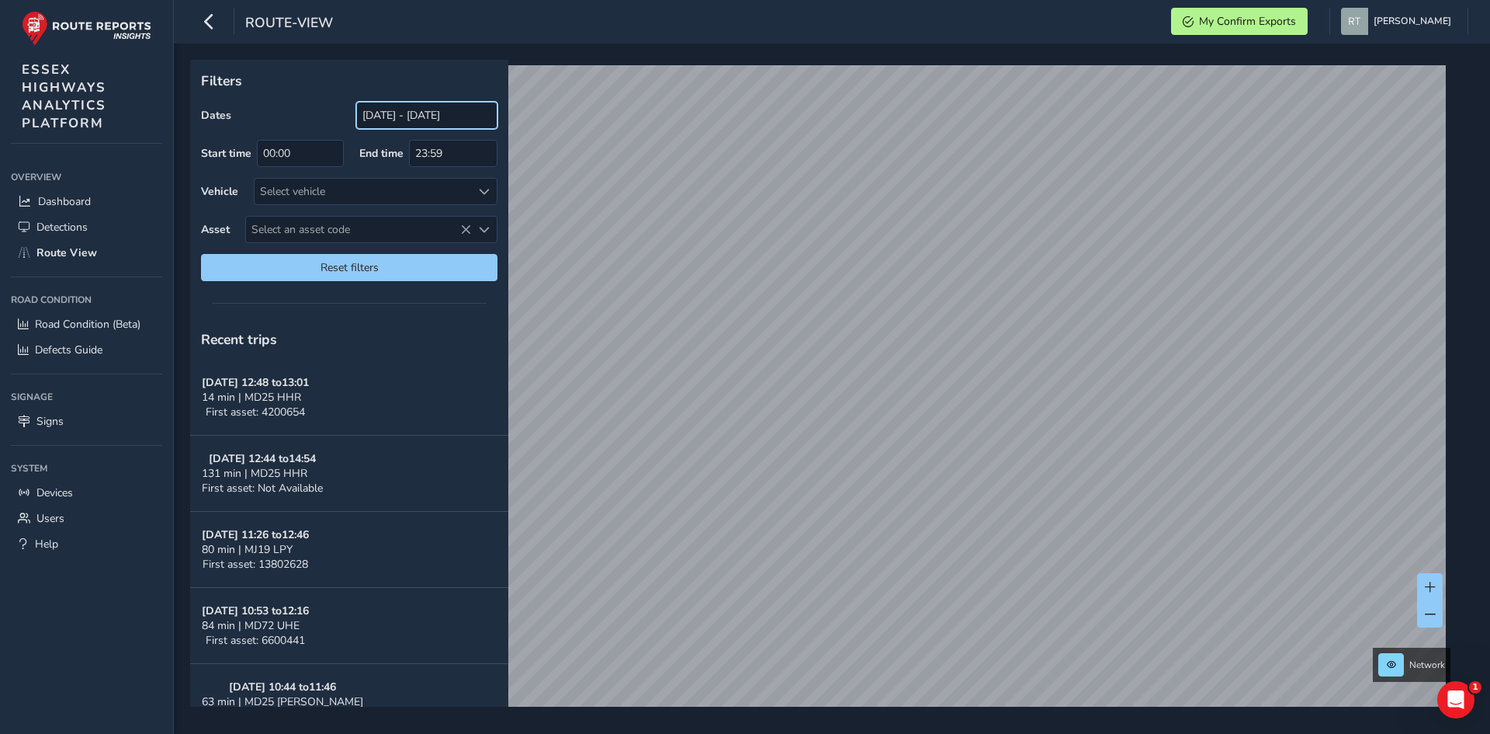
click at [376, 117] on input "[DATE] - [DATE]" at bounding box center [426, 115] width 141 height 27
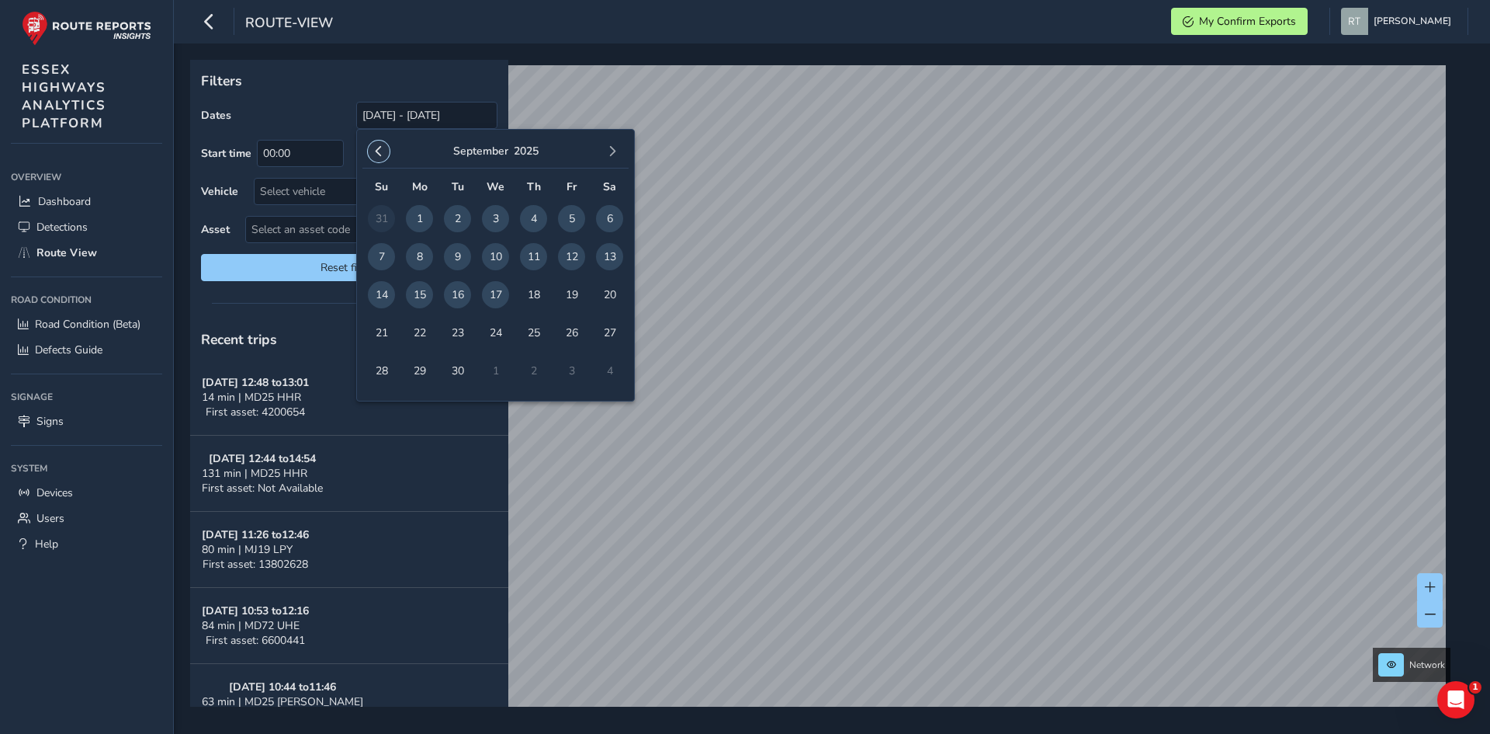
click at [373, 151] on button "button" at bounding box center [379, 151] width 22 height 22
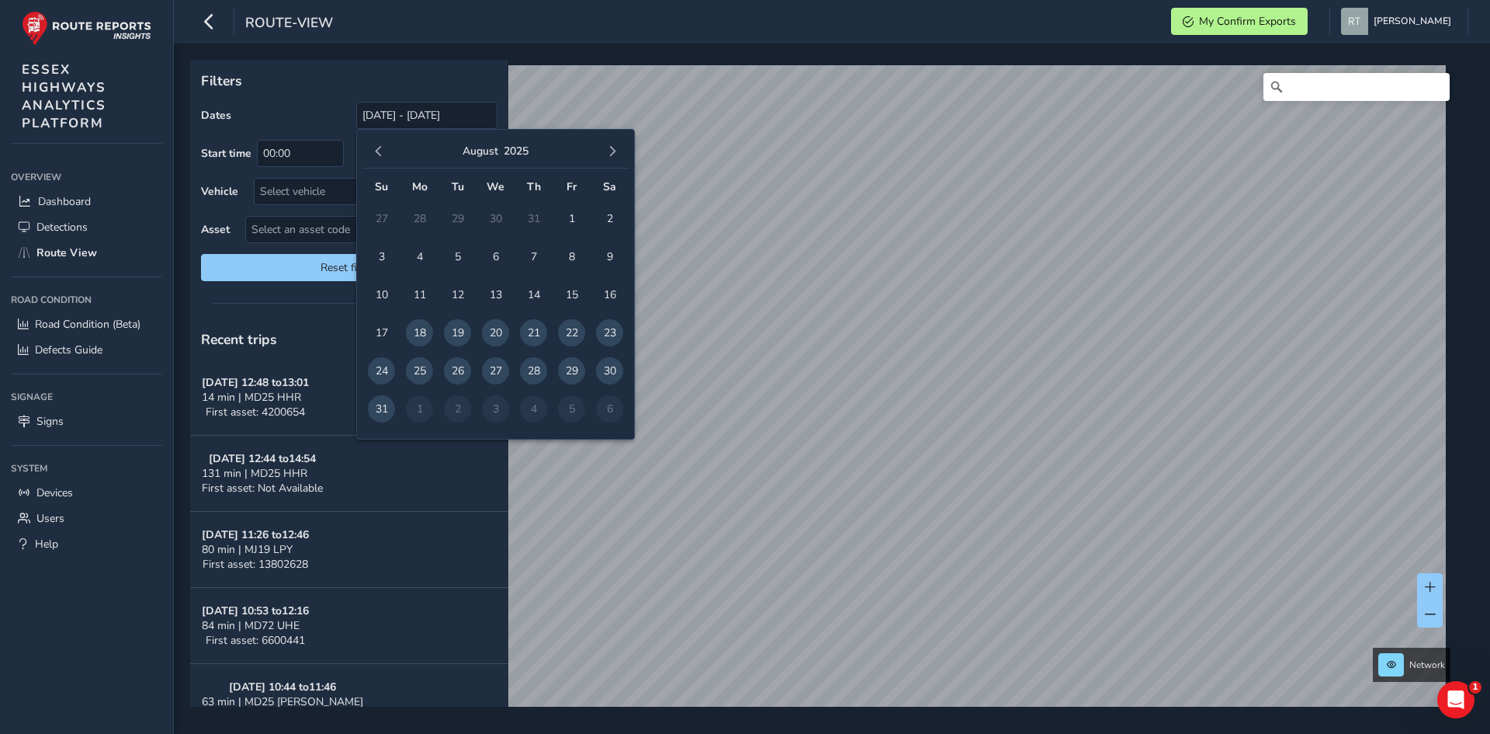
click at [373, 151] on button "button" at bounding box center [379, 151] width 22 height 22
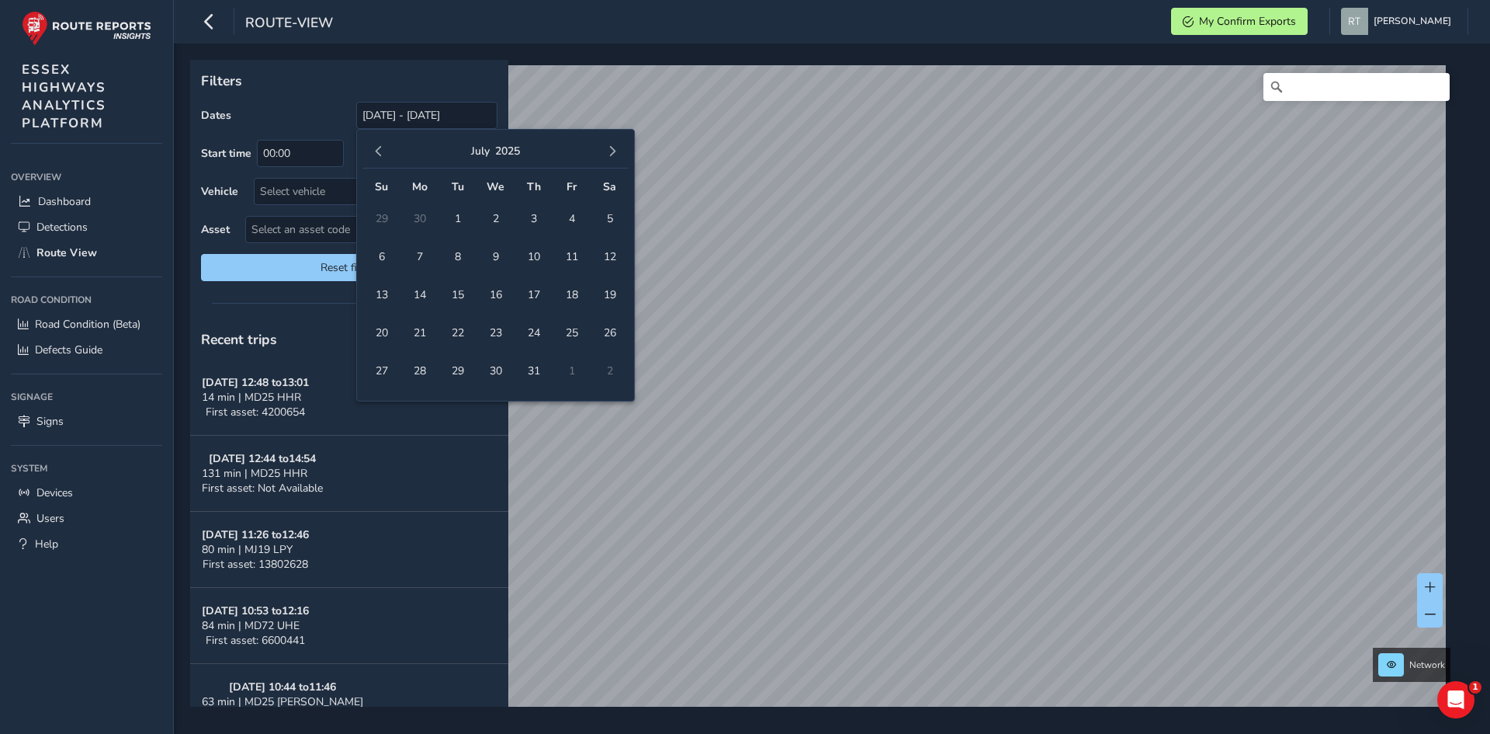
click at [373, 151] on button "button" at bounding box center [379, 151] width 22 height 22
click at [369, 147] on button "button" at bounding box center [379, 151] width 22 height 22
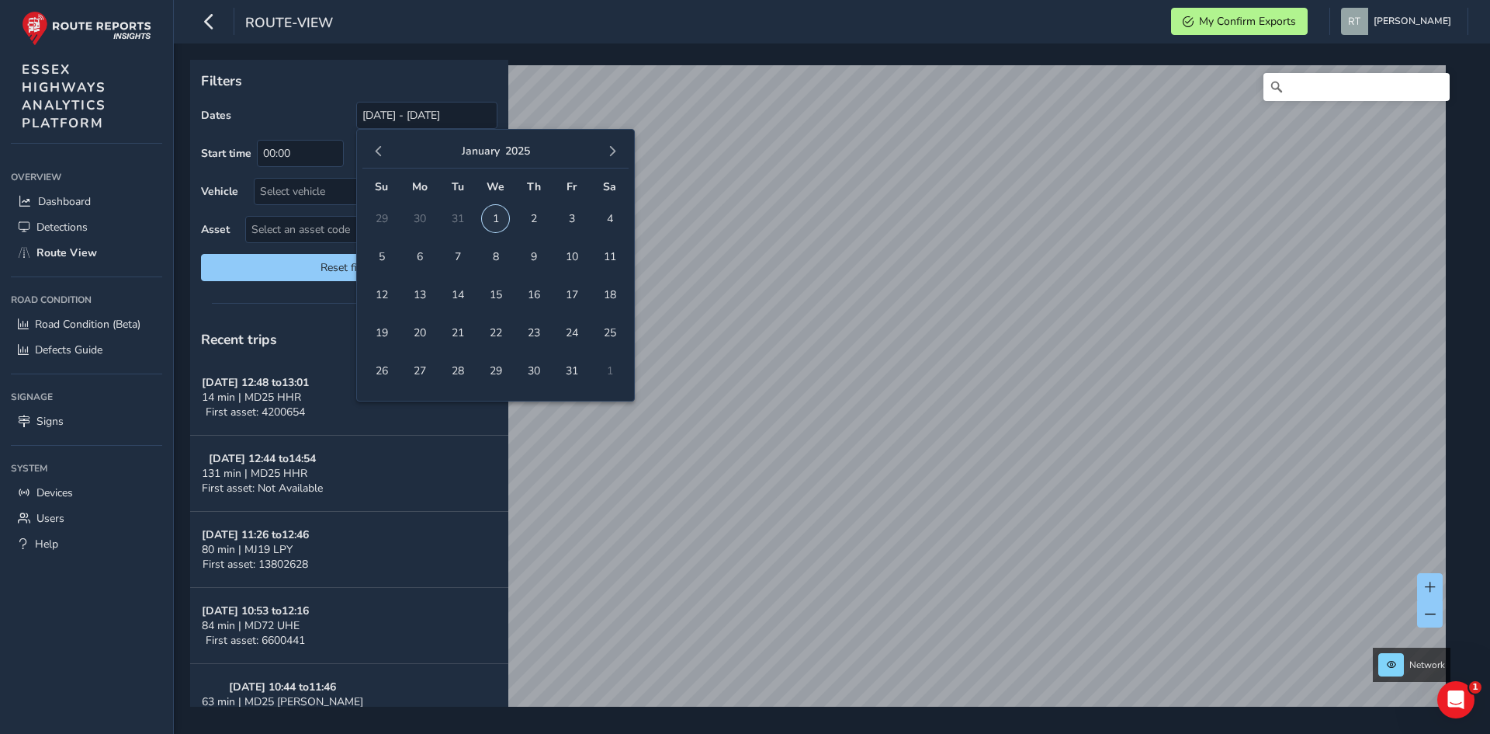
click at [498, 223] on span "1" at bounding box center [495, 218] width 27 height 27
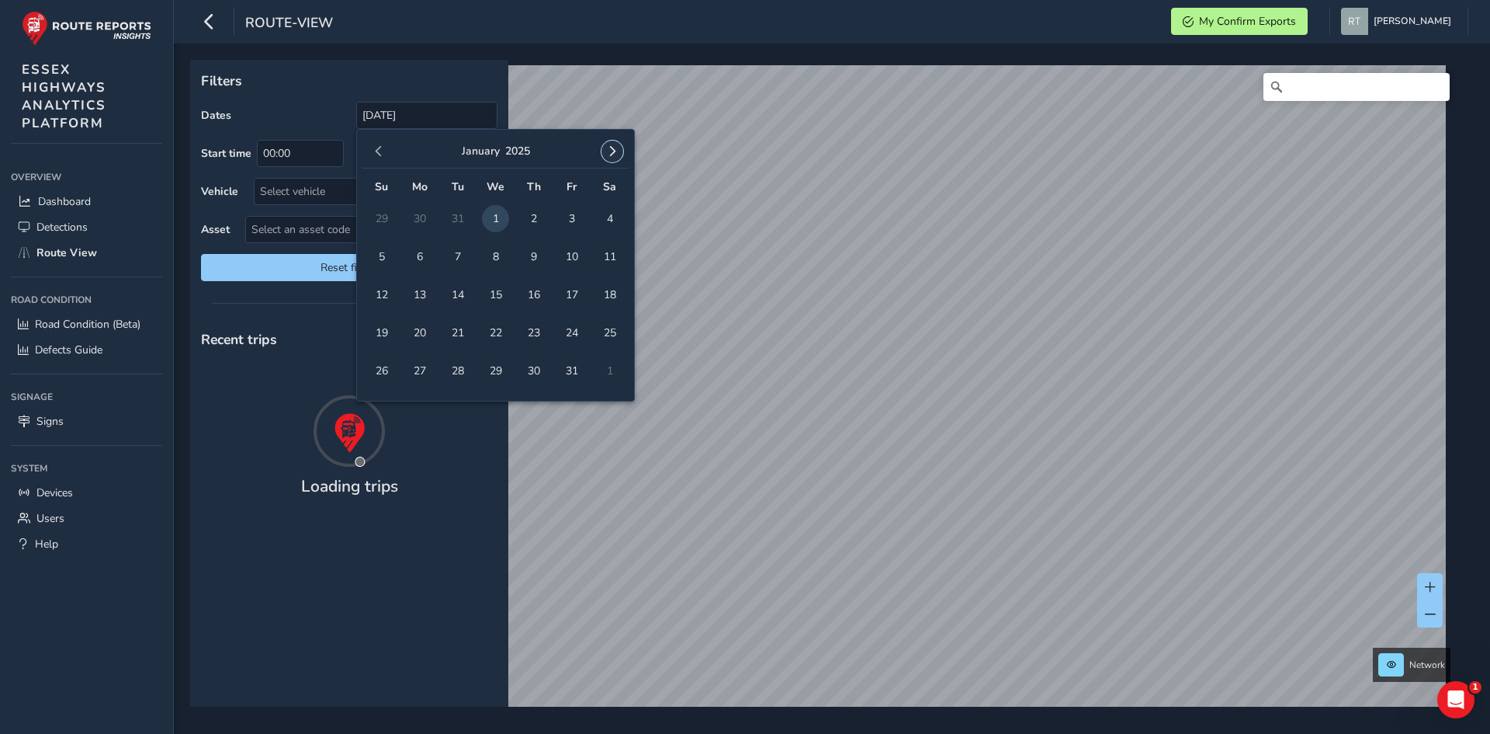
click at [605, 155] on button "button" at bounding box center [613, 151] width 22 height 22
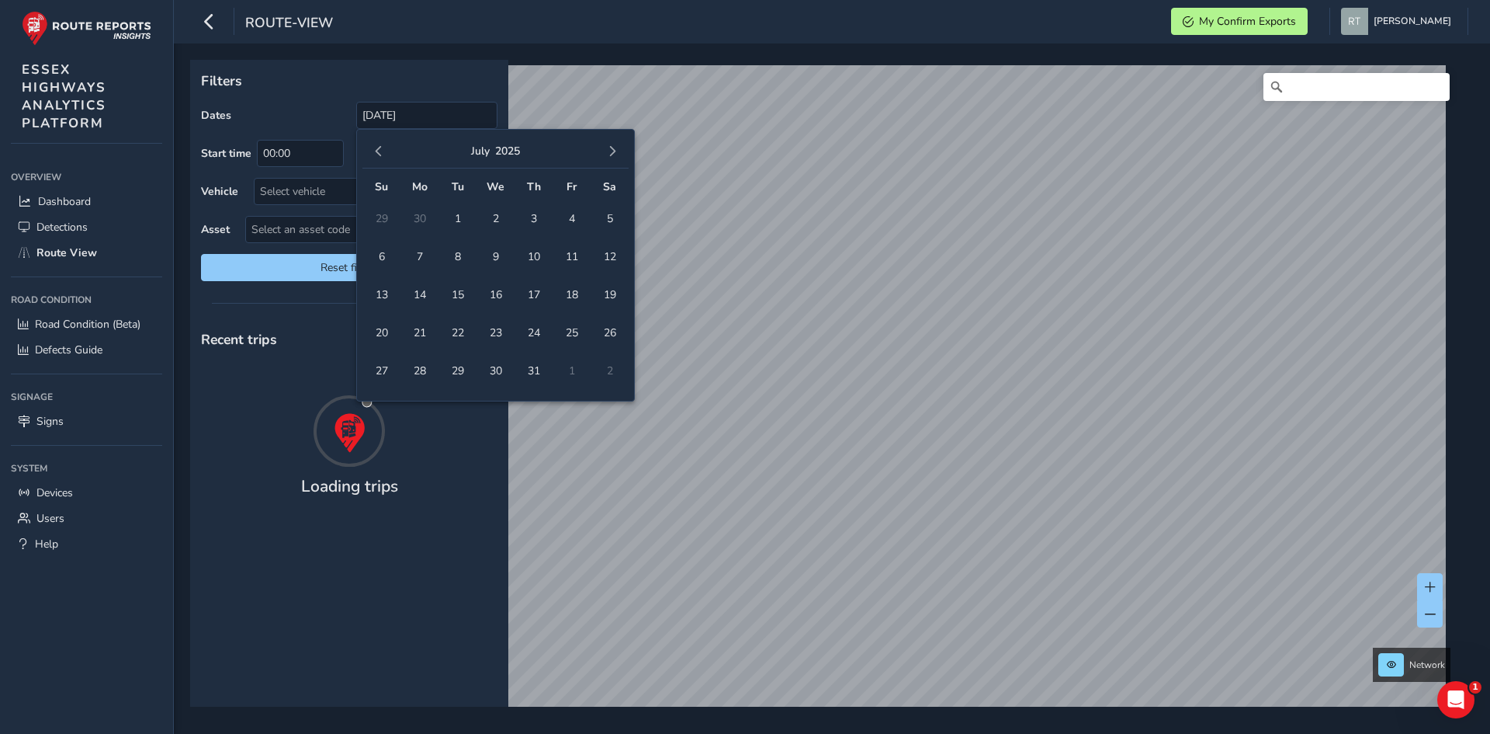
click at [605, 155] on button "button" at bounding box center [613, 151] width 22 height 22
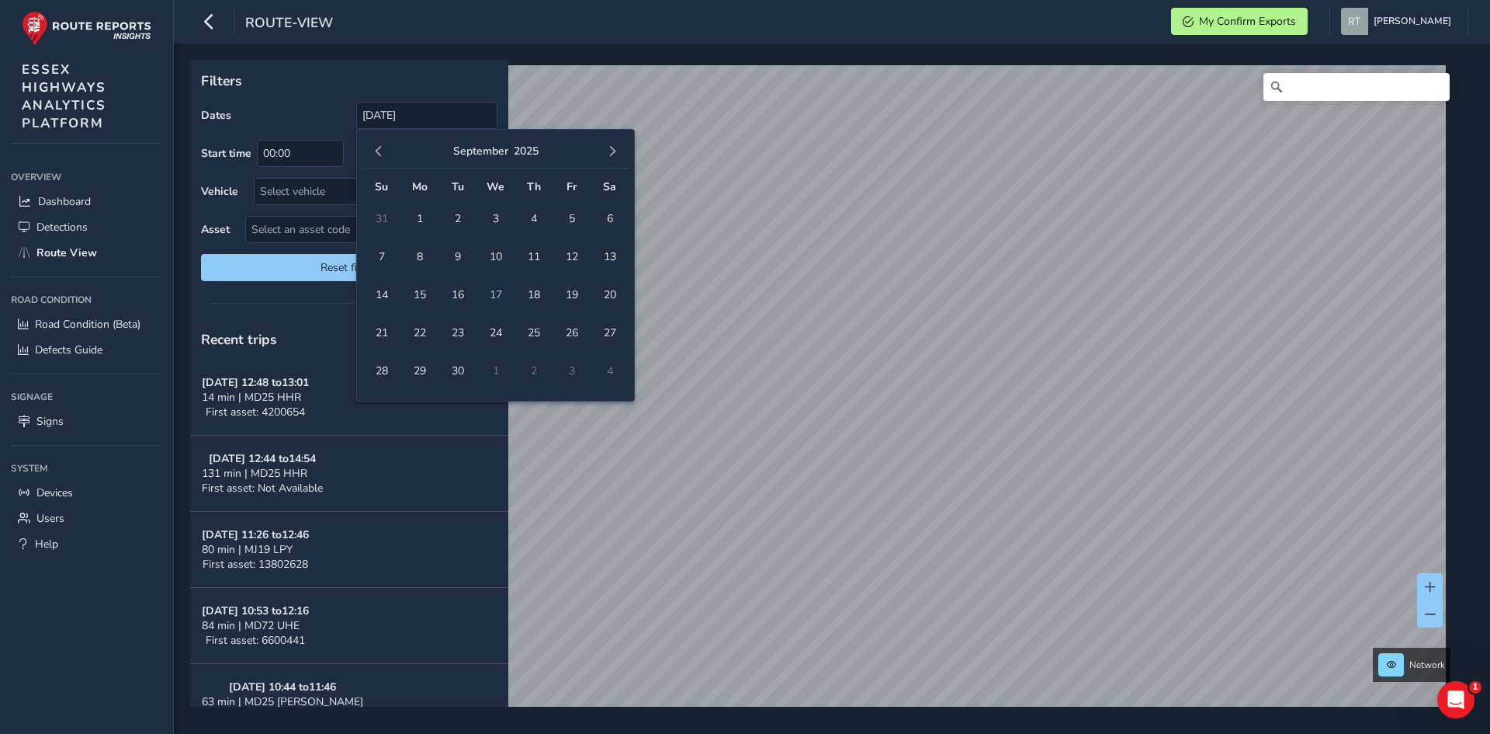
click at [605, 155] on button "button" at bounding box center [613, 151] width 22 height 22
click at [495, 209] on span "1" at bounding box center [495, 218] width 27 height 27
type input "01/01/2025 - 01/10/2025"
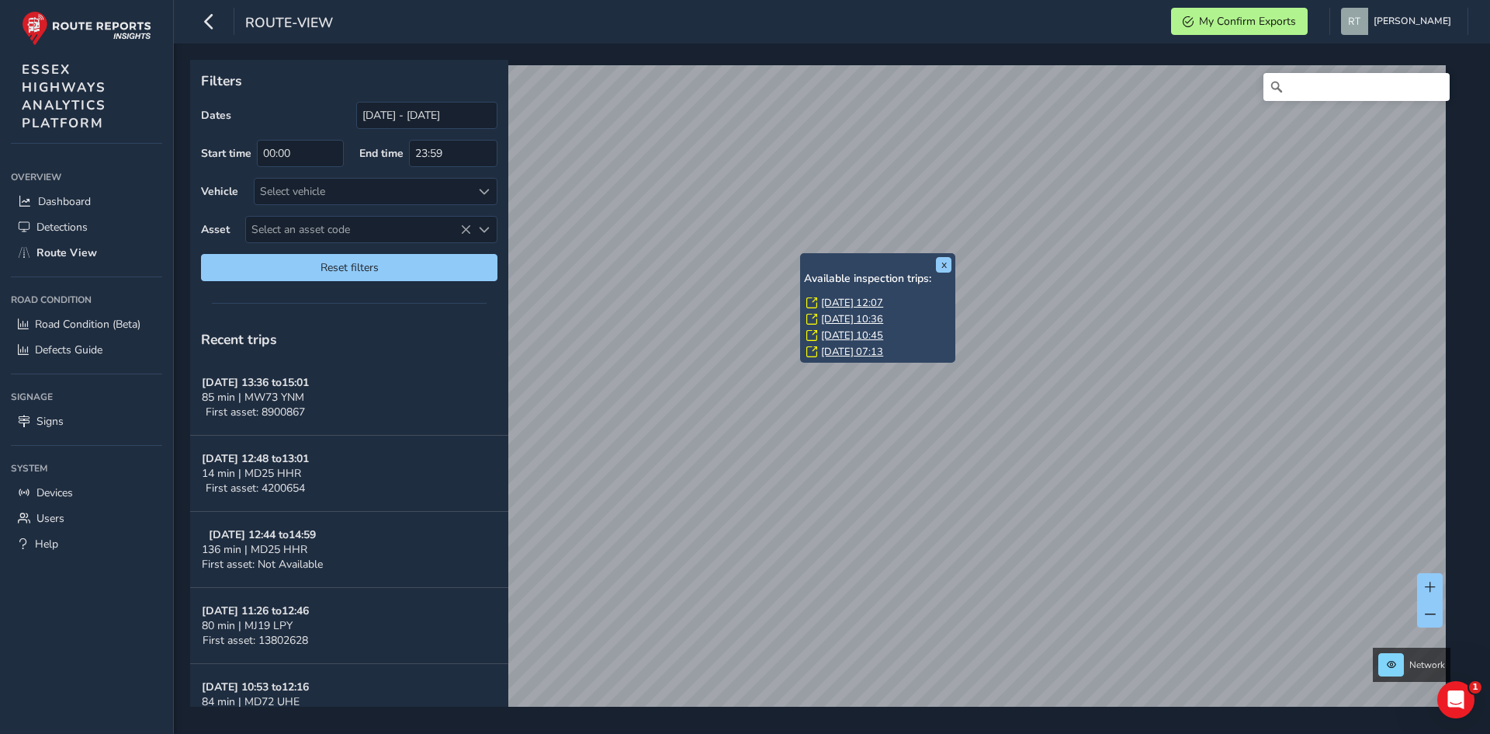
click at [838, 302] on link "[DATE] 12:07" at bounding box center [852, 303] width 62 height 14
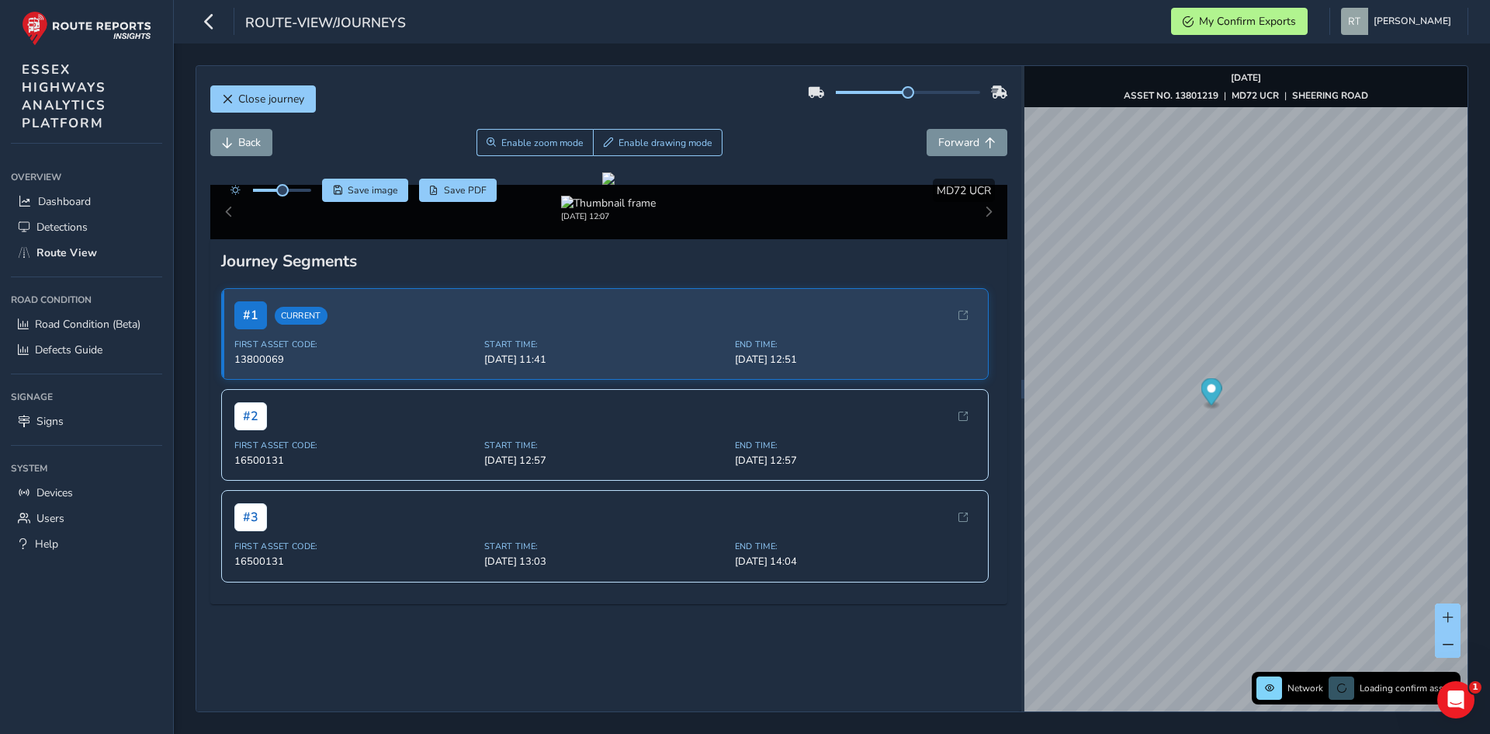
click at [1212, 396] on icon "Map marker" at bounding box center [1211, 391] width 21 height 27
click at [1487, 447] on div "Close journey Back Enable zoom mode Enable drawing mode Forward Click and Drag …" at bounding box center [832, 388] width 1316 height 690
click at [1282, 316] on circle "Map marker" at bounding box center [1278, 314] width 9 height 9
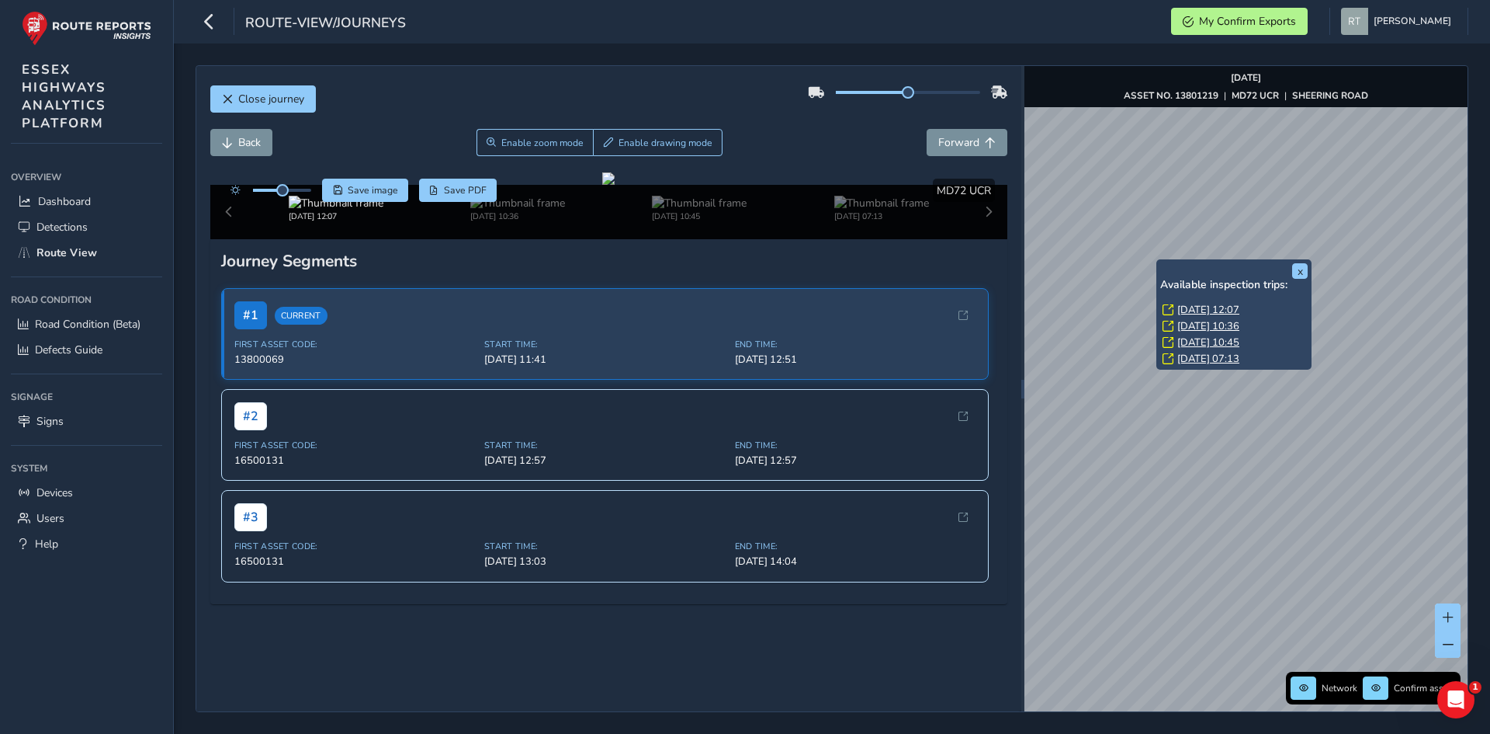
click at [1184, 327] on link "Mon, 8 Sep, 10:36" at bounding box center [1209, 326] width 62 height 14
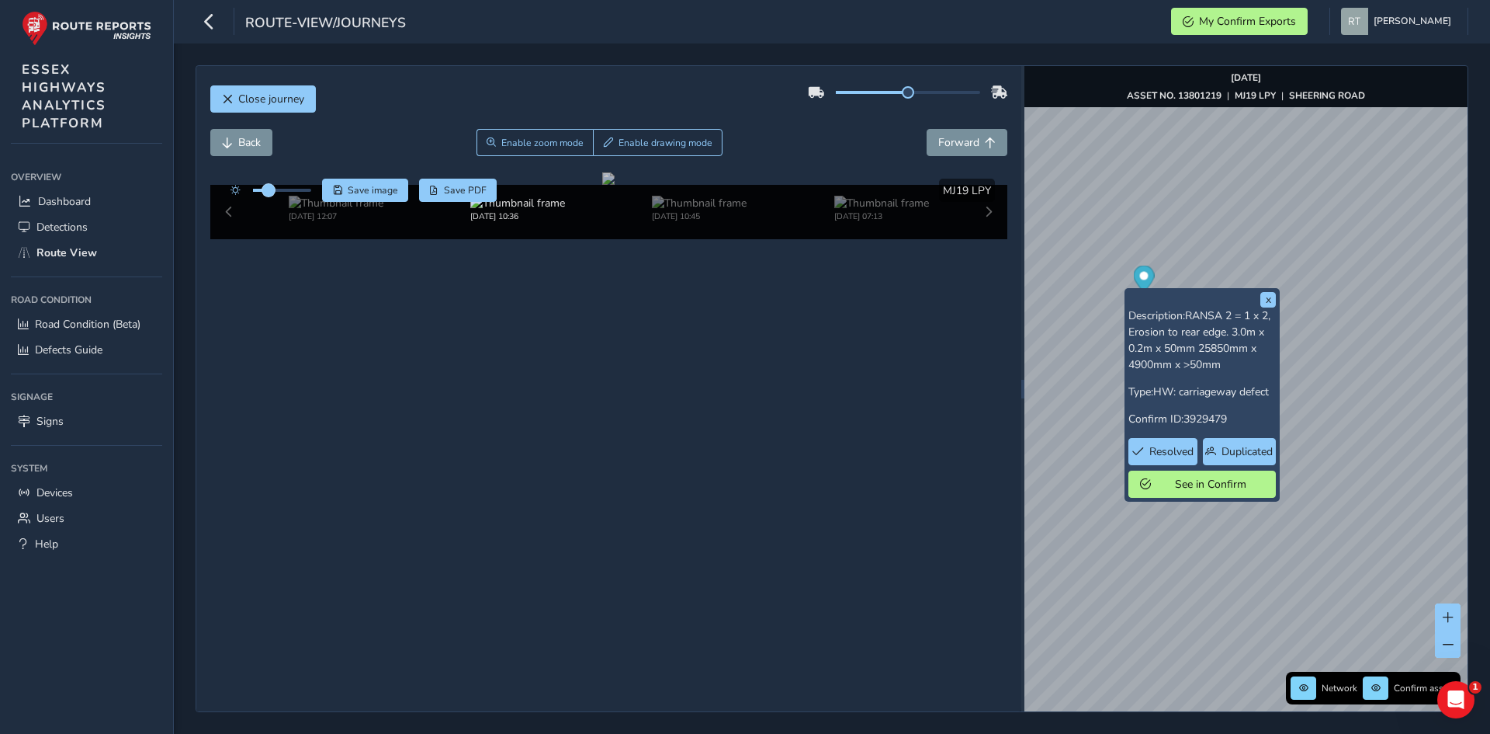
drag, startPoint x: 287, startPoint y: 190, endPoint x: 265, endPoint y: 192, distance: 22.6
click at [265, 192] on span at bounding box center [268, 190] width 12 height 12
drag, startPoint x: 265, startPoint y: 192, endPoint x: 347, endPoint y: 197, distance: 82.5
click at [347, 197] on div "Save image Save PDF" at bounding box center [360, 190] width 275 height 23
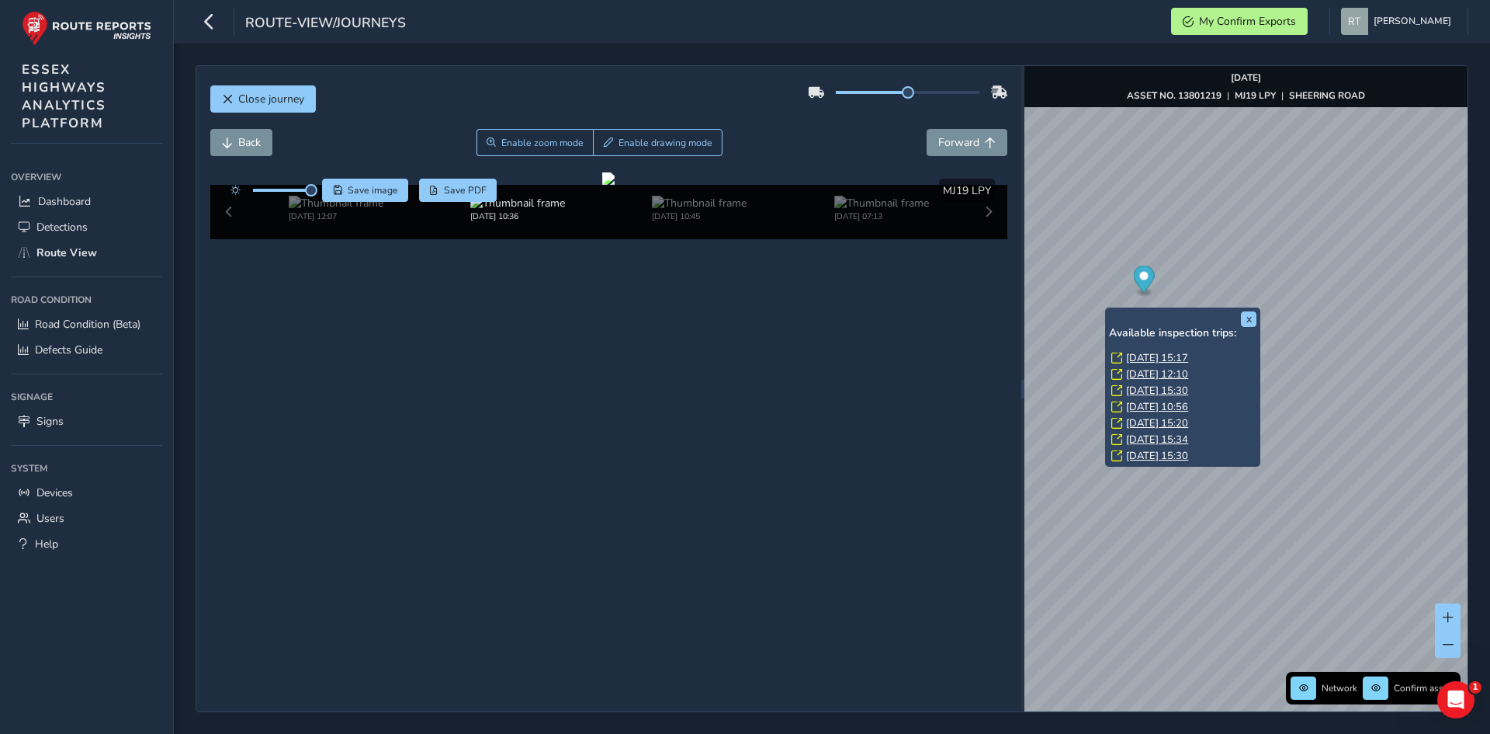
click at [1135, 373] on link "Fri, 12 Sep, 12:10" at bounding box center [1157, 374] width 62 height 14
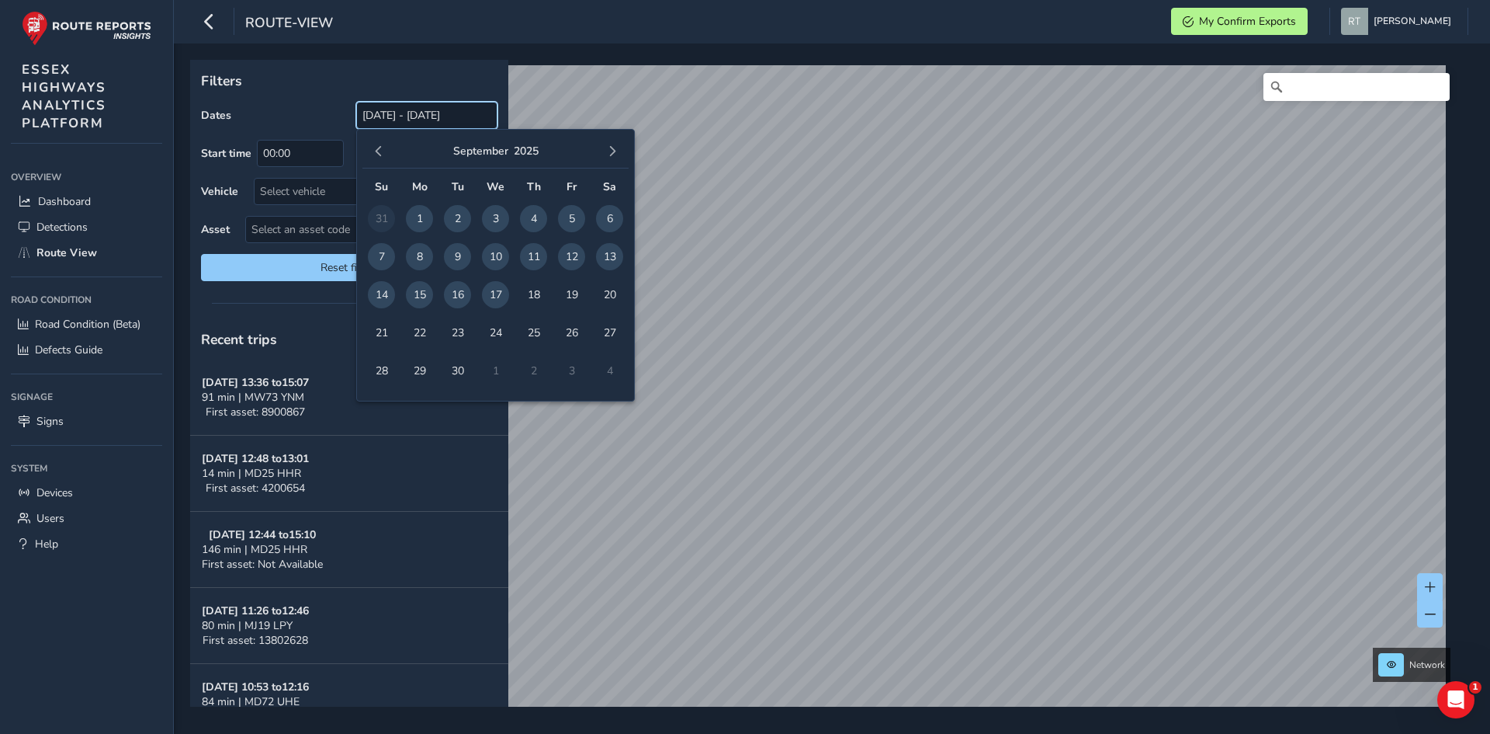
click at [382, 120] on input "[DATE] - [DATE]" at bounding box center [426, 115] width 141 height 27
click at [375, 153] on span "button" at bounding box center [378, 151] width 11 height 11
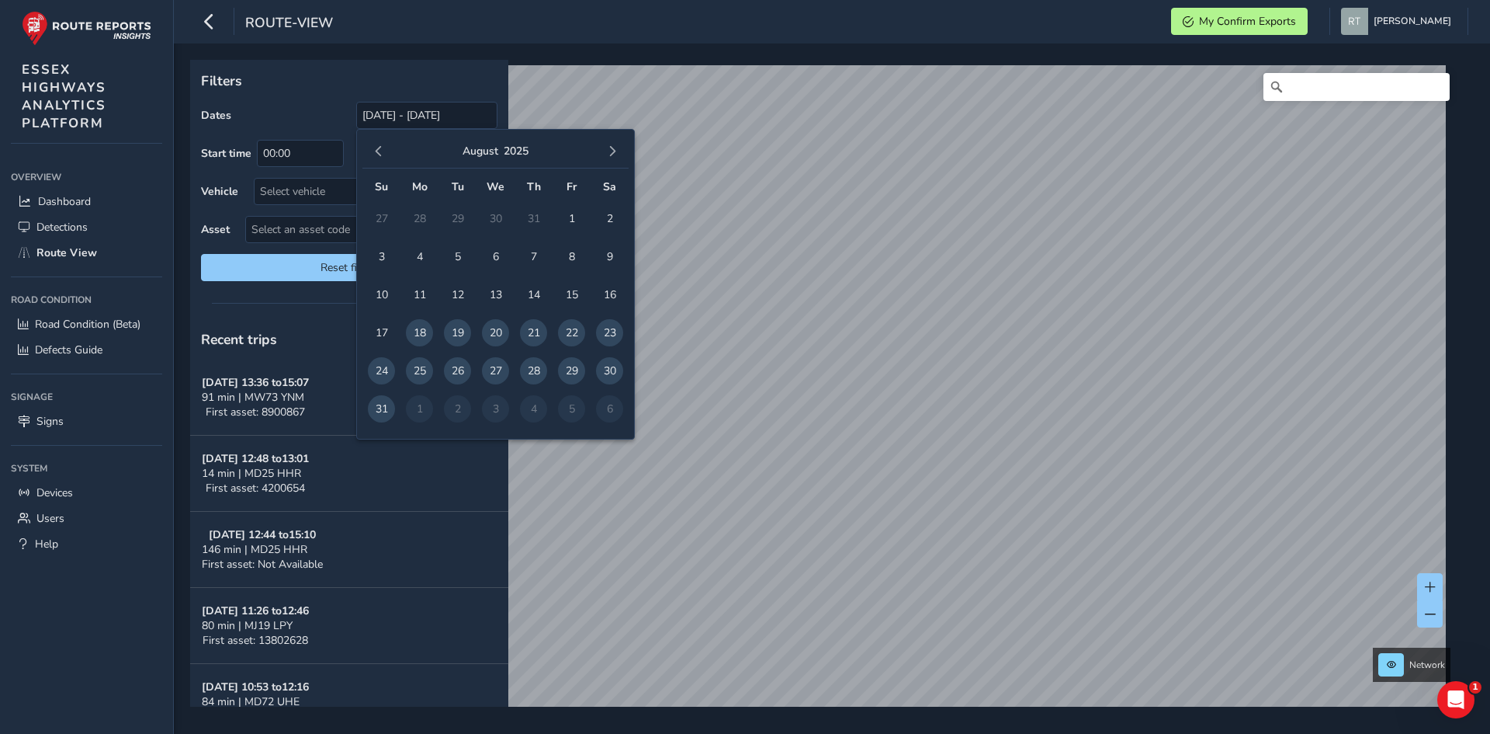
click at [375, 153] on span "button" at bounding box center [378, 151] width 11 height 11
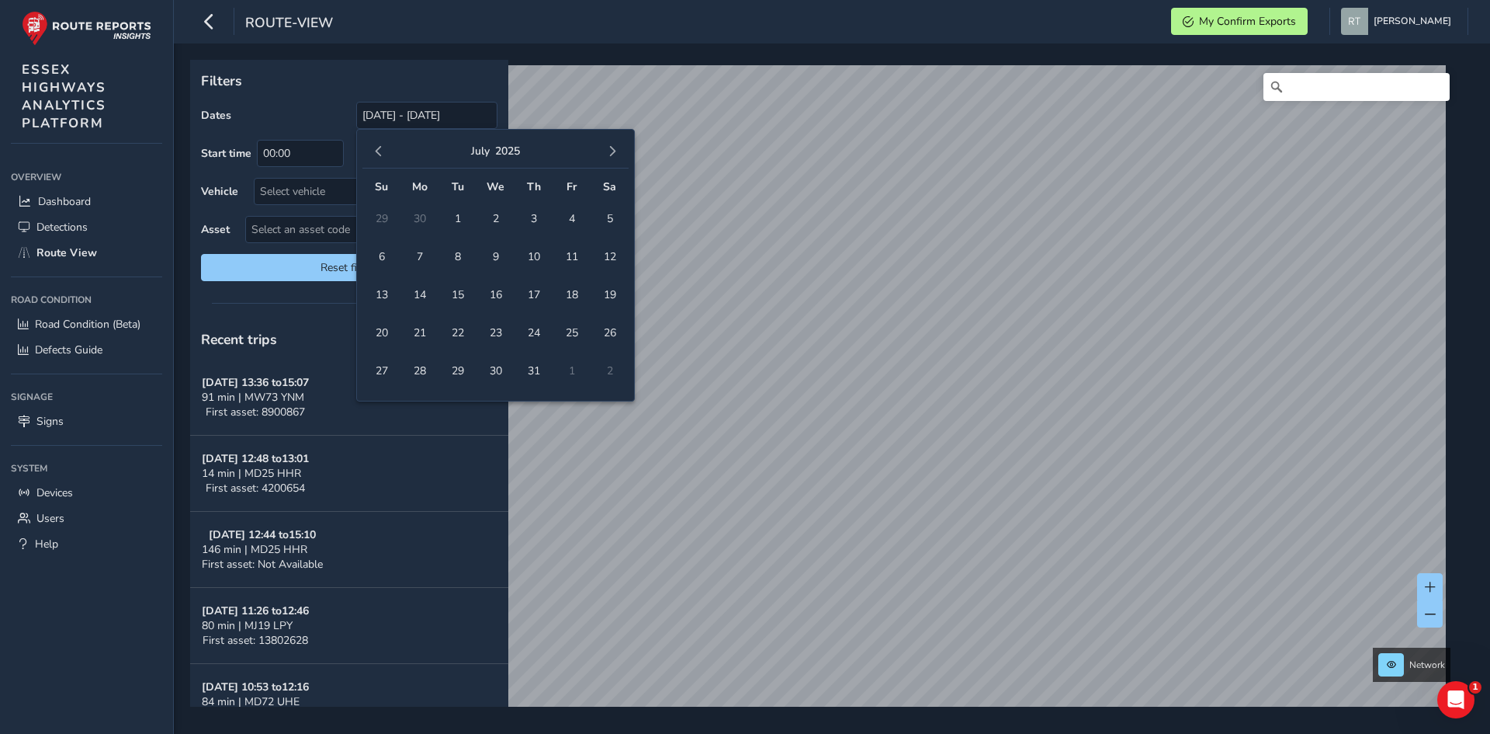
click at [375, 153] on span "button" at bounding box center [378, 151] width 11 height 11
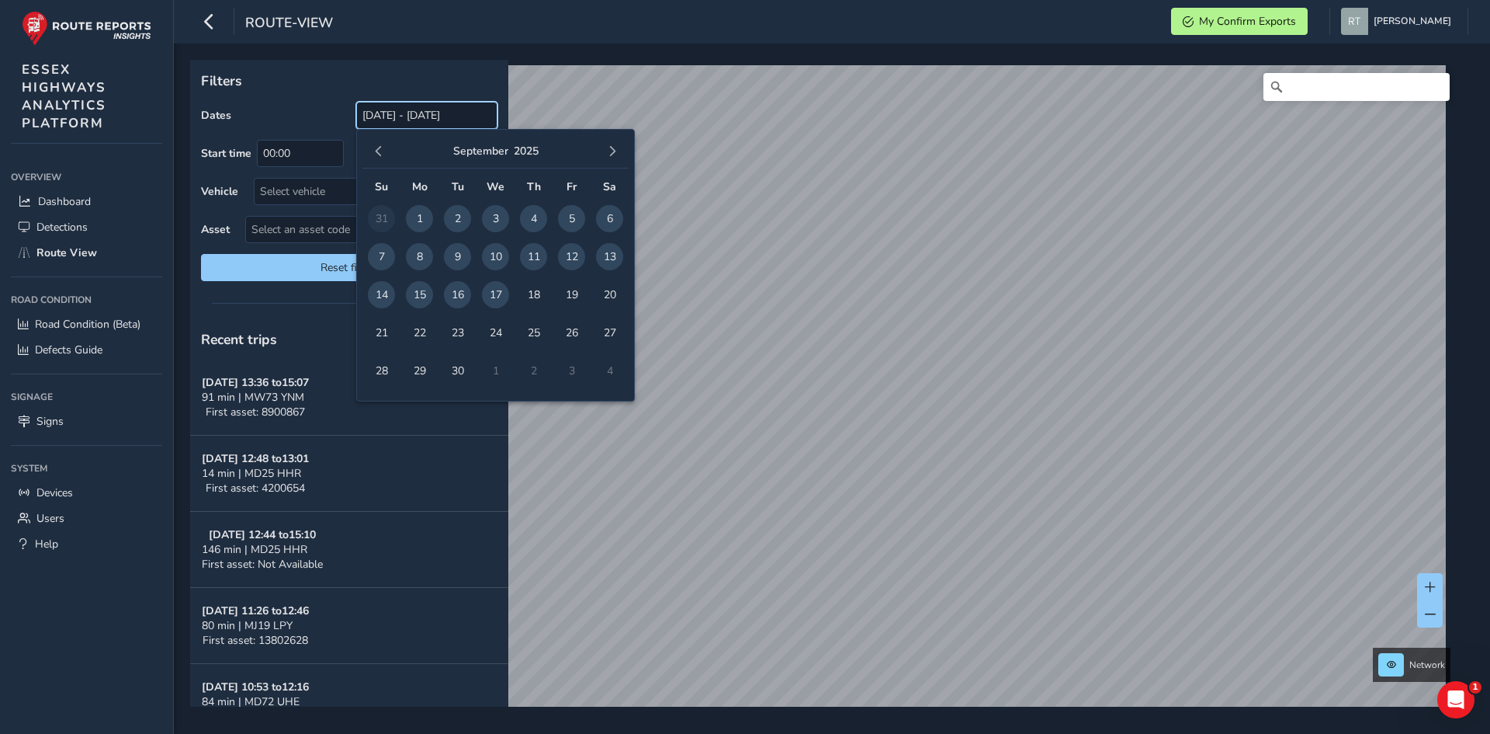
click at [370, 121] on input "[DATE] - [DATE]" at bounding box center [426, 115] width 141 height 27
drag, startPoint x: 378, startPoint y: 163, endPoint x: 376, endPoint y: 155, distance: 8.1
click at [376, 155] on div "[DATE]" at bounding box center [495, 151] width 266 height 33
click at [375, 151] on span "button" at bounding box center [378, 151] width 11 height 11
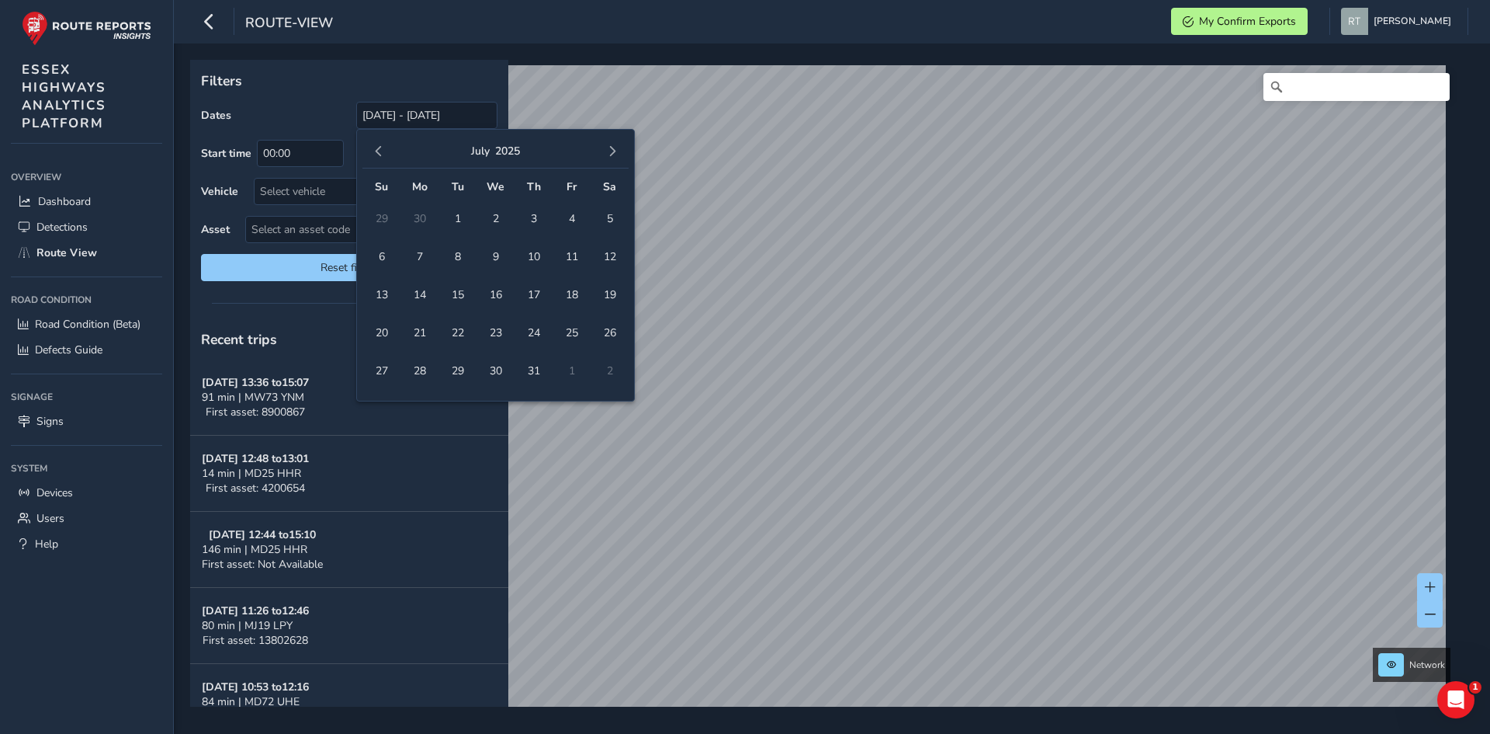
click at [375, 151] on span "button" at bounding box center [378, 151] width 11 height 11
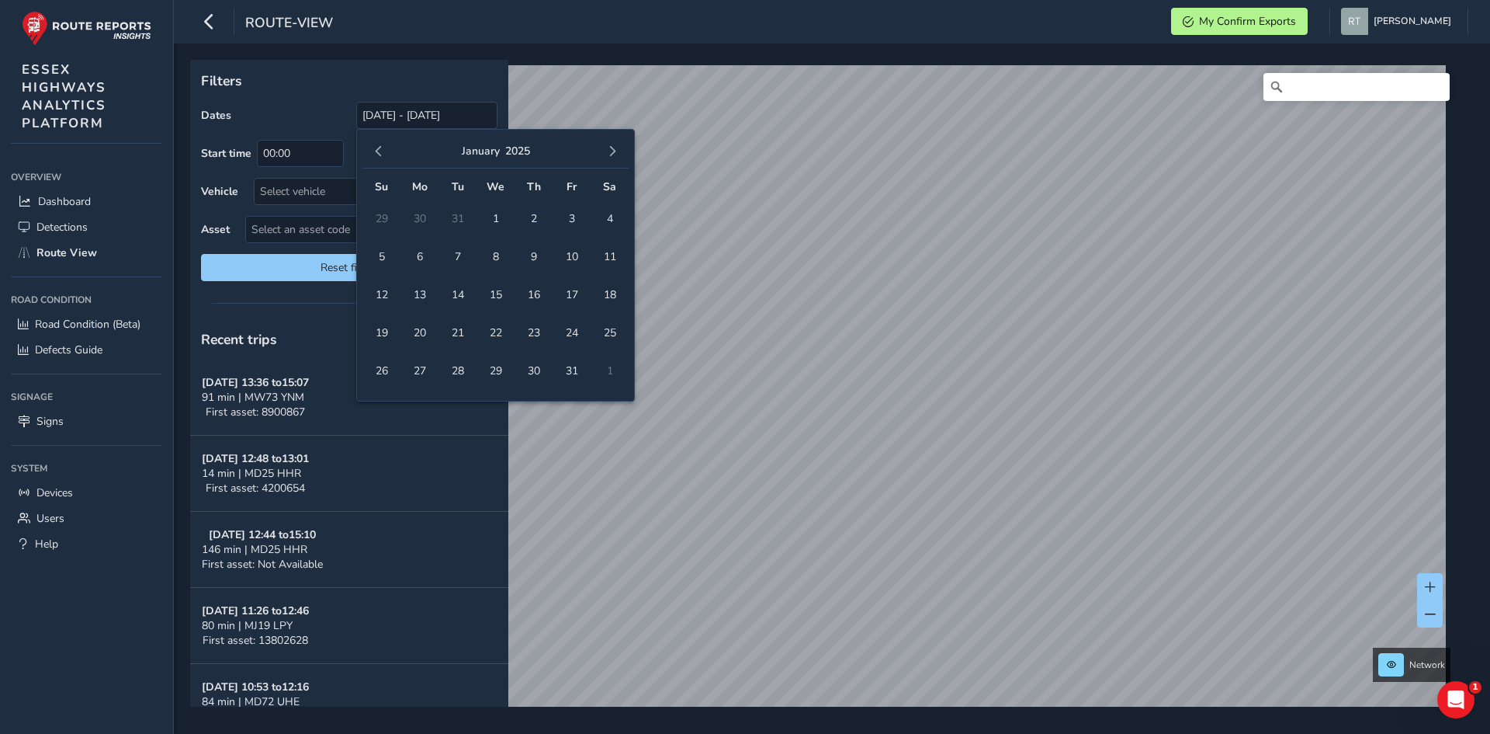
click at [375, 151] on span "button" at bounding box center [378, 151] width 11 height 11
click at [461, 220] on span "1" at bounding box center [457, 218] width 27 height 27
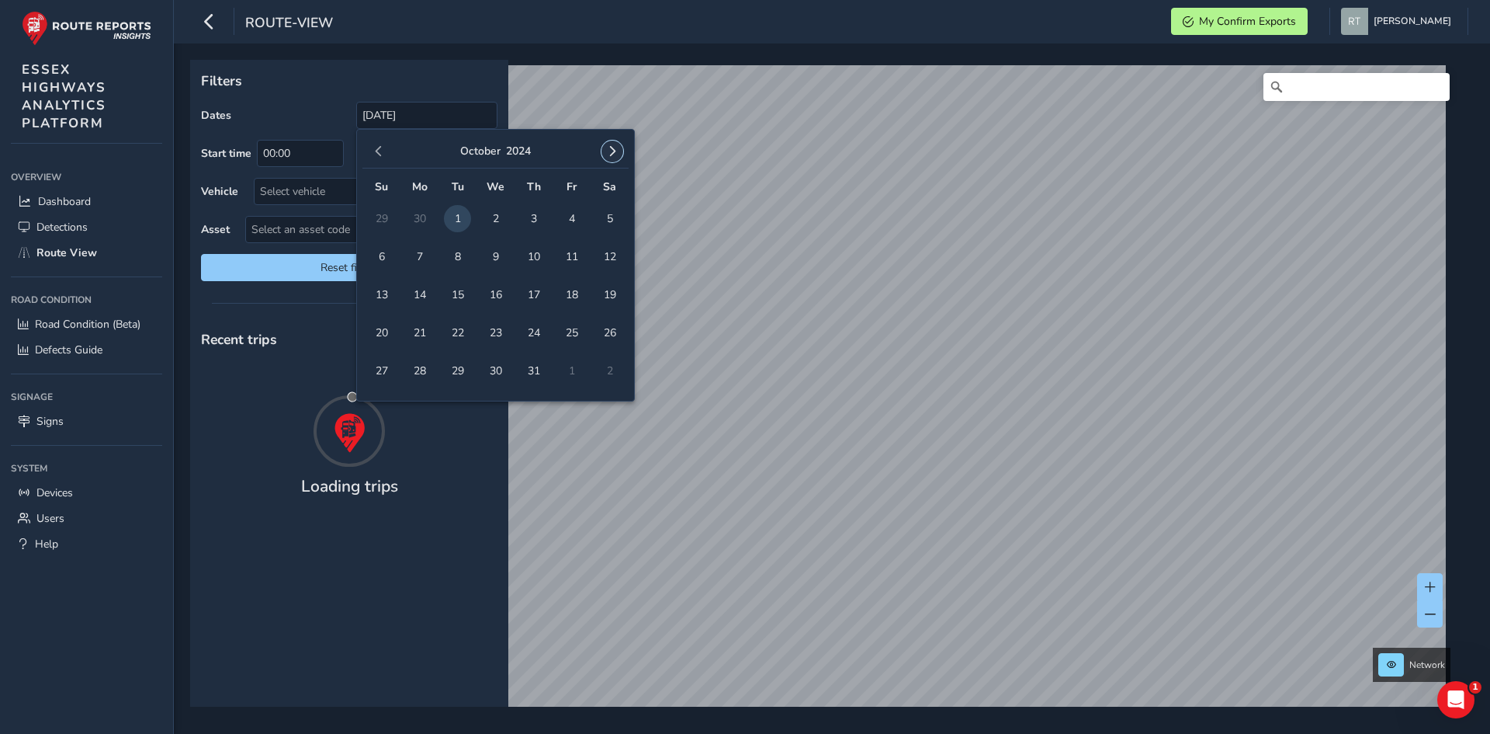
click at [612, 150] on span "button" at bounding box center [612, 151] width 11 height 11
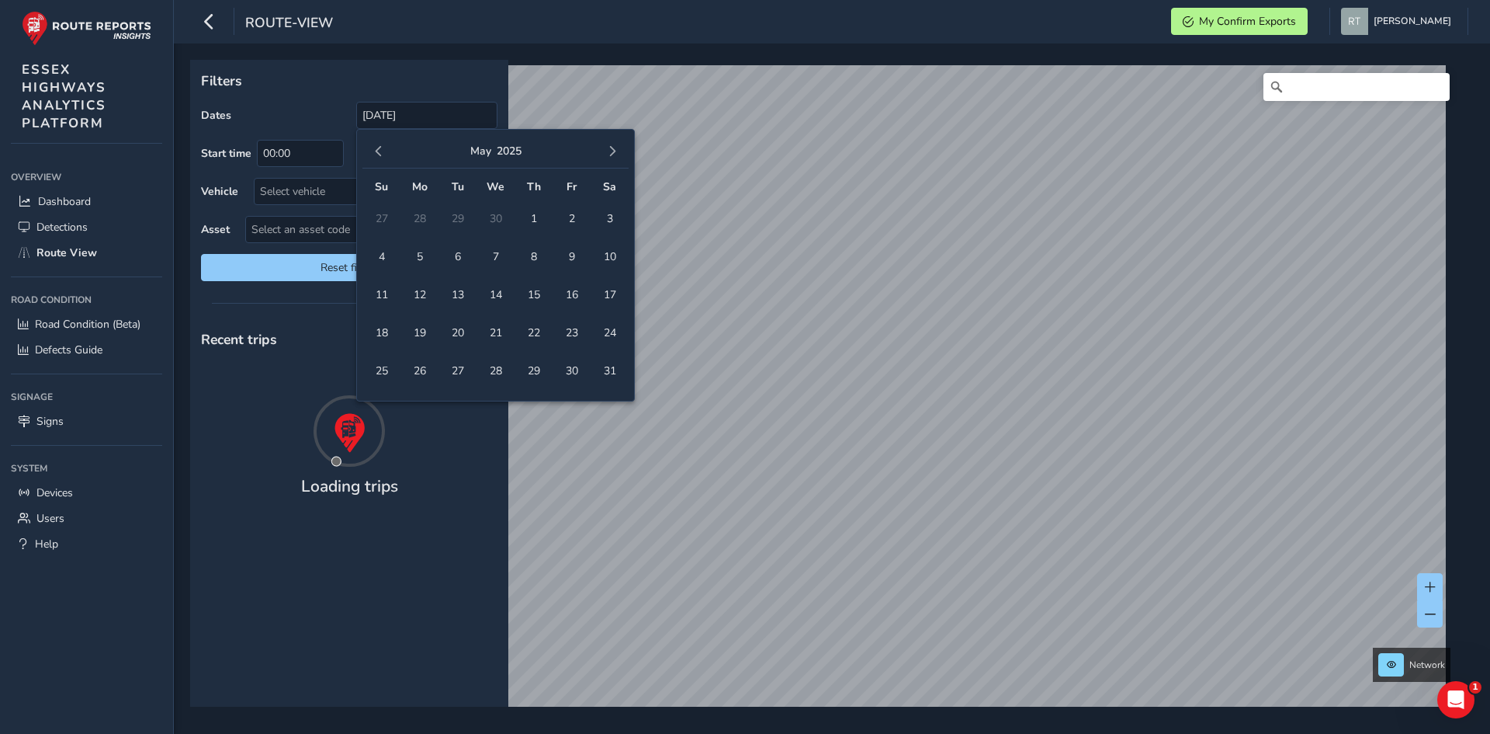
click at [612, 150] on span "button" at bounding box center [612, 151] width 11 height 11
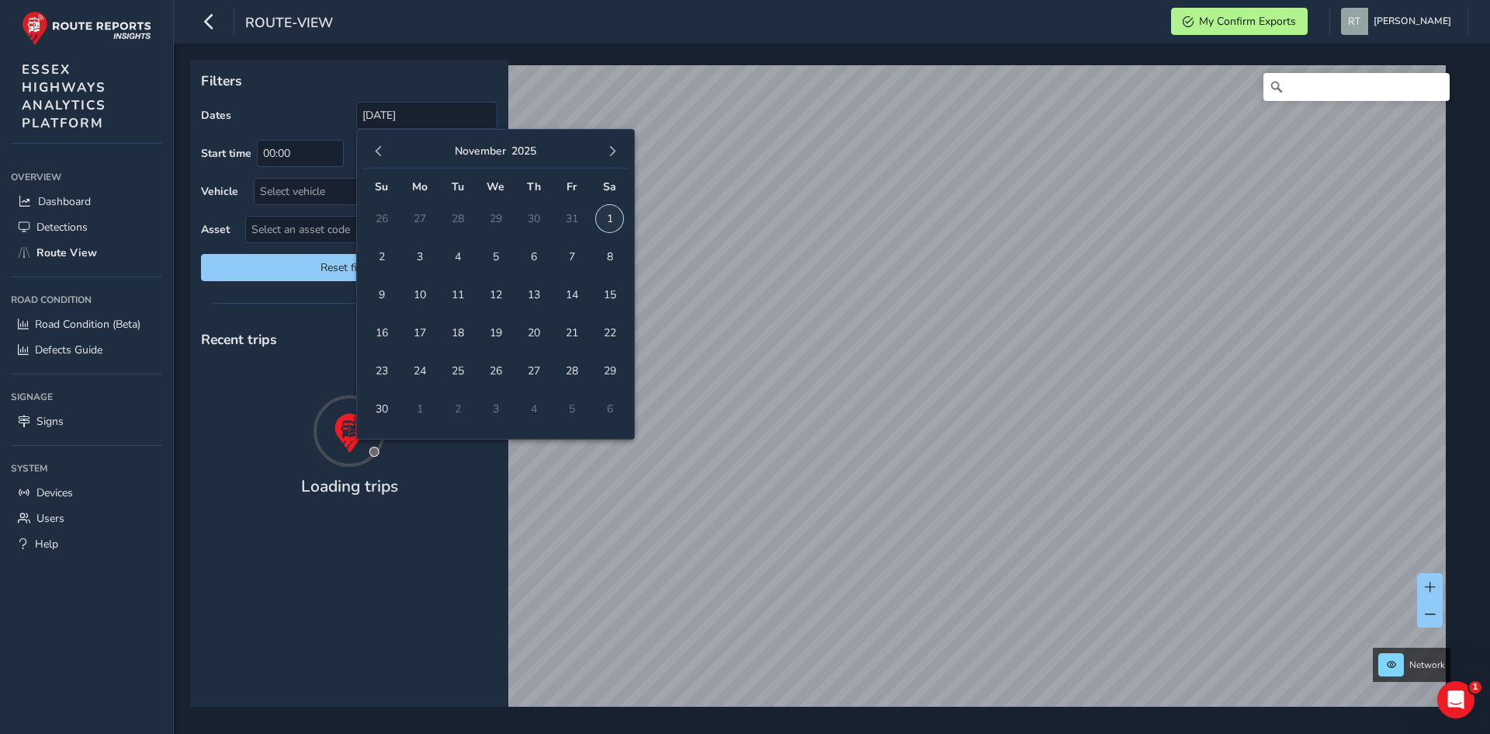
click at [609, 216] on span "1" at bounding box center [609, 218] width 27 height 27
type input "[DATE] - [DATE]"
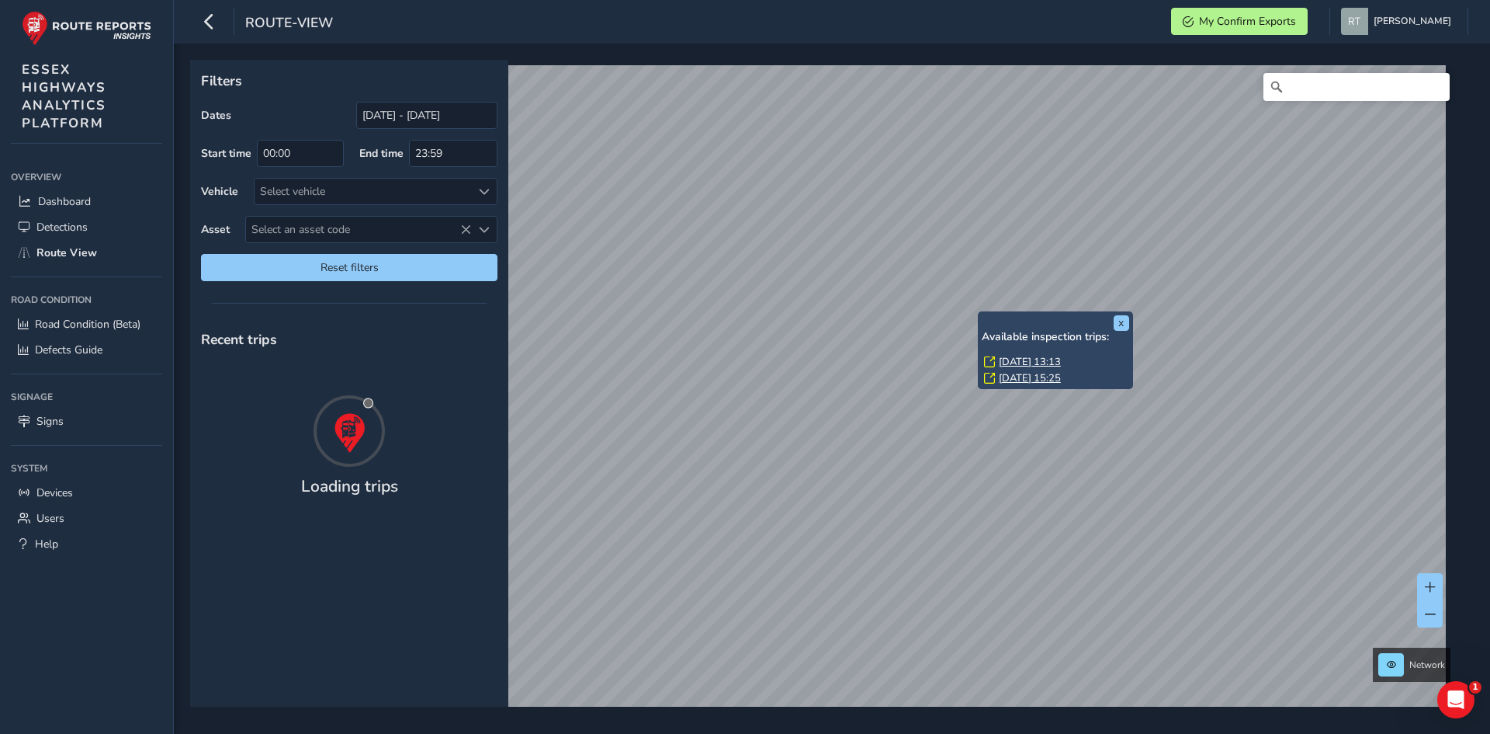
click at [1003, 359] on link "Mon, 8 Sep, 13:13" at bounding box center [1030, 362] width 62 height 14
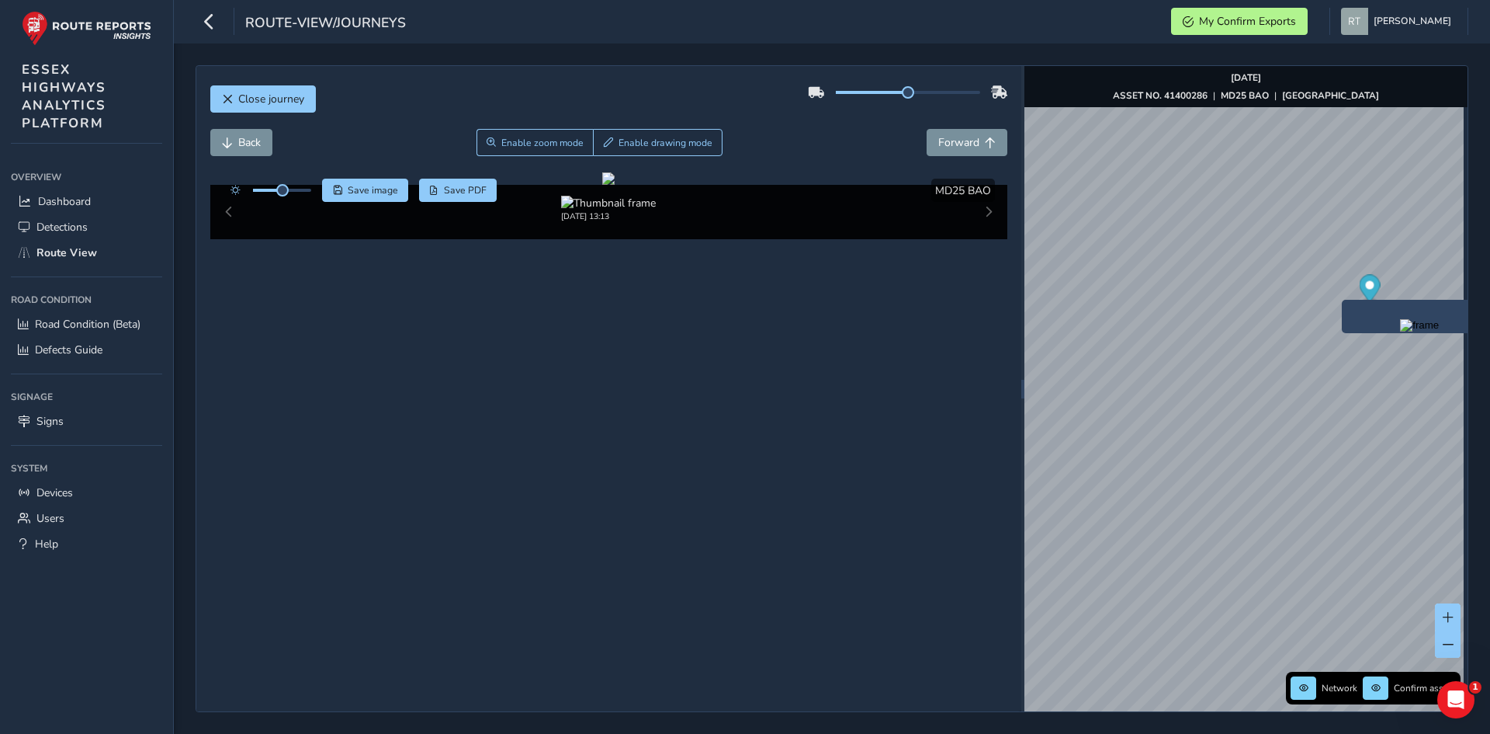
click at [1365, 289] on icon "Map marker" at bounding box center [1369, 288] width 21 height 27
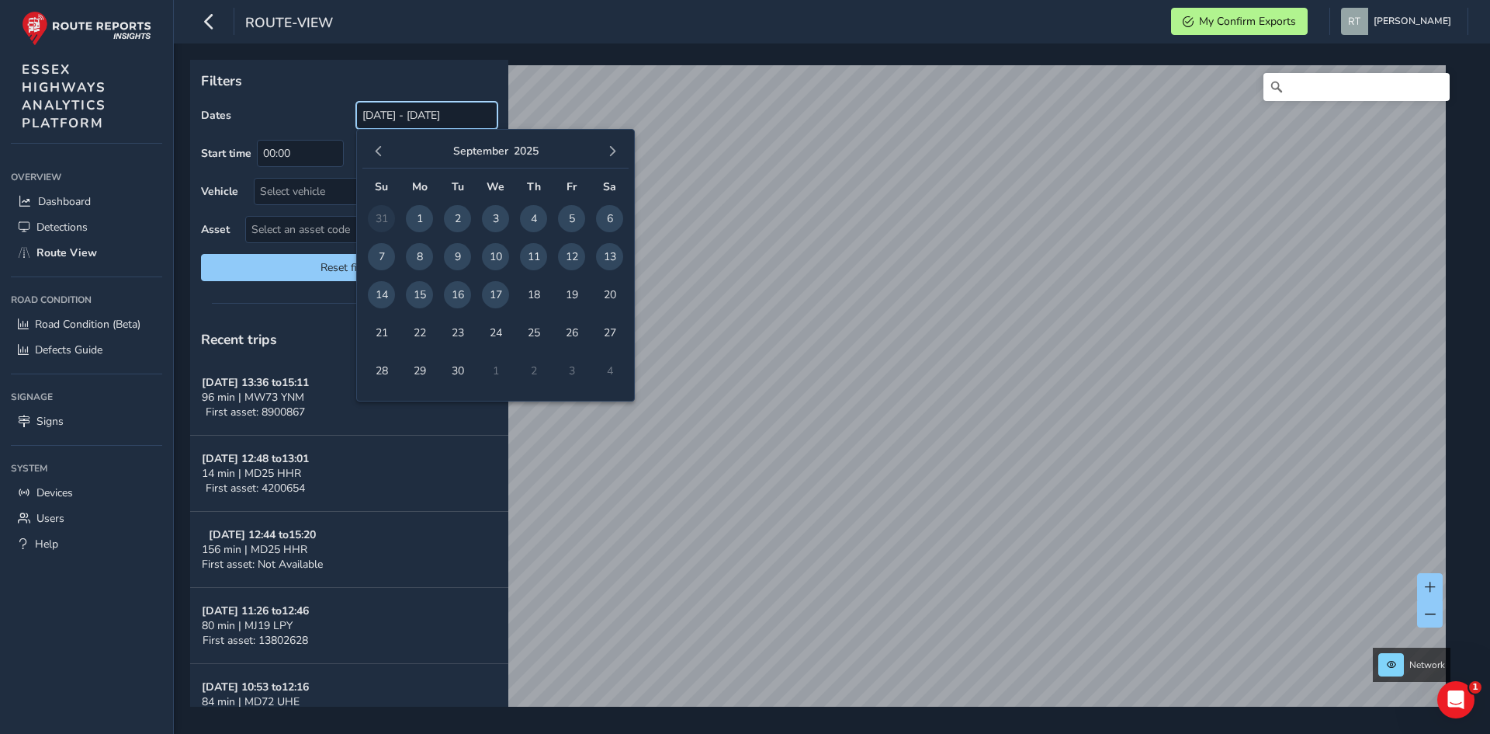
click at [370, 116] on input "[DATE] - [DATE]" at bounding box center [426, 115] width 141 height 27
click at [374, 153] on span "button" at bounding box center [378, 151] width 11 height 11
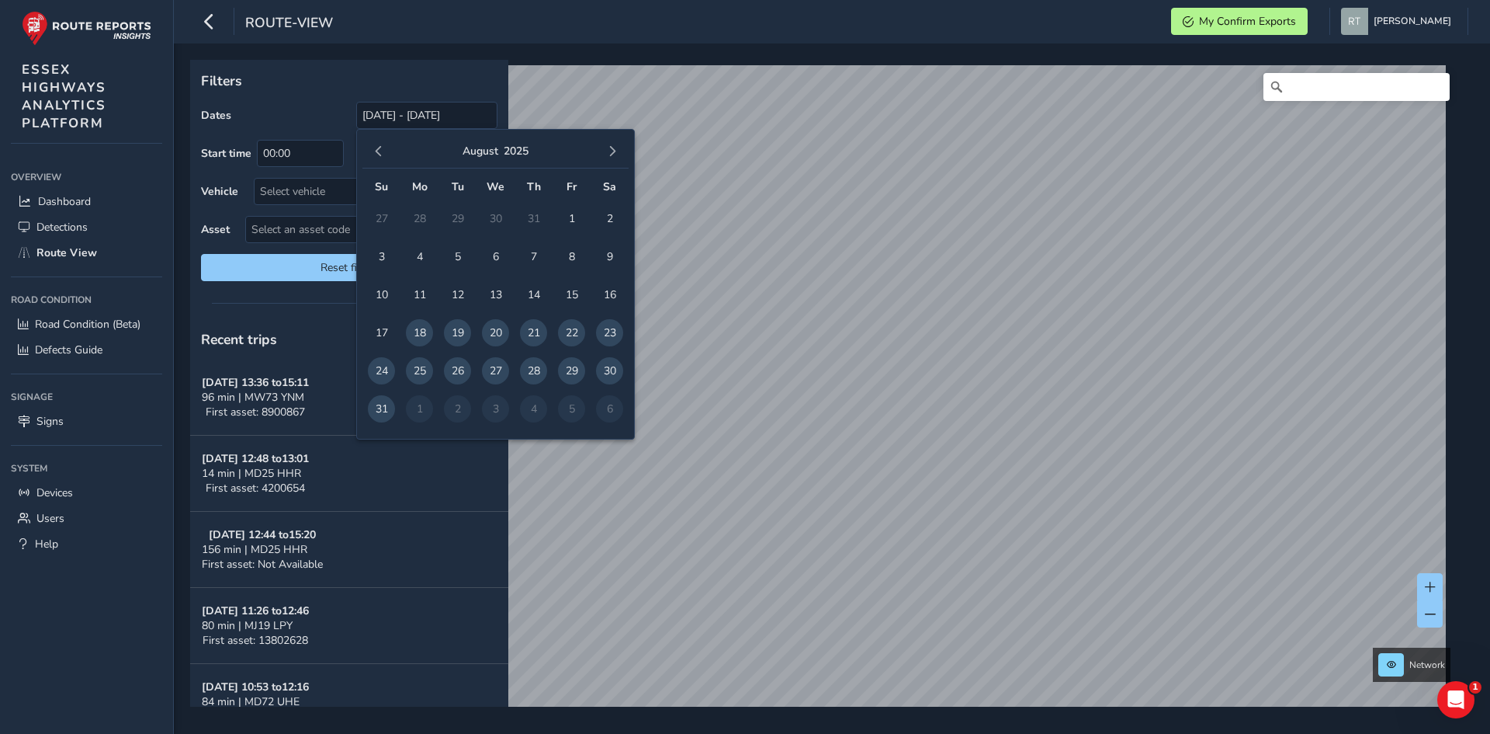
click at [374, 152] on span "button" at bounding box center [378, 151] width 11 height 11
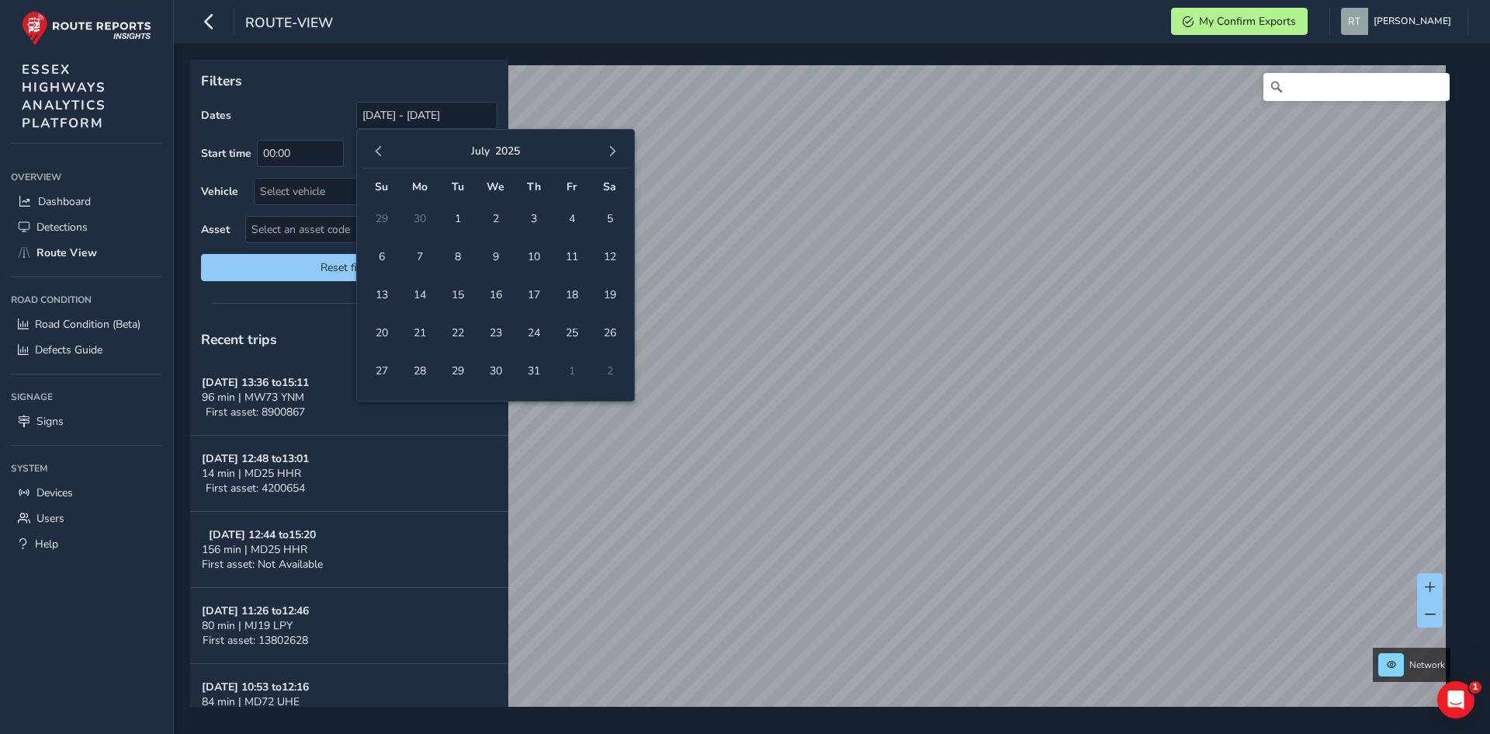
click at [374, 152] on span "button" at bounding box center [378, 151] width 11 height 11
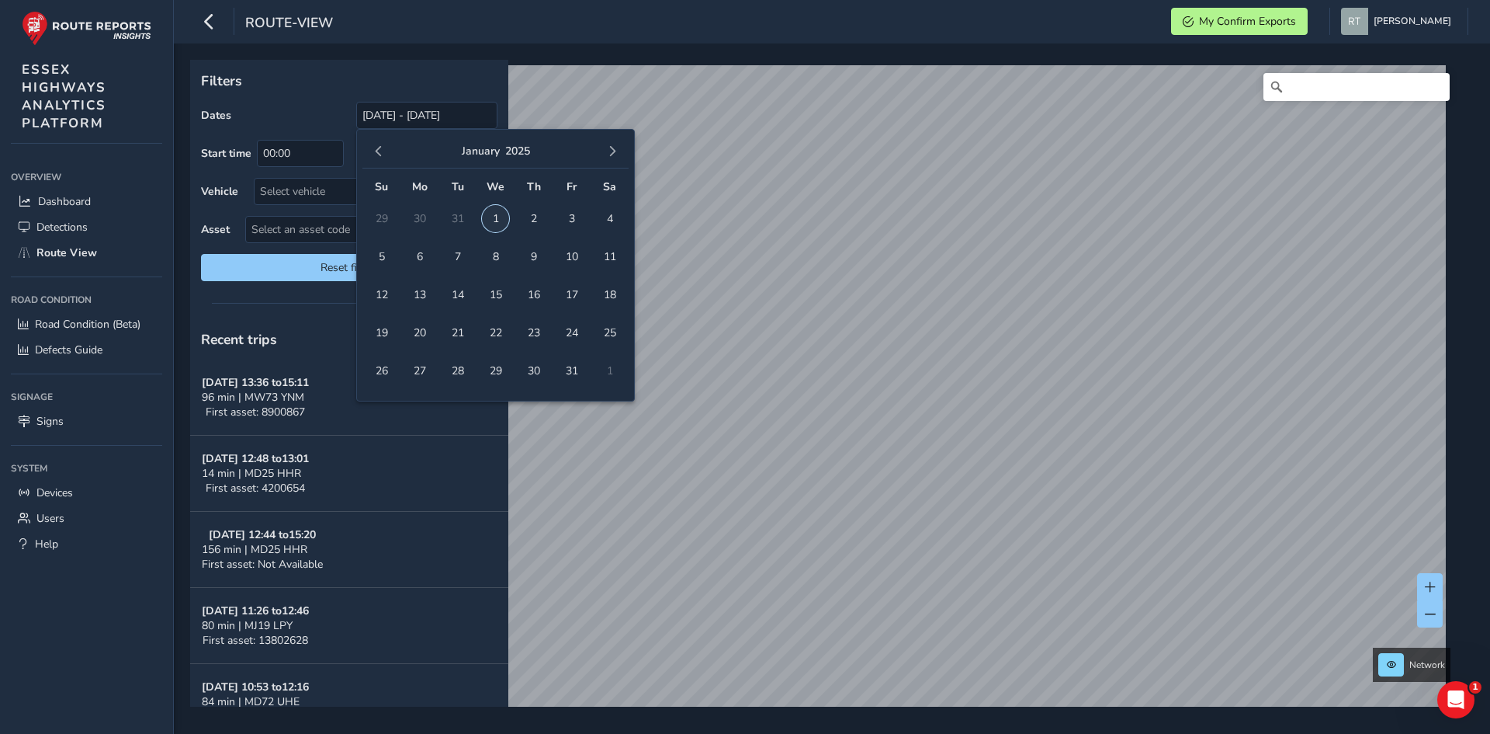
click at [499, 213] on span "1" at bounding box center [495, 218] width 27 height 27
click at [610, 154] on span "button" at bounding box center [612, 151] width 11 height 11
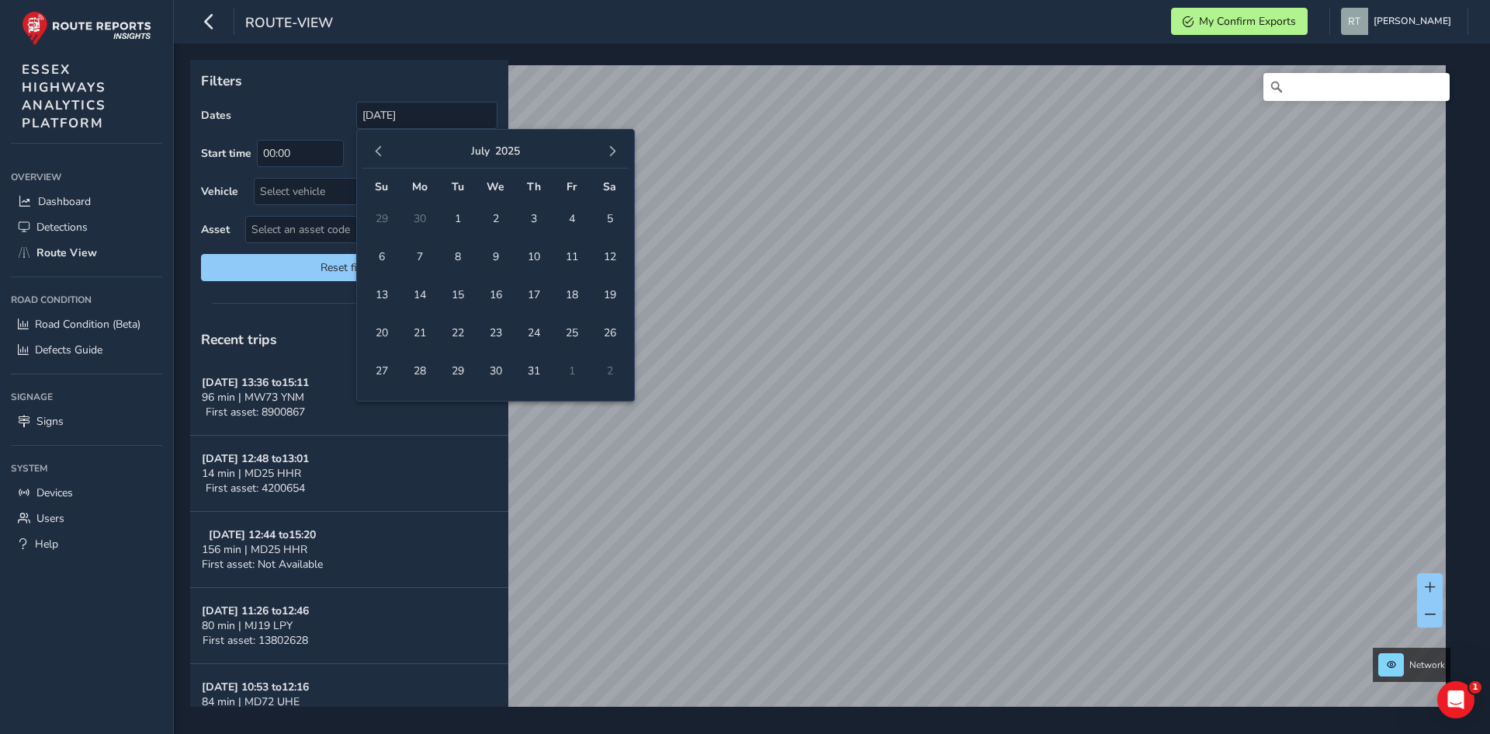
click at [610, 154] on span "button" at bounding box center [612, 151] width 11 height 11
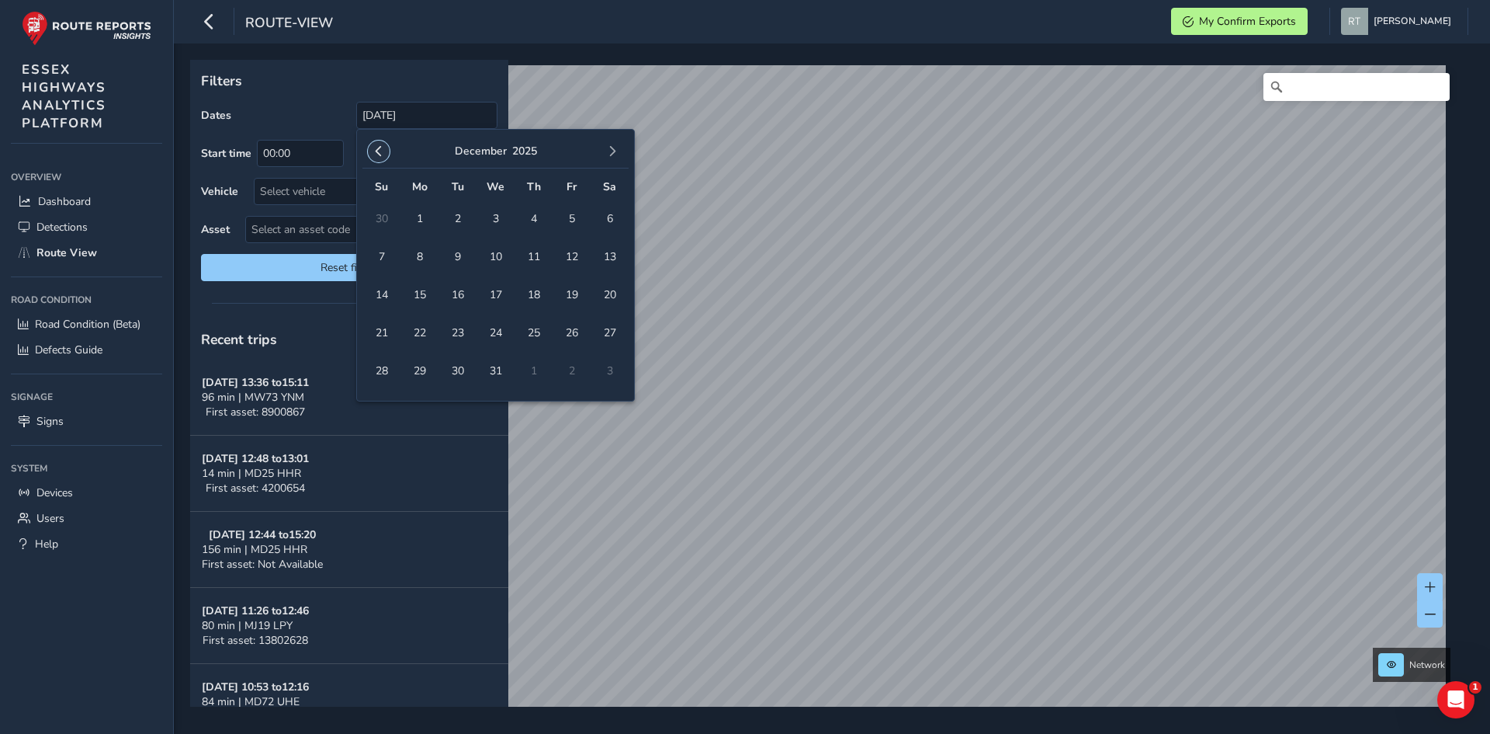
click at [372, 151] on button "button" at bounding box center [379, 151] width 22 height 22
click at [494, 217] on span "1" at bounding box center [495, 218] width 27 height 27
type input "[DATE] - [DATE]"
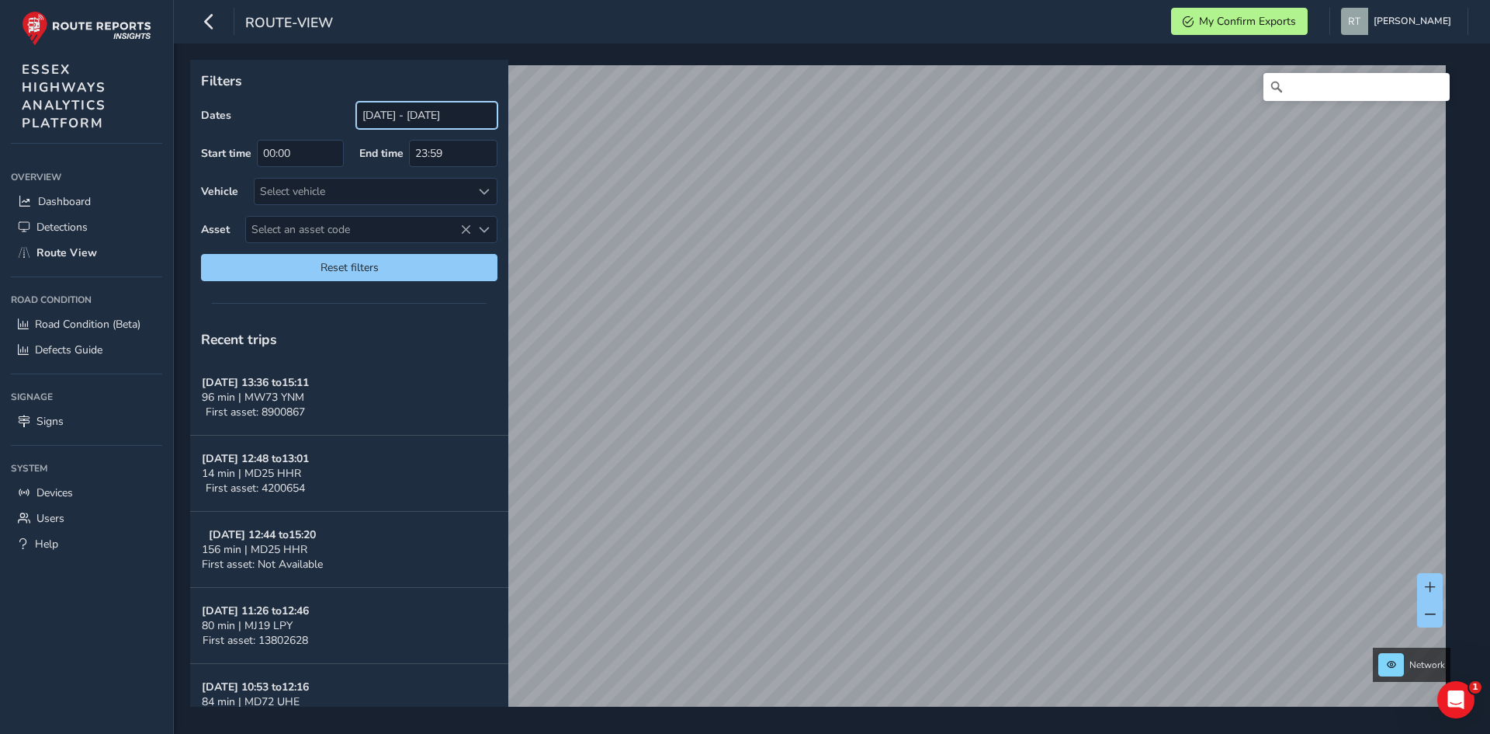
click at [403, 113] on input "[DATE] - [DATE]" at bounding box center [426, 115] width 141 height 27
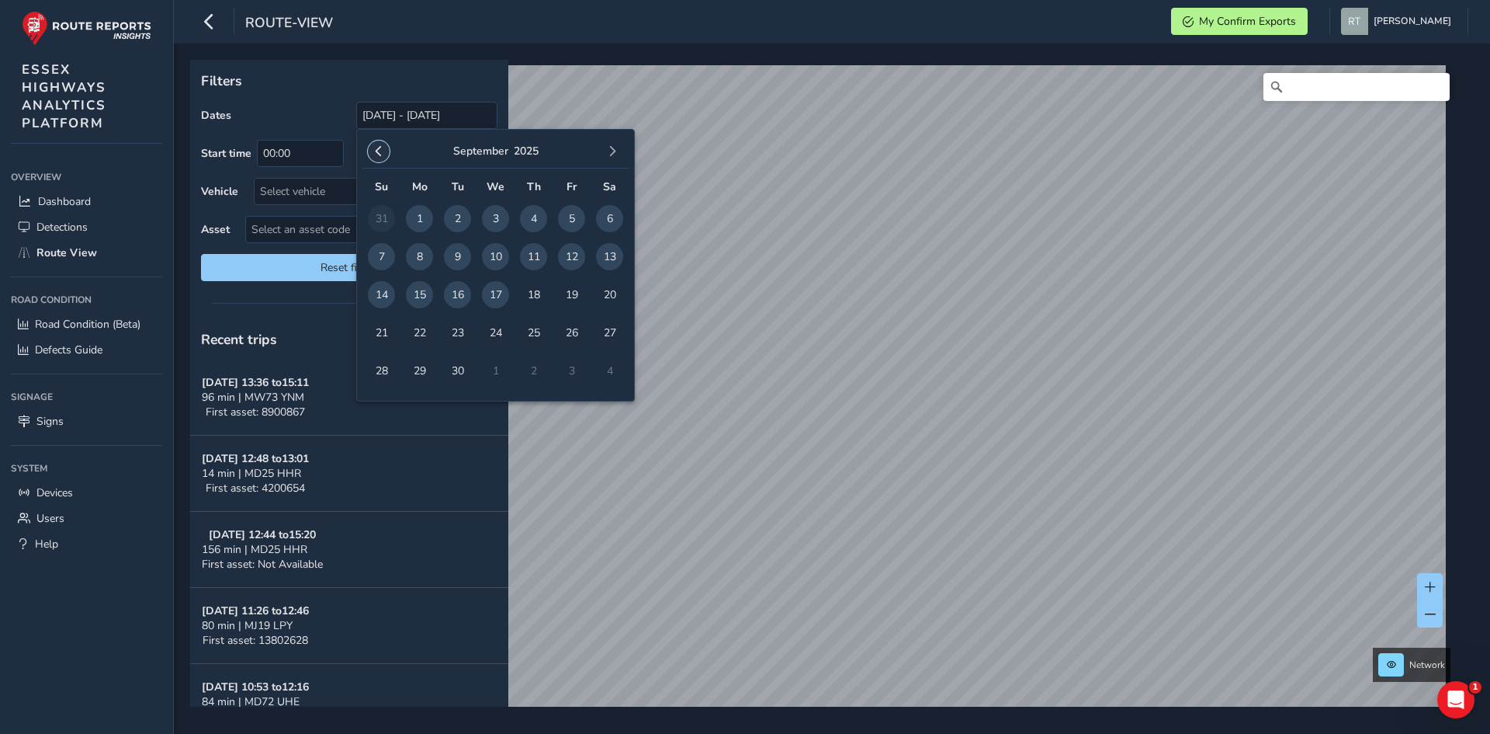
click at [384, 147] on button "button" at bounding box center [379, 151] width 22 height 22
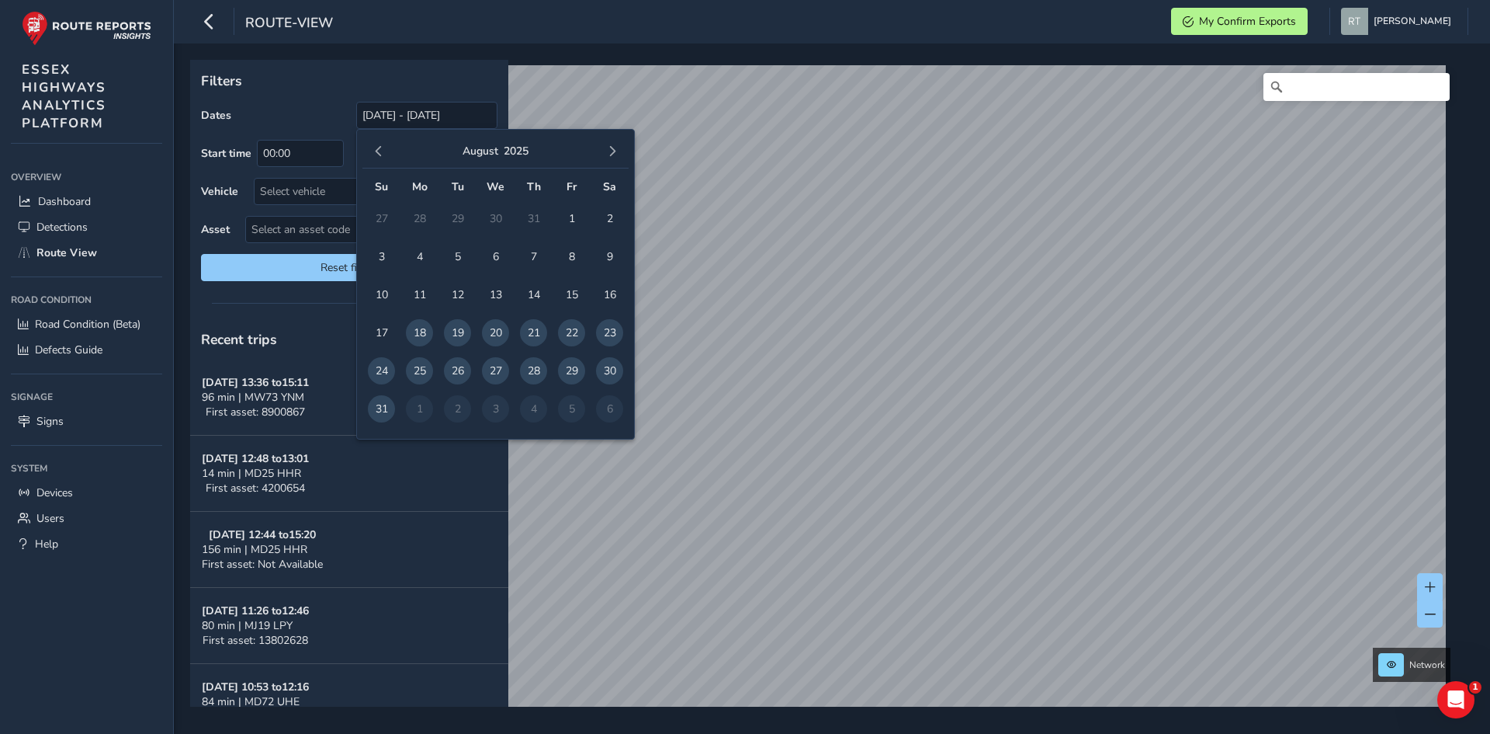
click at [384, 147] on button "button" at bounding box center [379, 151] width 22 height 22
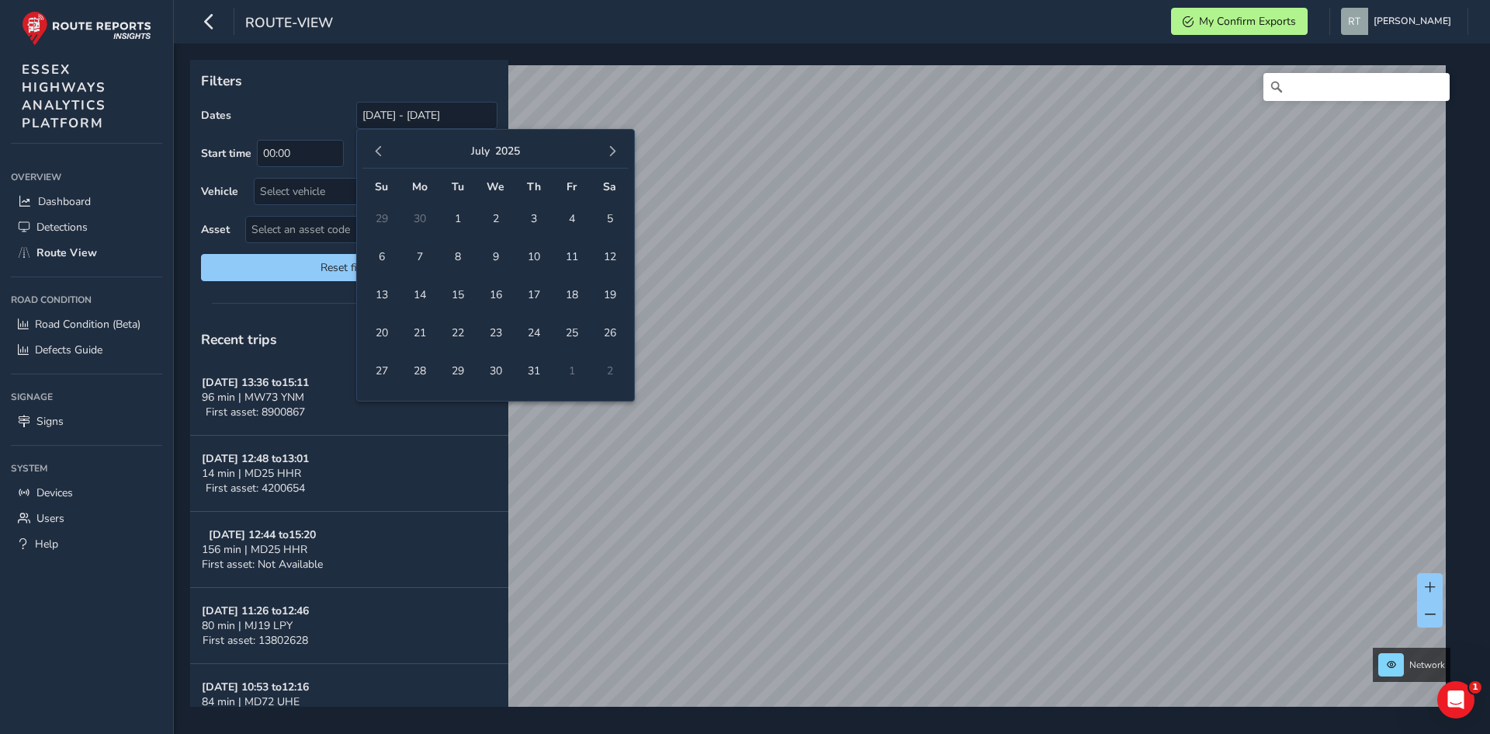
click at [384, 147] on button "button" at bounding box center [379, 151] width 22 height 22
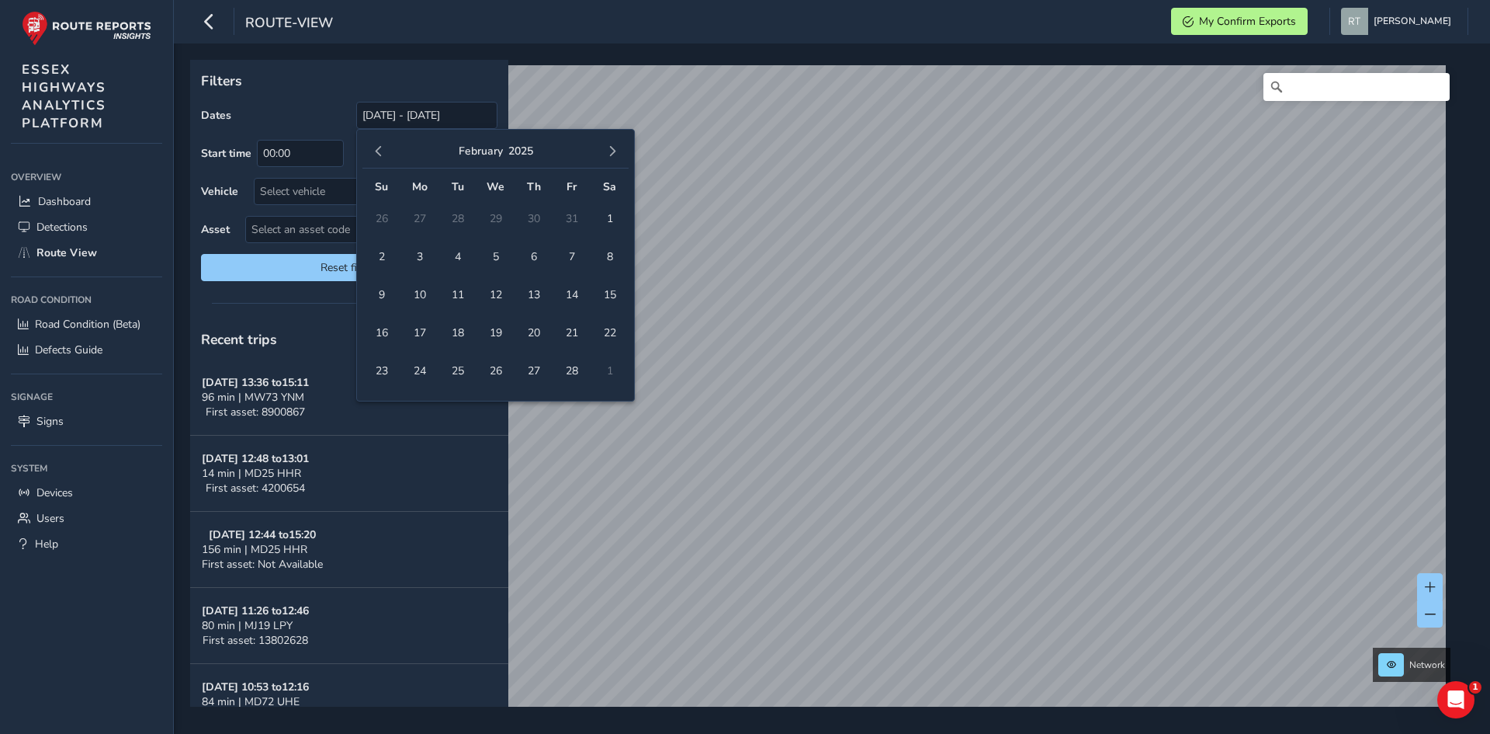
click at [384, 147] on button "button" at bounding box center [379, 151] width 22 height 22
click at [497, 217] on span "1" at bounding box center [495, 218] width 27 height 27
click at [617, 154] on span "button" at bounding box center [612, 151] width 11 height 11
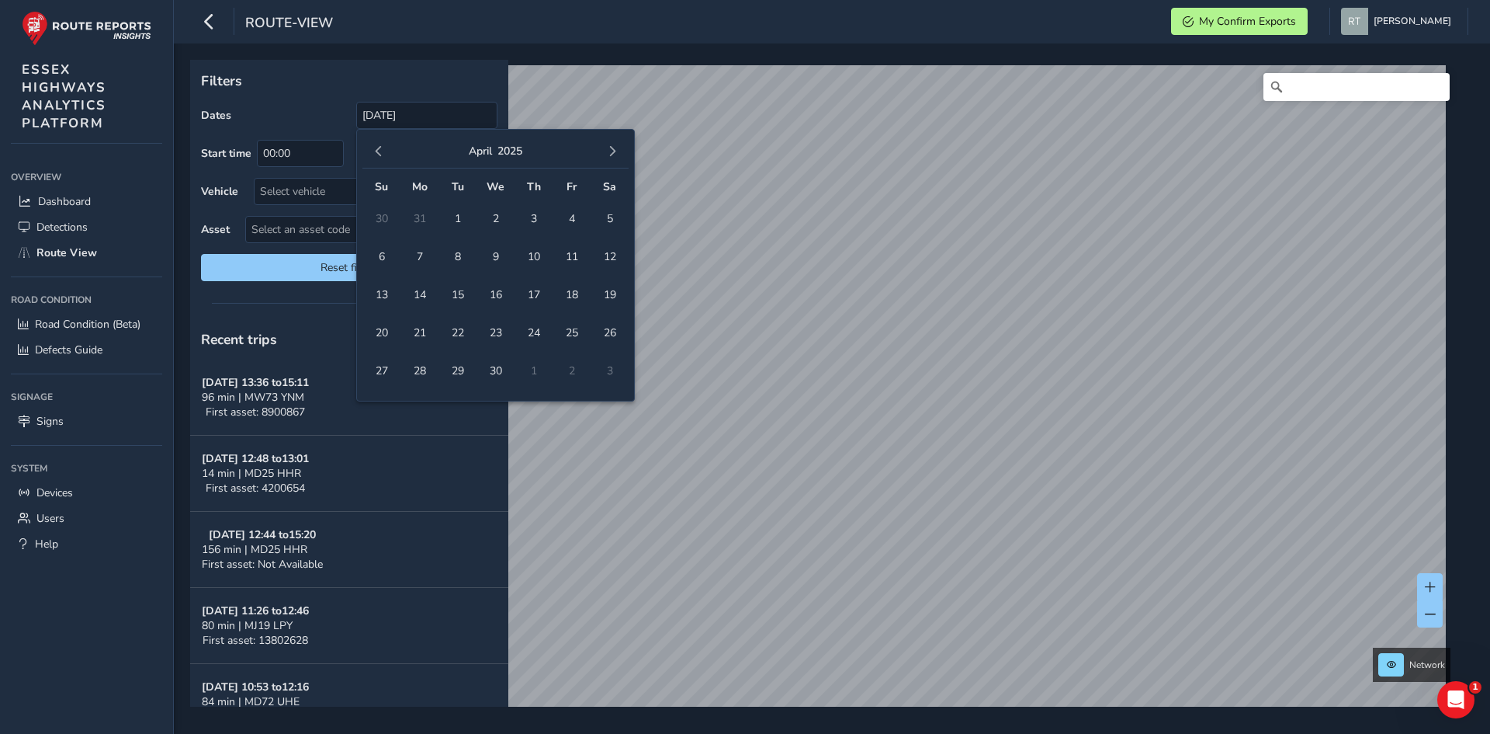
click at [617, 154] on span "button" at bounding box center [612, 151] width 11 height 11
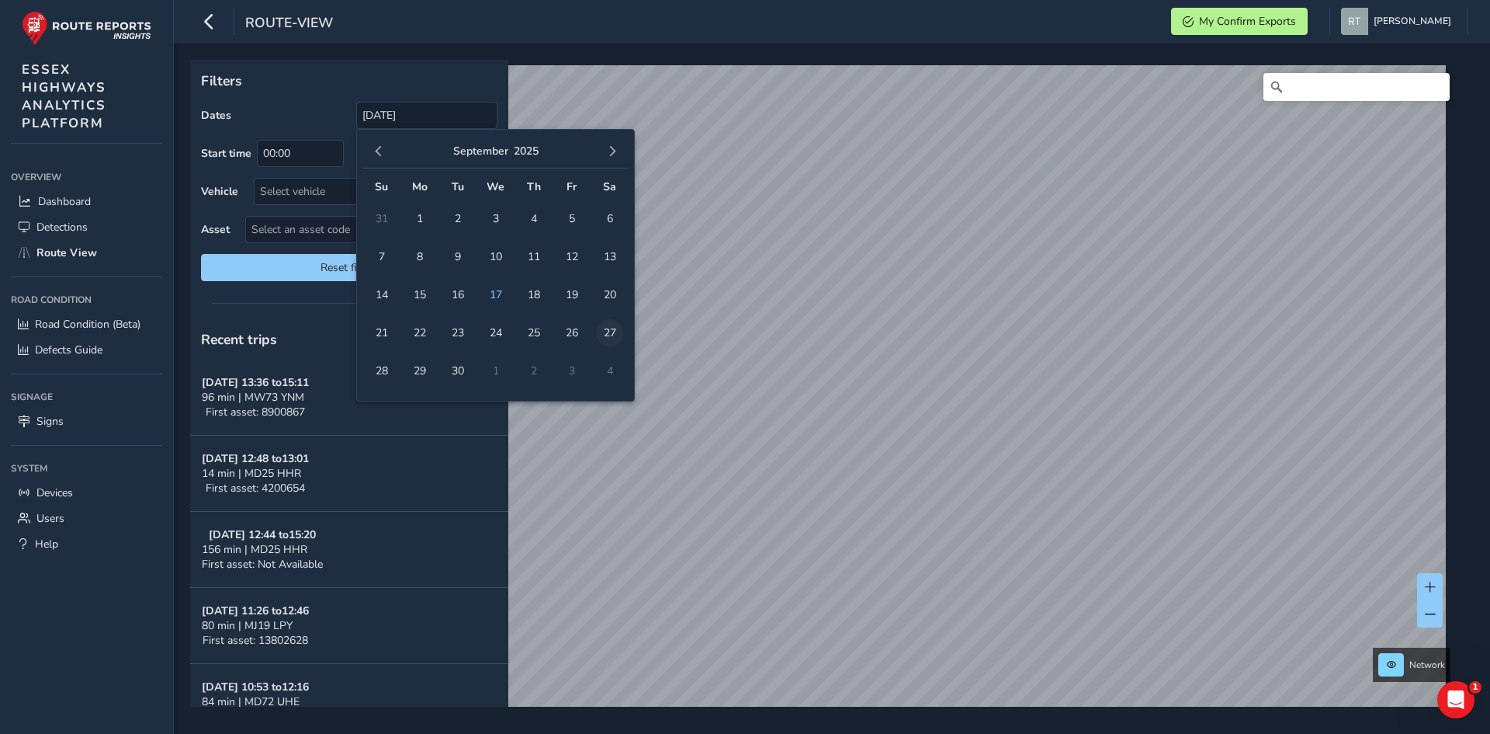
click at [605, 336] on span "27" at bounding box center [609, 332] width 27 height 27
type input "[DATE] - [DATE]"
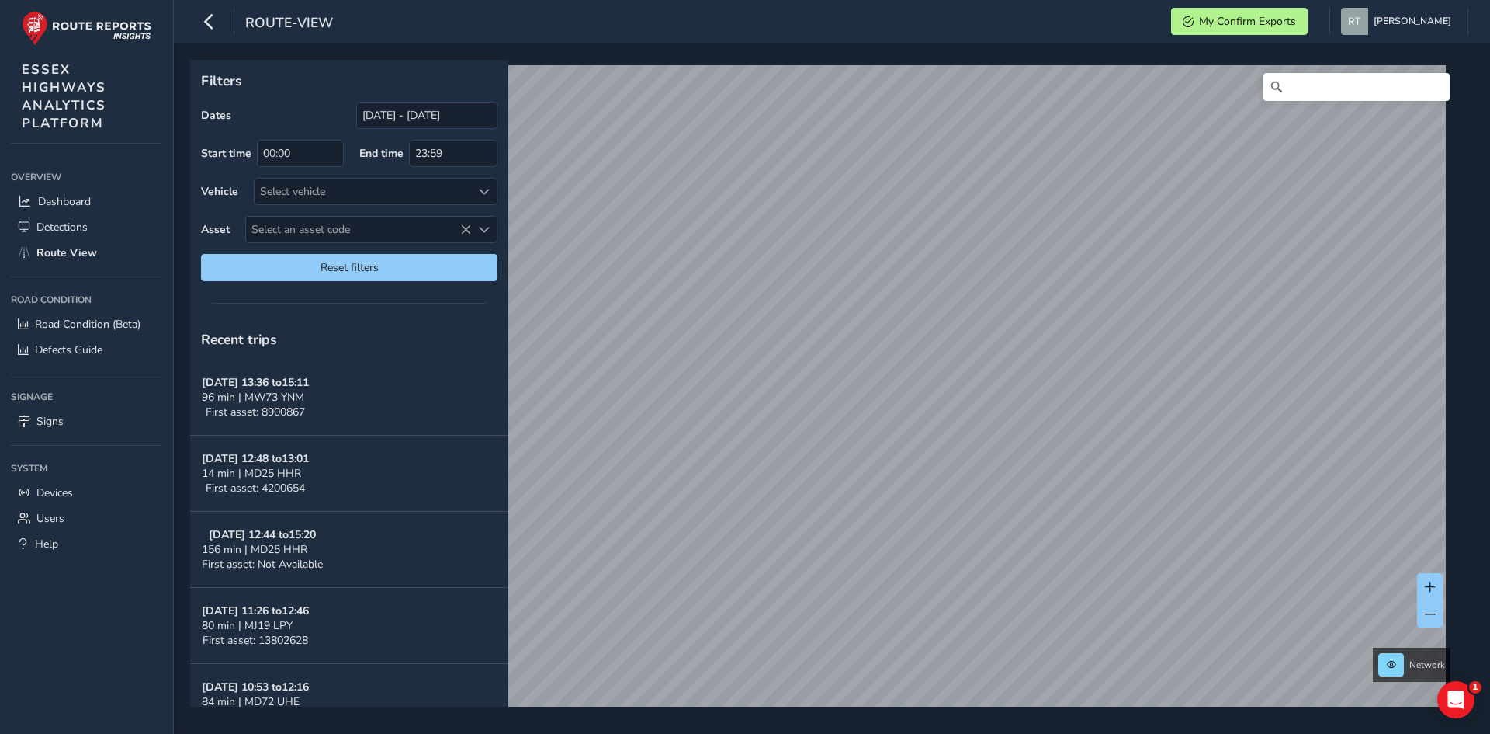
click at [373, 98] on div "Filters Dates [DATE] - [DATE] Start time 00:00 End time 23:59 Vehicle Select ve…" at bounding box center [349, 176] width 318 height 232
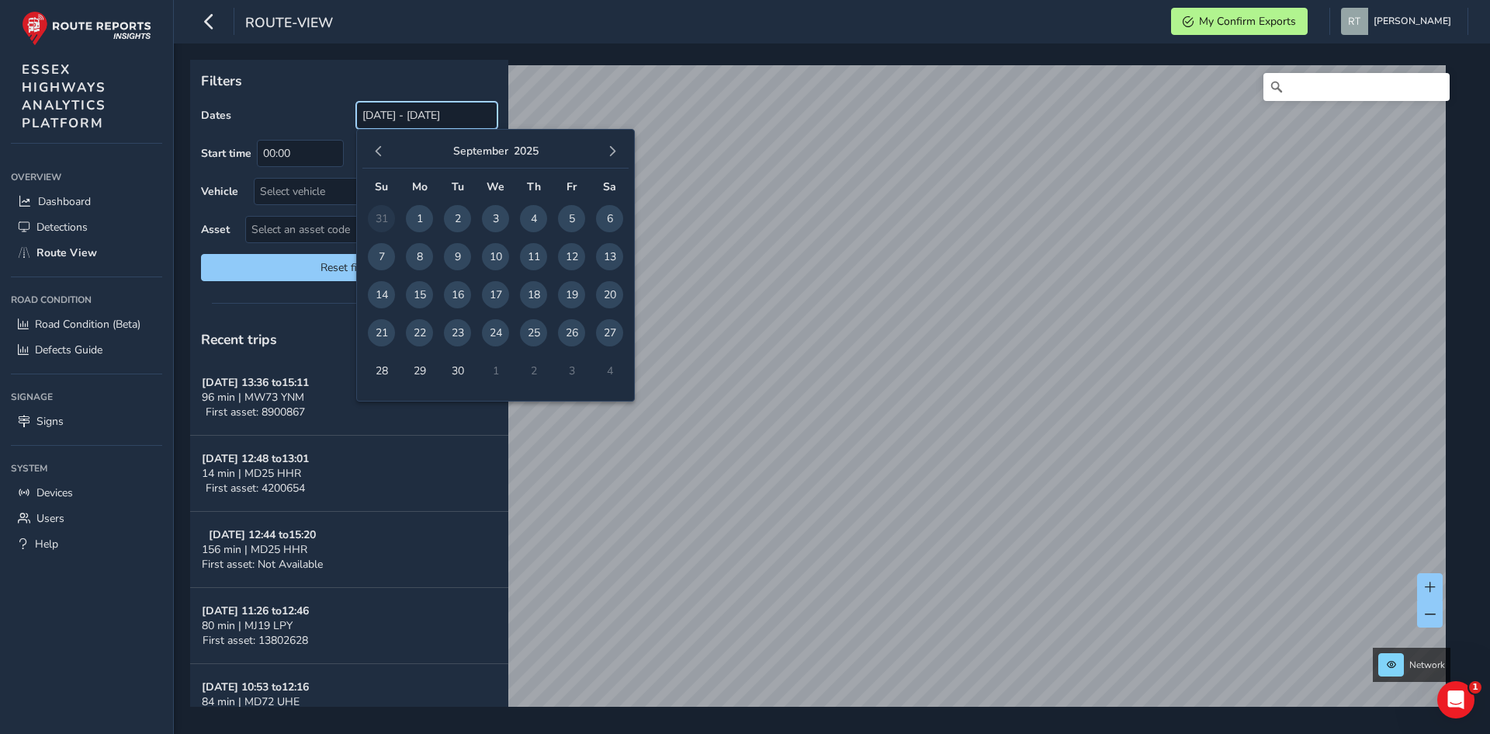
click at [372, 123] on input "[DATE] - [DATE]" at bounding box center [426, 115] width 141 height 27
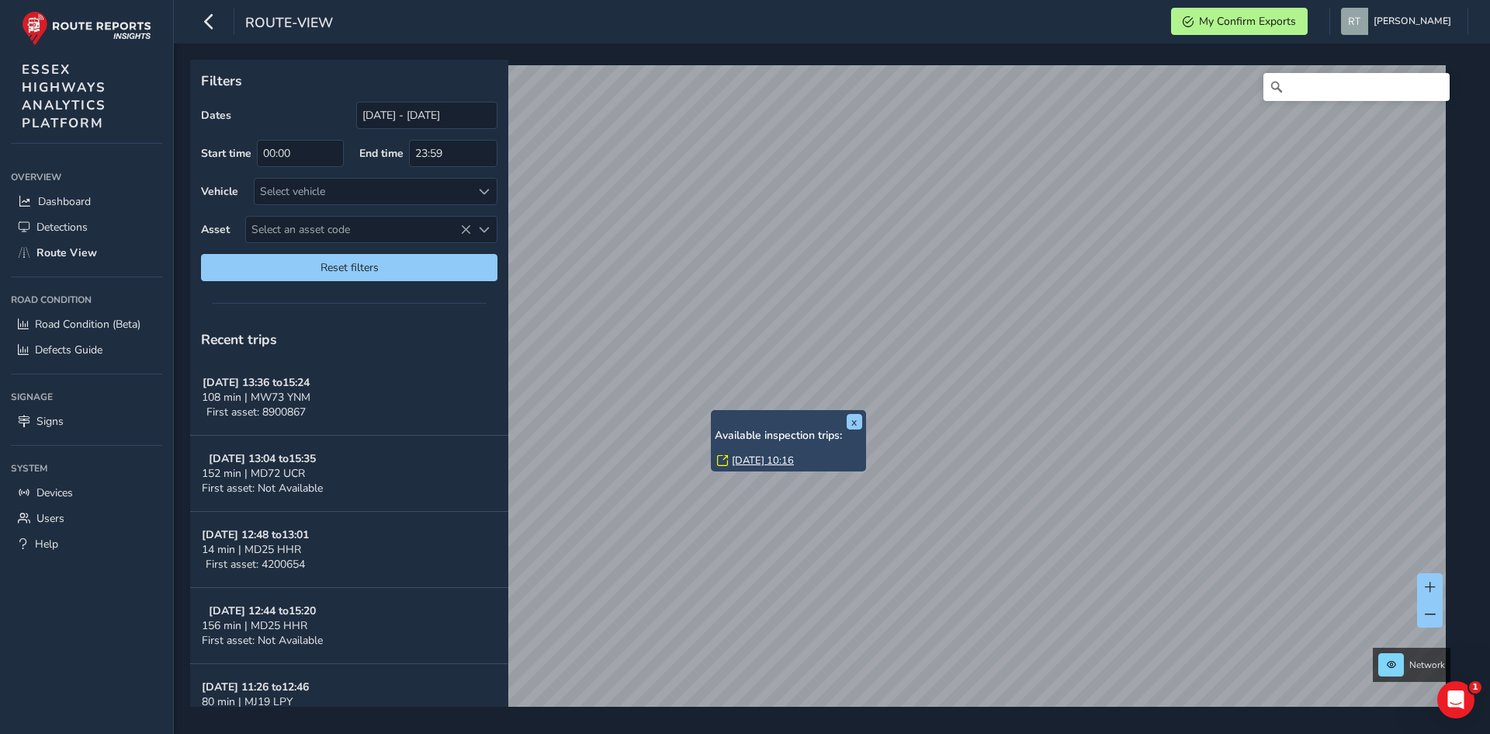
click at [736, 456] on link "[DATE] 10:16" at bounding box center [763, 460] width 62 height 14
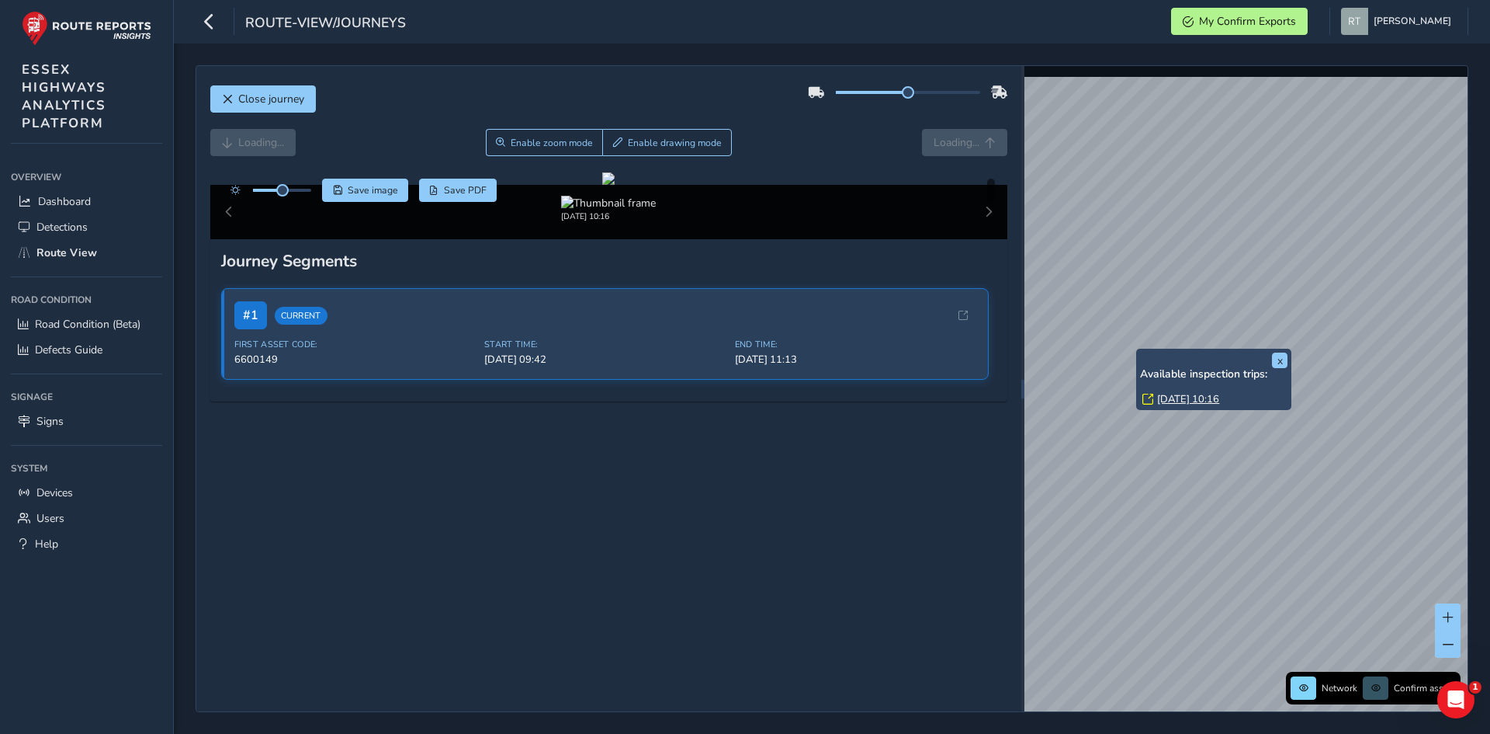
click at [1181, 400] on link "[DATE] 10:16" at bounding box center [1188, 399] width 62 height 14
click at [1138, 350] on div "x Available inspection trips: [DATE] 10:16" at bounding box center [1213, 379] width 155 height 61
click at [1178, 368] on div "x Available inspection trips: [DATE] 10:16 Network Confirm assets" at bounding box center [1246, 388] width 443 height 645
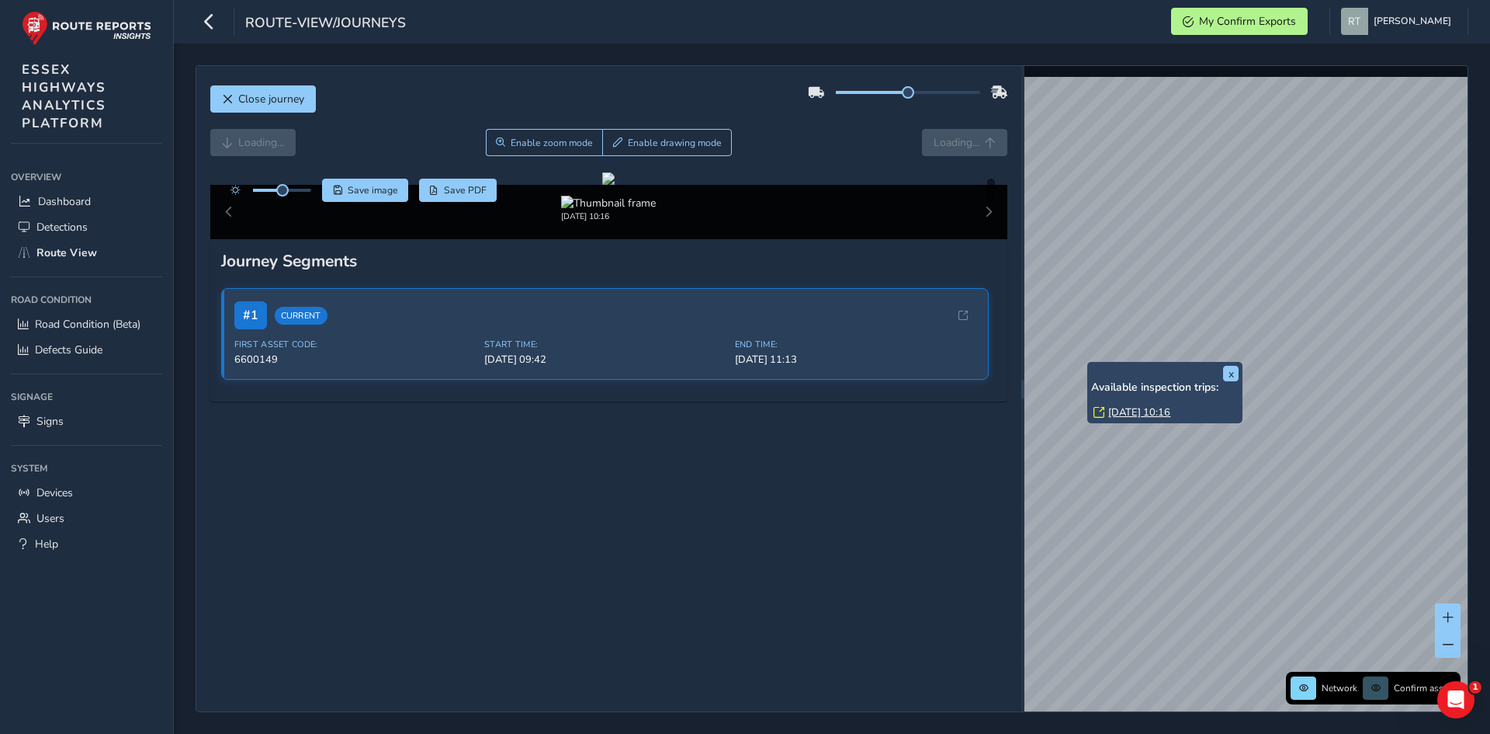
click at [1171, 413] on link "[DATE] 10:16" at bounding box center [1139, 412] width 62 height 14
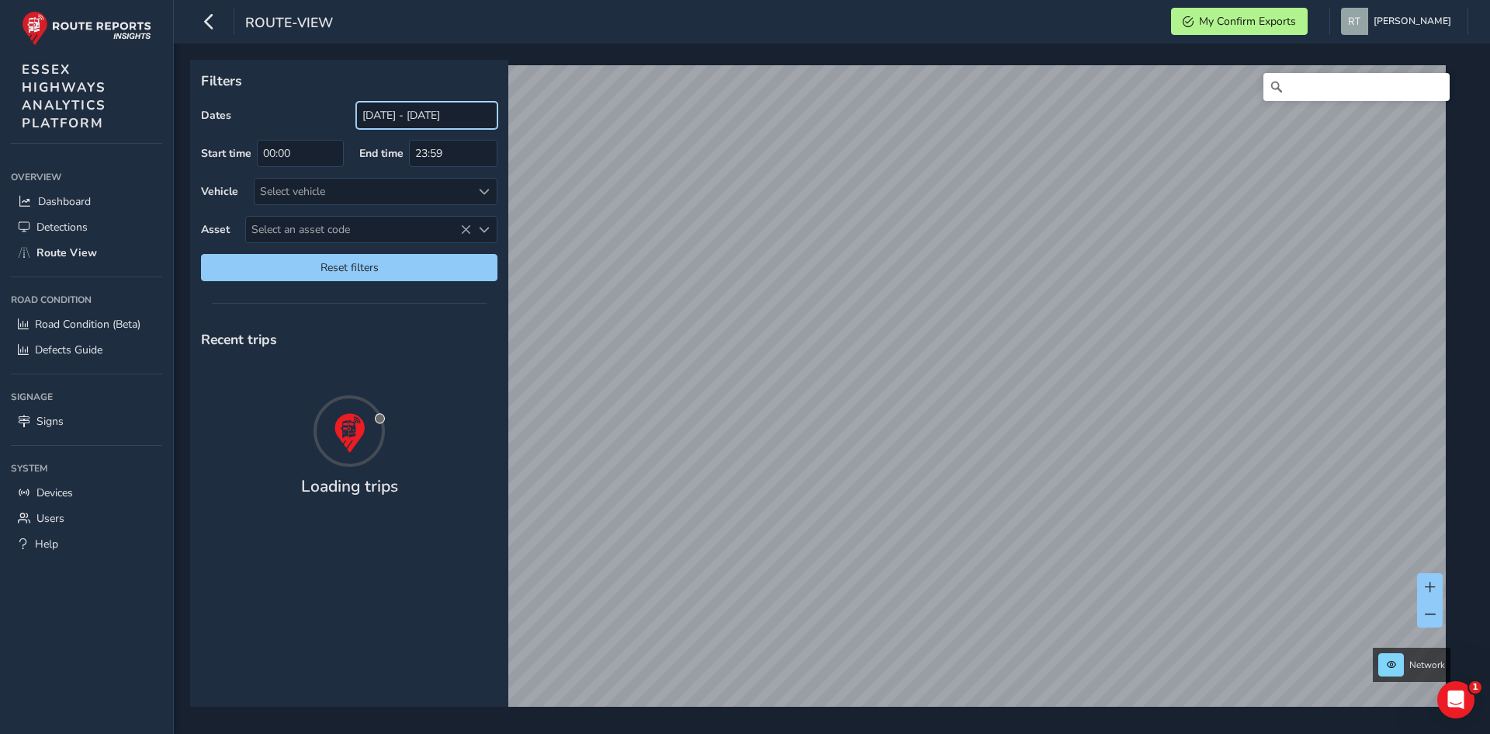
click at [404, 111] on input "[DATE] - [DATE]" at bounding box center [426, 115] width 141 height 27
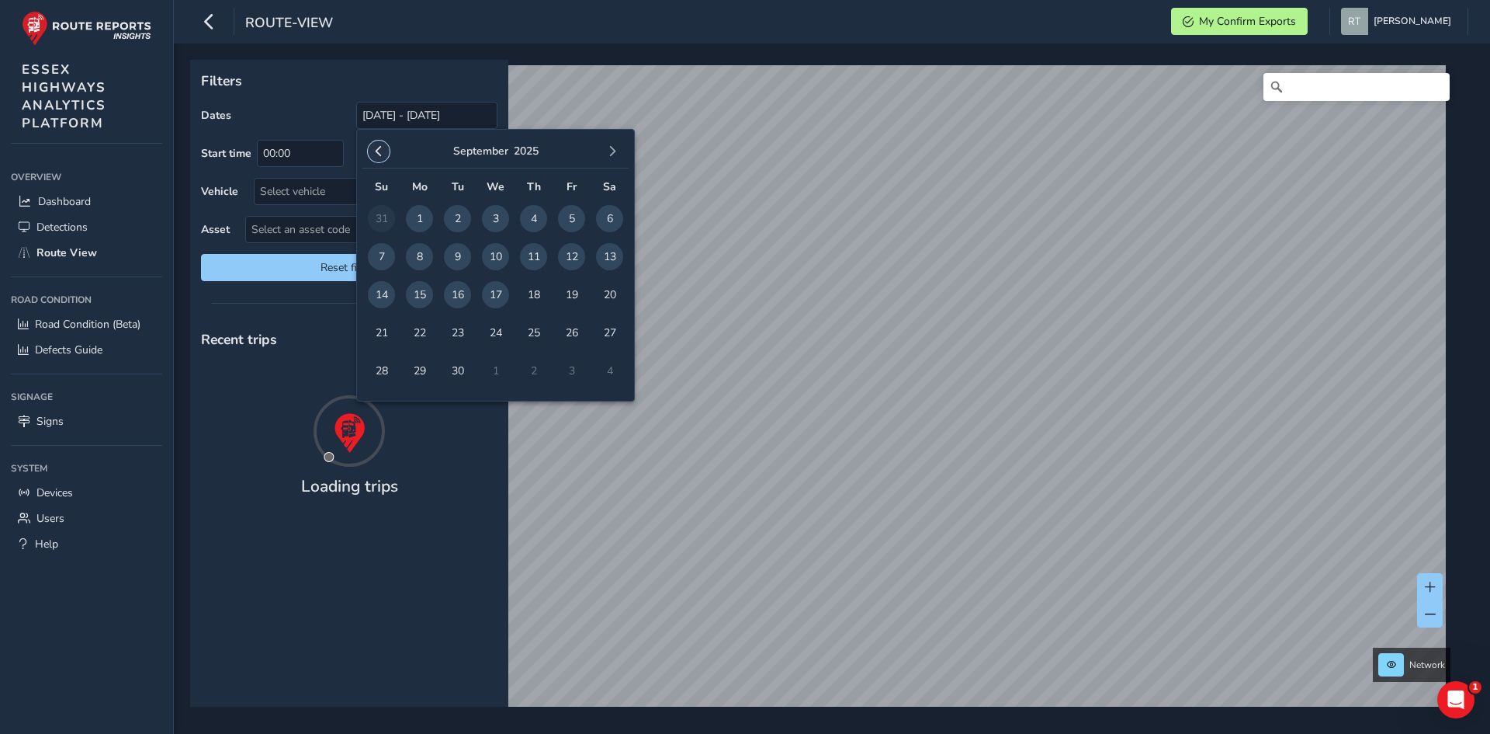
click at [378, 154] on span "button" at bounding box center [378, 151] width 11 height 11
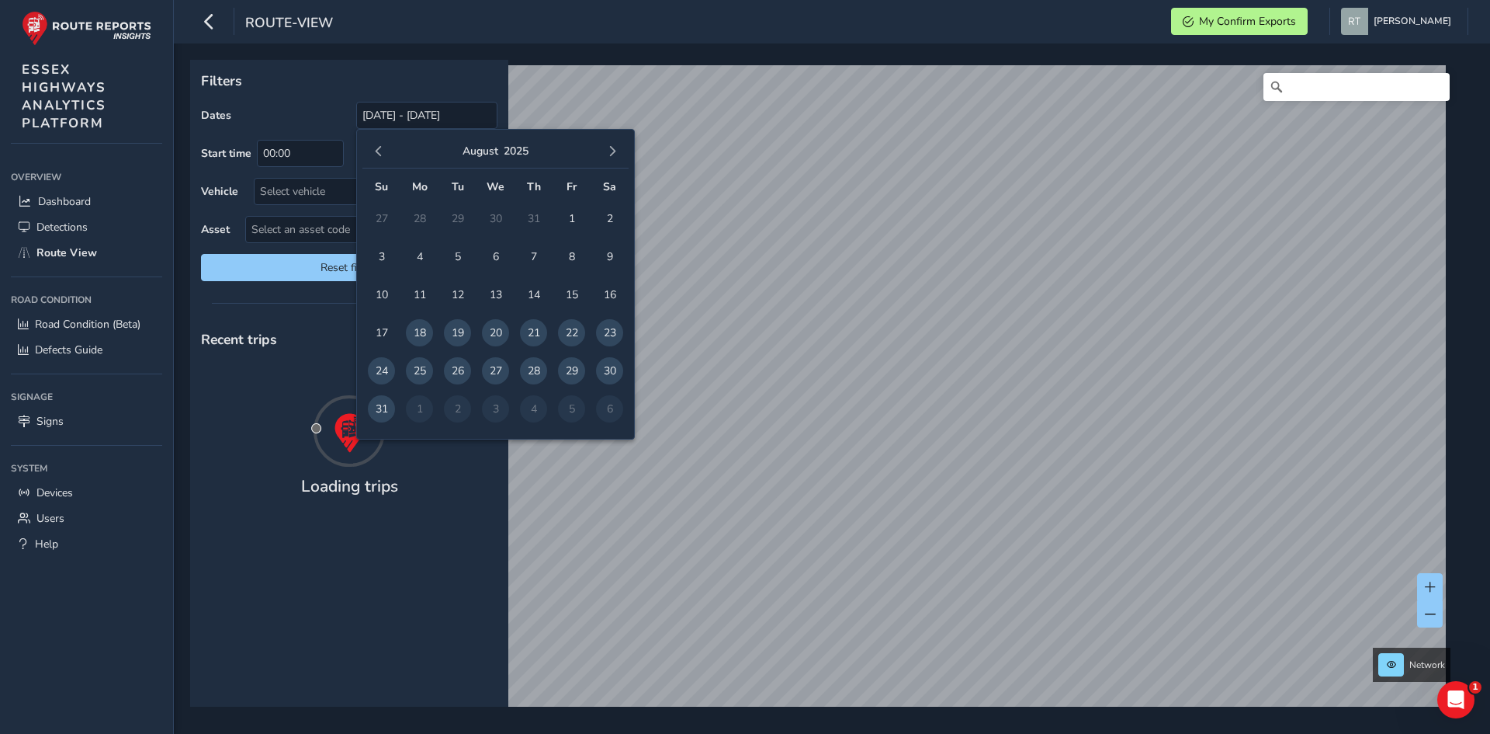
click at [378, 154] on span "button" at bounding box center [378, 151] width 11 height 11
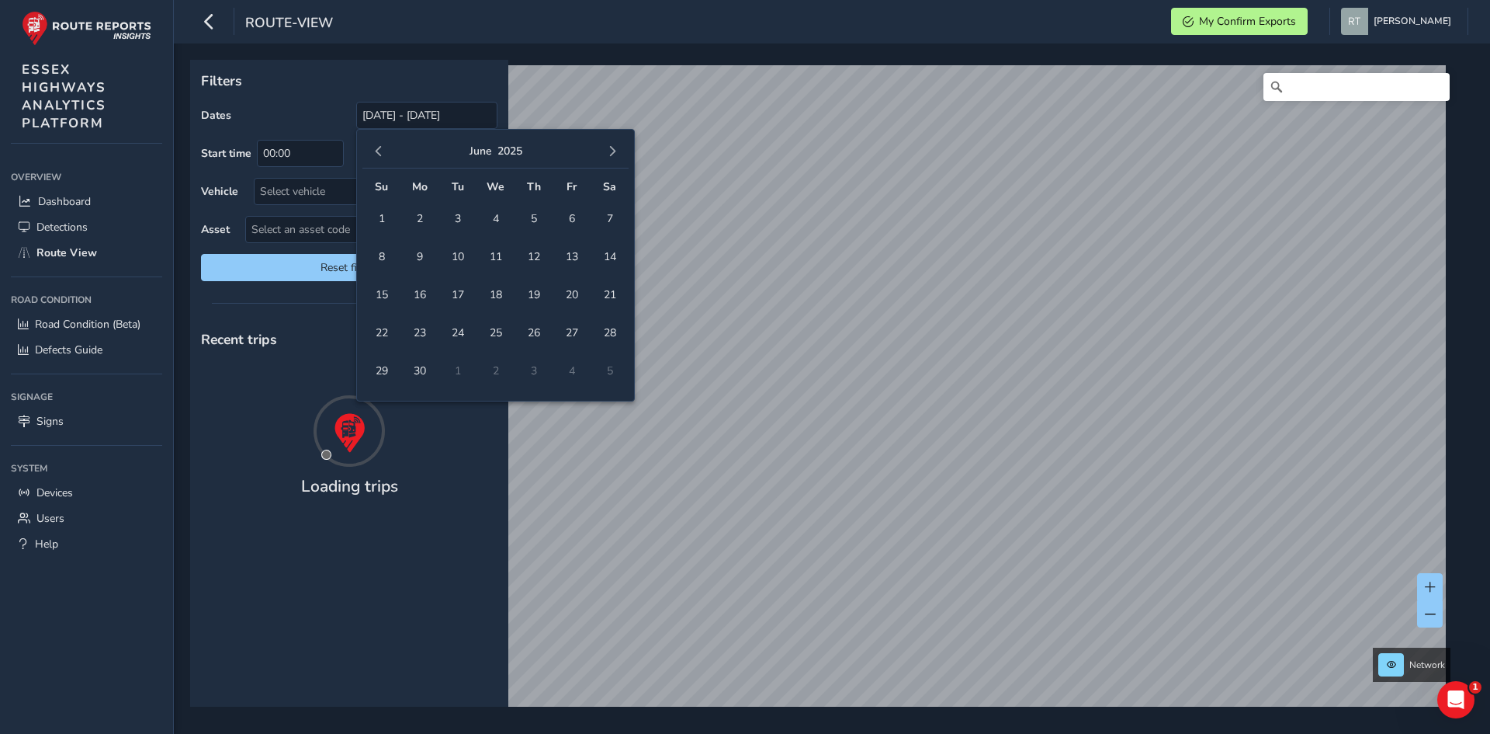
click at [378, 154] on span "button" at bounding box center [378, 151] width 11 height 11
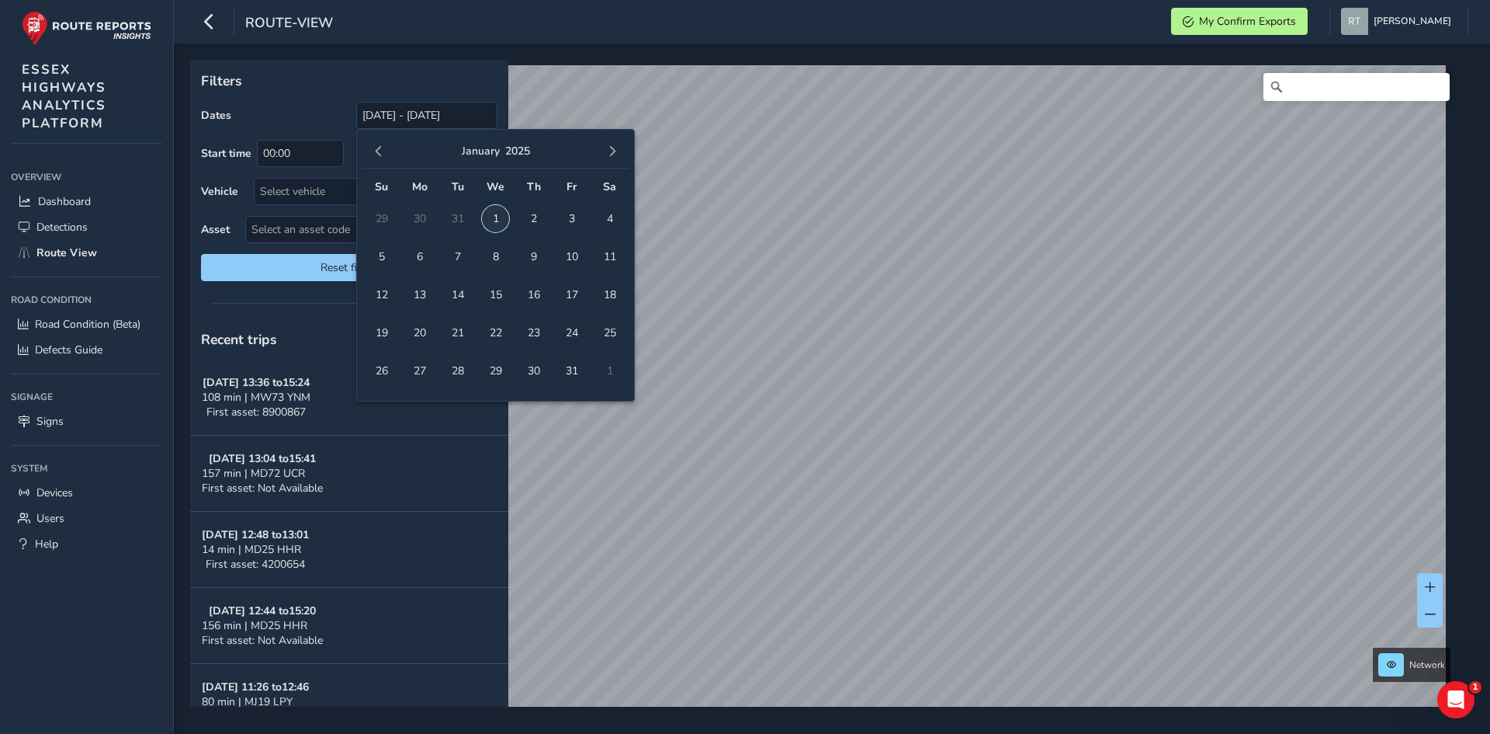
click at [501, 217] on span "1" at bounding box center [495, 218] width 27 height 27
click at [617, 155] on span "button" at bounding box center [612, 151] width 11 height 11
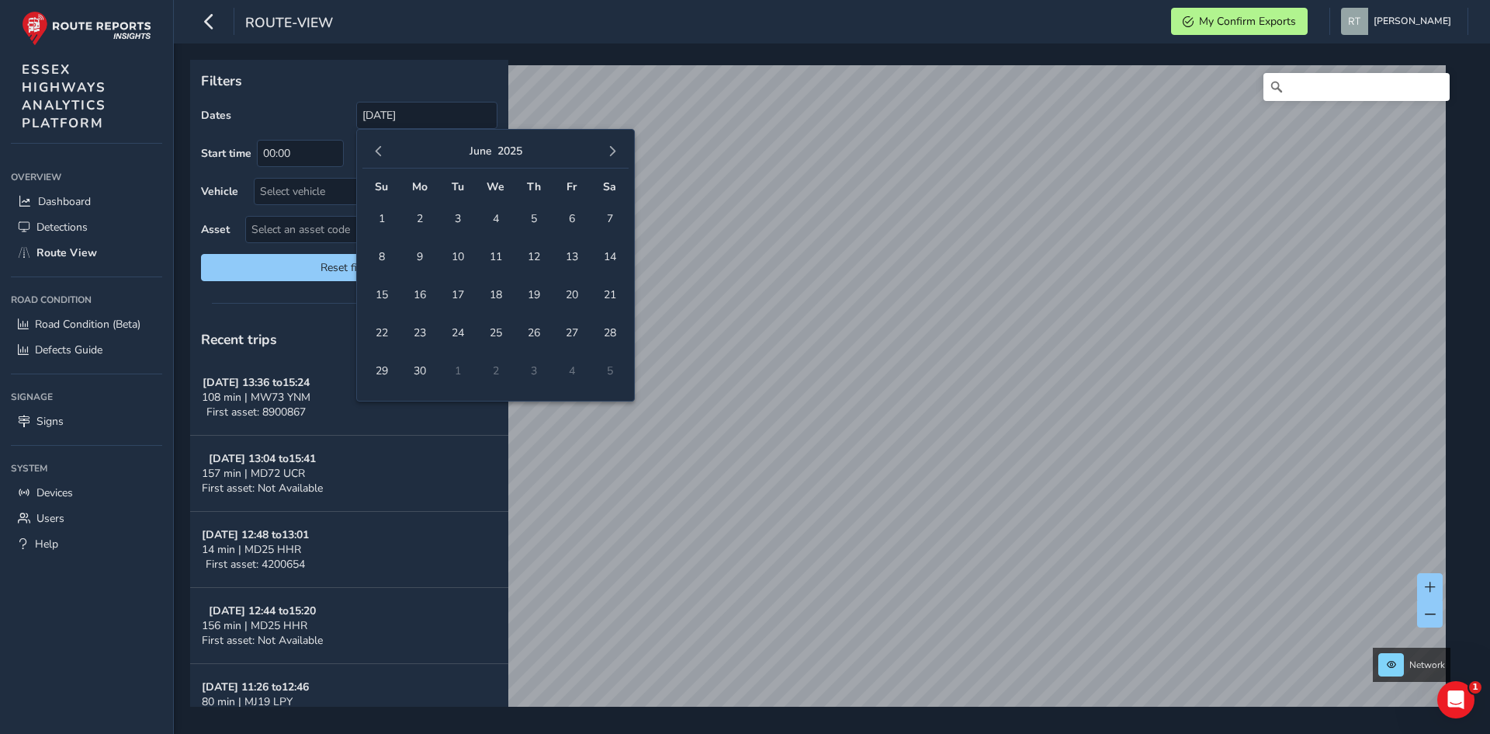
click at [617, 155] on span "button" at bounding box center [612, 151] width 11 height 11
click at [618, 329] on span "27" at bounding box center [609, 332] width 27 height 27
type input "[DATE] - [DATE]"
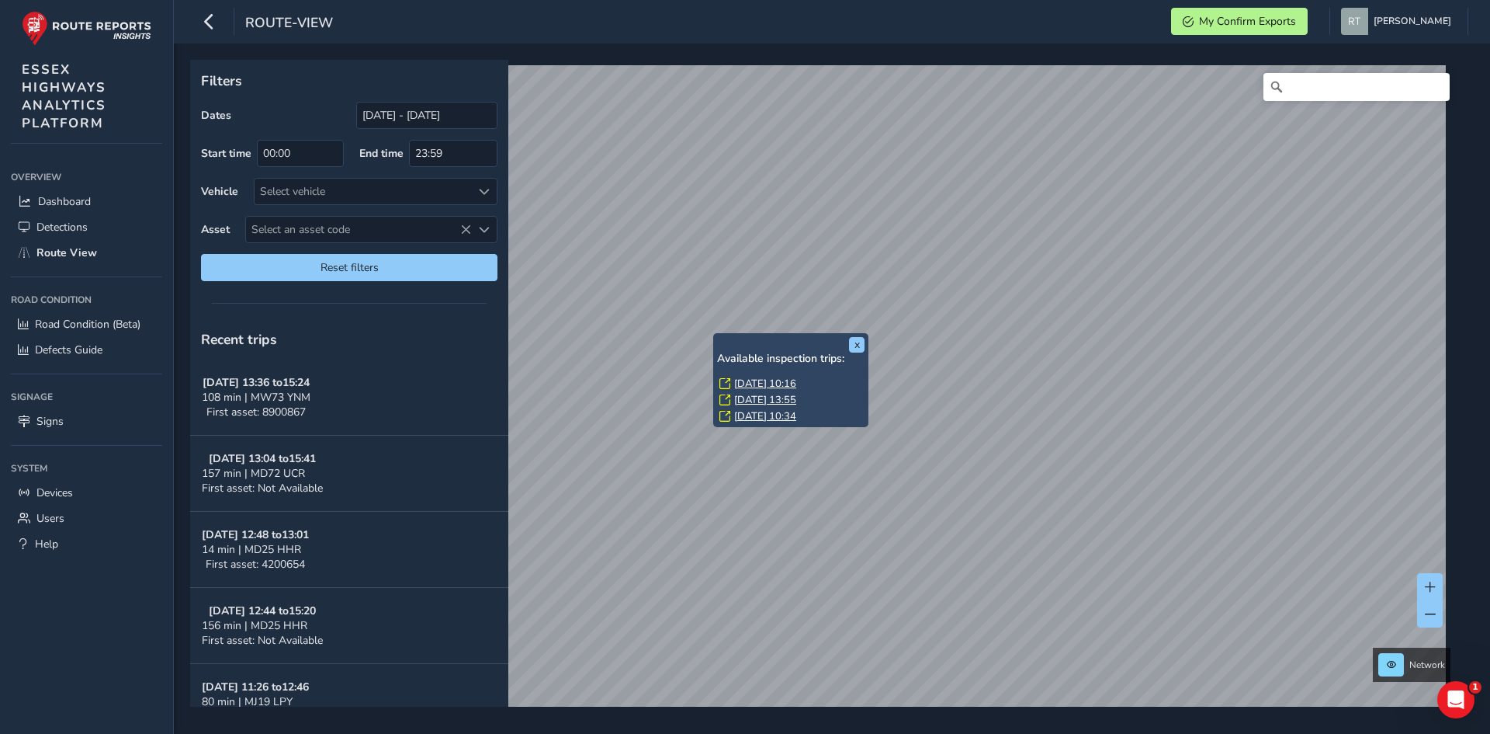
click at [771, 382] on link "[DATE] 10:16" at bounding box center [765, 383] width 62 height 14
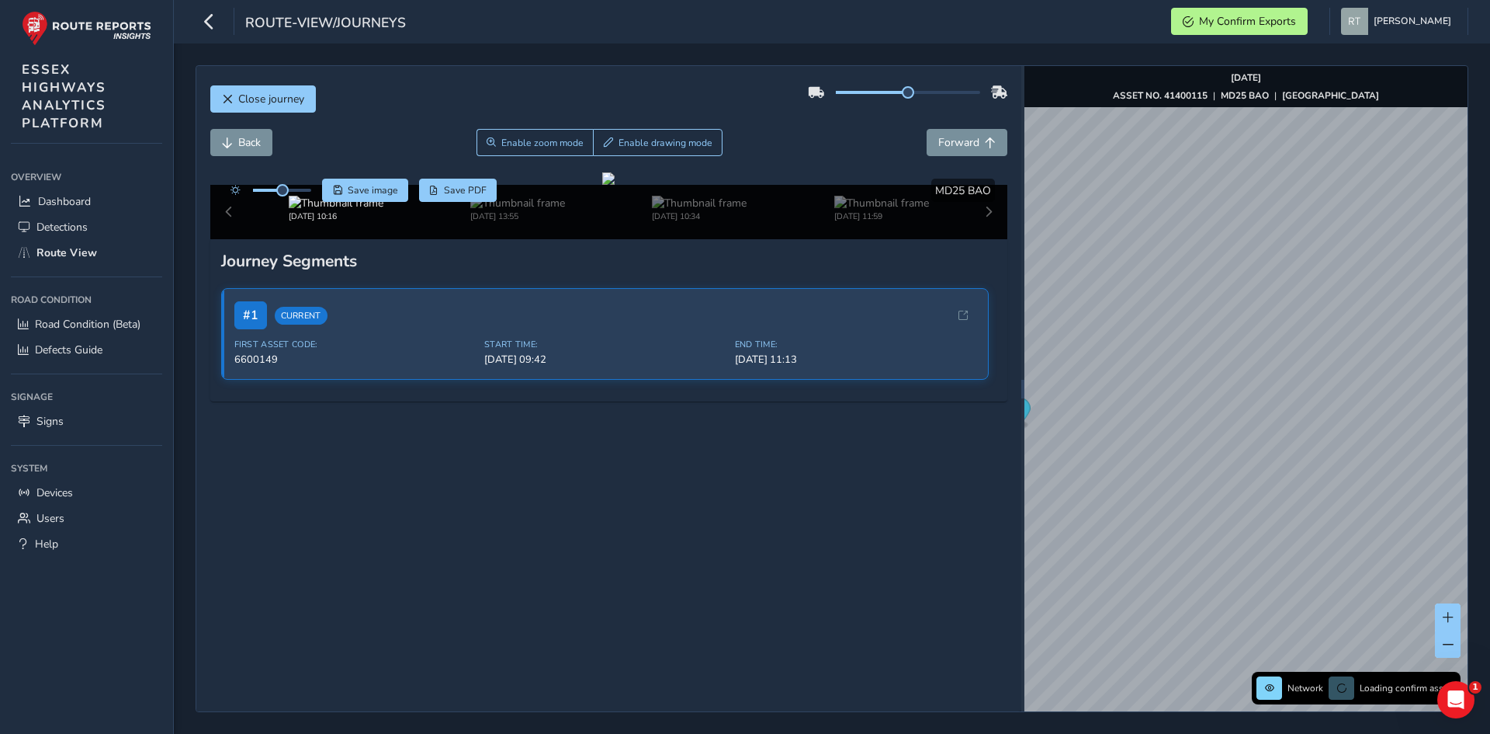
click at [1483, 394] on div "Close journey Back Enable zoom mode Enable drawing mode Forward Click and Drag …" at bounding box center [832, 388] width 1316 height 690
click at [1196, 338] on icon "Map marker" at bounding box center [1205, 339] width 21 height 27
click at [1205, 342] on icon "Map marker" at bounding box center [1205, 339] width 21 height 27
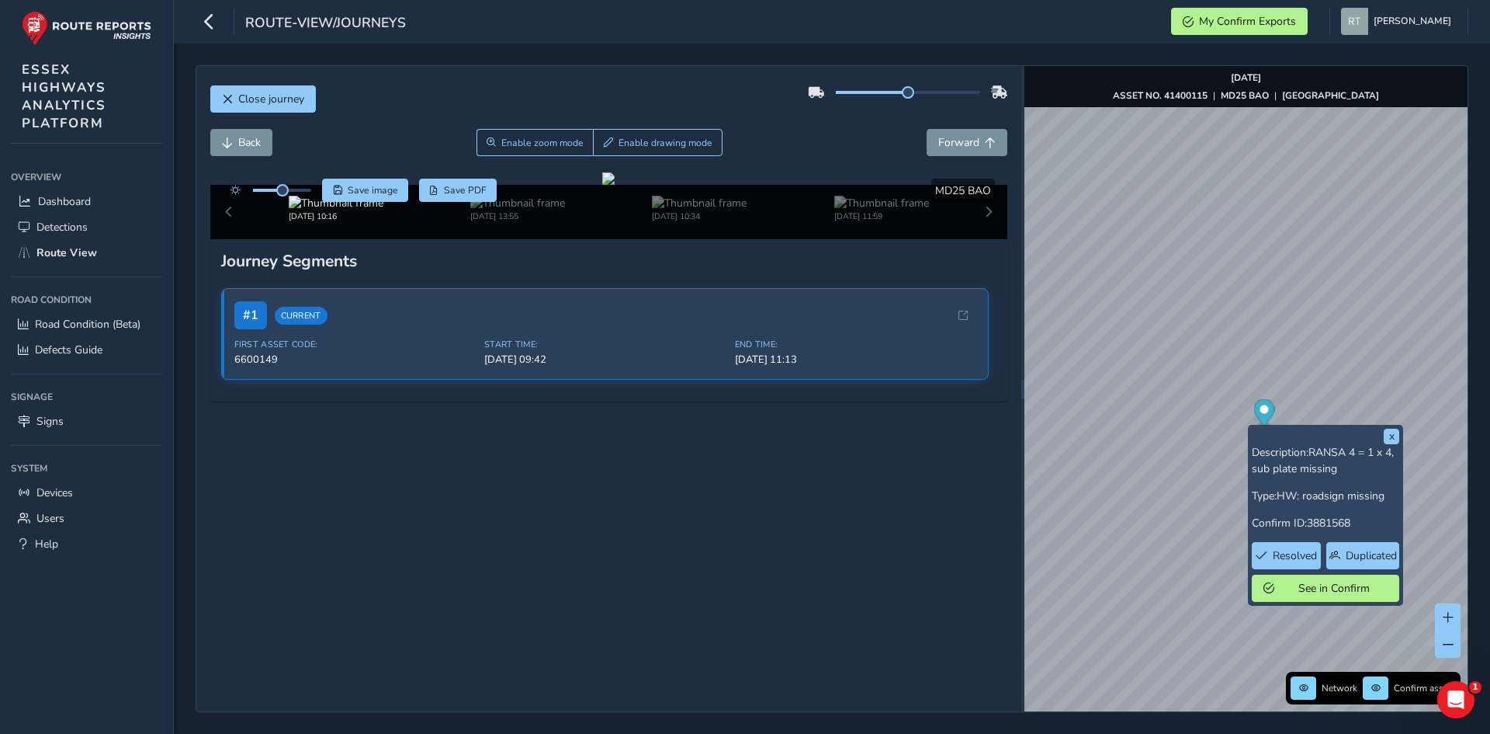
click at [1257, 423] on icon "Map marker" at bounding box center [1264, 415] width 21 height 32
